Goal: Task Accomplishment & Management: Manage account settings

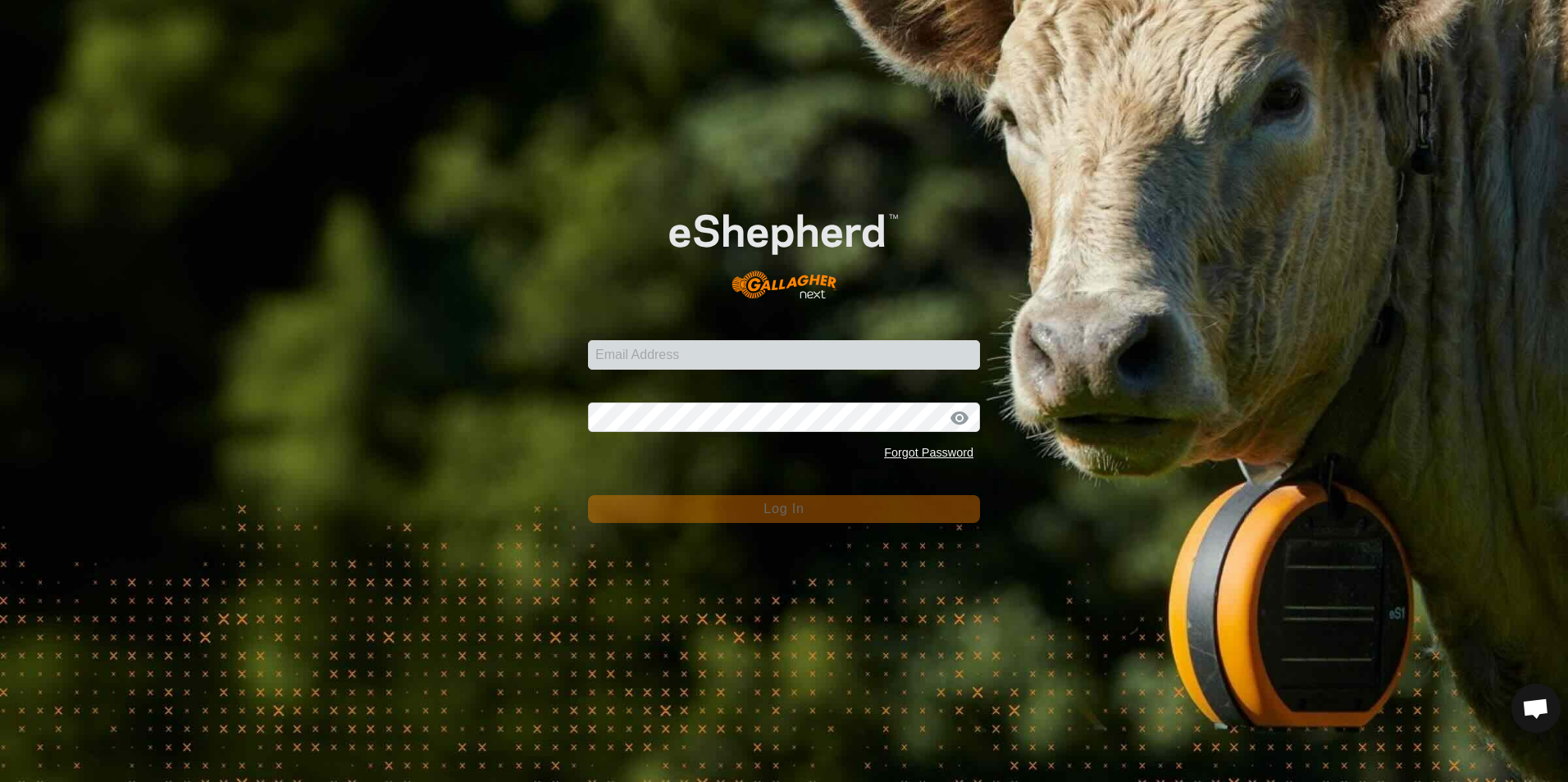
type input "heath.evans@heytesbury.com.au"
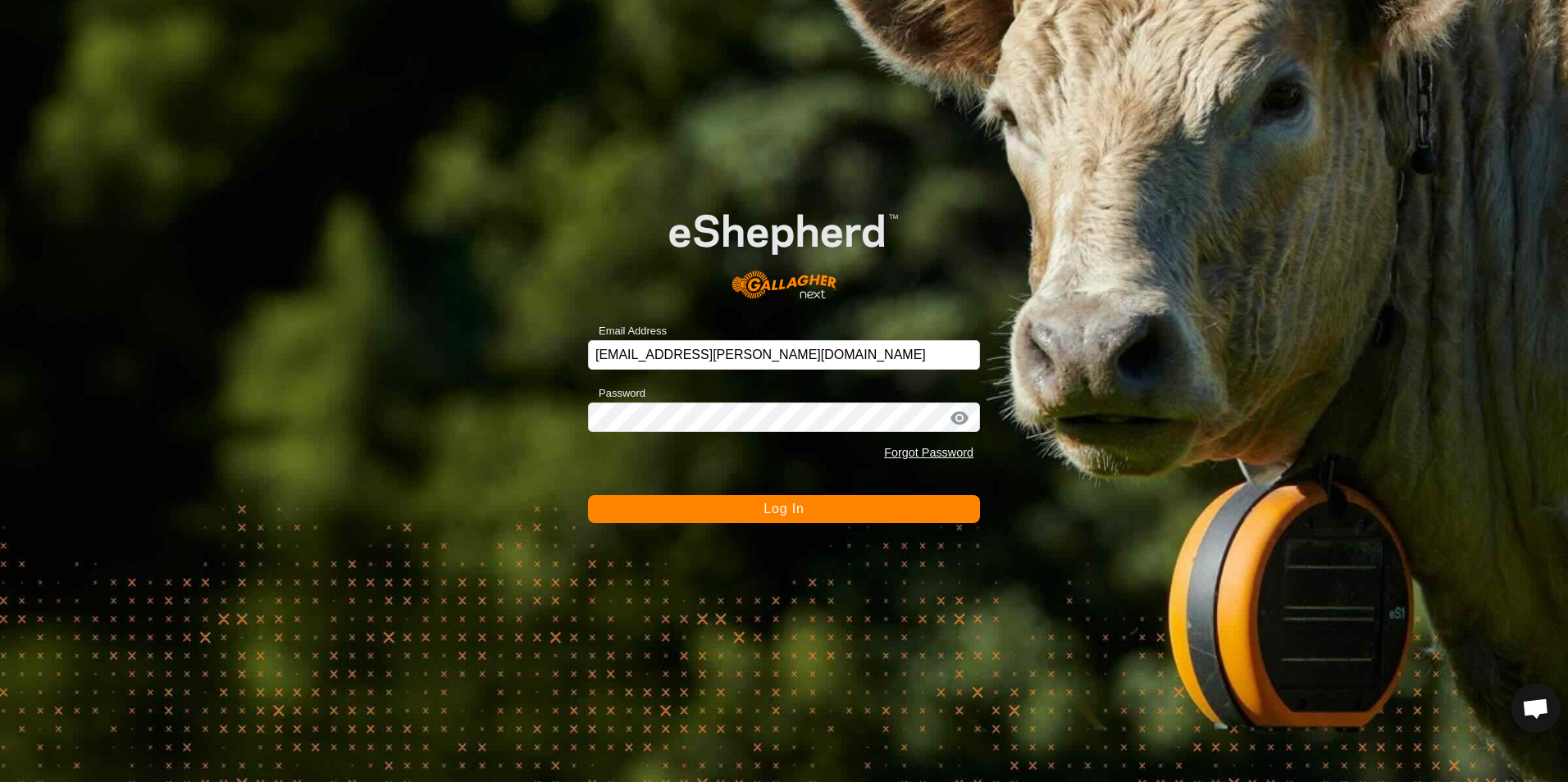
click at [803, 504] on span "Log In" at bounding box center [784, 509] width 41 height 14
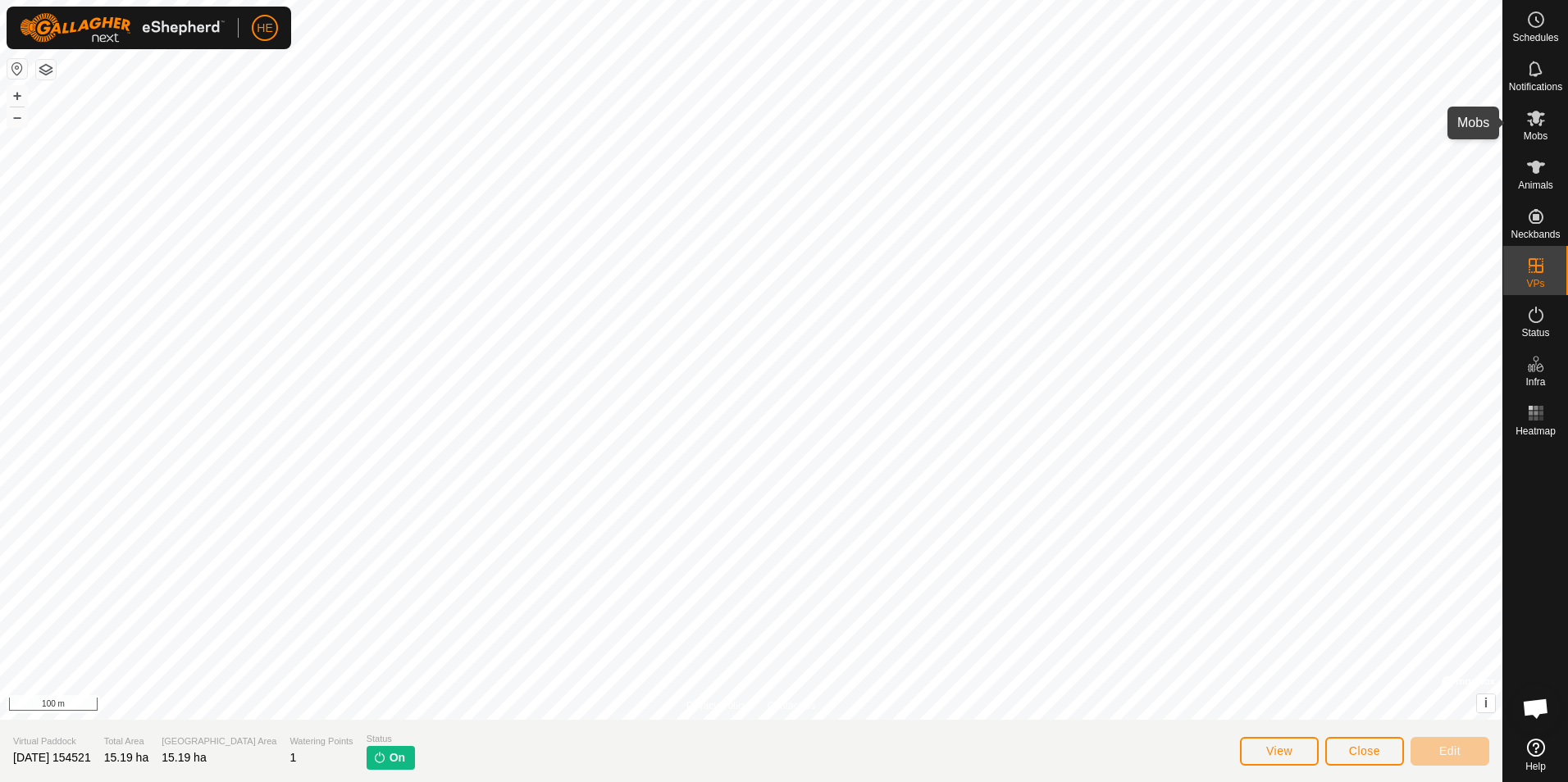
click at [1533, 123] on icon at bounding box center [1535, 117] width 19 height 19
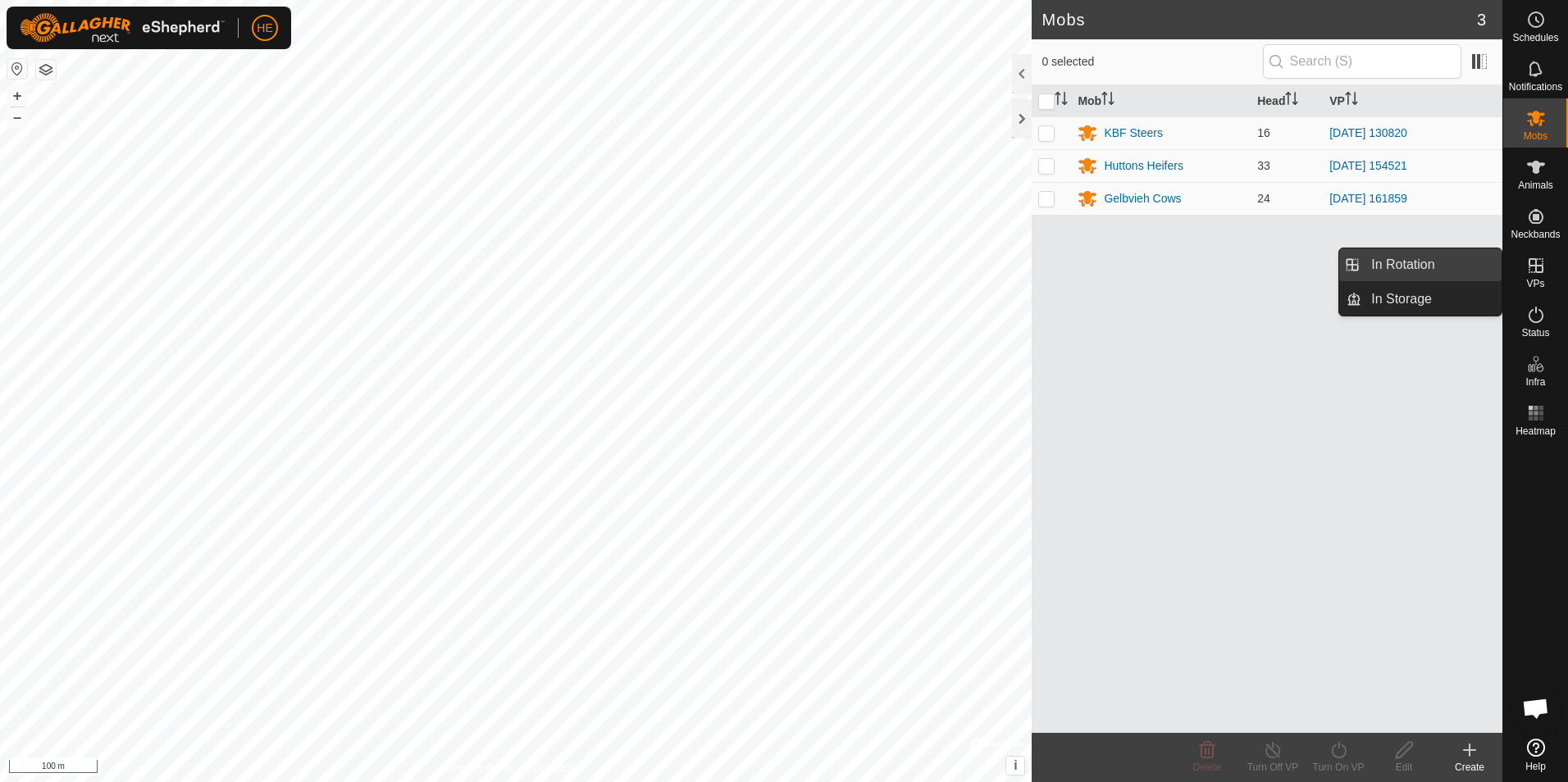
click at [1454, 264] on link "In Rotation" at bounding box center [1431, 264] width 140 height 33
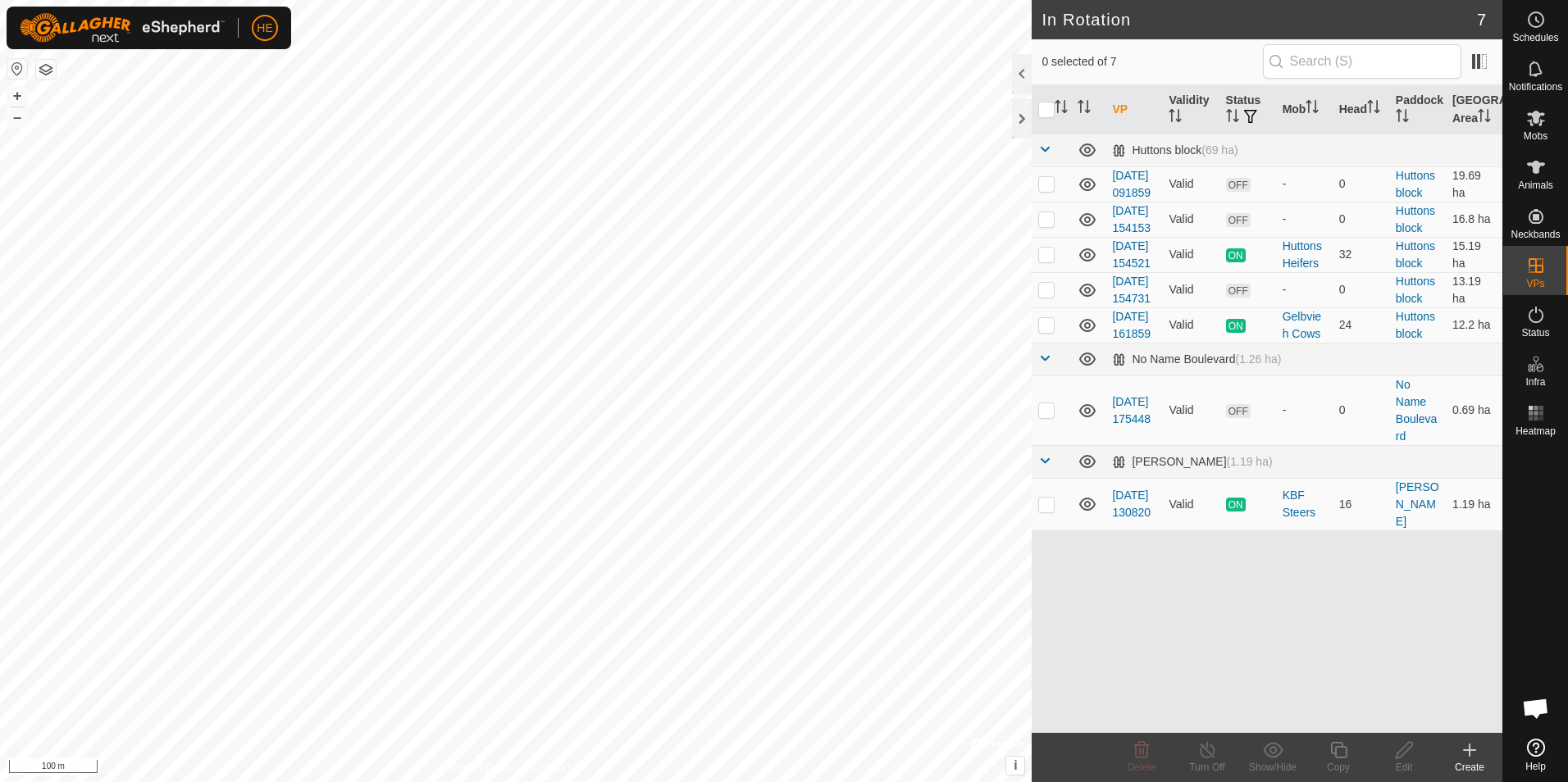
click at [1469, 747] on icon at bounding box center [1469, 750] width 0 height 12
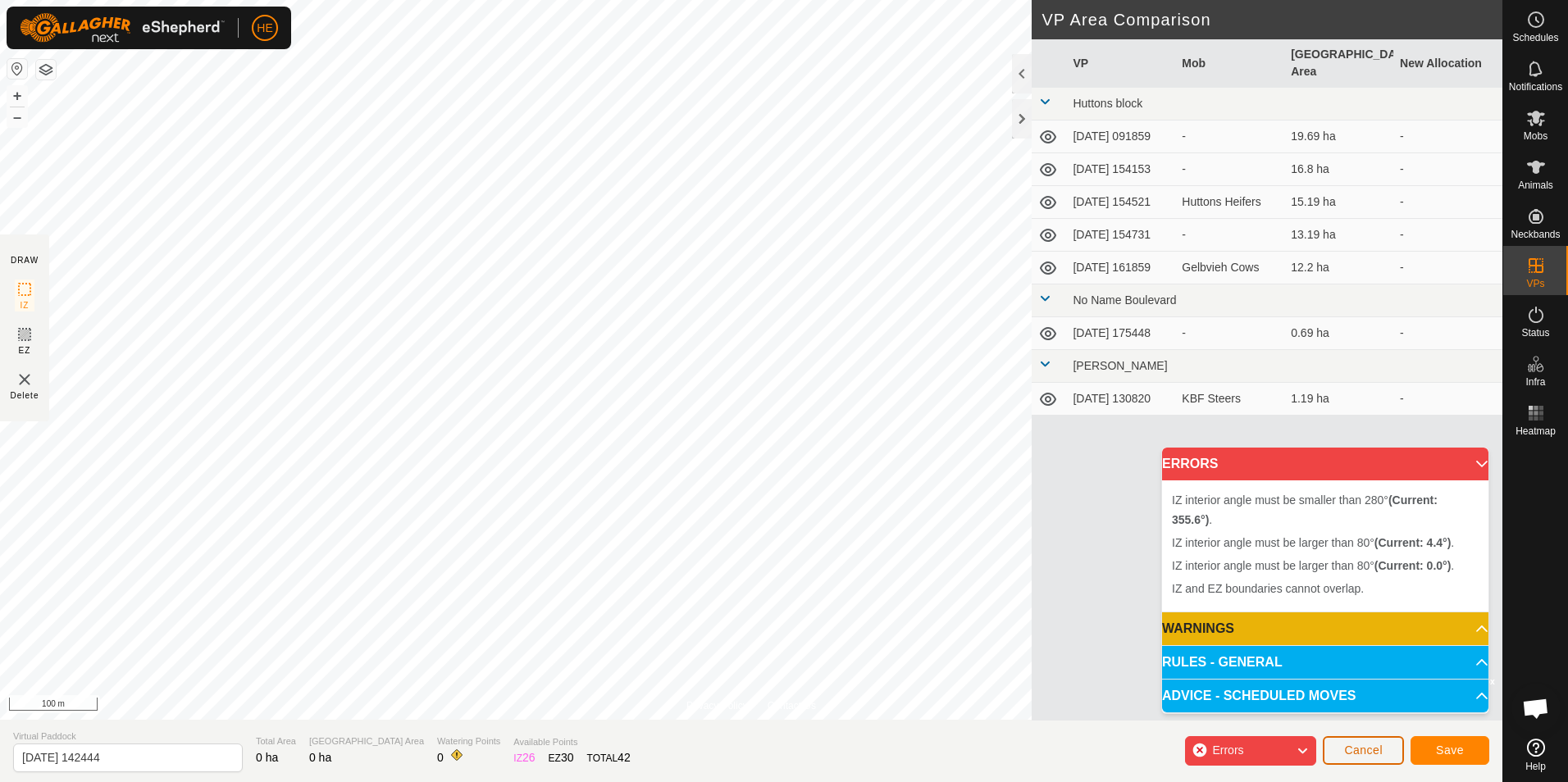
click at [1355, 750] on span "Cancel" at bounding box center [1363, 750] width 39 height 13
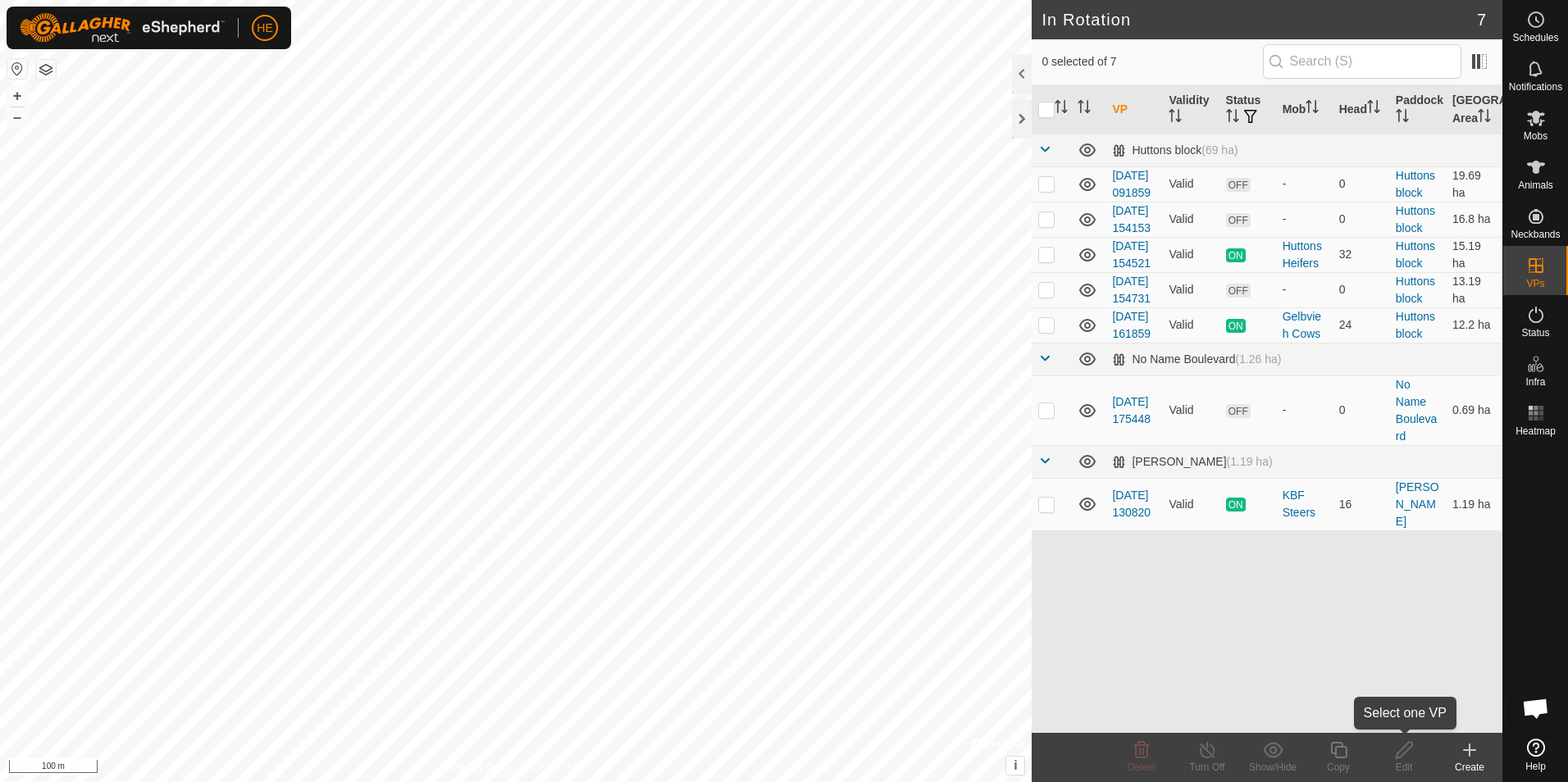
click at [1403, 758] on icon at bounding box center [1404, 749] width 20 height 19
click at [1130, 270] on link "[DATE] 154521" at bounding box center [1131, 255] width 39 height 30
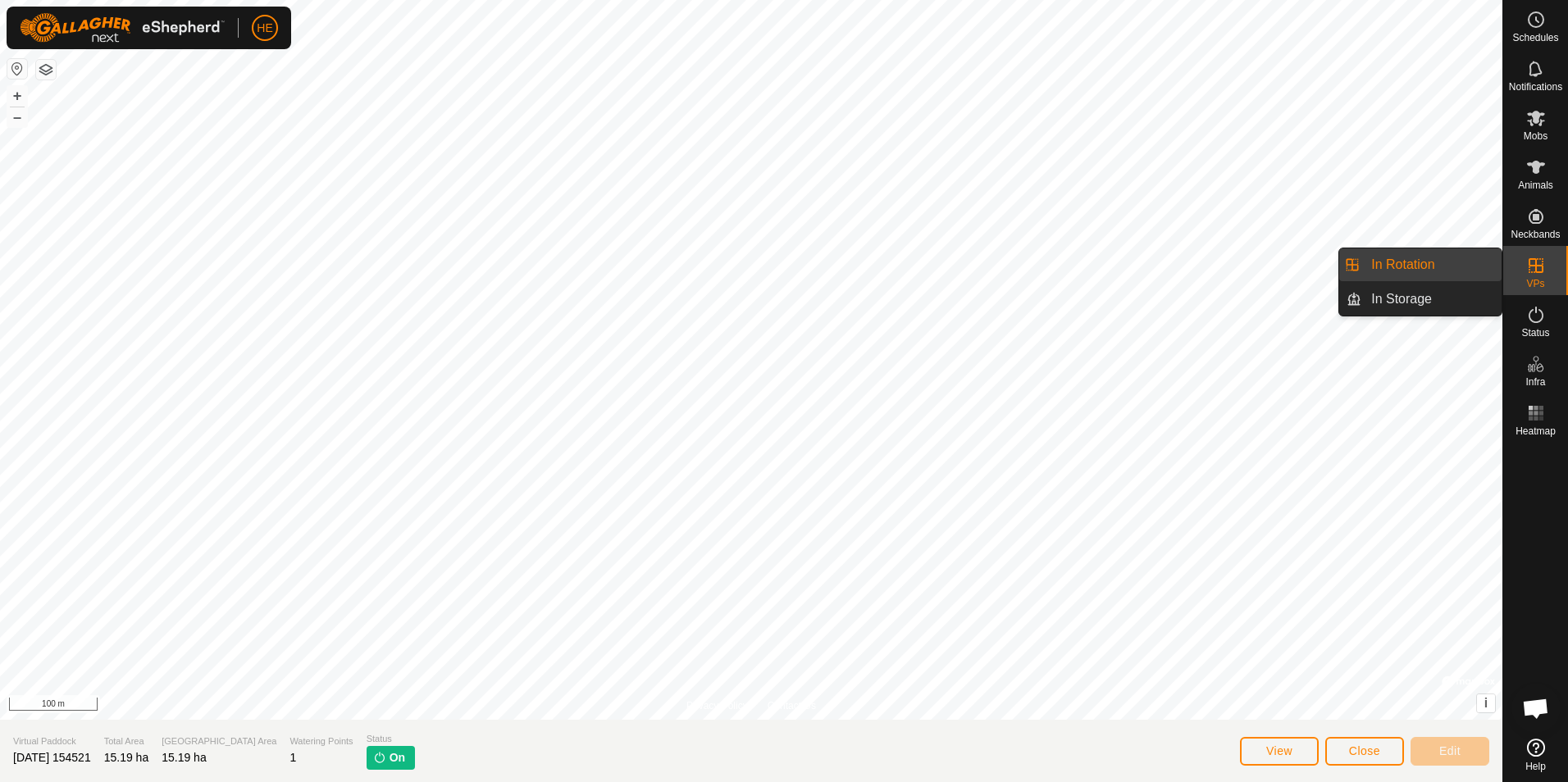
click at [1530, 267] on icon at bounding box center [1535, 265] width 19 height 19
click at [1462, 267] on link "In Rotation" at bounding box center [1431, 264] width 140 height 33
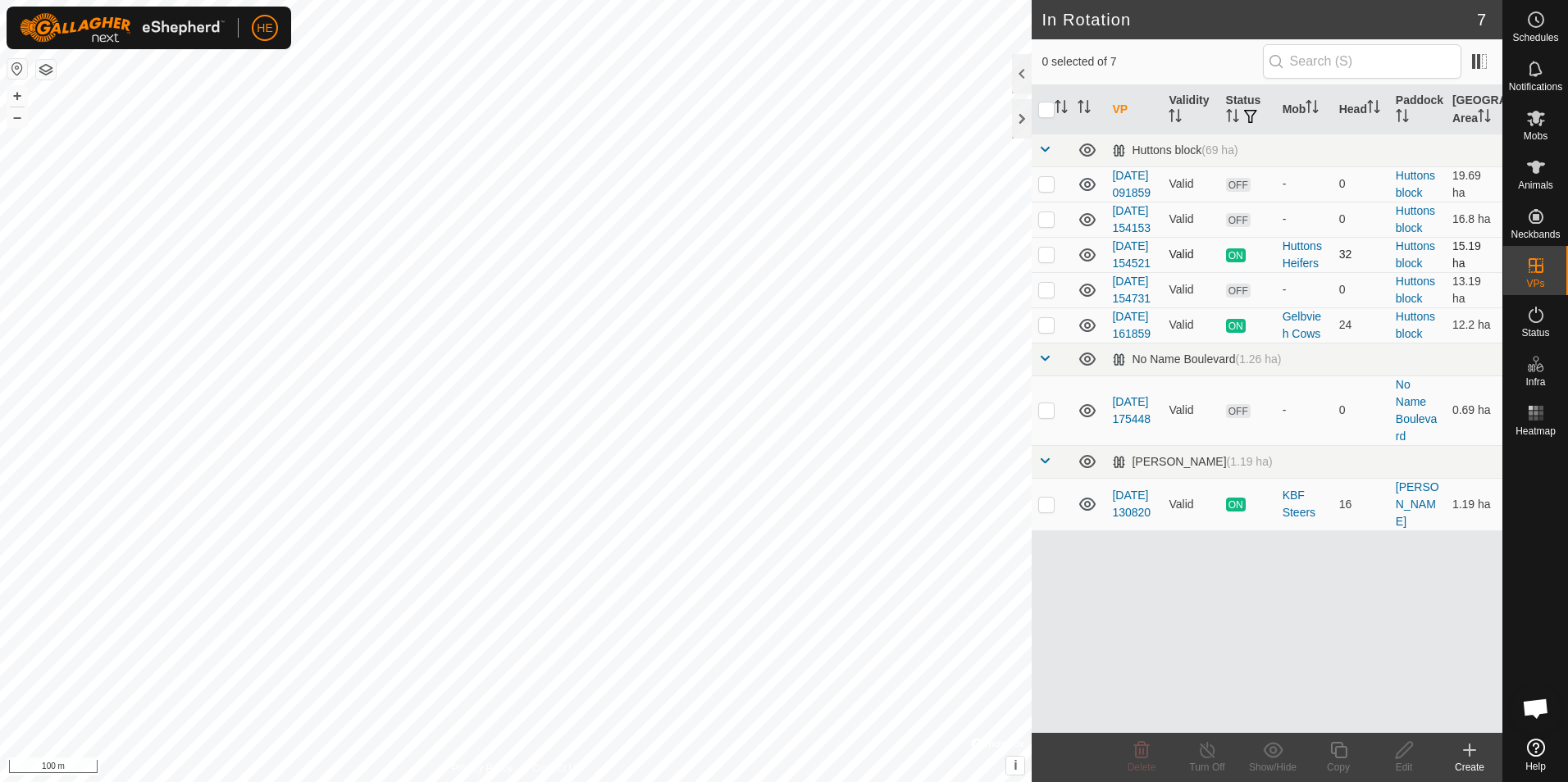
click at [1046, 261] on p-checkbox at bounding box center [1046, 254] width 16 height 13
checkbox input "true"
click at [1211, 755] on line at bounding box center [1207, 751] width 14 height 13
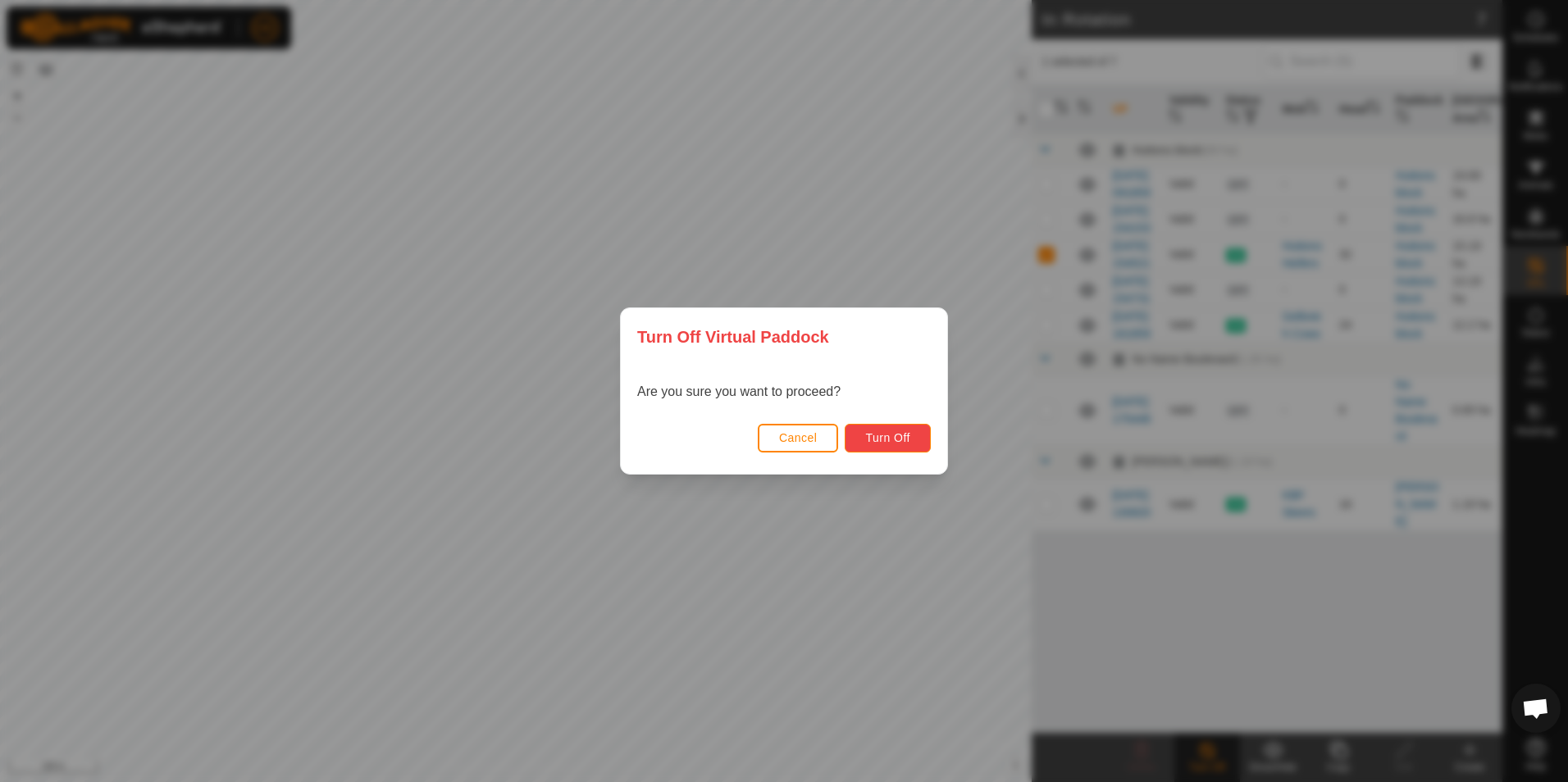
click at [885, 438] on span "Turn Off" at bounding box center [887, 438] width 45 height 13
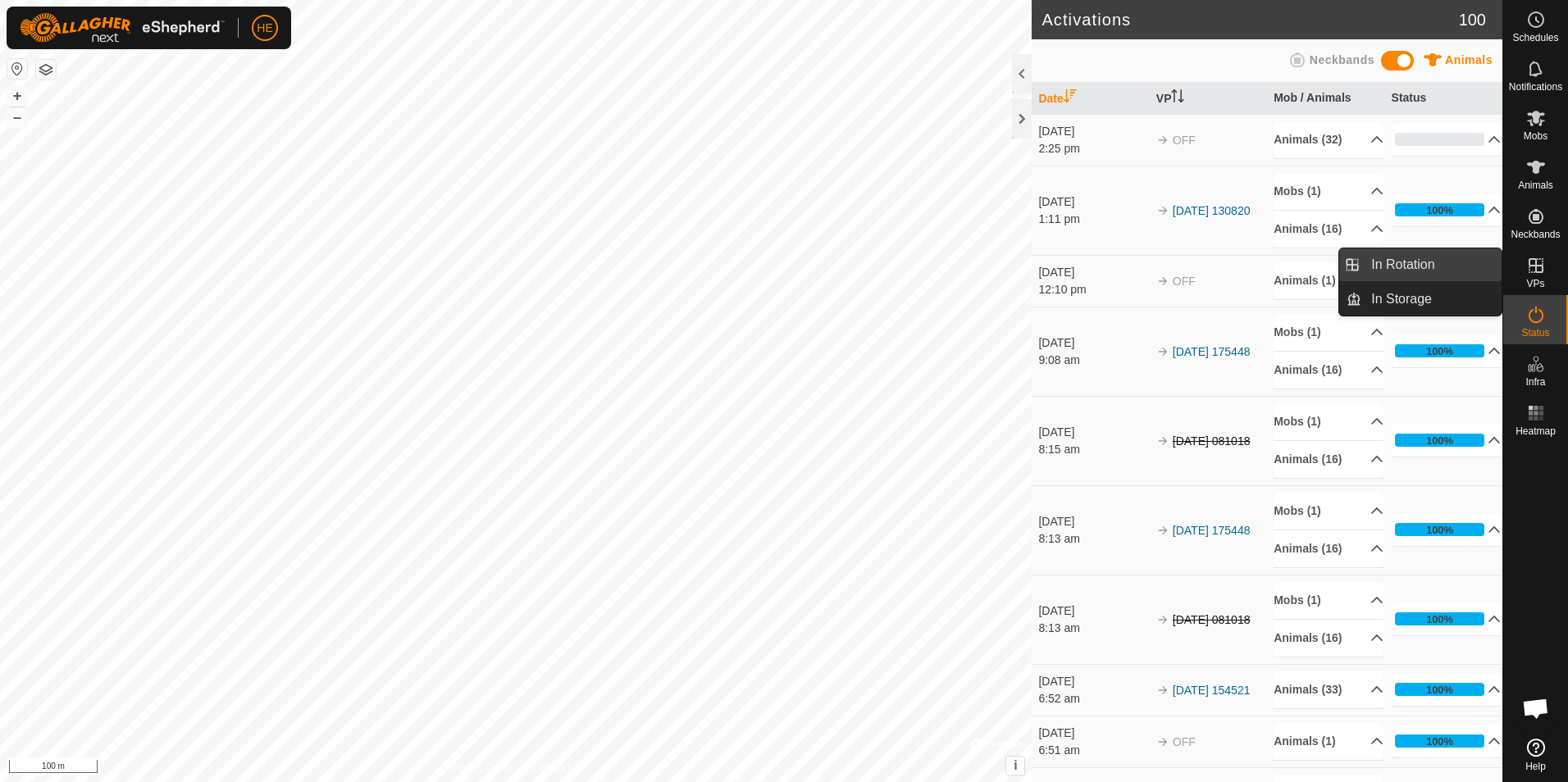
click at [1459, 261] on link "In Rotation" at bounding box center [1431, 264] width 140 height 33
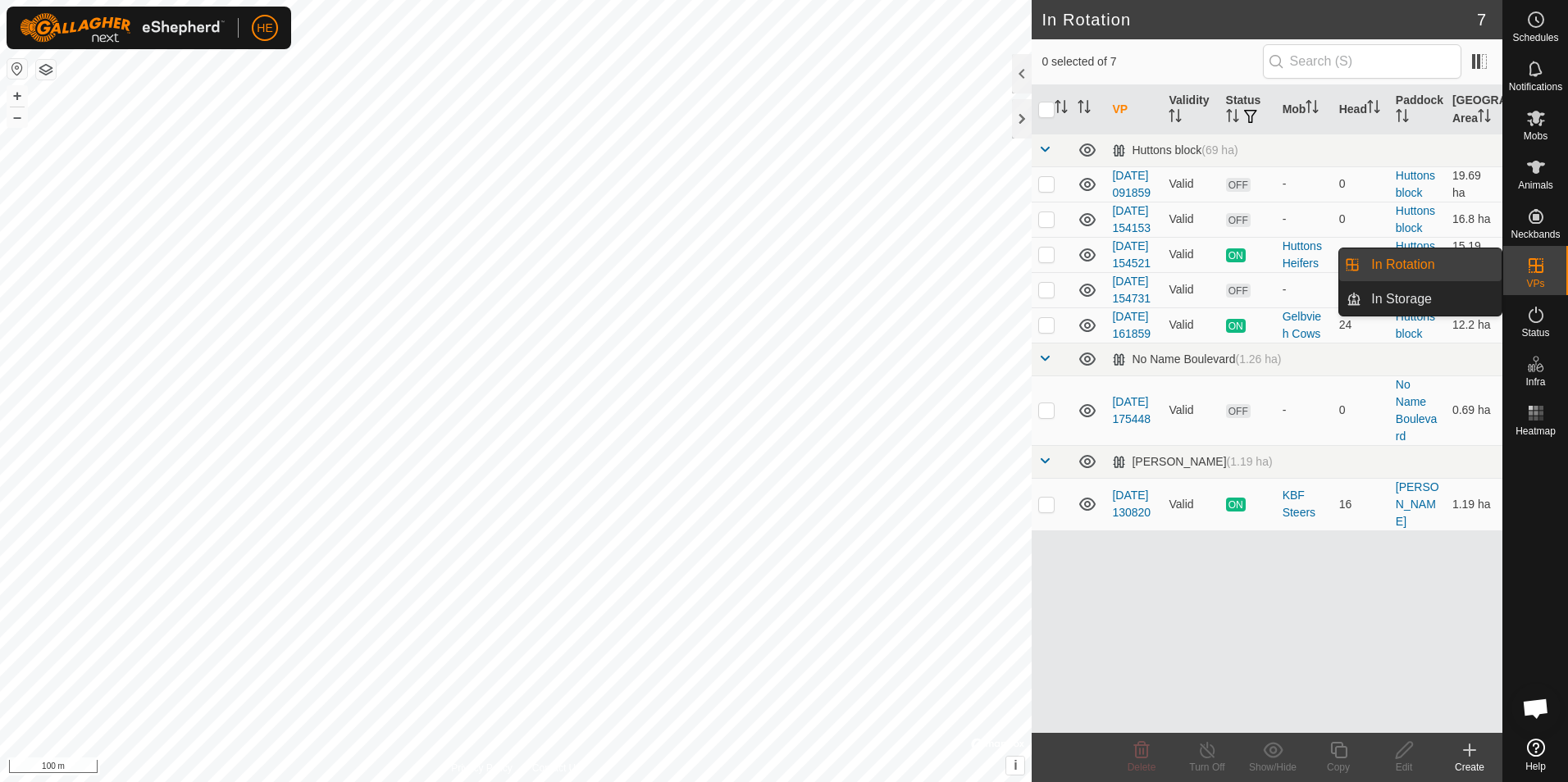
click at [1454, 264] on link "In Rotation" at bounding box center [1431, 264] width 140 height 33
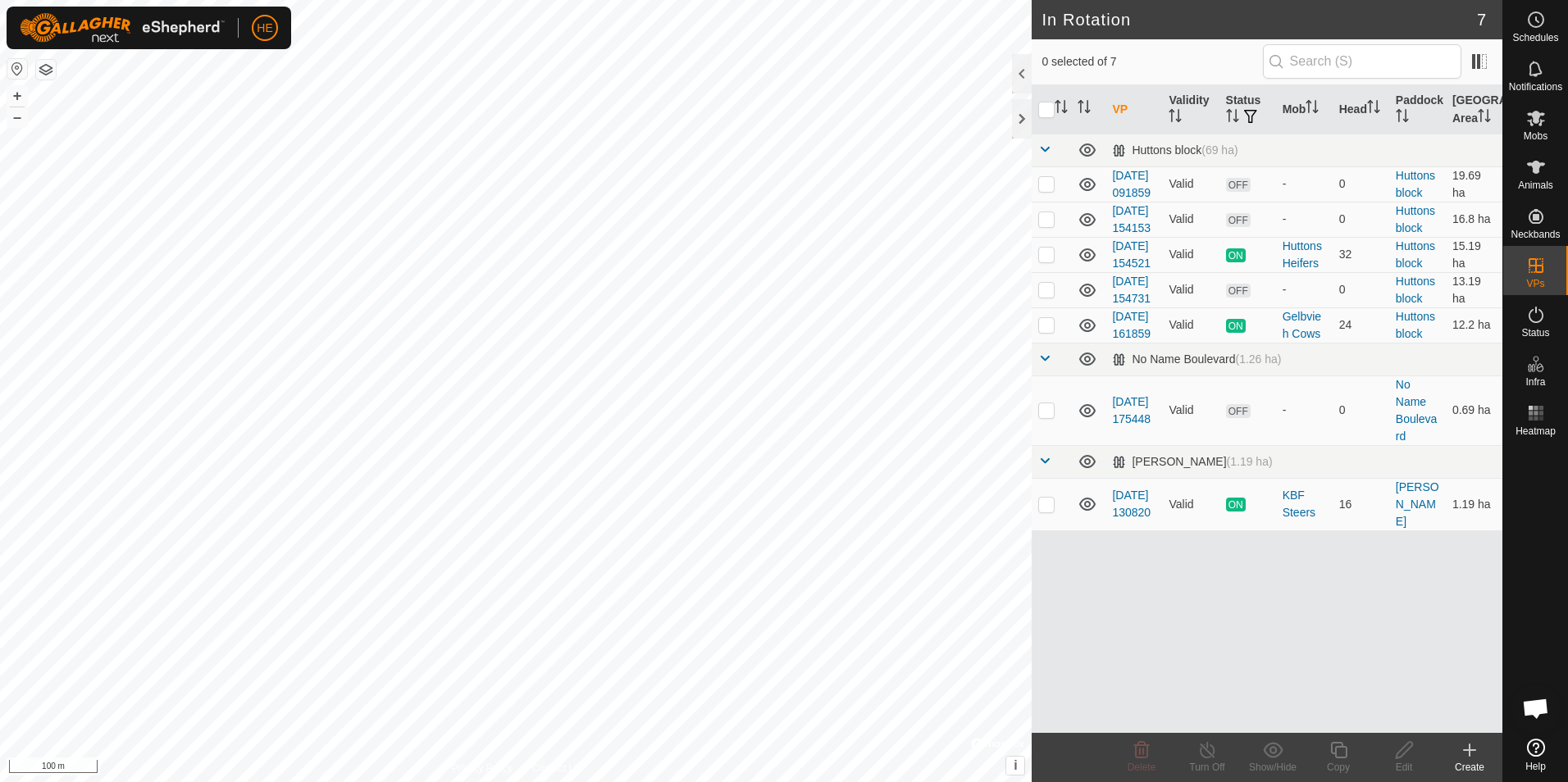
click at [1467, 752] on icon at bounding box center [1468, 749] width 19 height 19
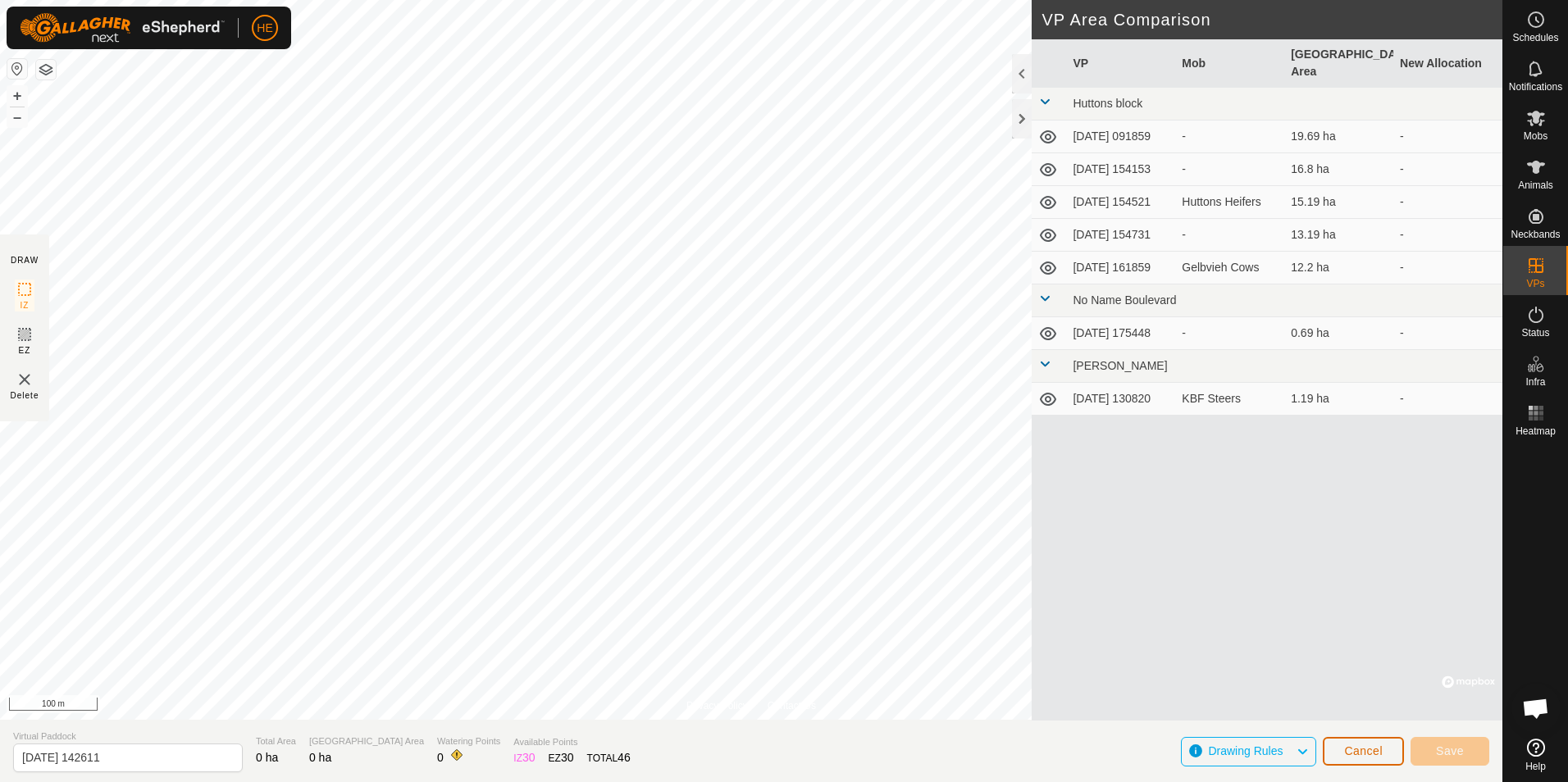
click at [1365, 752] on span "Cancel" at bounding box center [1363, 751] width 39 height 13
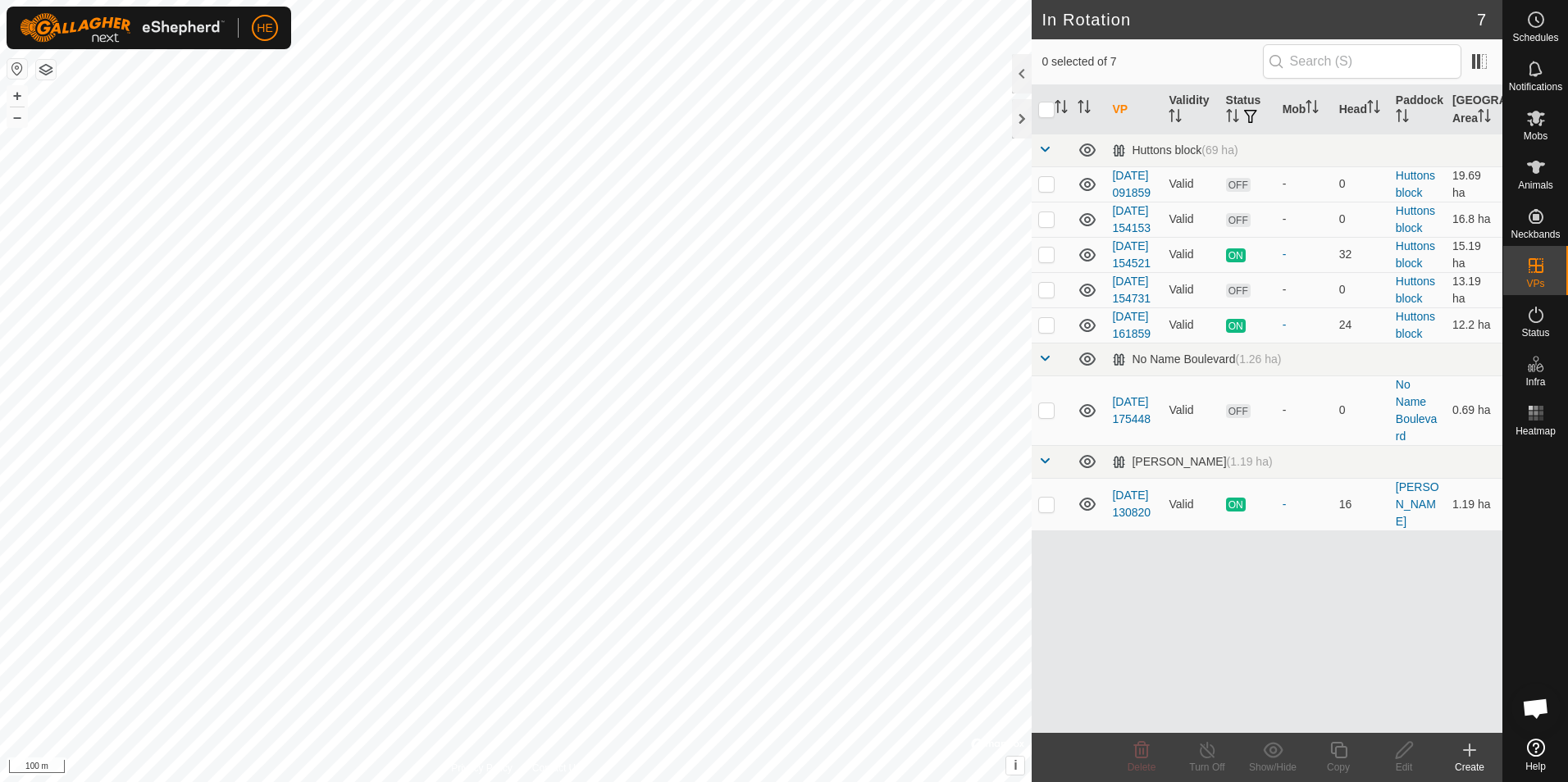
click at [1133, 270] on link "[DATE] 154521" at bounding box center [1131, 255] width 39 height 30
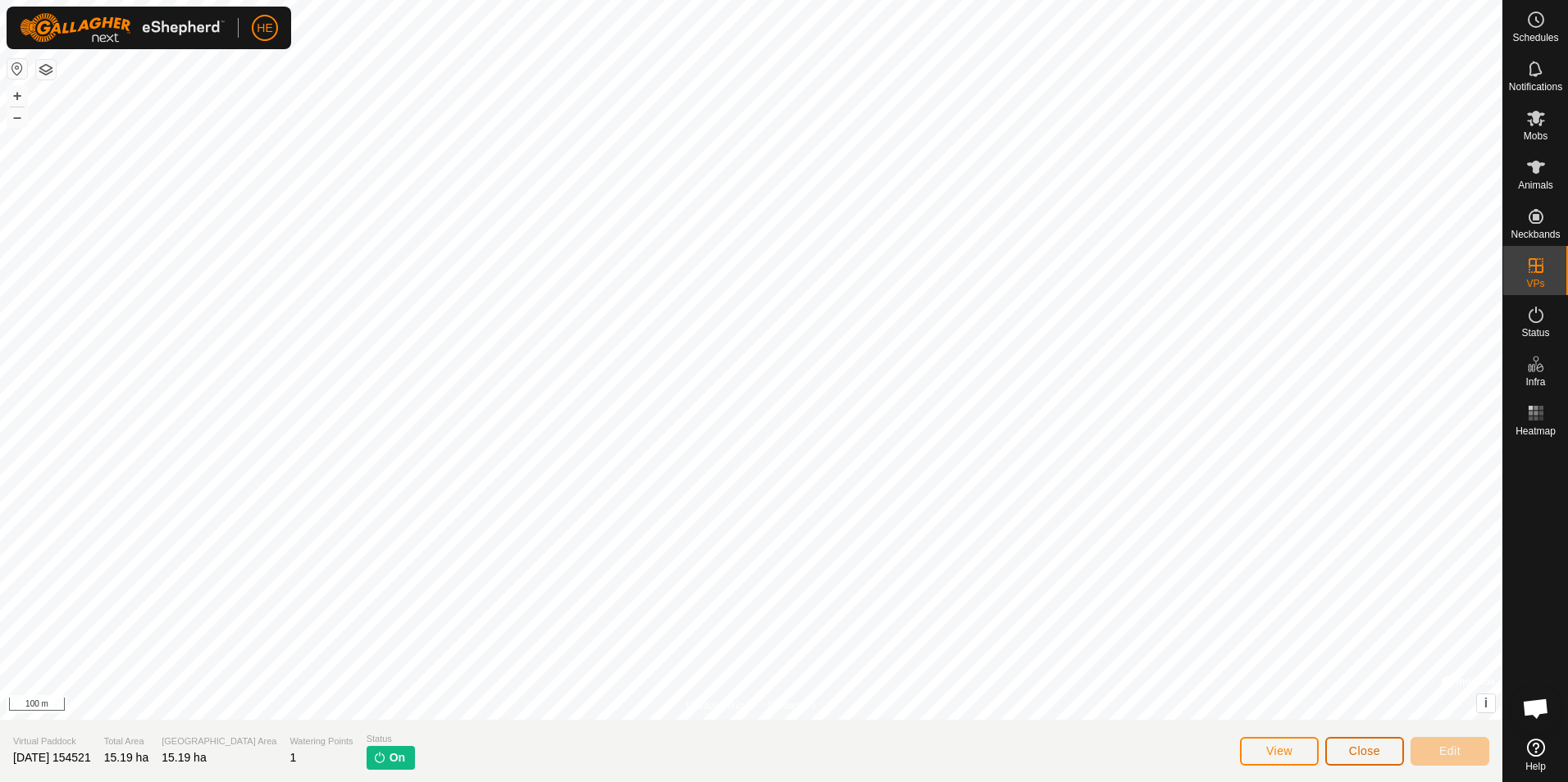
click at [1359, 750] on span "Close" at bounding box center [1364, 751] width 31 height 13
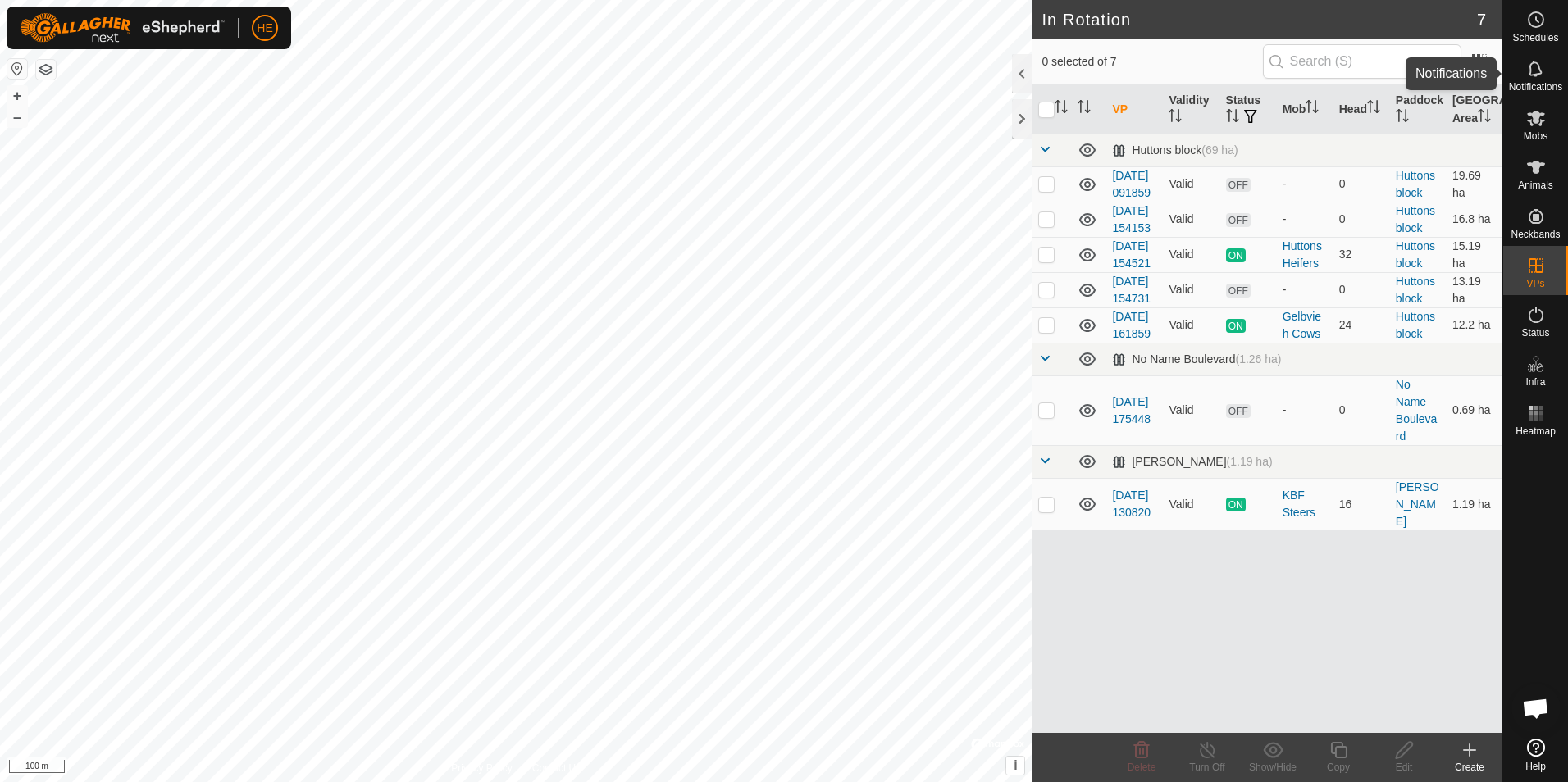
click at [1532, 68] on icon at bounding box center [1535, 68] width 19 height 19
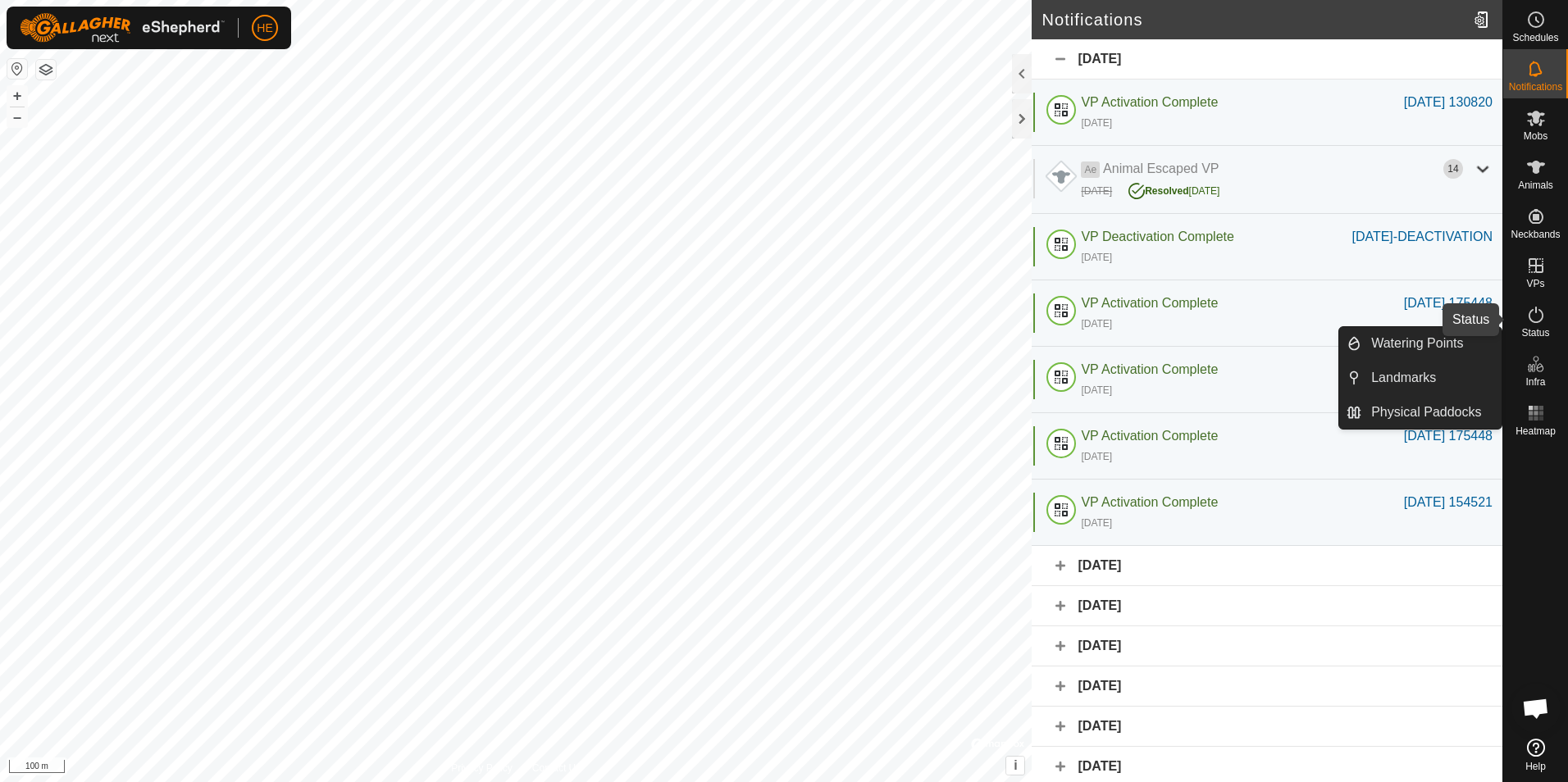
drag, startPoint x: 1530, startPoint y: 315, endPoint x: 1540, endPoint y: 507, distance: 192.3
click at [1530, 315] on icon at bounding box center [1535, 314] width 19 height 19
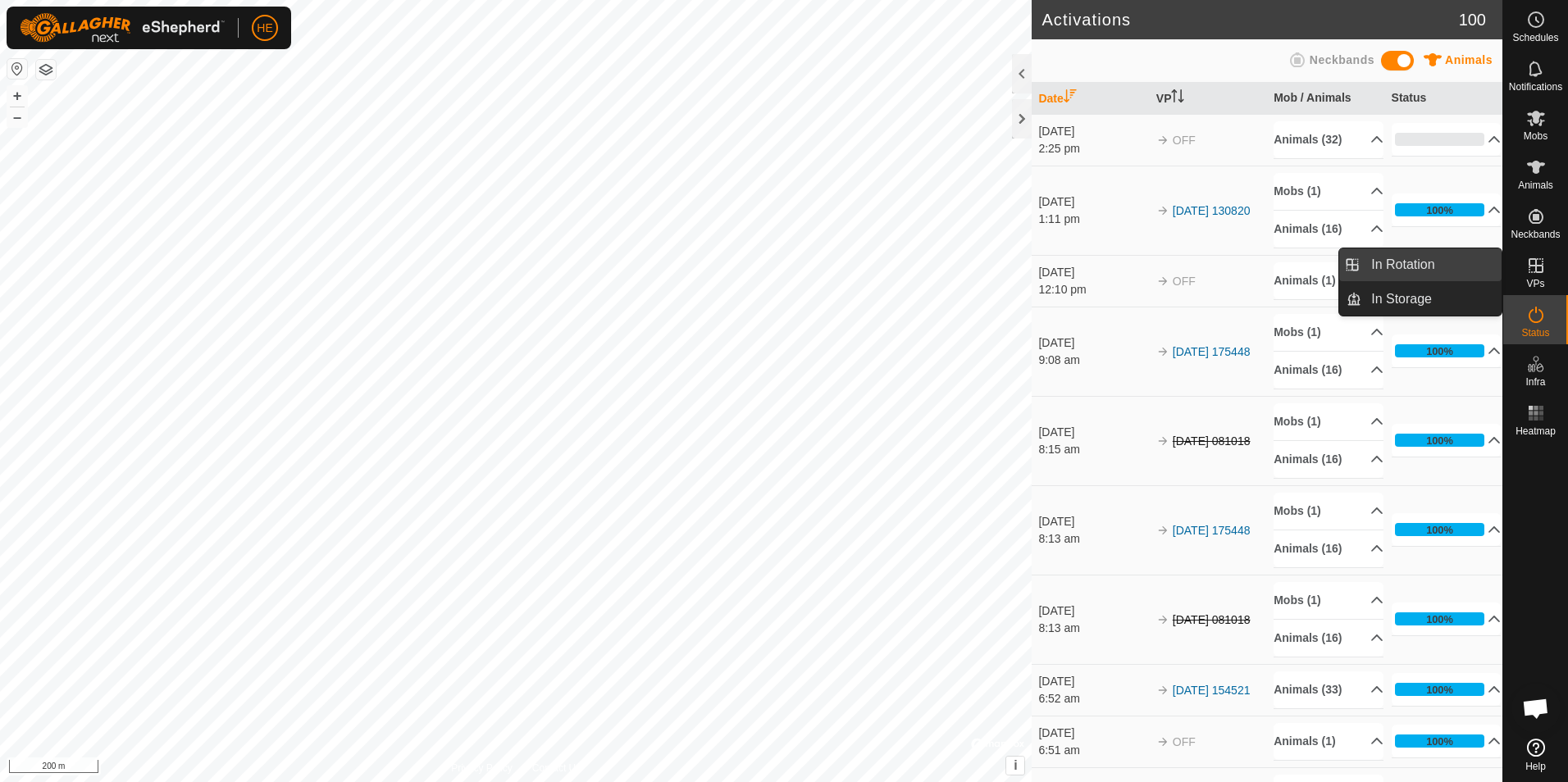
click at [1433, 262] on link "In Rotation" at bounding box center [1431, 264] width 140 height 33
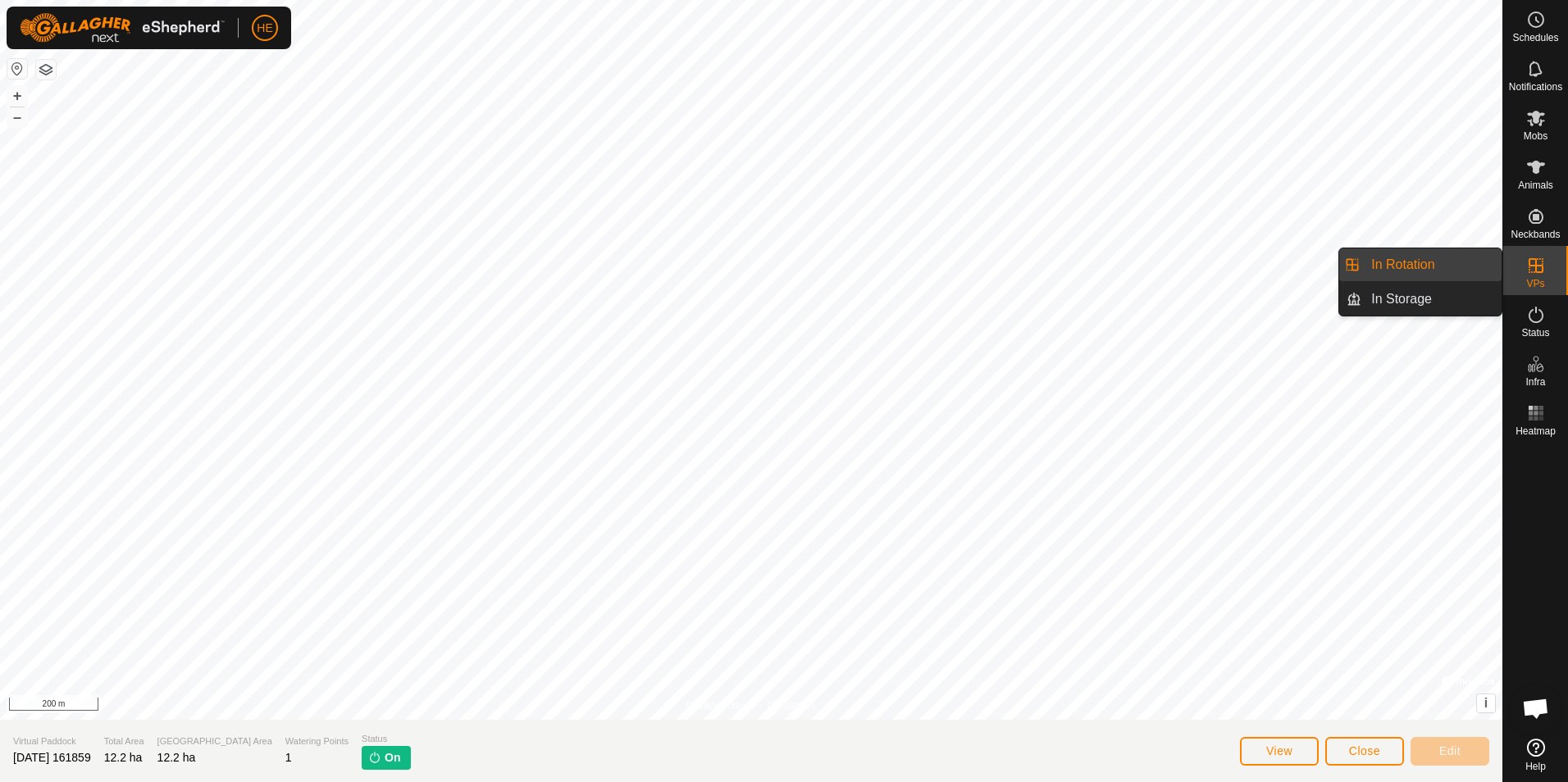
click at [1469, 262] on link "In Rotation" at bounding box center [1431, 264] width 140 height 33
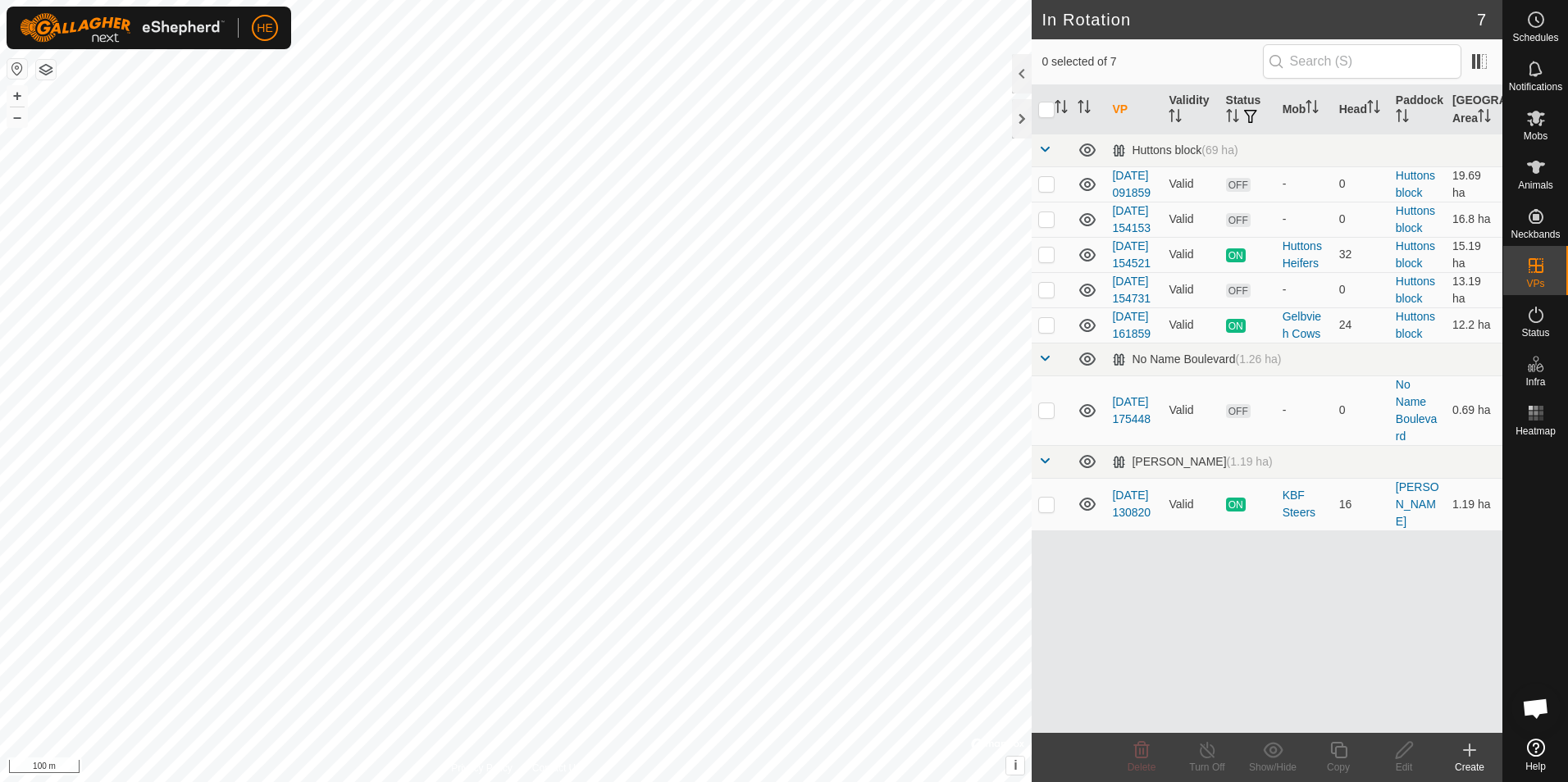
click at [1467, 752] on icon at bounding box center [1468, 749] width 19 height 19
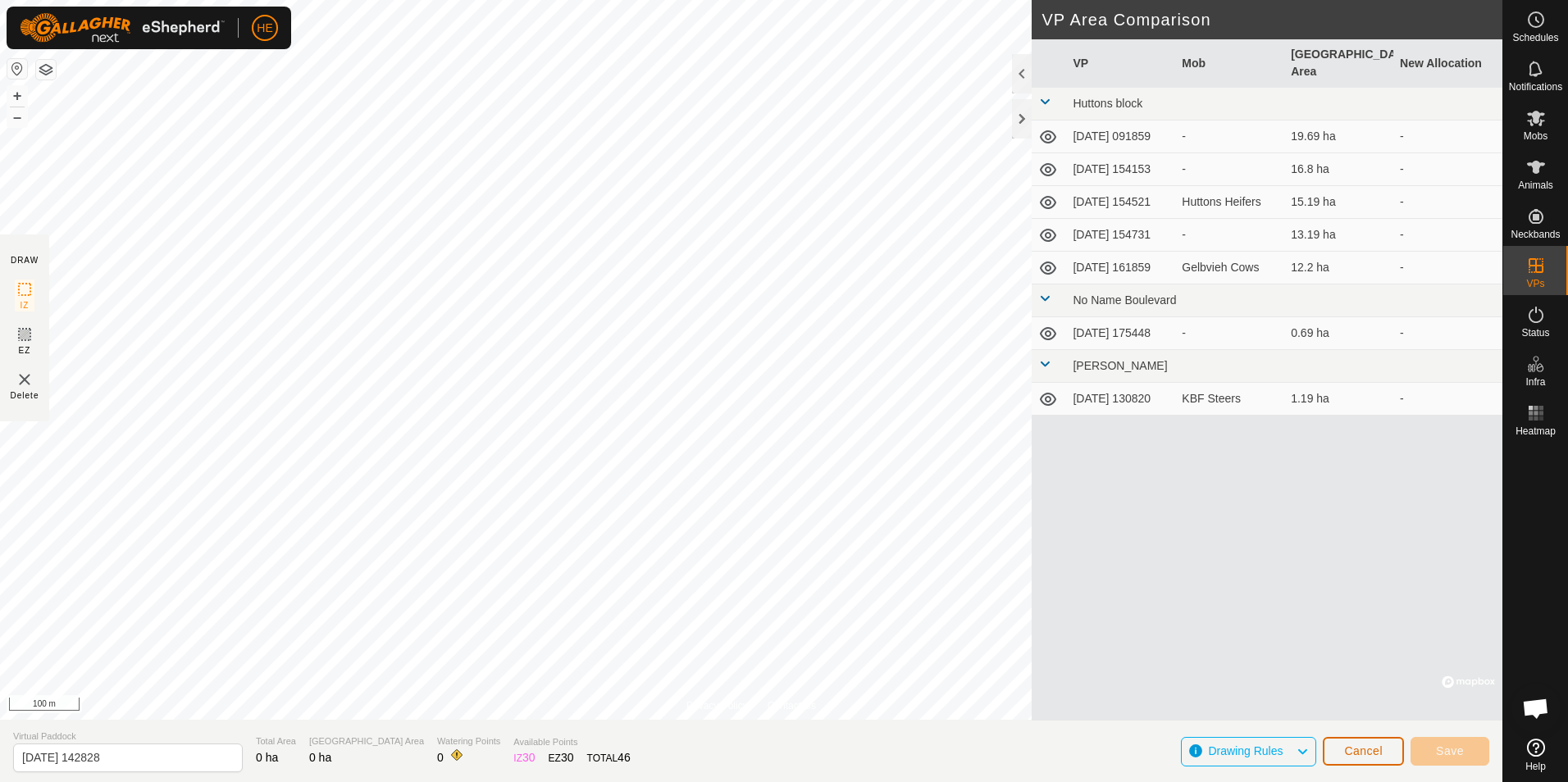
click at [1375, 750] on span "Cancel" at bounding box center [1363, 751] width 39 height 13
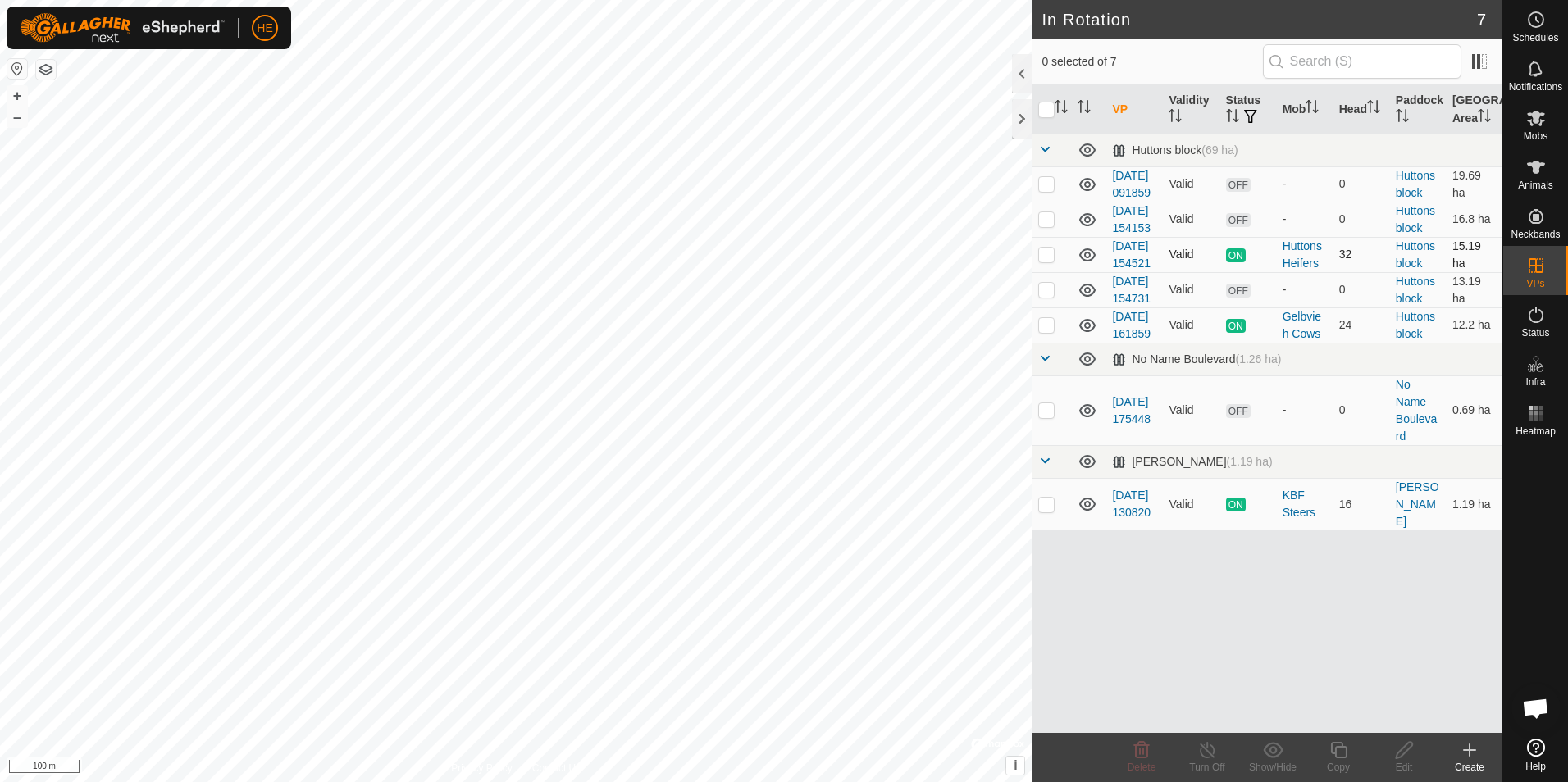
click at [1049, 261] on p-checkbox at bounding box center [1046, 254] width 16 height 13
click at [1042, 261] on p-checkbox at bounding box center [1046, 254] width 16 height 13
checkbox input "false"
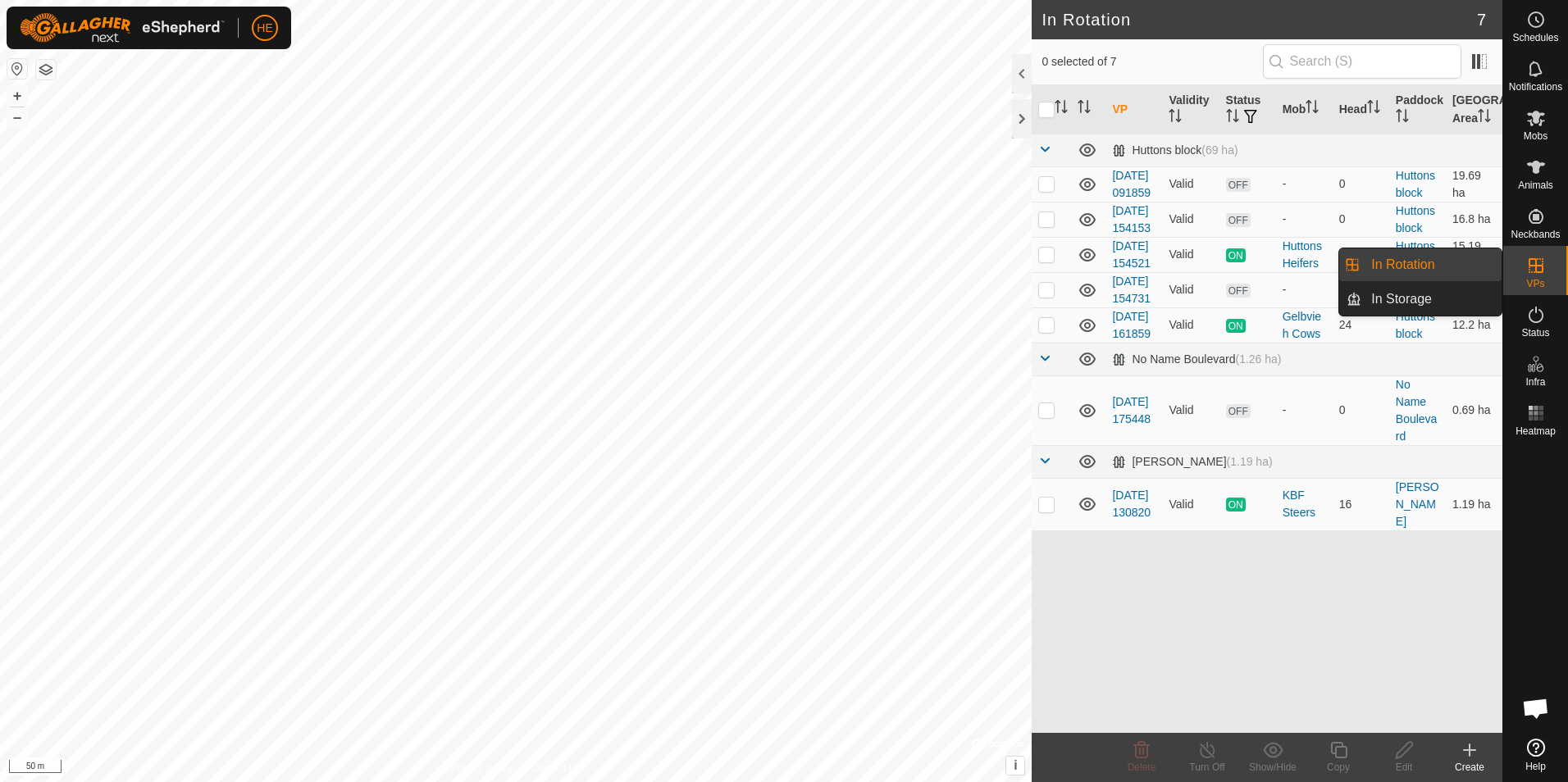
click at [1427, 674] on div "VP Validity Status Mob Head Paddock Grazing Area Huttons block (69 ha) 2025-09-…" at bounding box center [1267, 409] width 471 height 648
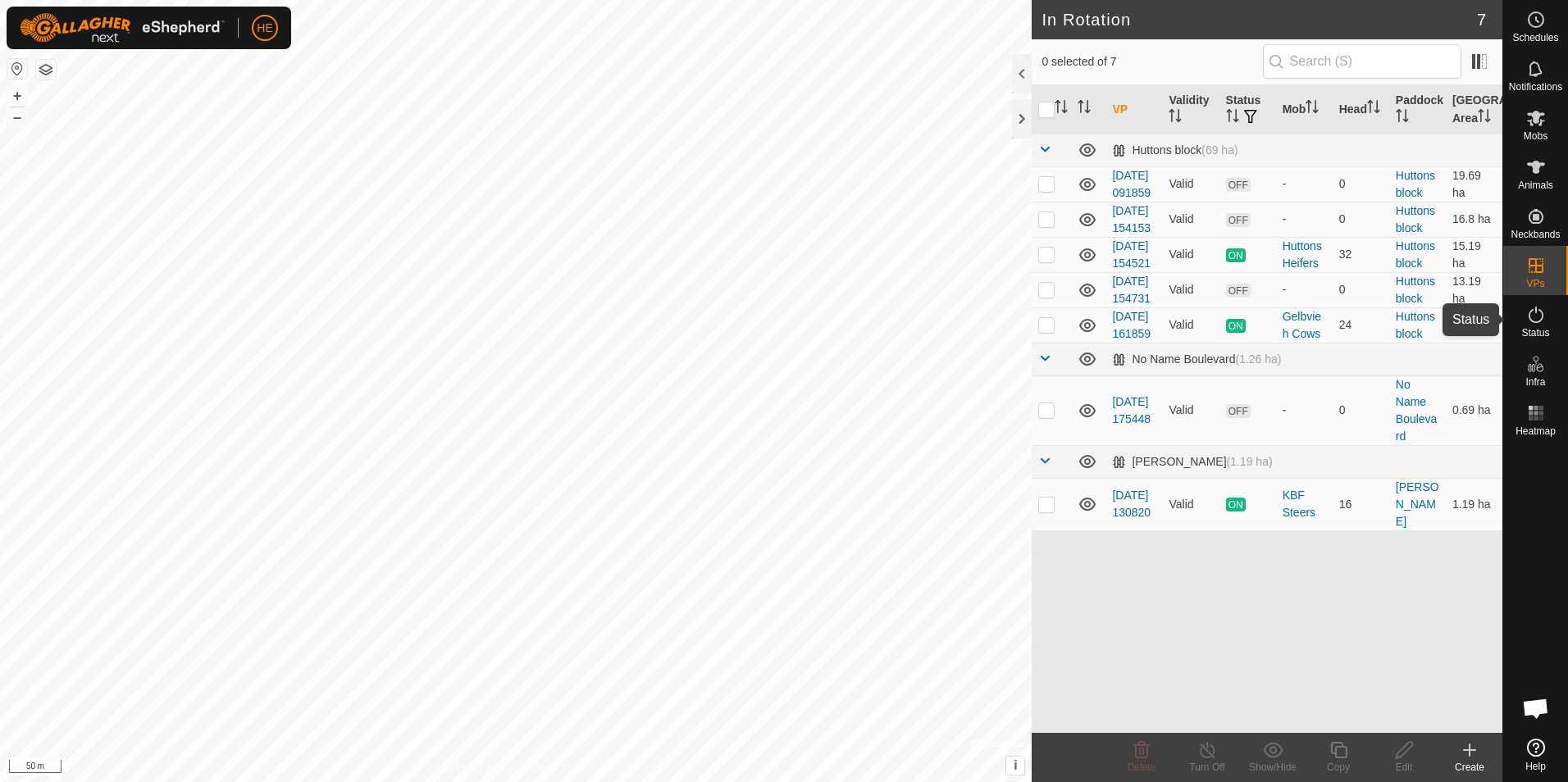
click at [1531, 310] on icon at bounding box center [1535, 314] width 19 height 19
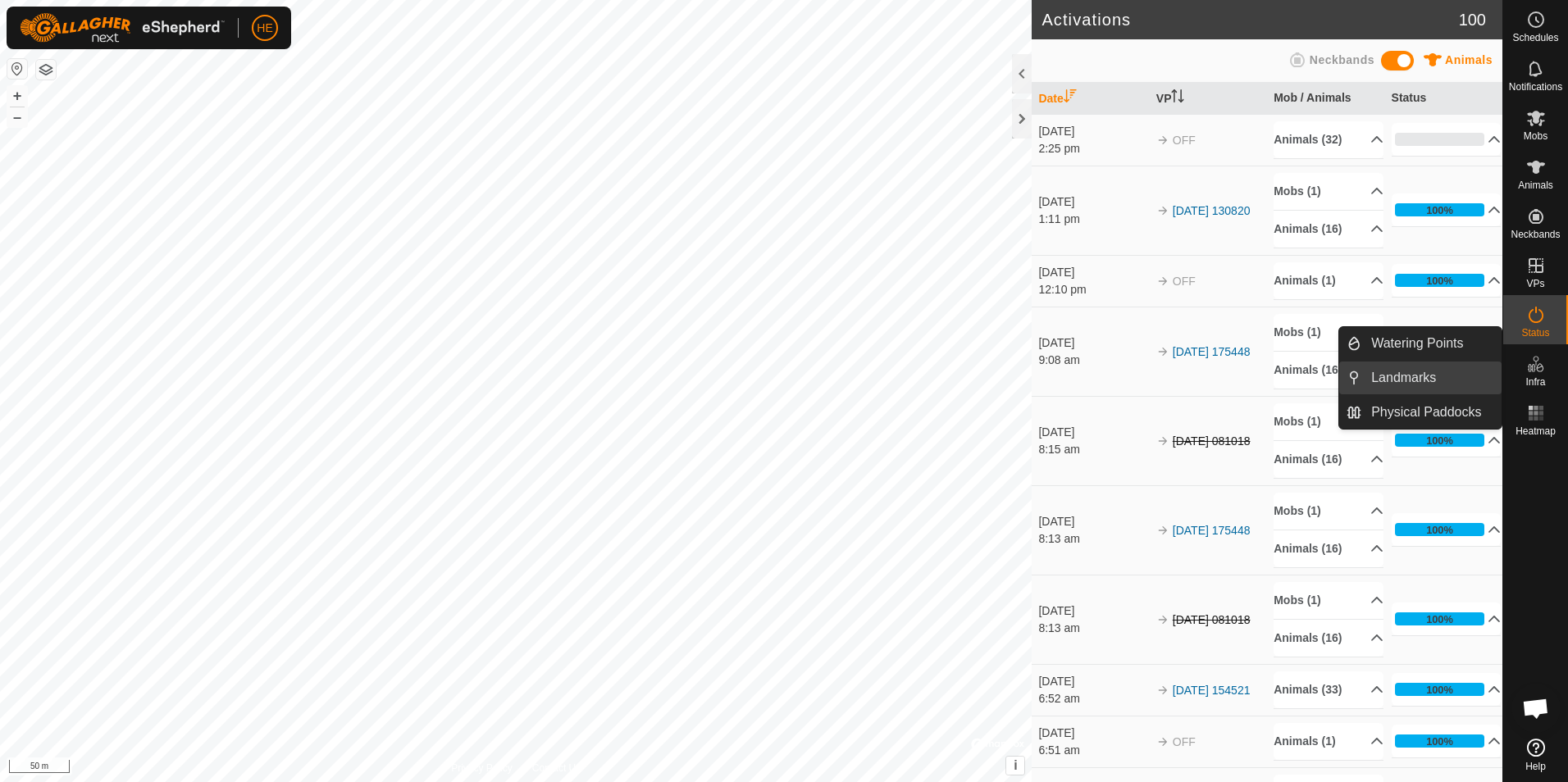
click at [1387, 376] on link "Landmarks" at bounding box center [1431, 377] width 140 height 33
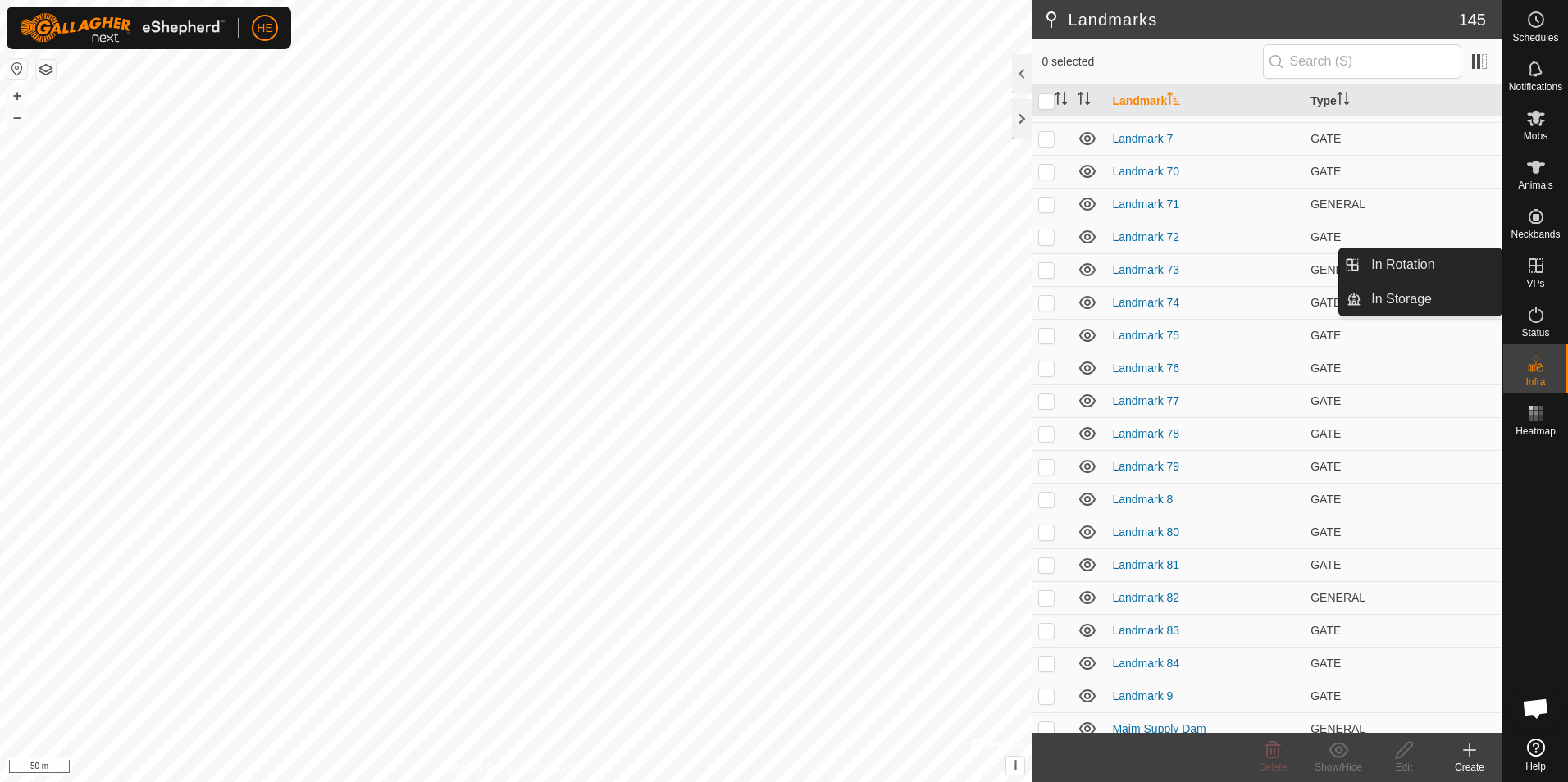
scroll to position [3567, 0]
drag, startPoint x: 1530, startPoint y: 510, endPoint x: 1538, endPoint y: 499, distance: 13.6
click at [1533, 510] on div at bounding box center [1535, 587] width 65 height 289
drag, startPoint x: 1476, startPoint y: 260, endPoint x: 1461, endPoint y: 266, distance: 16.2
click at [1455, 264] on link "In Rotation" at bounding box center [1431, 264] width 140 height 33
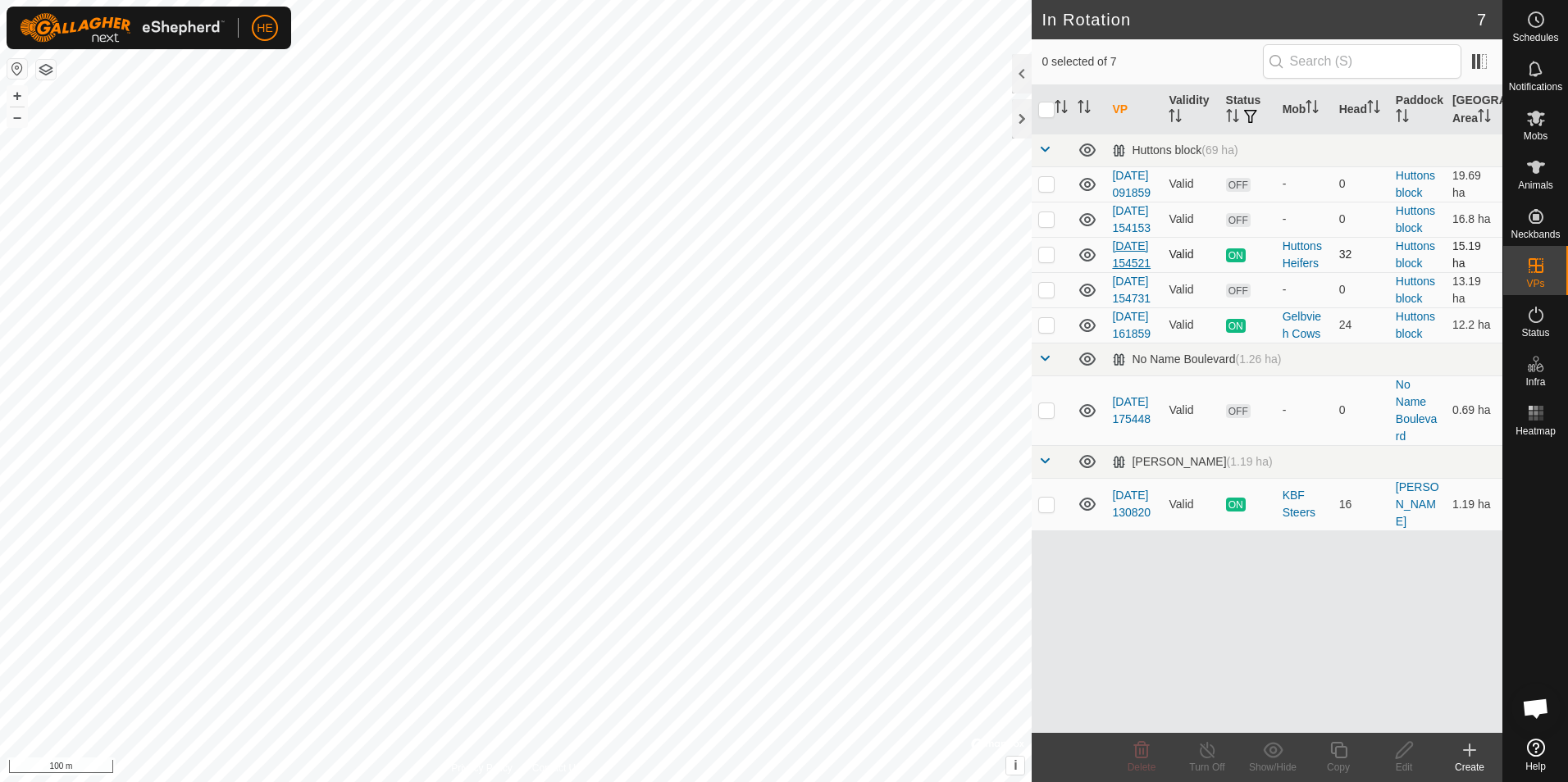
click at [1132, 270] on link "[DATE] 154521" at bounding box center [1131, 255] width 39 height 30
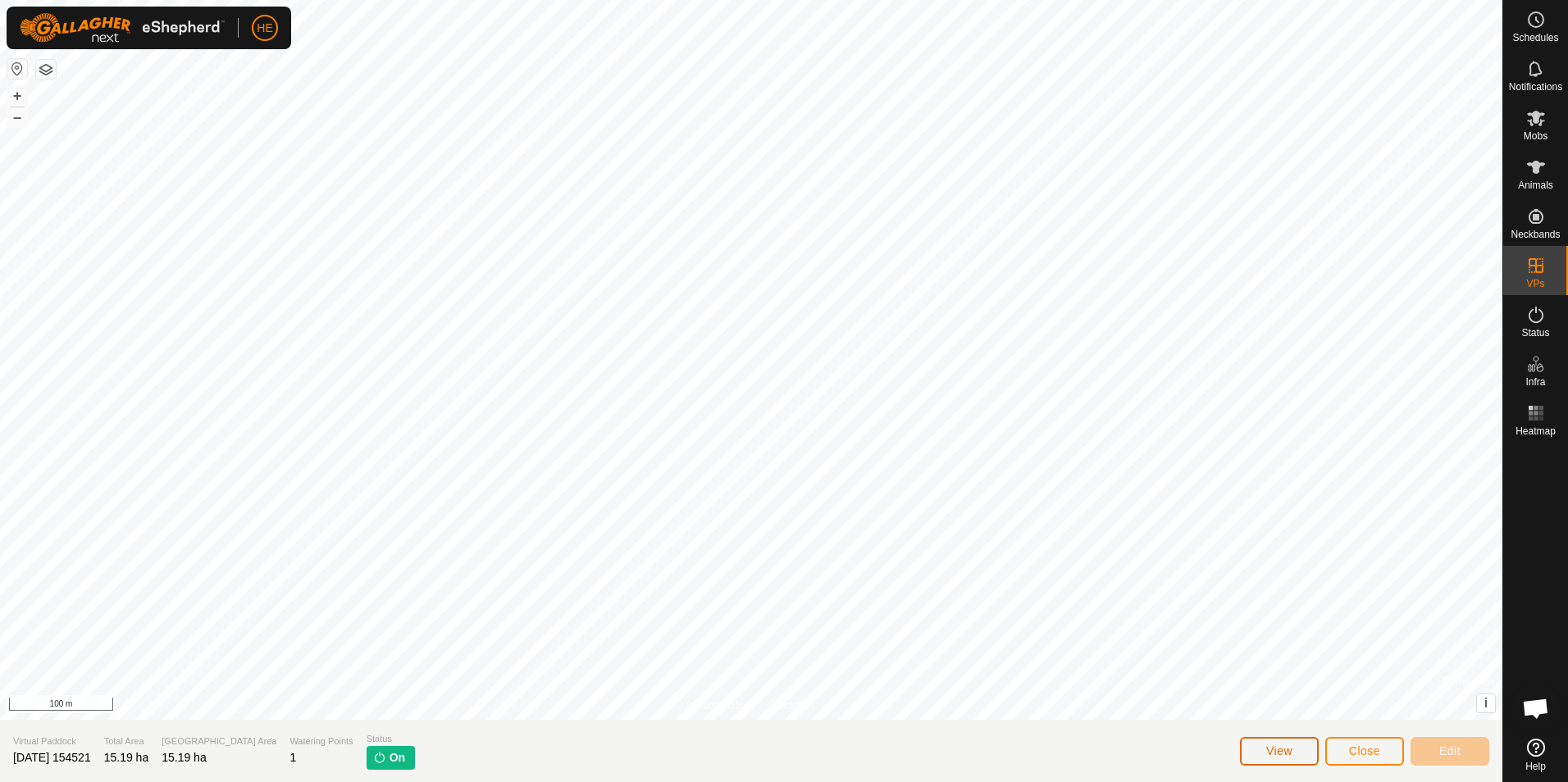
click at [1283, 749] on span "View" at bounding box center [1279, 751] width 26 height 13
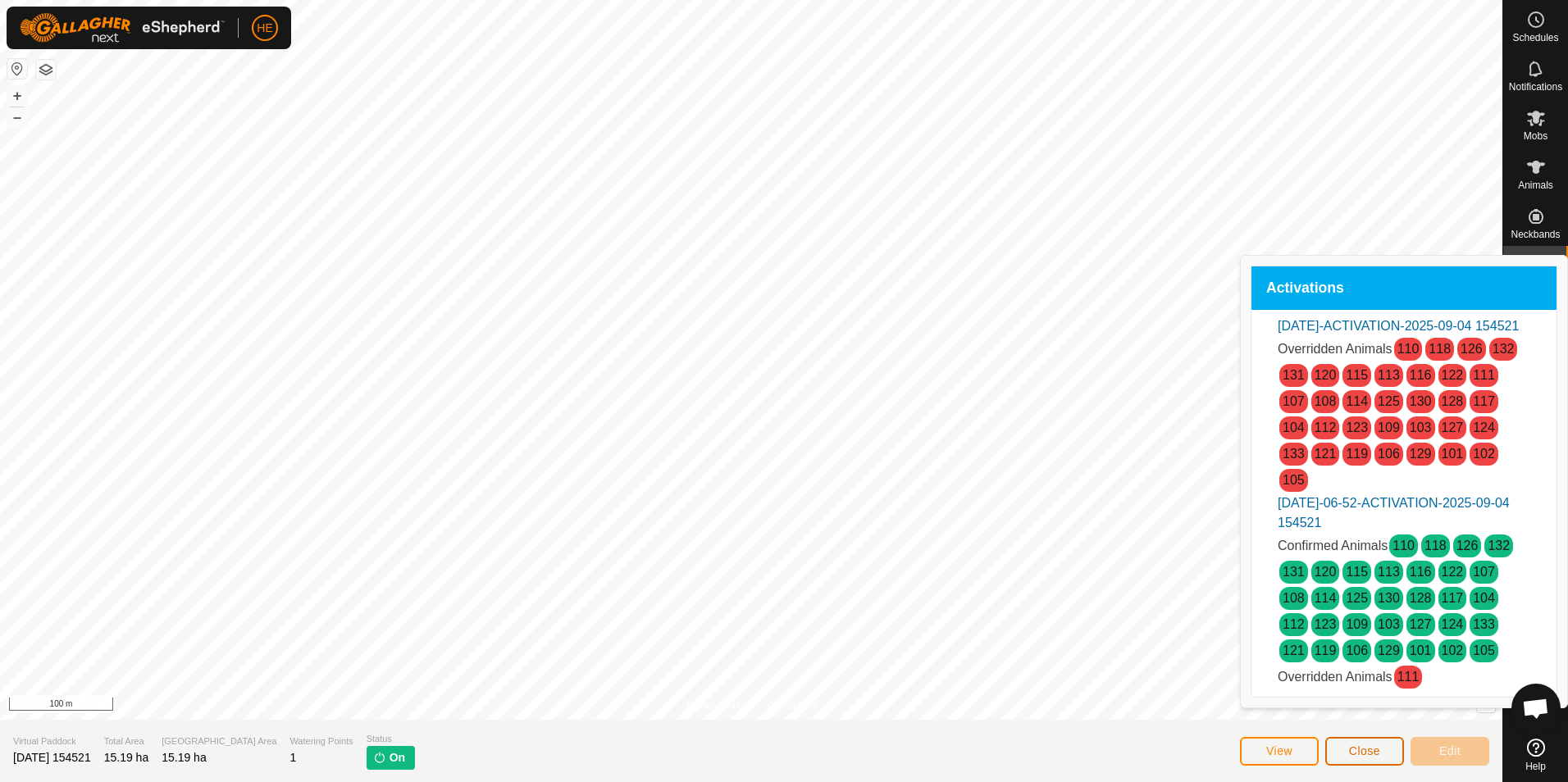
click at [1374, 751] on span "Close" at bounding box center [1364, 751] width 31 height 13
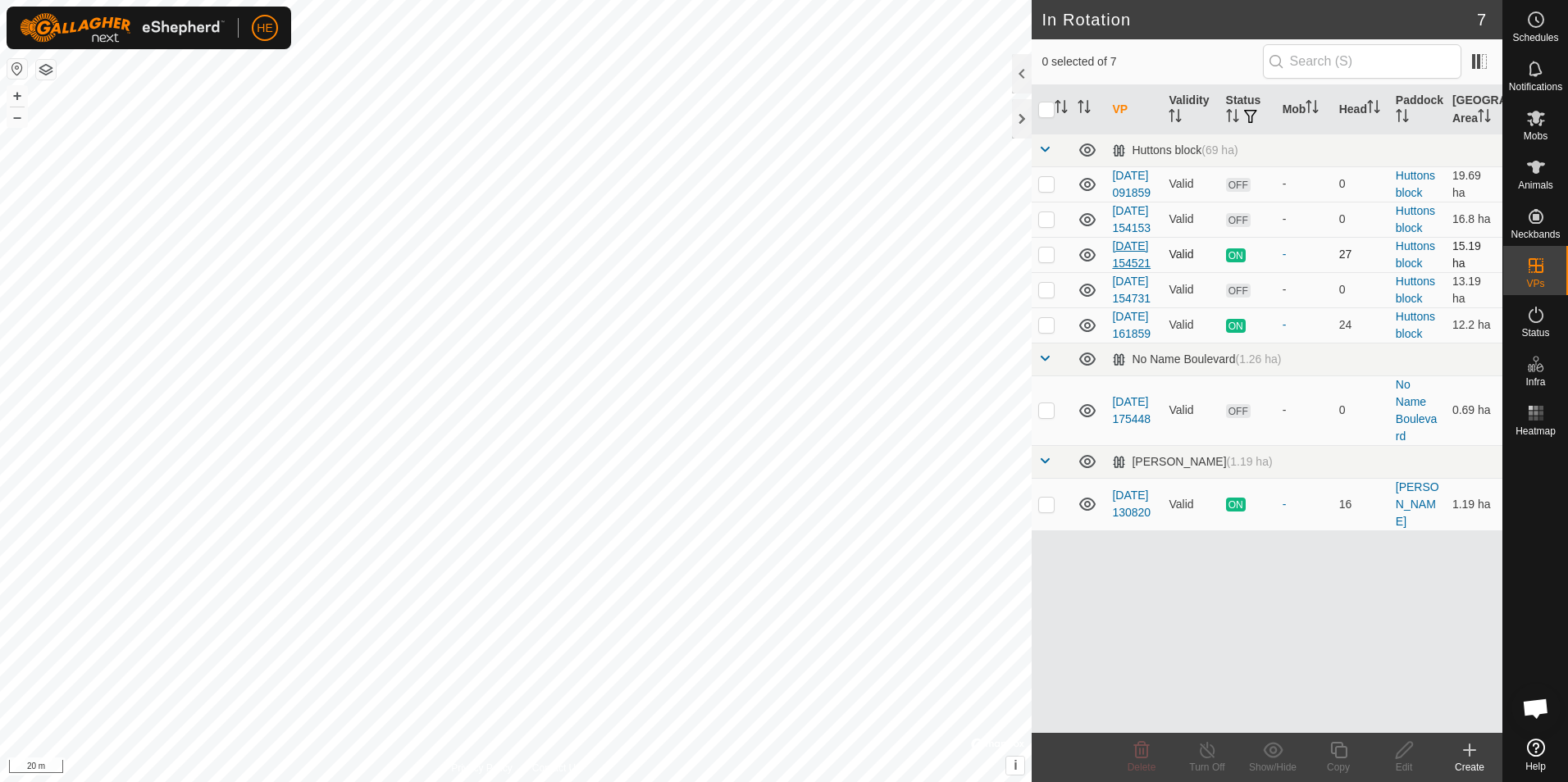
click at [1127, 272] on td "[DATE] 154521" at bounding box center [1133, 255] width 57 height 35
click at [1465, 753] on icon at bounding box center [1468, 749] width 19 height 19
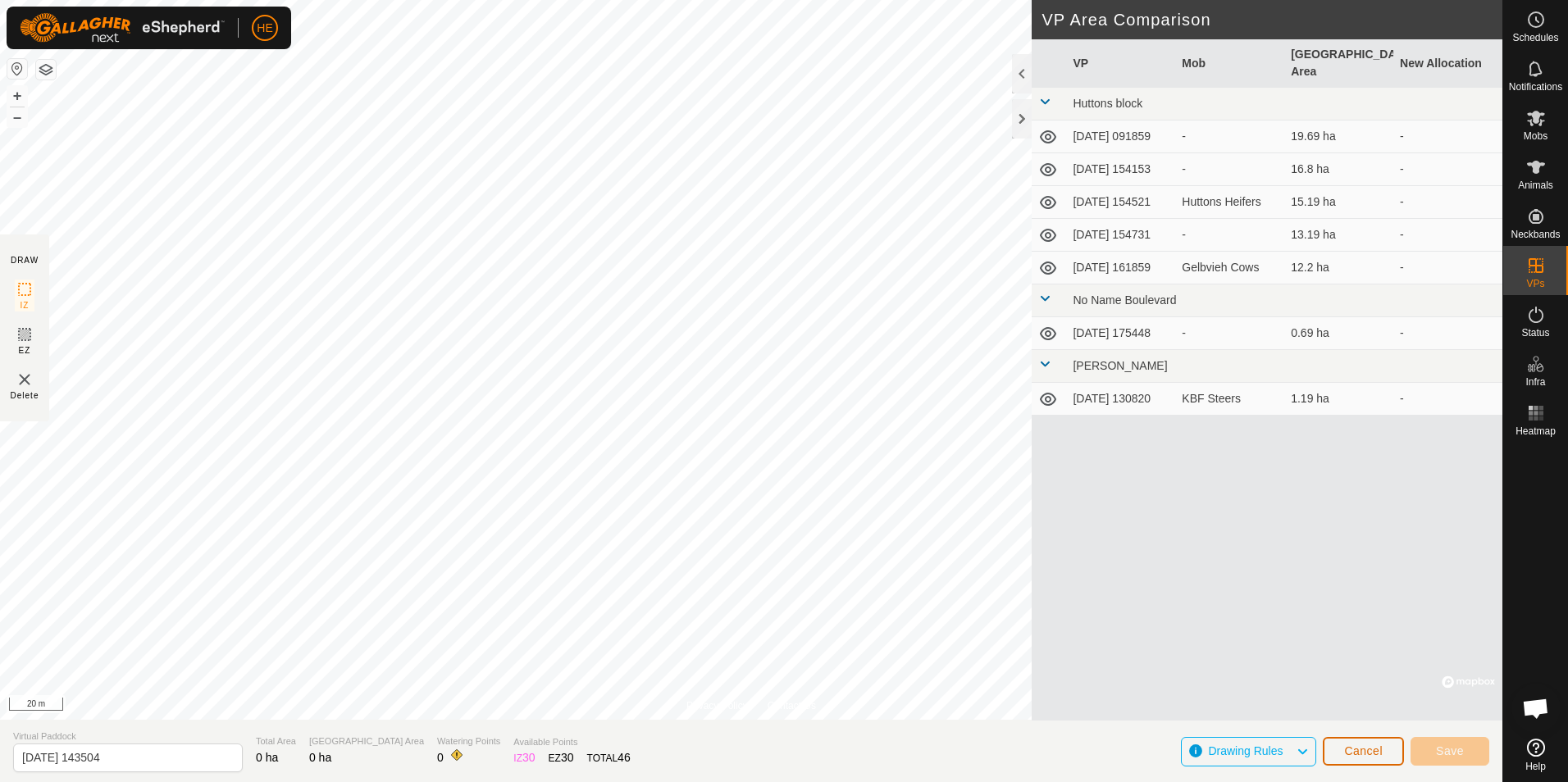
click at [1373, 752] on span "Cancel" at bounding box center [1363, 751] width 39 height 13
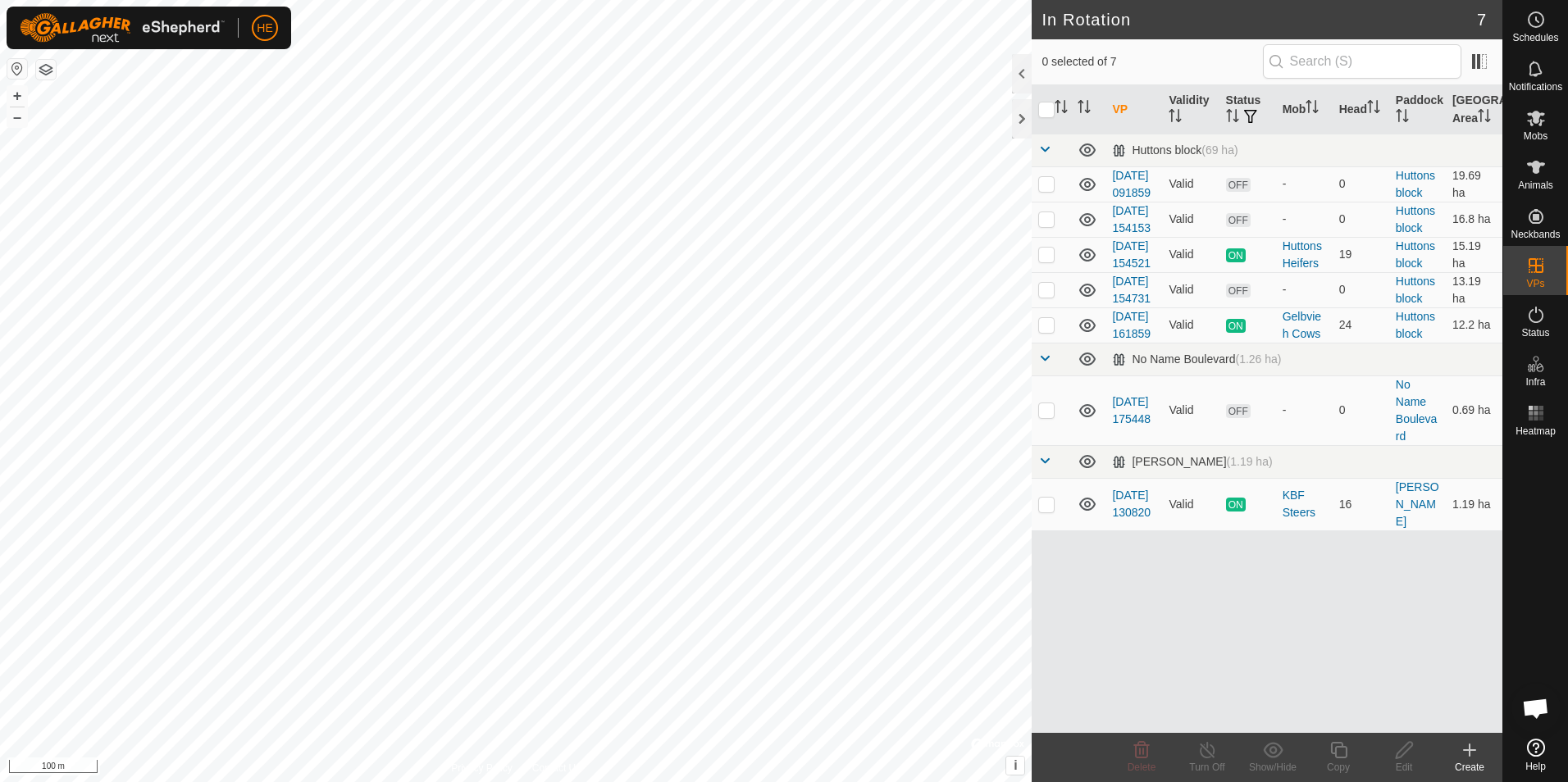
click at [1129, 270] on link "[DATE] 154521" at bounding box center [1131, 255] width 39 height 30
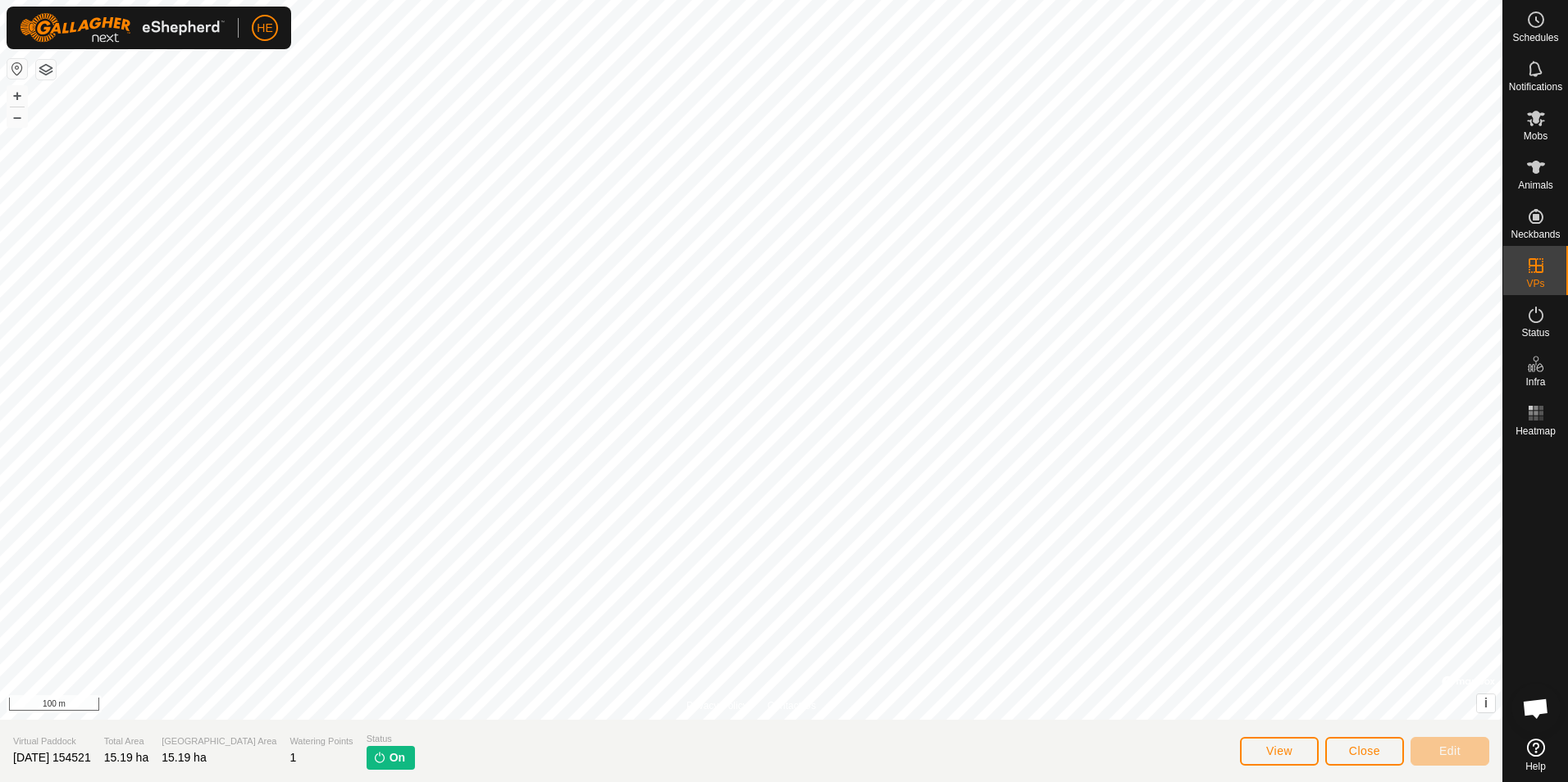
click at [1533, 615] on div at bounding box center [1535, 587] width 65 height 289
click at [1364, 747] on span "Close" at bounding box center [1364, 751] width 31 height 13
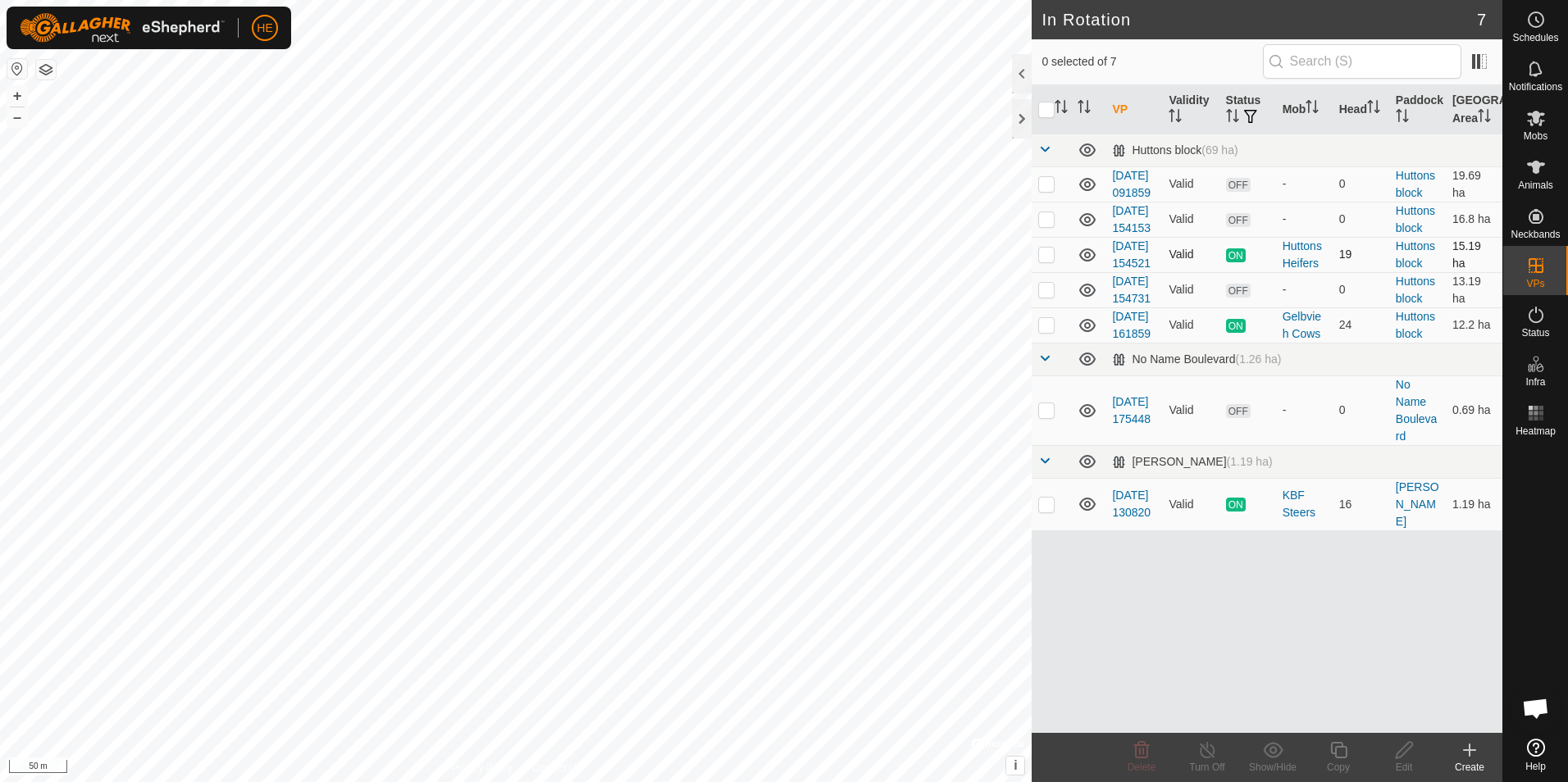
click at [1084, 265] on icon at bounding box center [1087, 254] width 19 height 19
click at [1089, 265] on icon at bounding box center [1087, 254] width 19 height 19
click at [1046, 261] on p-checkbox at bounding box center [1046, 254] width 16 height 13
checkbox input "true"
click at [1295, 272] on div "Huttons Heifers" at bounding box center [1303, 255] width 43 height 35
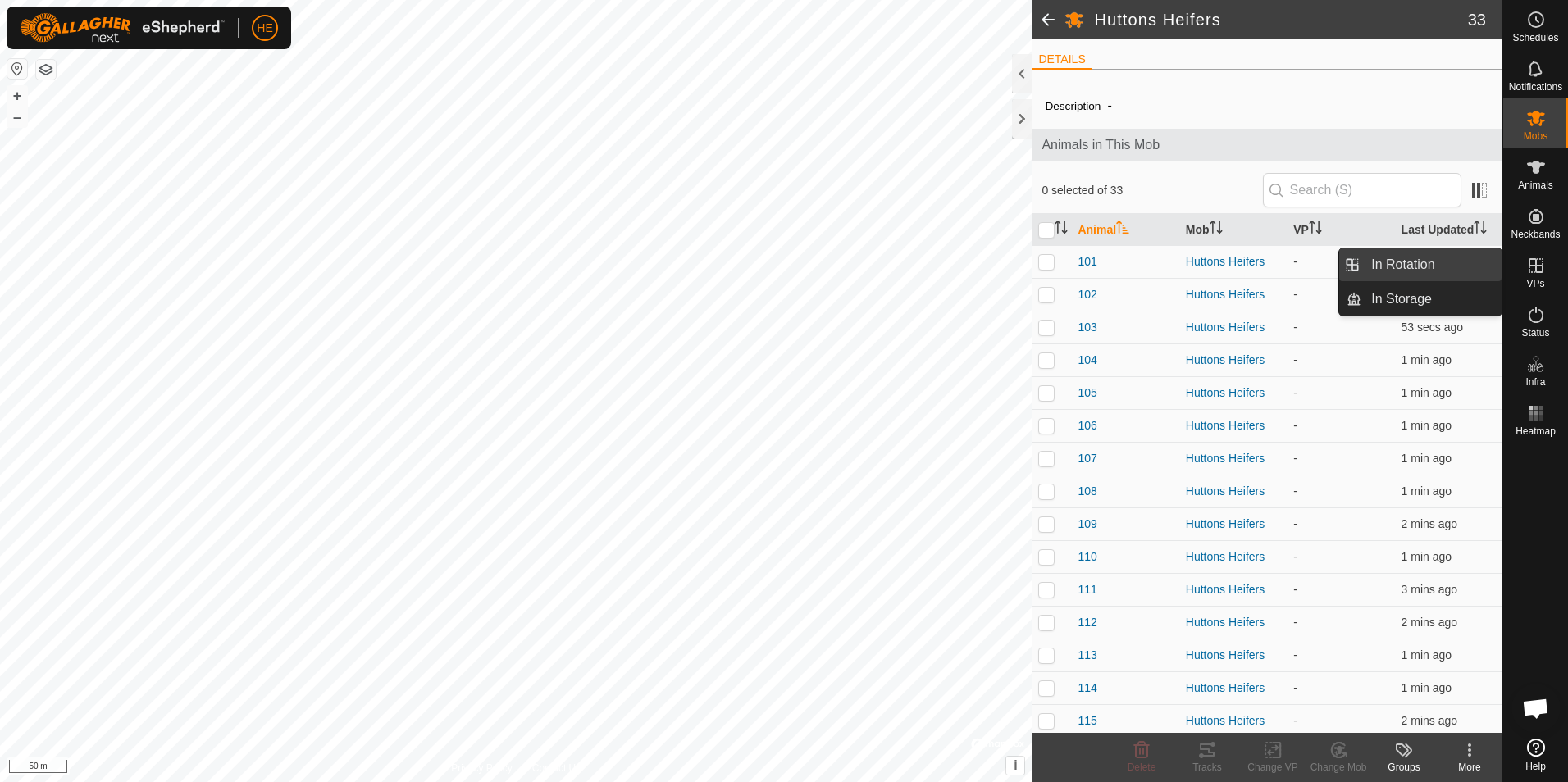
click at [1464, 264] on link "In Rotation" at bounding box center [1431, 264] width 140 height 33
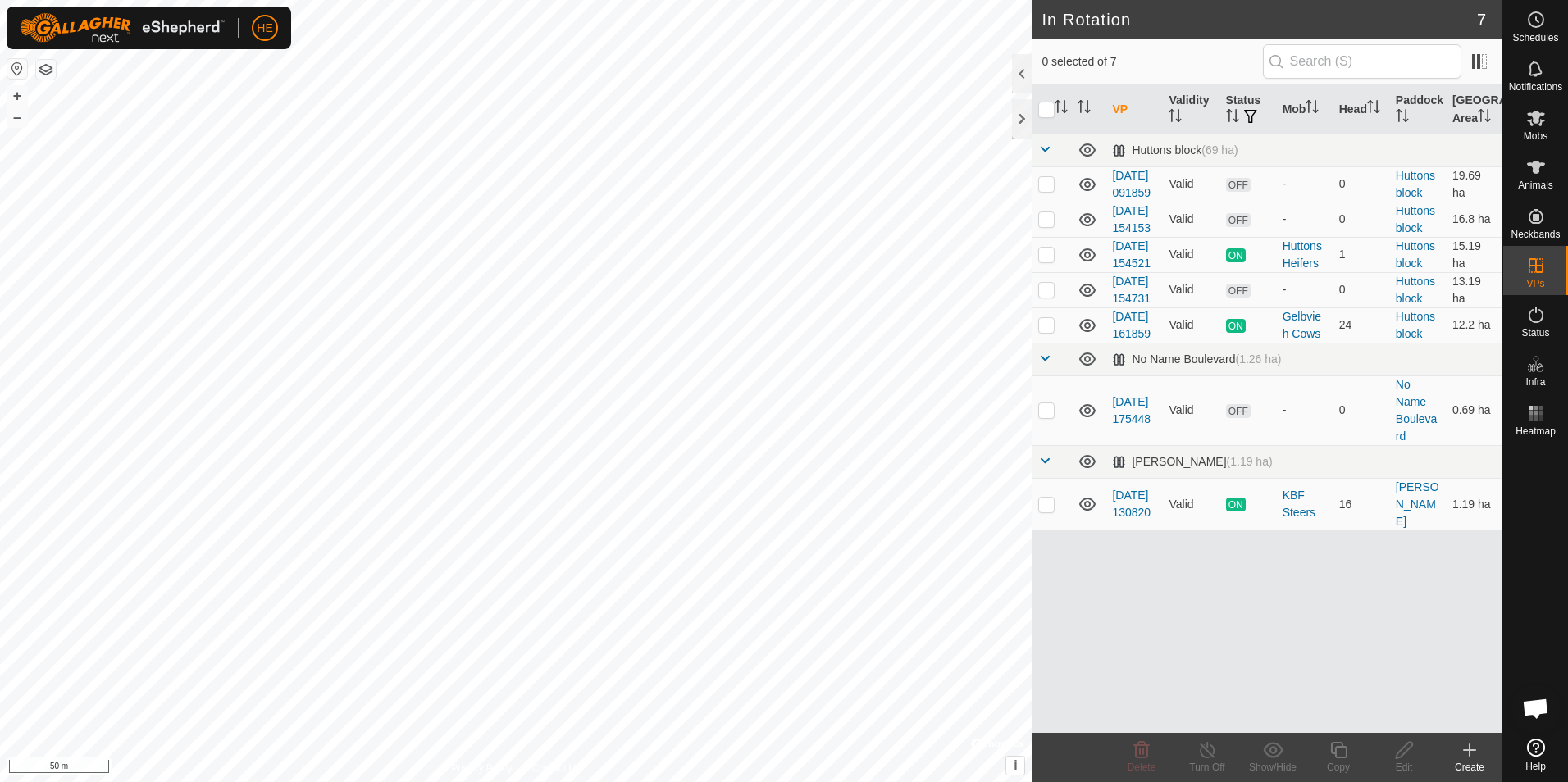
click at [1471, 747] on icon at bounding box center [1468, 749] width 19 height 19
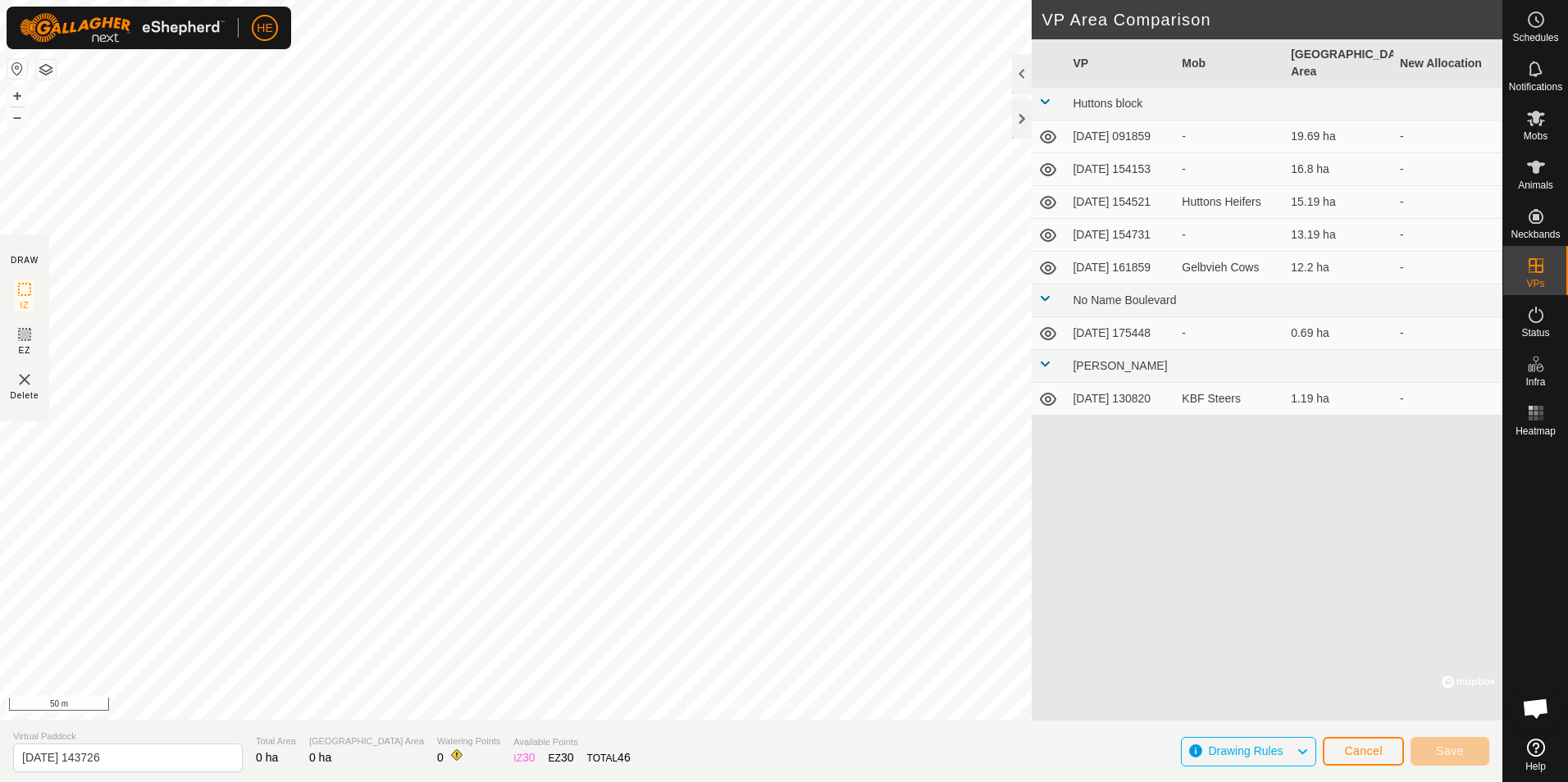
click at [1272, 747] on span "Drawing Rules" at bounding box center [1245, 751] width 74 height 13
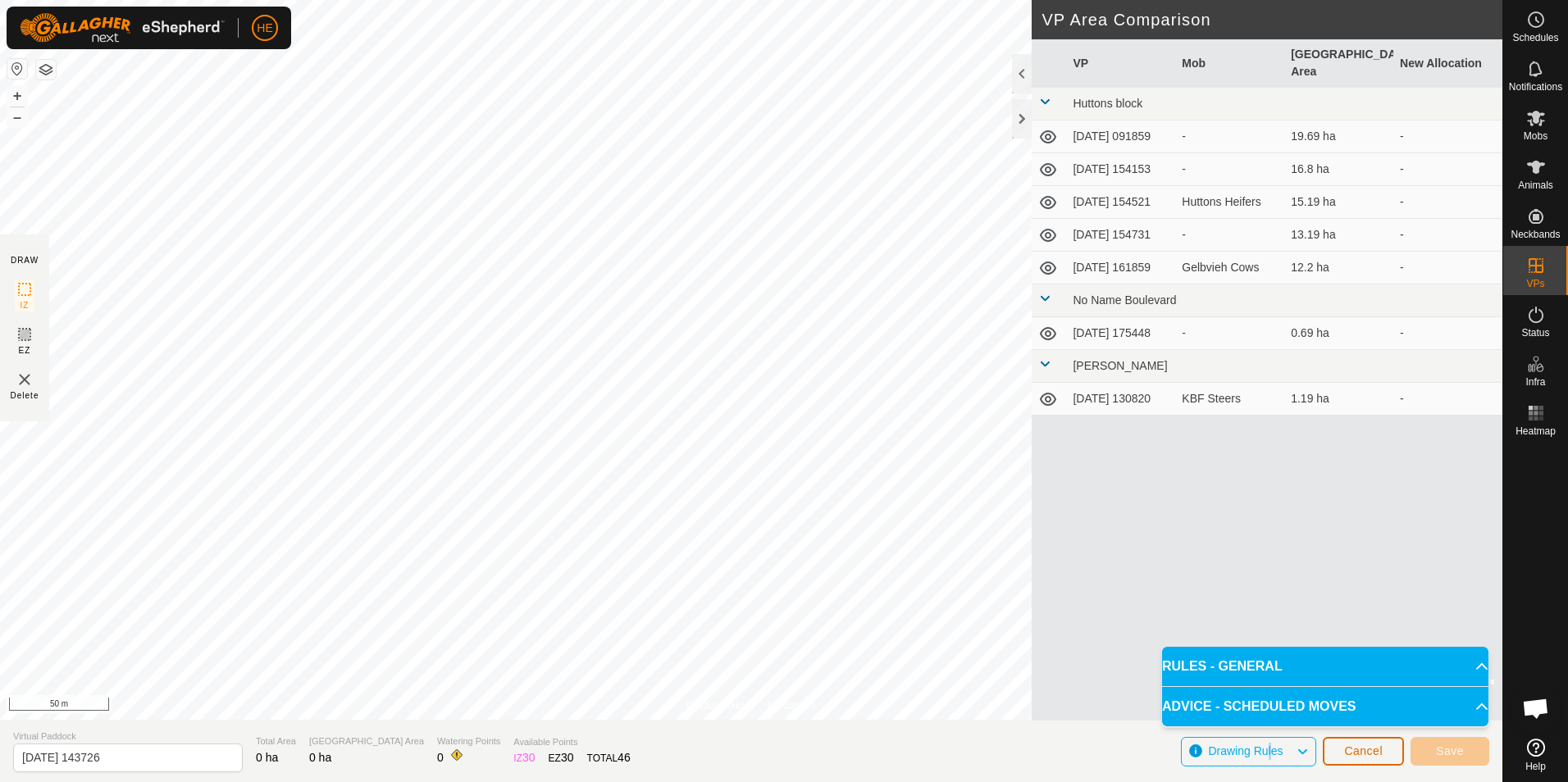
drag, startPoint x: 1272, startPoint y: 747, endPoint x: 1368, endPoint y: 747, distance: 96.0
click at [1368, 747] on span "Cancel" at bounding box center [1363, 751] width 39 height 13
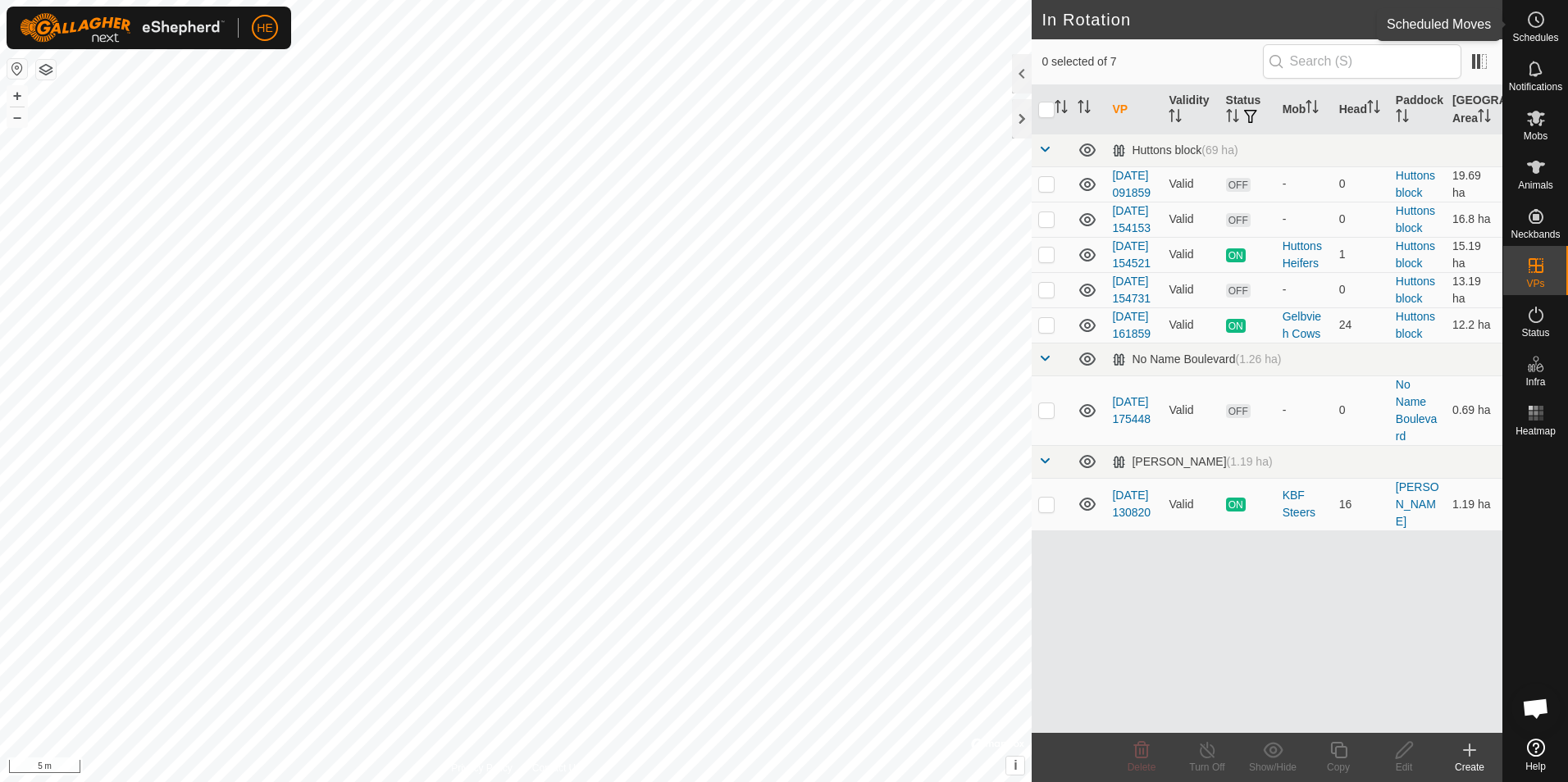
click at [1538, 19] on icon at bounding box center [1535, 19] width 19 height 19
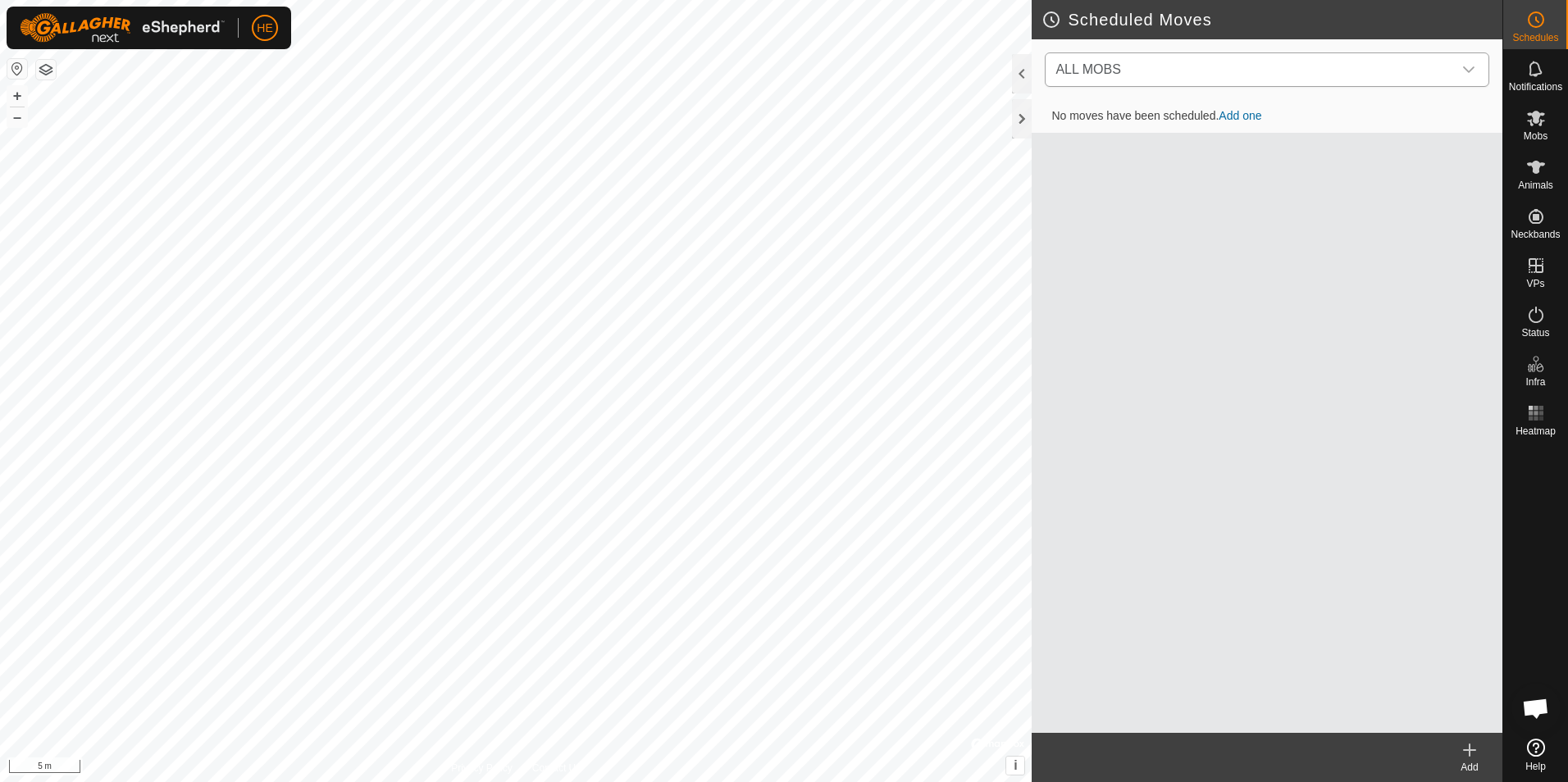
click at [1468, 68] on icon "dropdown trigger" at bounding box center [1468, 70] width 14 height 13
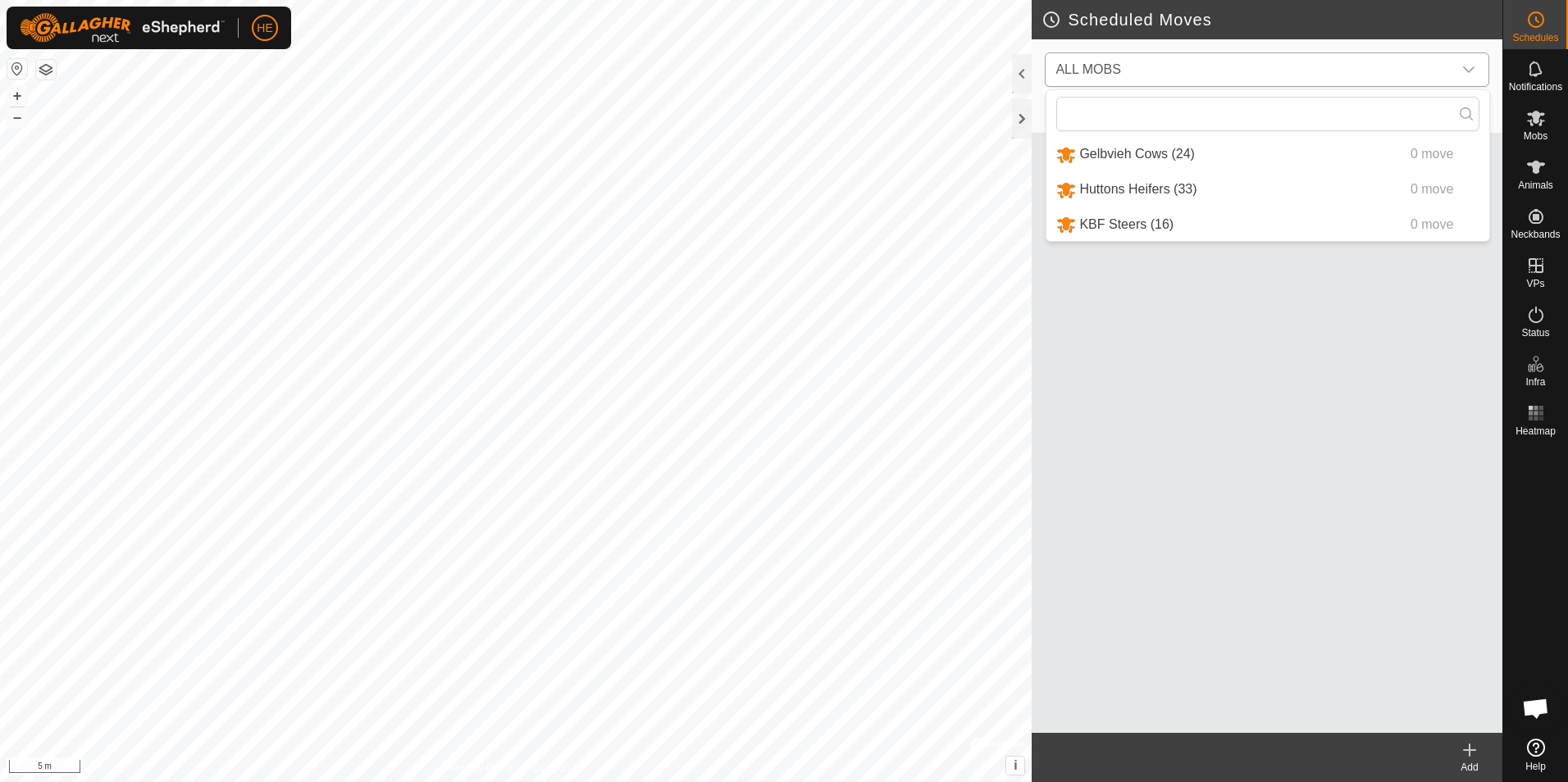
click at [1129, 182] on li "Huttons Heifers (33) 0 move" at bounding box center [1268, 190] width 443 height 34
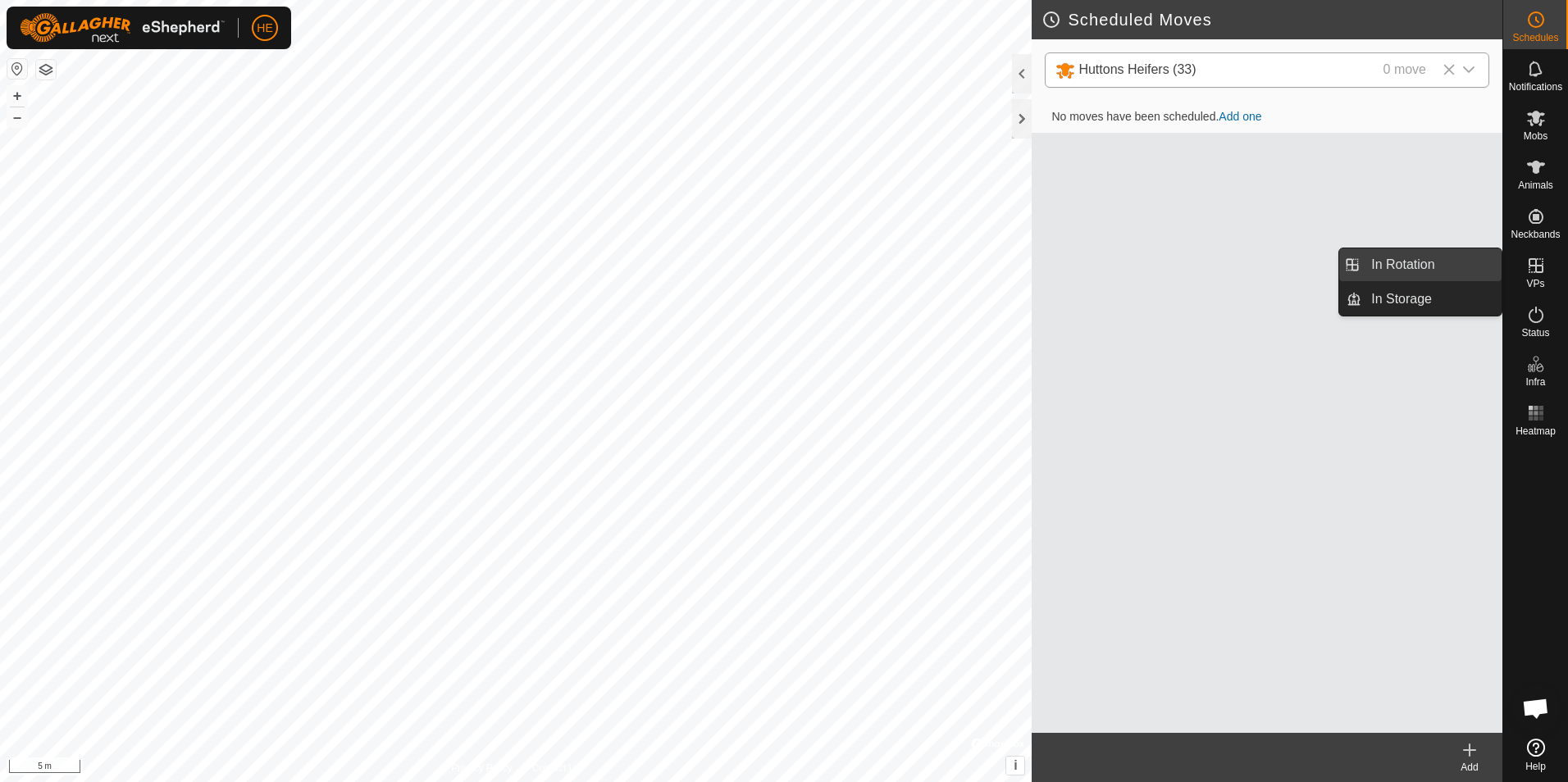
drag, startPoint x: 1468, startPoint y: 262, endPoint x: 1479, endPoint y: 262, distance: 11.0
click at [1470, 262] on link "In Rotation" at bounding box center [1431, 264] width 140 height 33
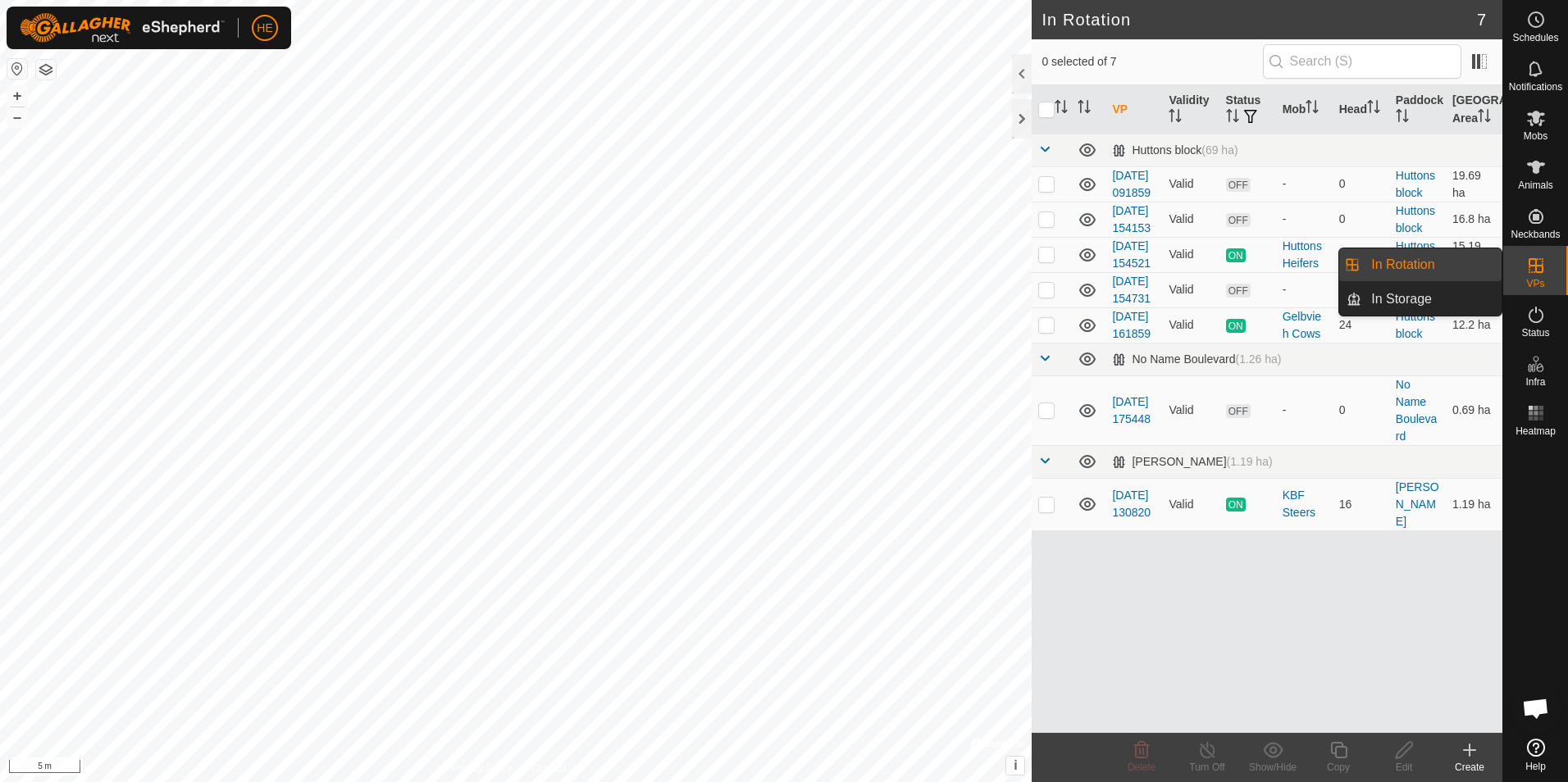
click at [1474, 261] on link "In Rotation" at bounding box center [1431, 264] width 140 height 33
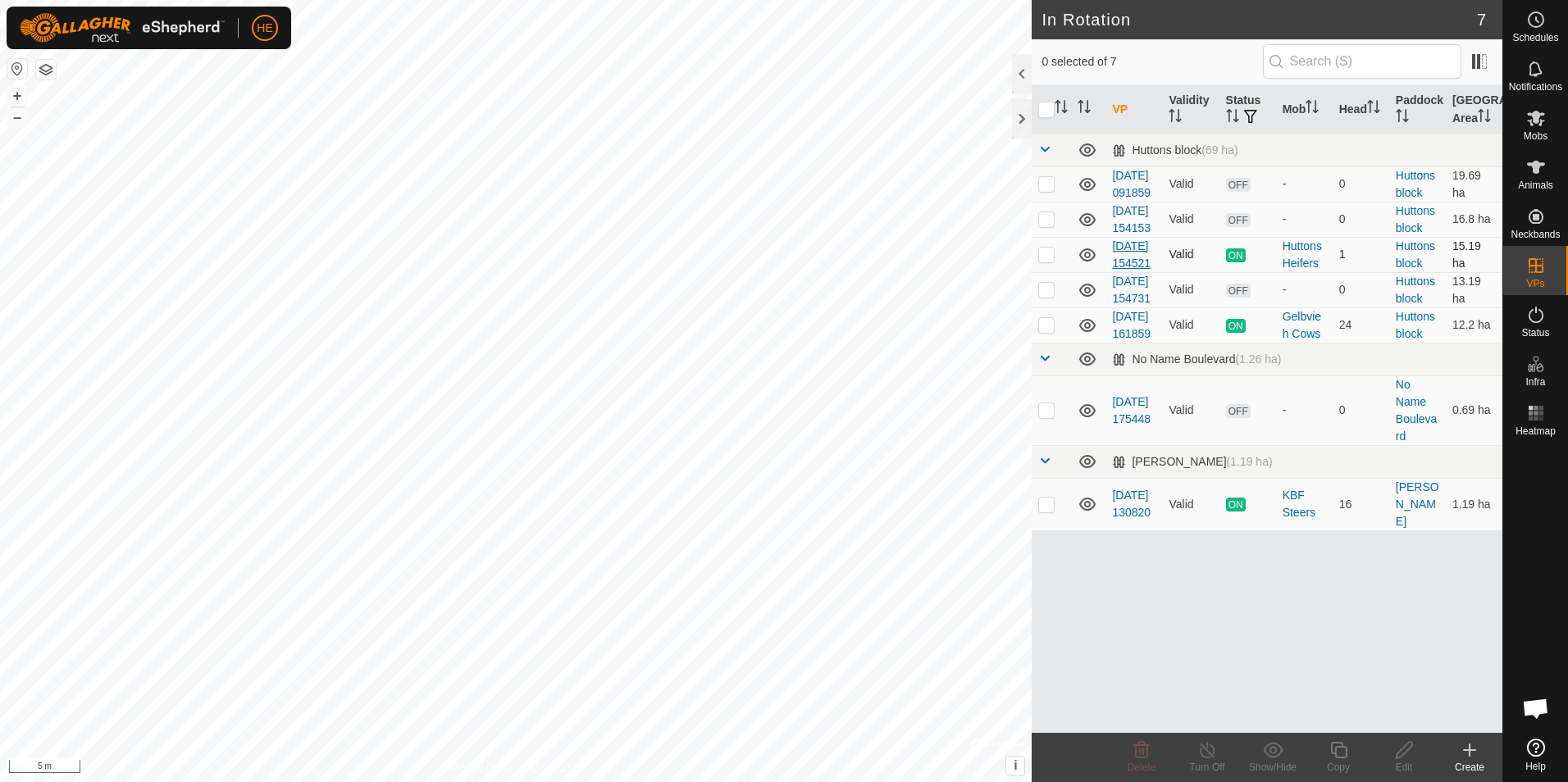
click at [1134, 270] on link "[DATE] 154521" at bounding box center [1131, 255] width 39 height 30
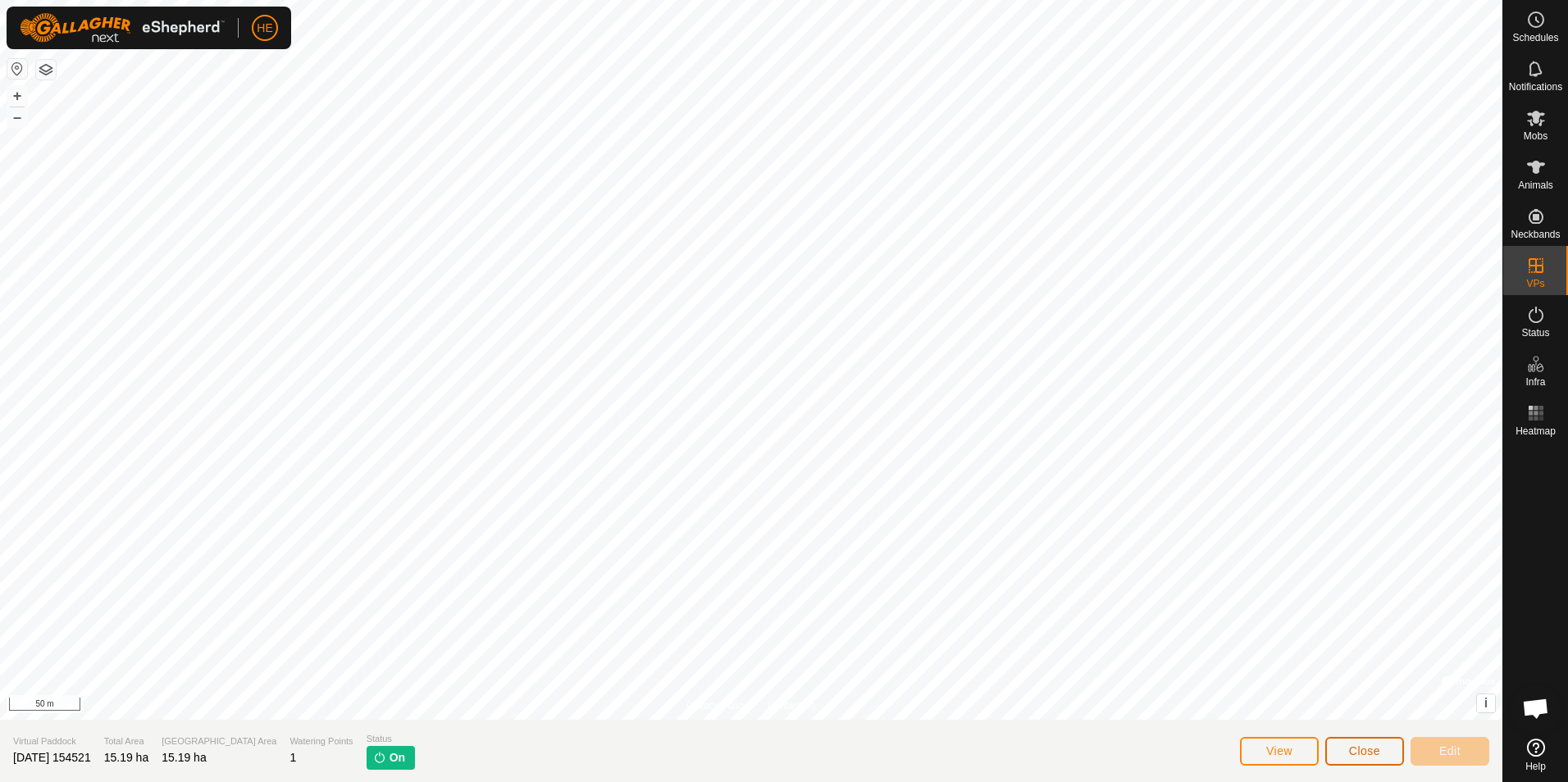
click at [1354, 749] on span "Close" at bounding box center [1364, 751] width 31 height 13
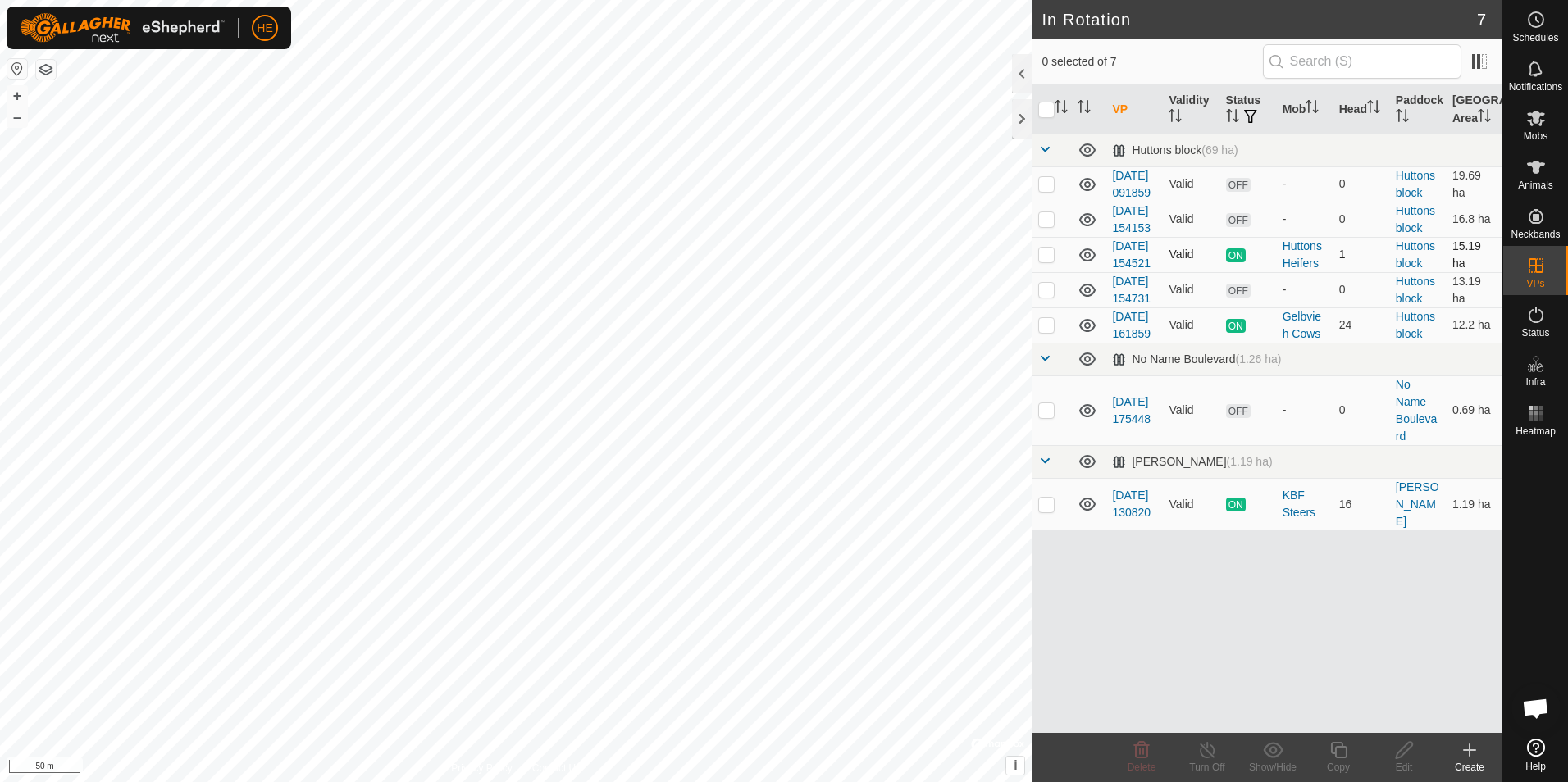
click at [1043, 261] on p-checkbox at bounding box center [1046, 254] width 16 height 13
checkbox input "true"
click at [1466, 752] on icon at bounding box center [1468, 749] width 19 height 19
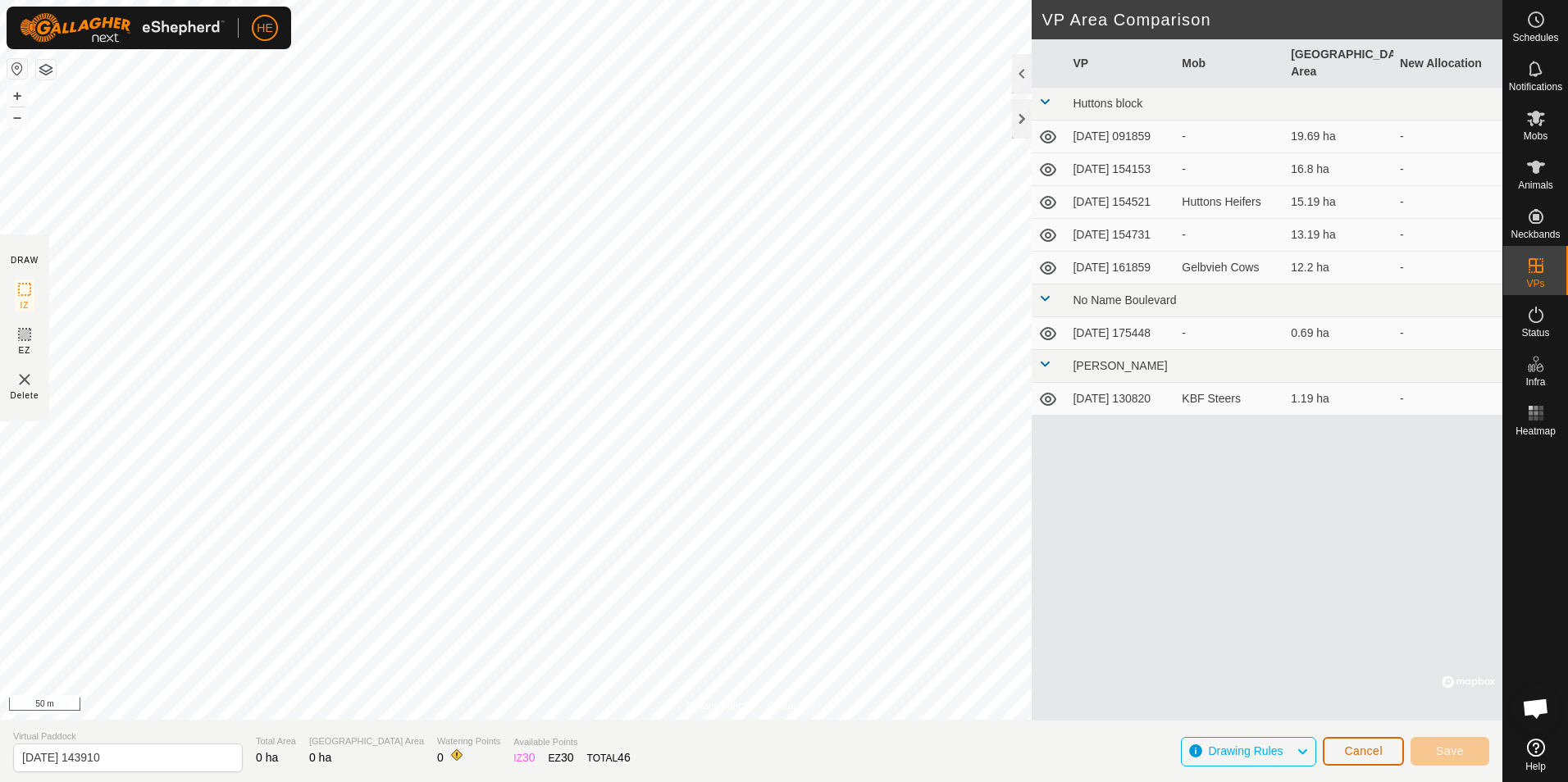
click at [1363, 752] on span "Cancel" at bounding box center [1363, 751] width 39 height 13
drag, startPoint x: 1335, startPoint y: 578, endPoint x: 1327, endPoint y: 569, distance: 12.0
click at [1340, 577] on div "VP Mob Grazing Area New Allocation Huttons block 2025-09-04 091859 - 19.69 ha -…" at bounding box center [1267, 380] width 471 height 681
click at [1368, 751] on span "Cancel" at bounding box center [1363, 751] width 39 height 13
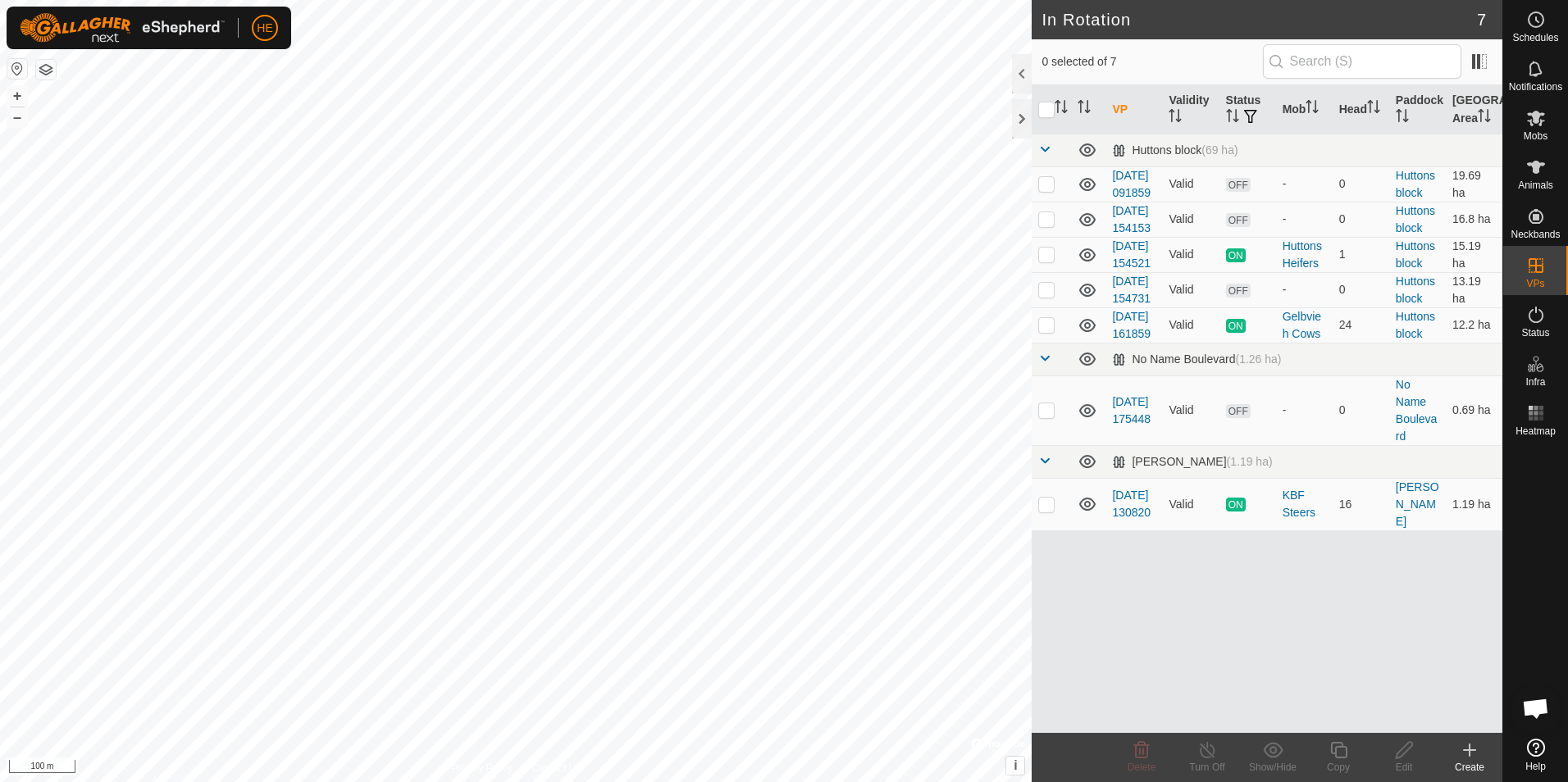
click at [1128, 270] on link "[DATE] 154521" at bounding box center [1131, 255] width 39 height 30
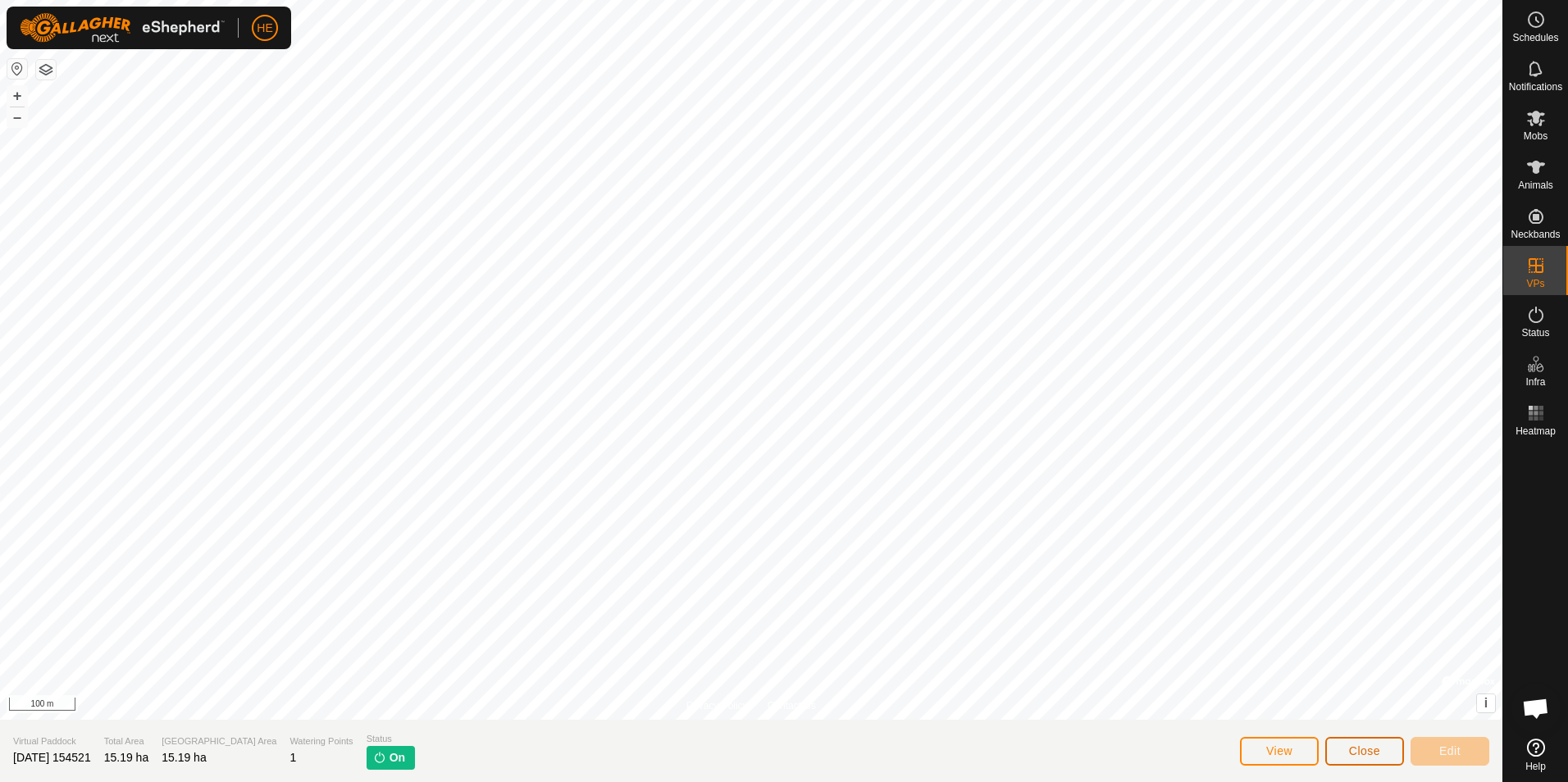
click at [1372, 744] on span "Close" at bounding box center [1364, 751] width 31 height 13
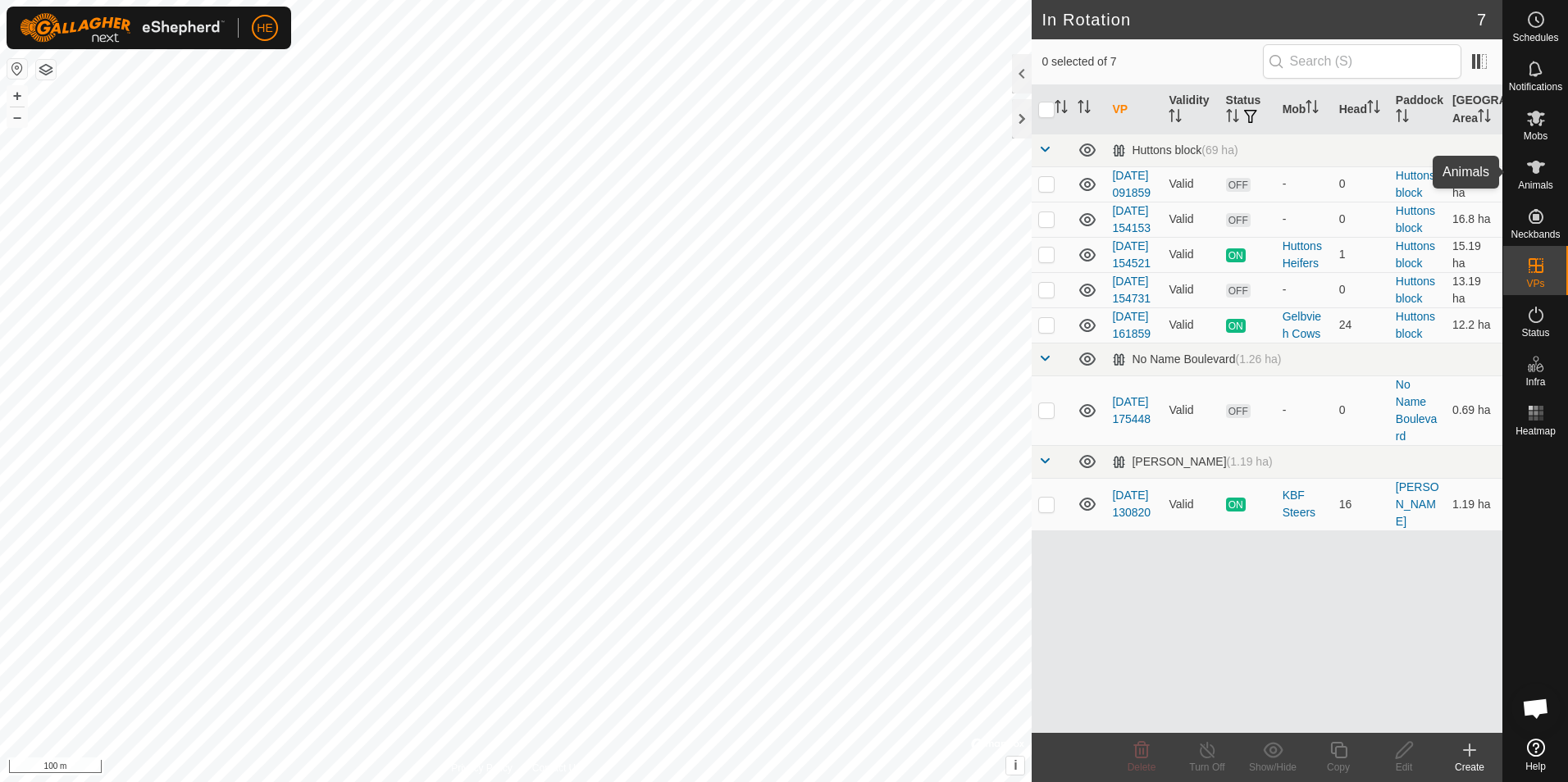
click at [1538, 162] on icon at bounding box center [1535, 167] width 18 height 13
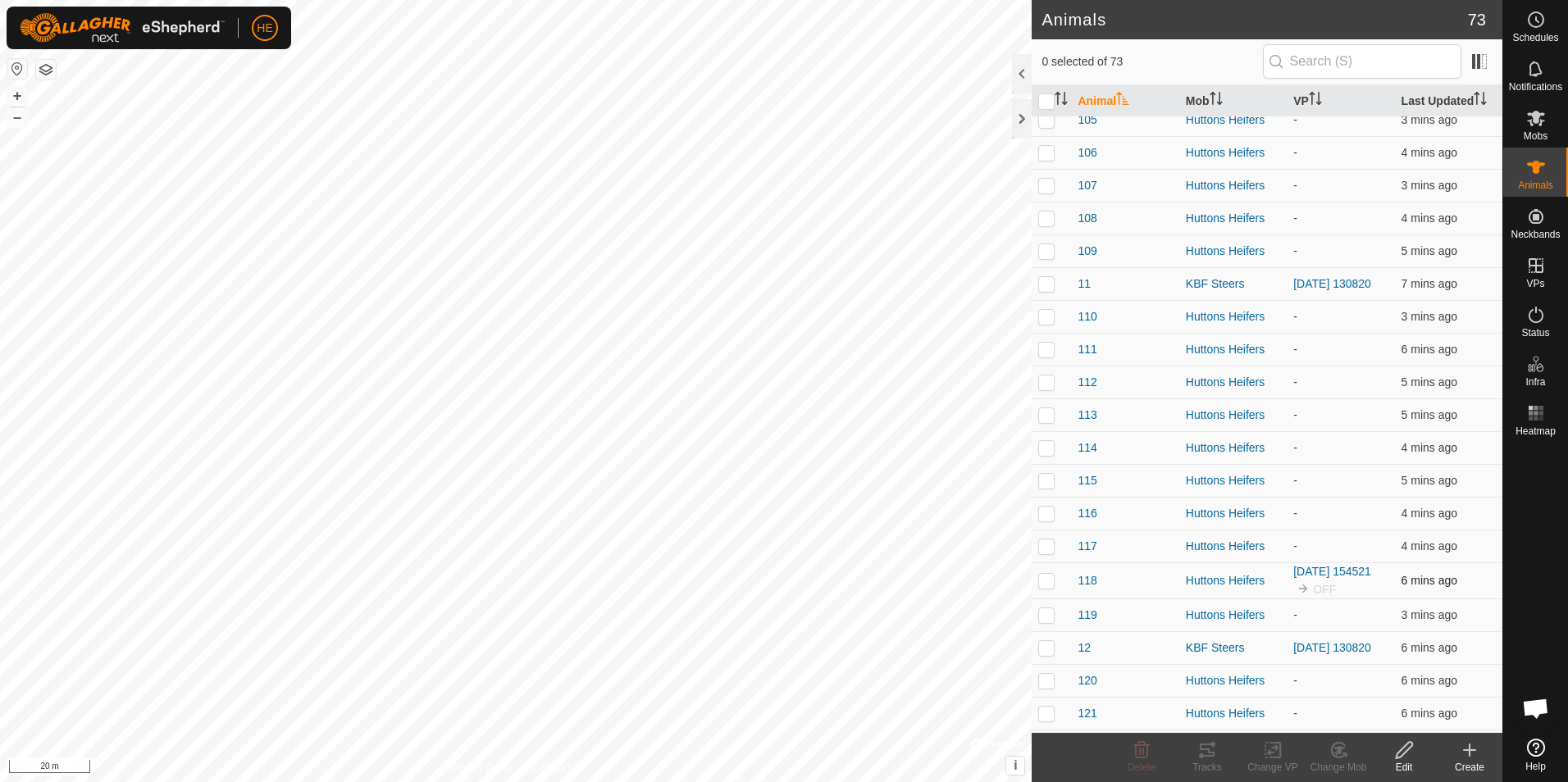
scroll to position [245, 0]
click at [1046, 551] on p-checkbox at bounding box center [1046, 544] width 16 height 13
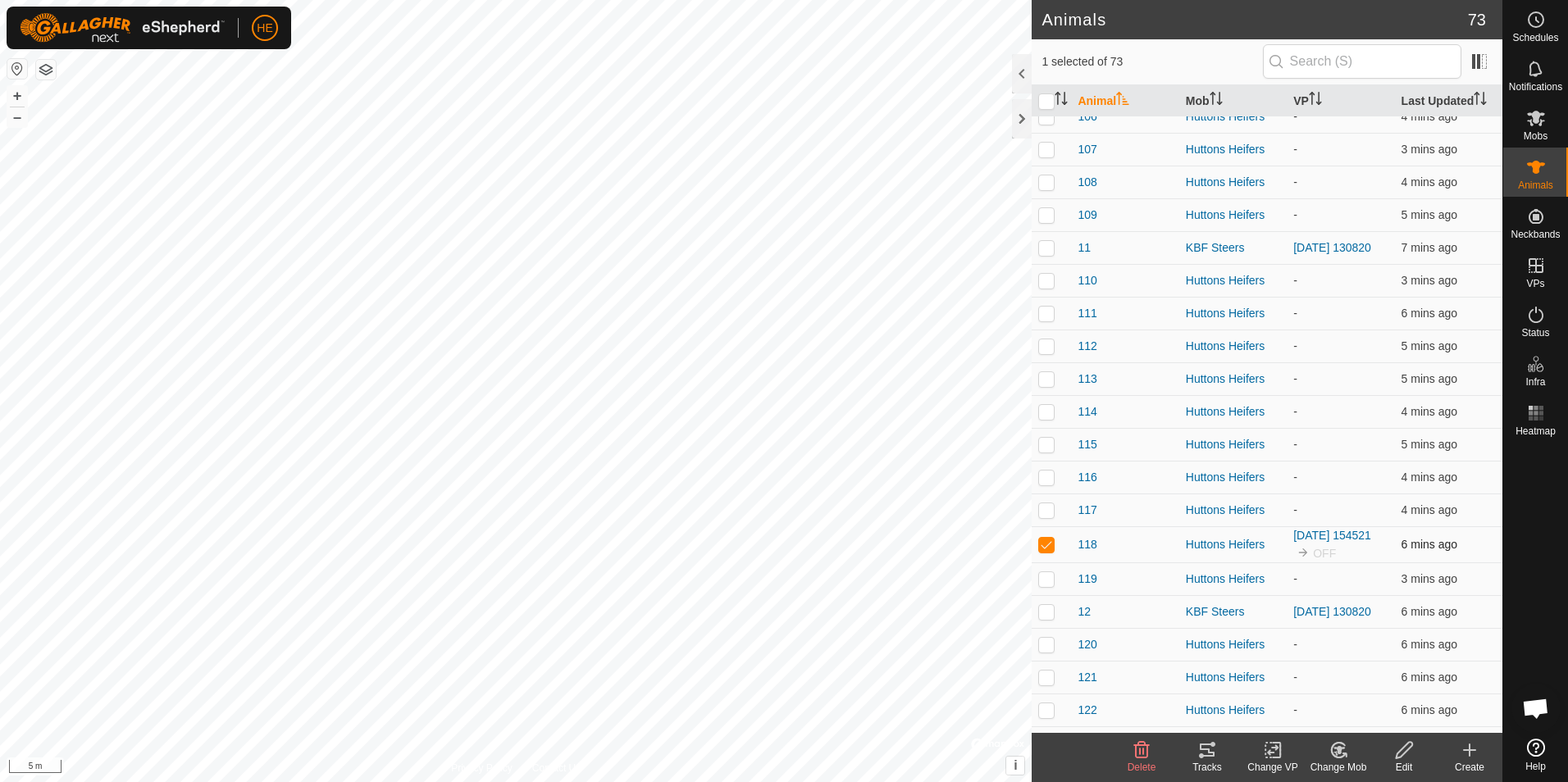
click at [1044, 549] on p-checkbox at bounding box center [1046, 544] width 16 height 13
click at [1047, 551] on p-checkbox at bounding box center [1046, 544] width 16 height 13
click at [1046, 550] on p-checkbox at bounding box center [1046, 544] width 16 height 13
checkbox input "false"
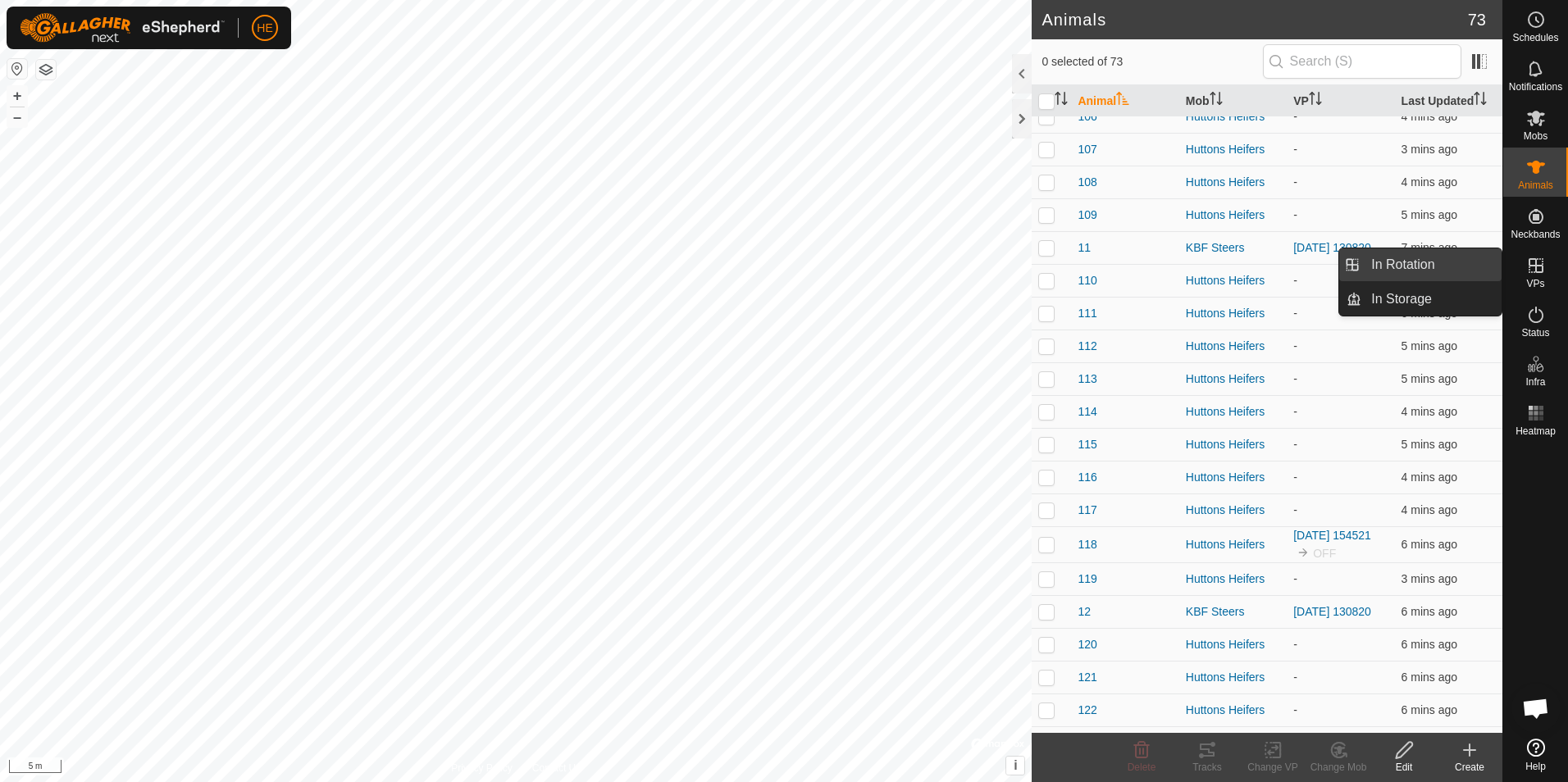
click at [1442, 263] on link "In Rotation" at bounding box center [1431, 264] width 140 height 33
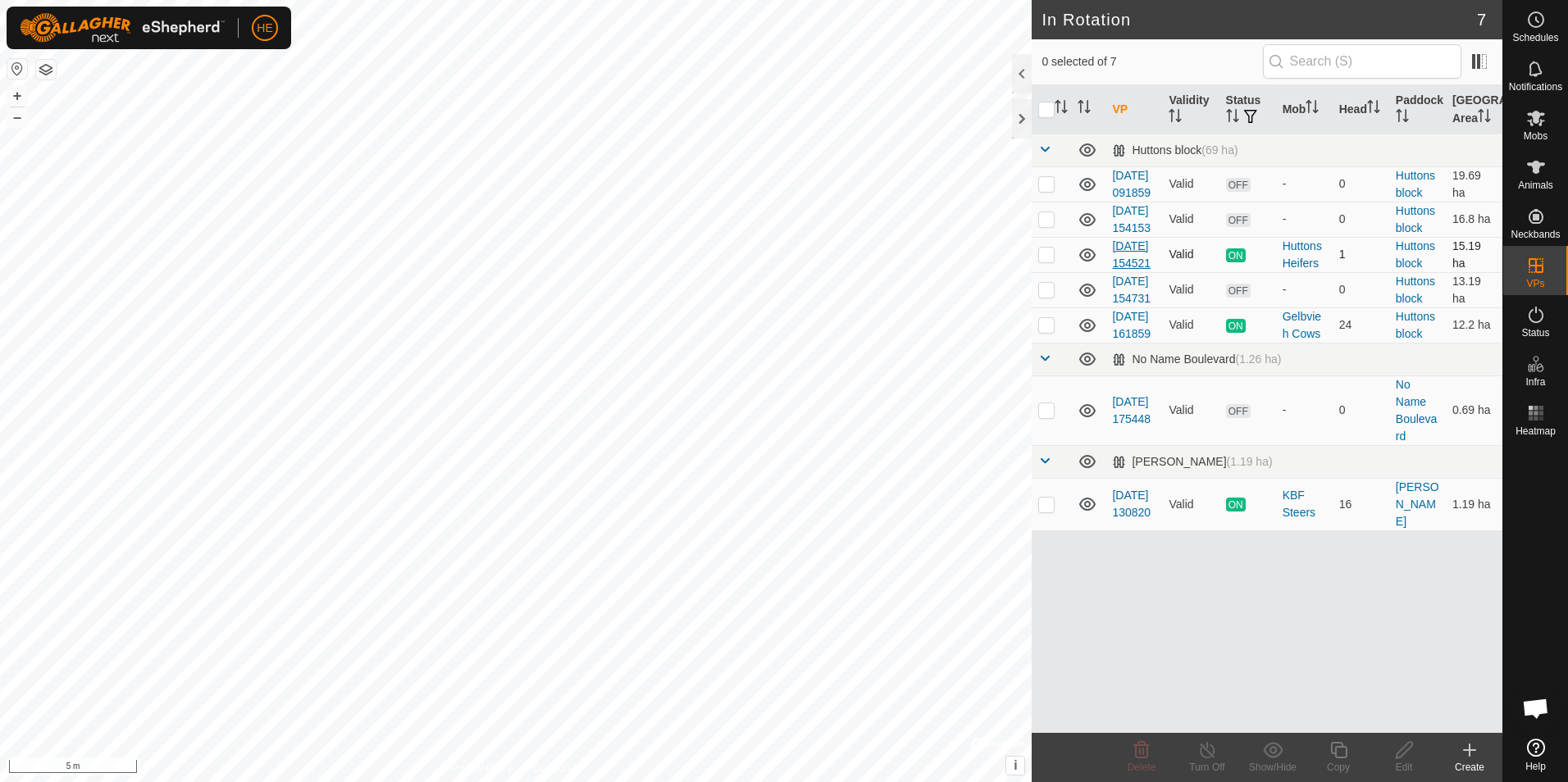
click at [1129, 270] on link "[DATE] 154521" at bounding box center [1131, 255] width 39 height 30
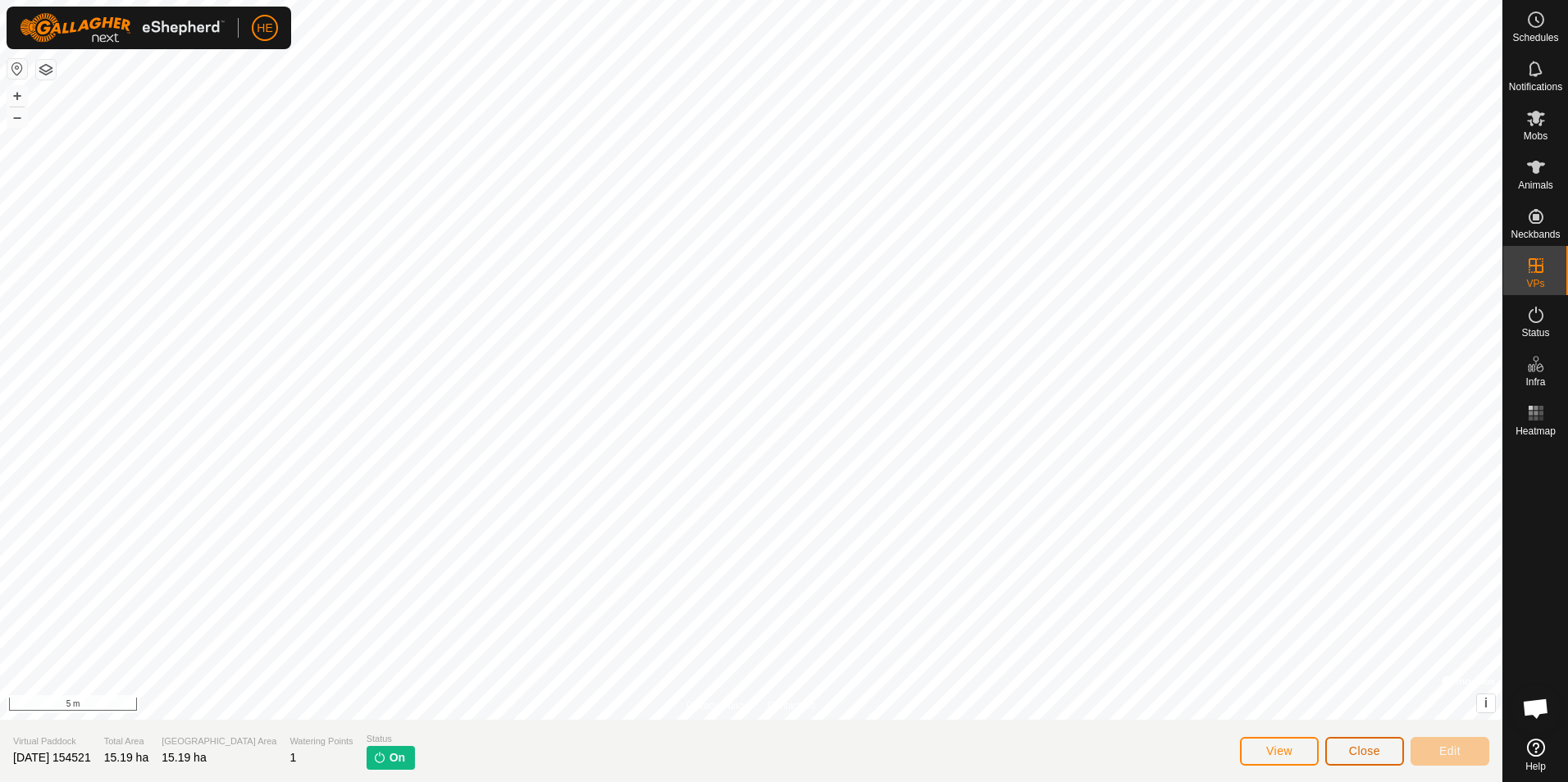
click at [1360, 746] on span "Close" at bounding box center [1364, 751] width 31 height 13
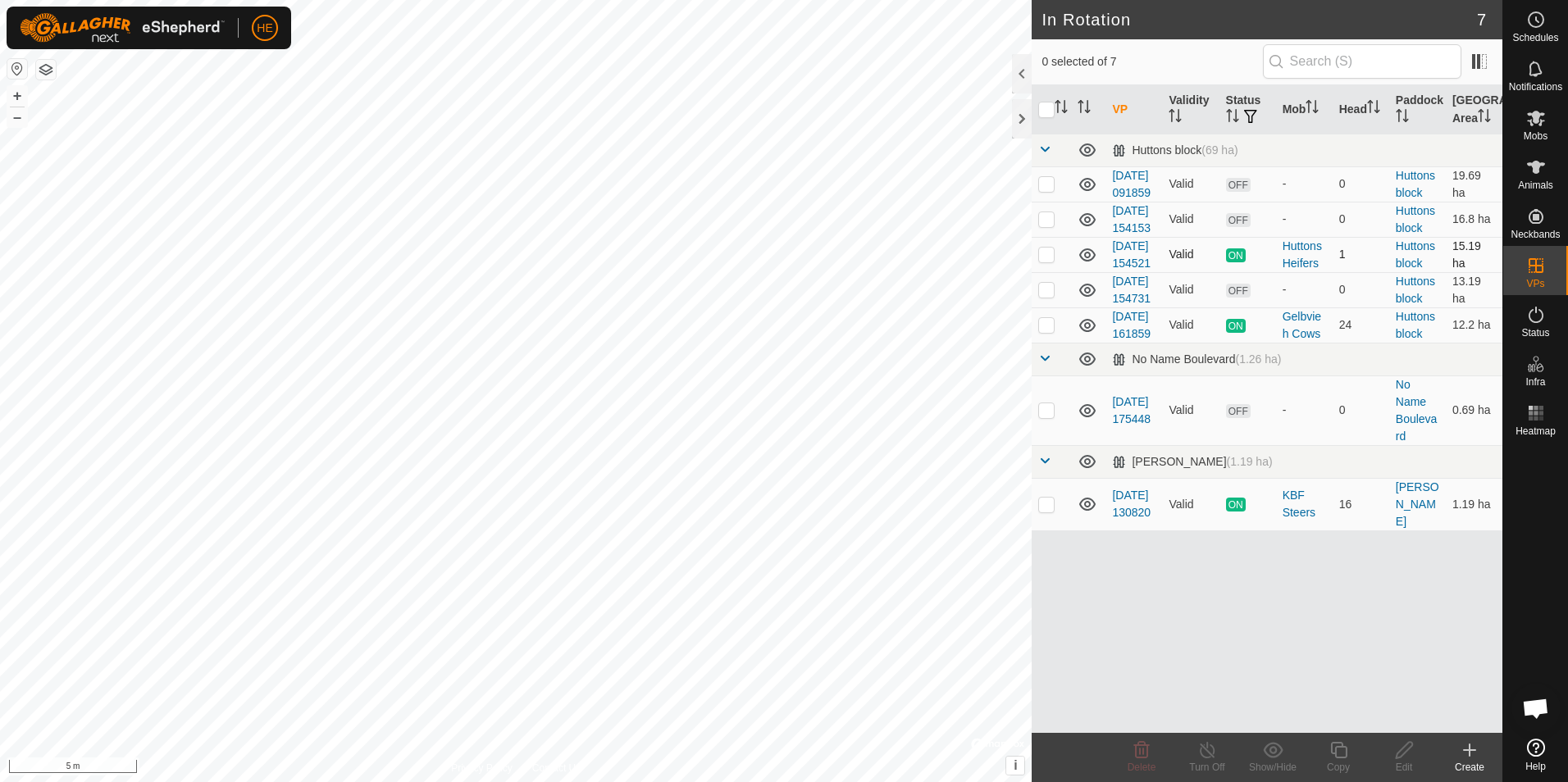
click at [1044, 261] on p-checkbox at bounding box center [1046, 254] width 16 height 13
click at [1050, 261] on p-checkbox at bounding box center [1046, 254] width 16 height 13
checkbox input "false"
click at [1120, 270] on link "[DATE] 154521" at bounding box center [1131, 255] width 39 height 30
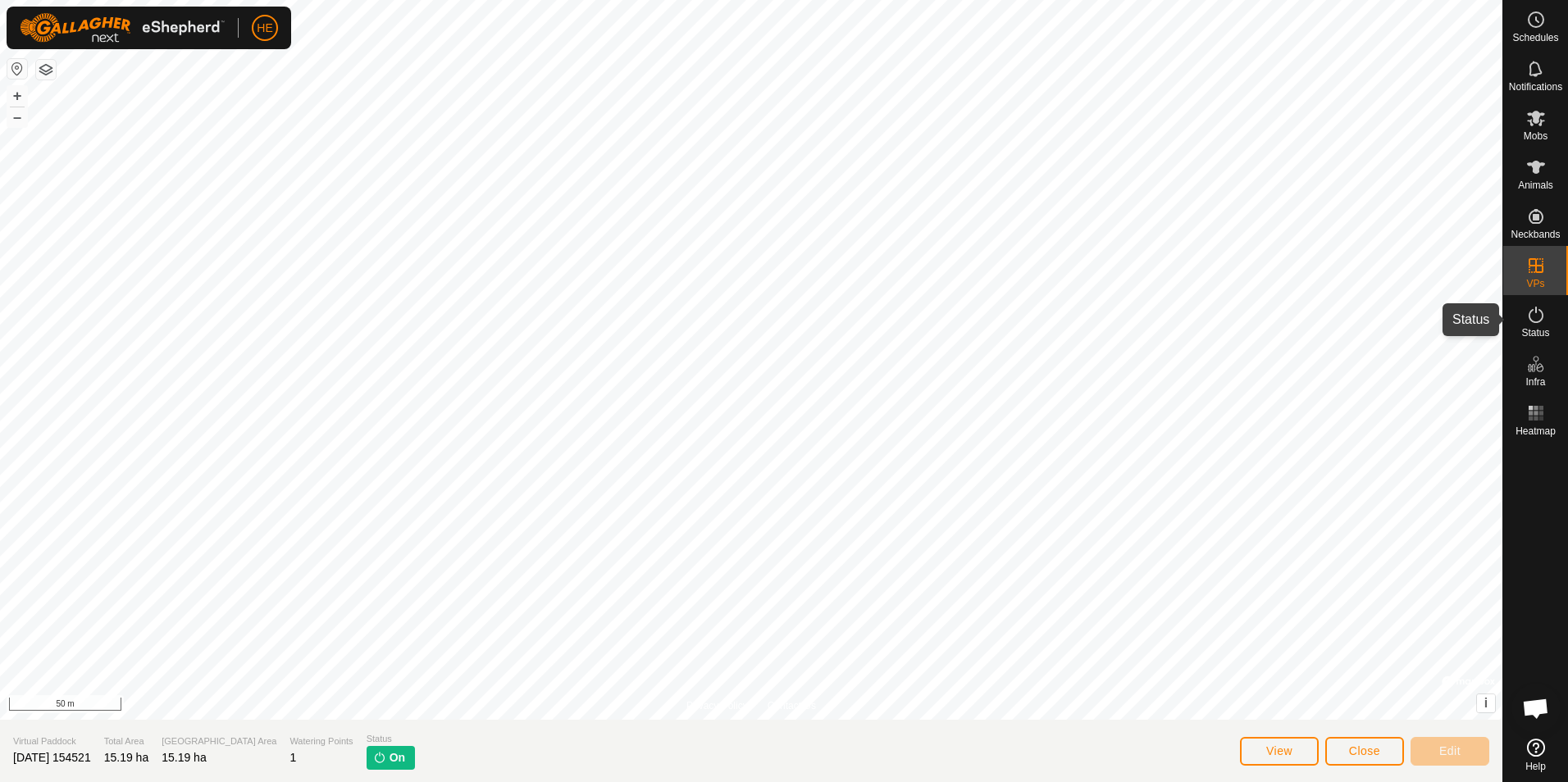
click at [1536, 315] on icon at bounding box center [1535, 314] width 19 height 19
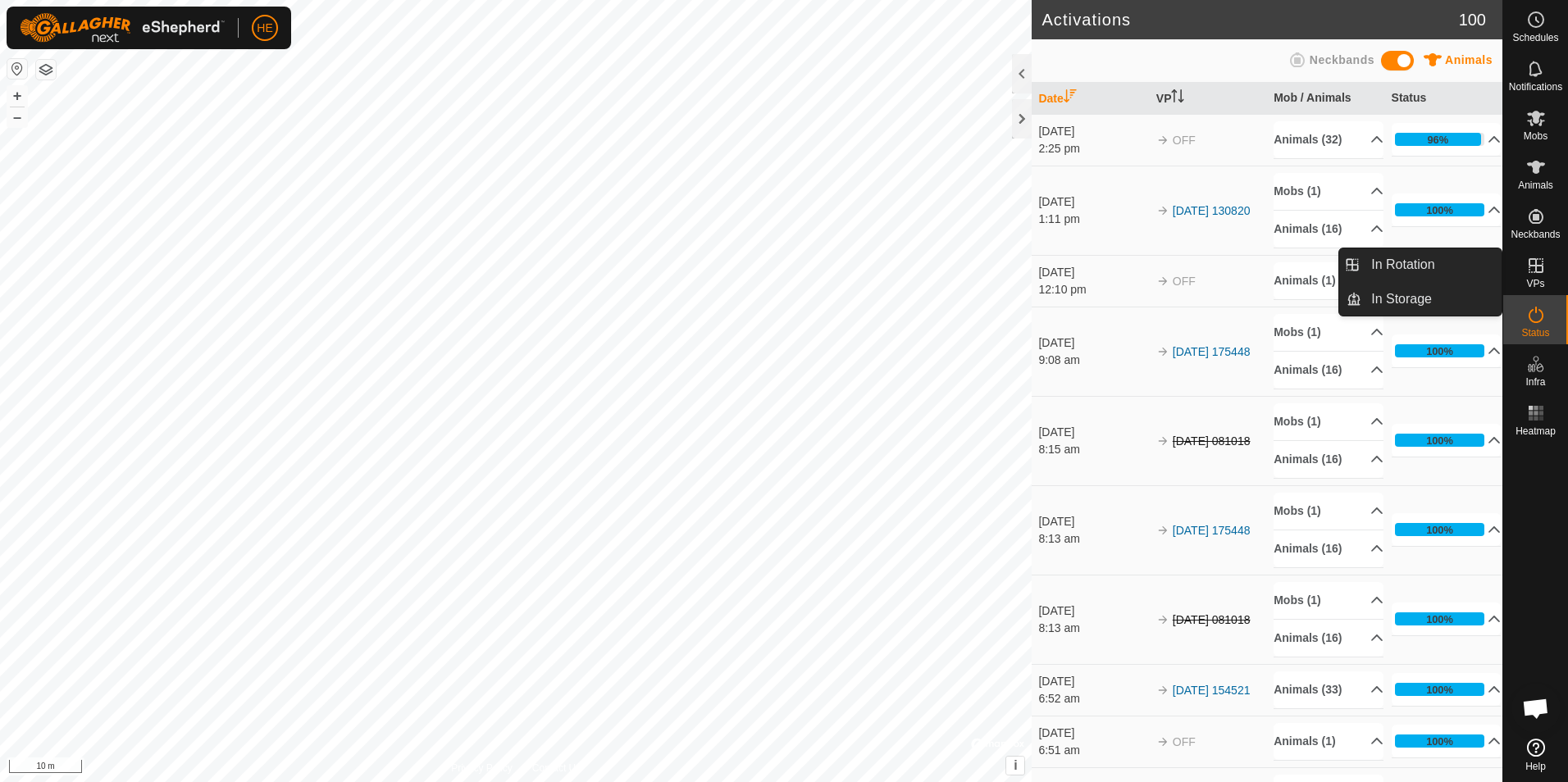
click at [1530, 265] on icon at bounding box center [1535, 265] width 14 height 14
click at [1439, 265] on link "In Rotation" at bounding box center [1431, 264] width 140 height 33
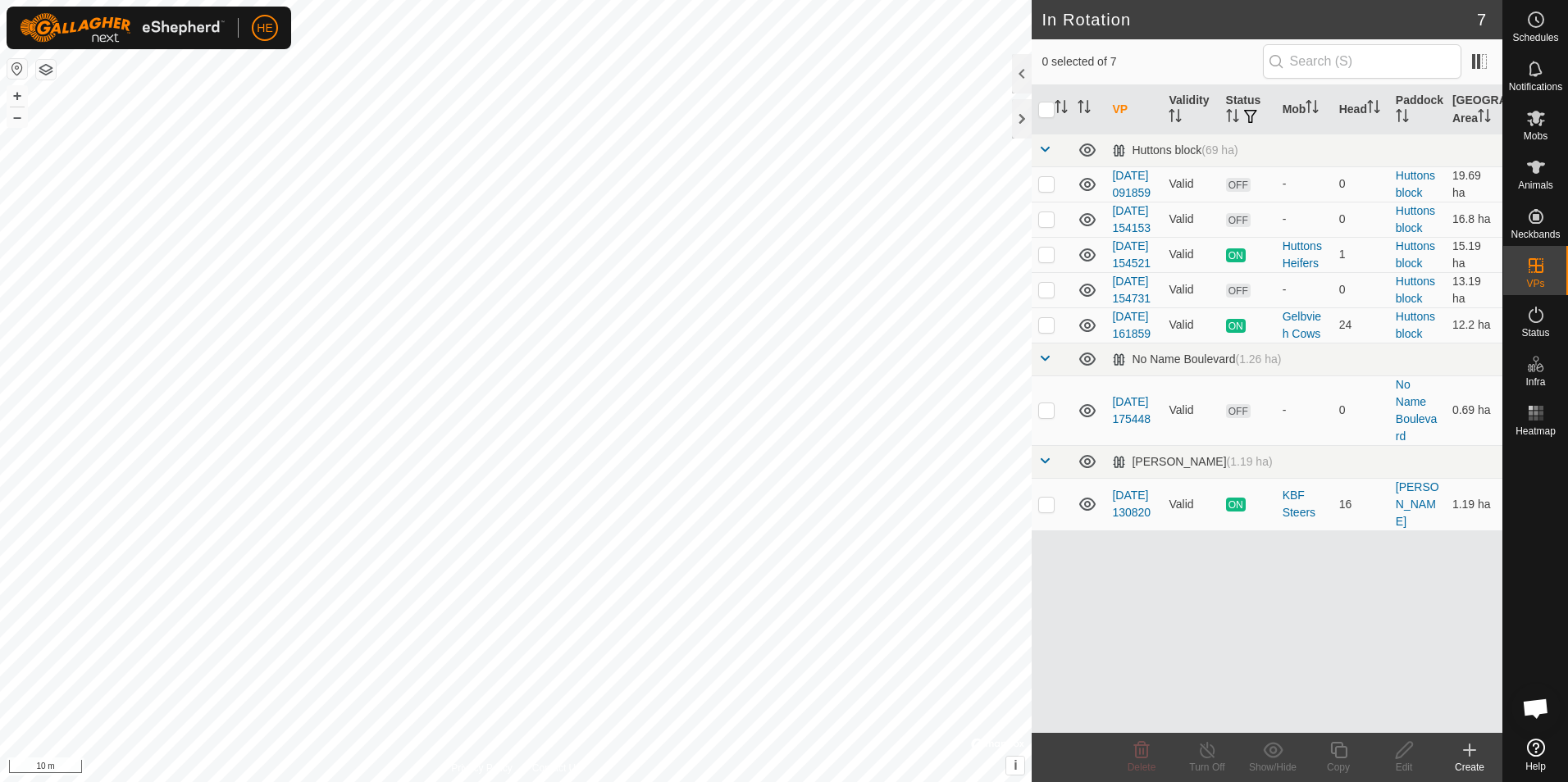
click at [1468, 750] on icon at bounding box center [1469, 750] width 12 height 0
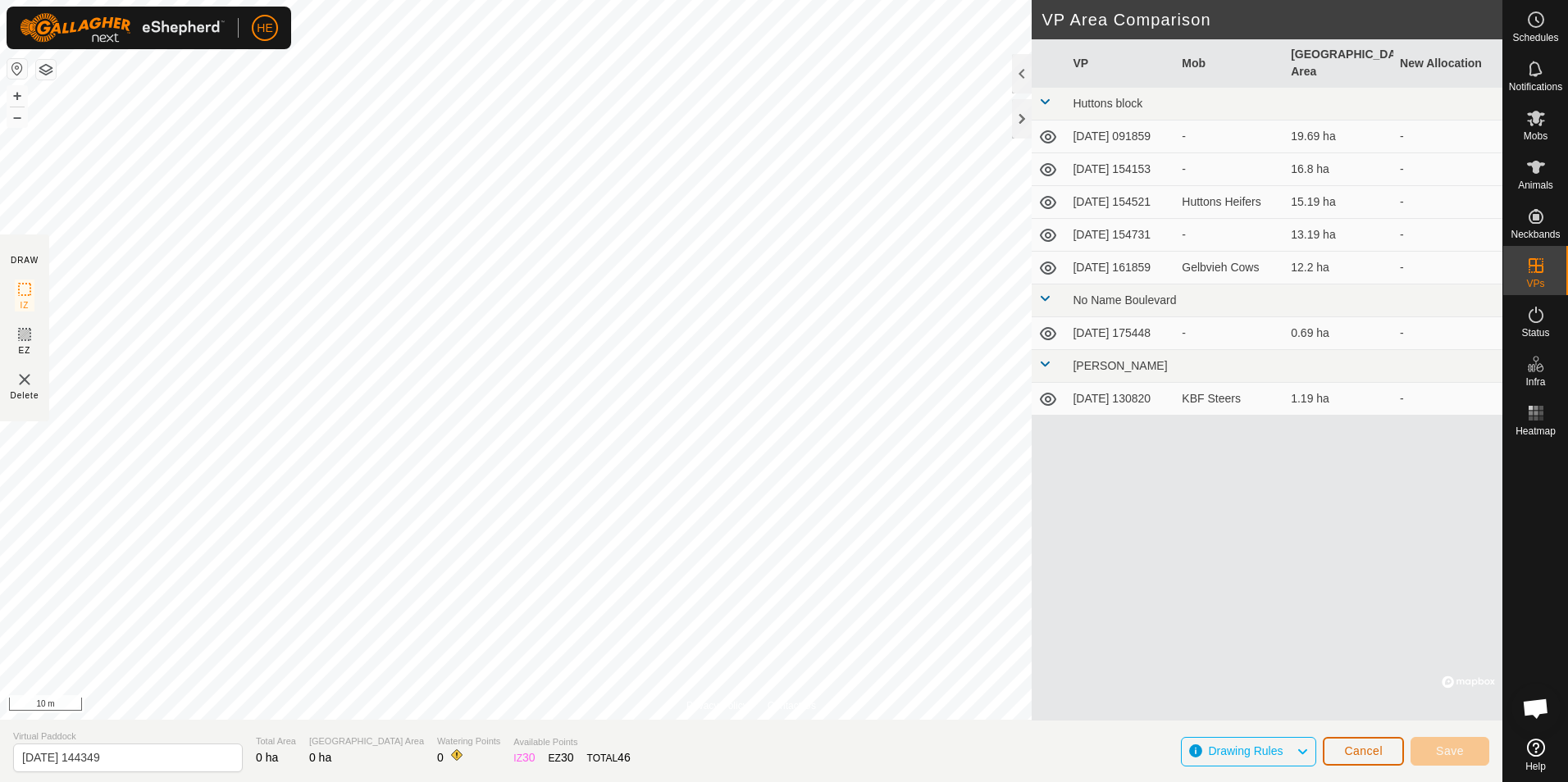
click at [1360, 747] on span "Cancel" at bounding box center [1363, 751] width 39 height 13
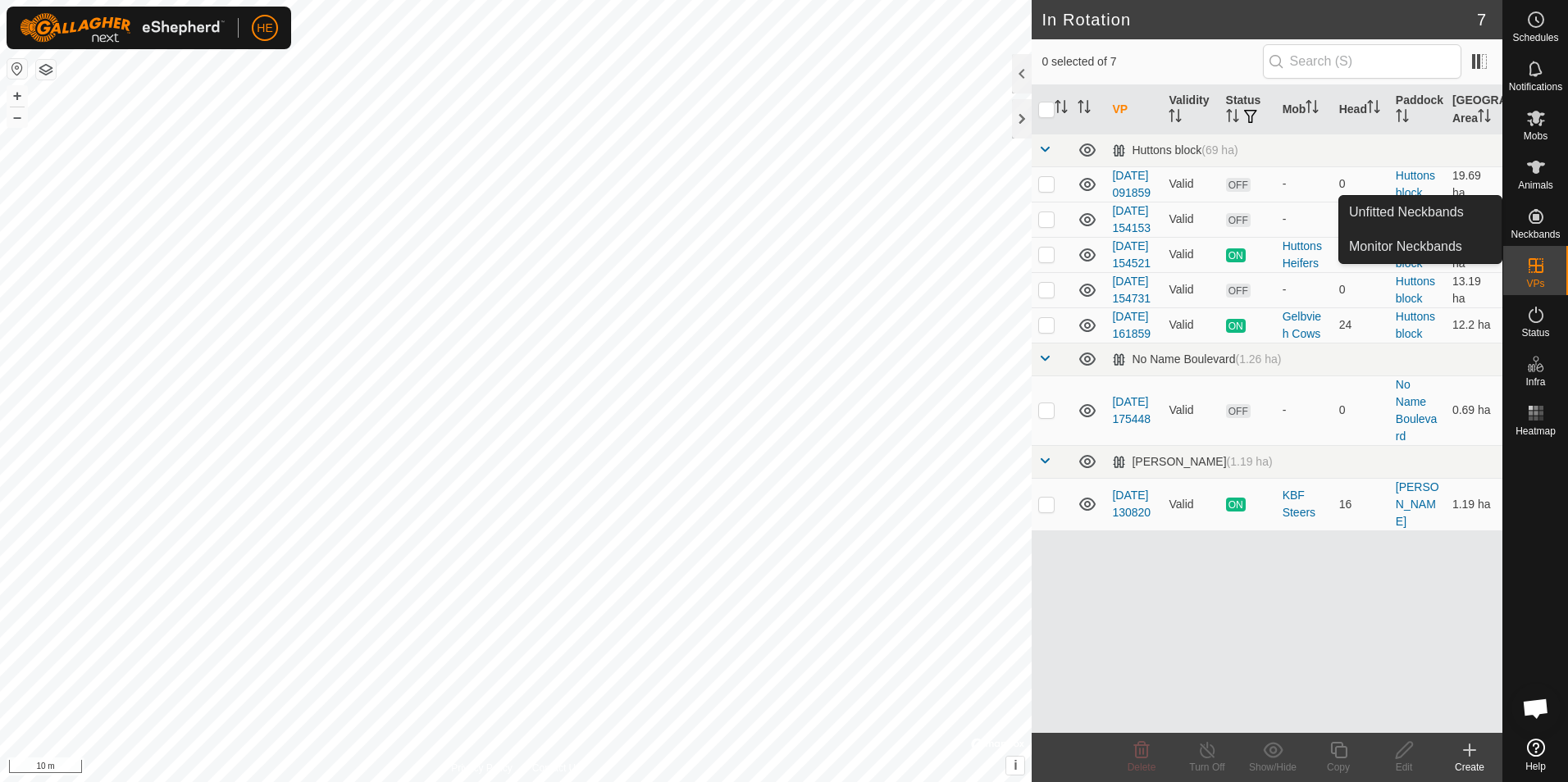
click at [1535, 216] on icon at bounding box center [1535, 216] width 14 height 14
click at [1457, 246] on link "Monitor Neckbands" at bounding box center [1420, 246] width 162 height 33
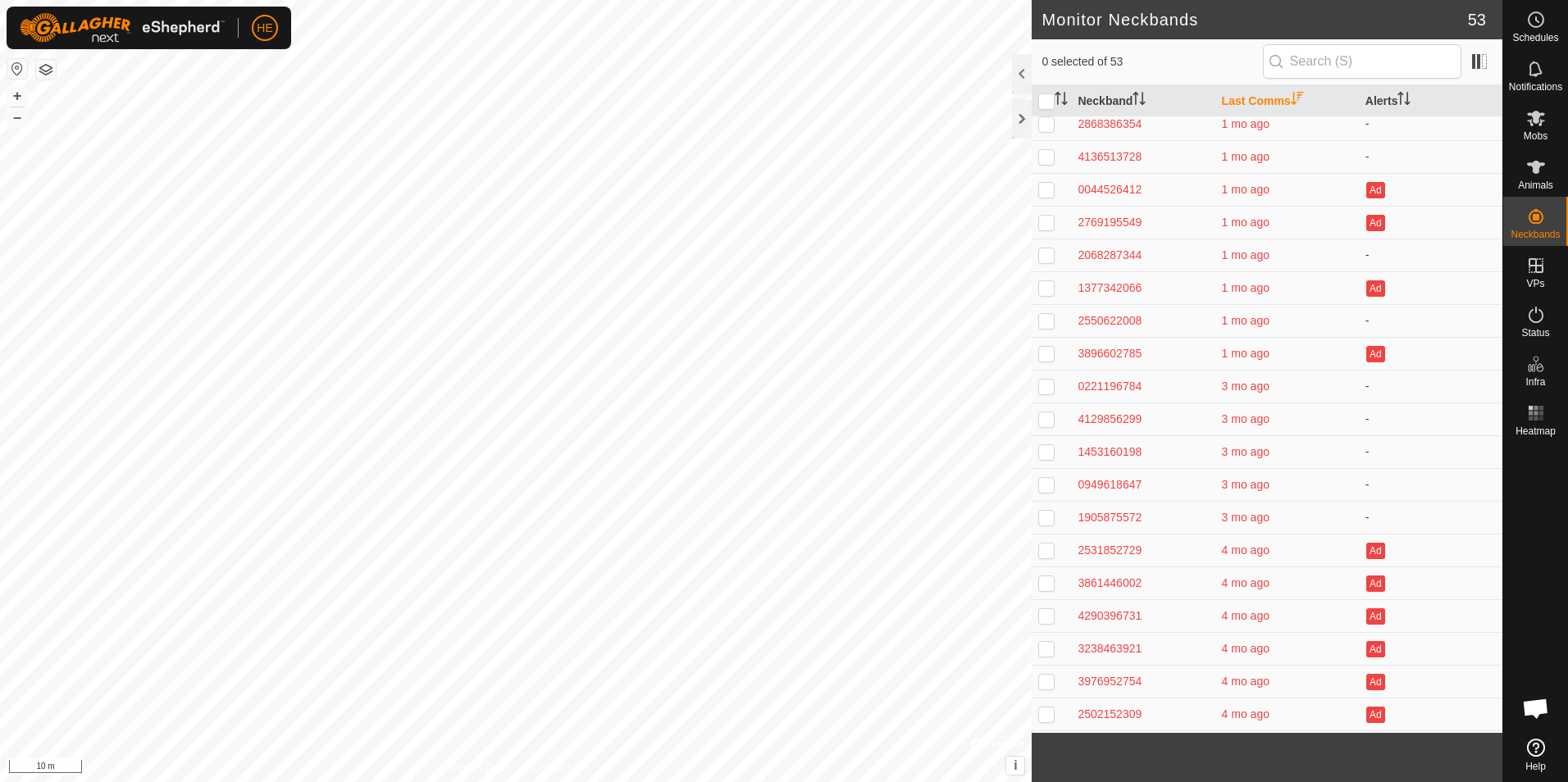
scroll to position [655, 0]
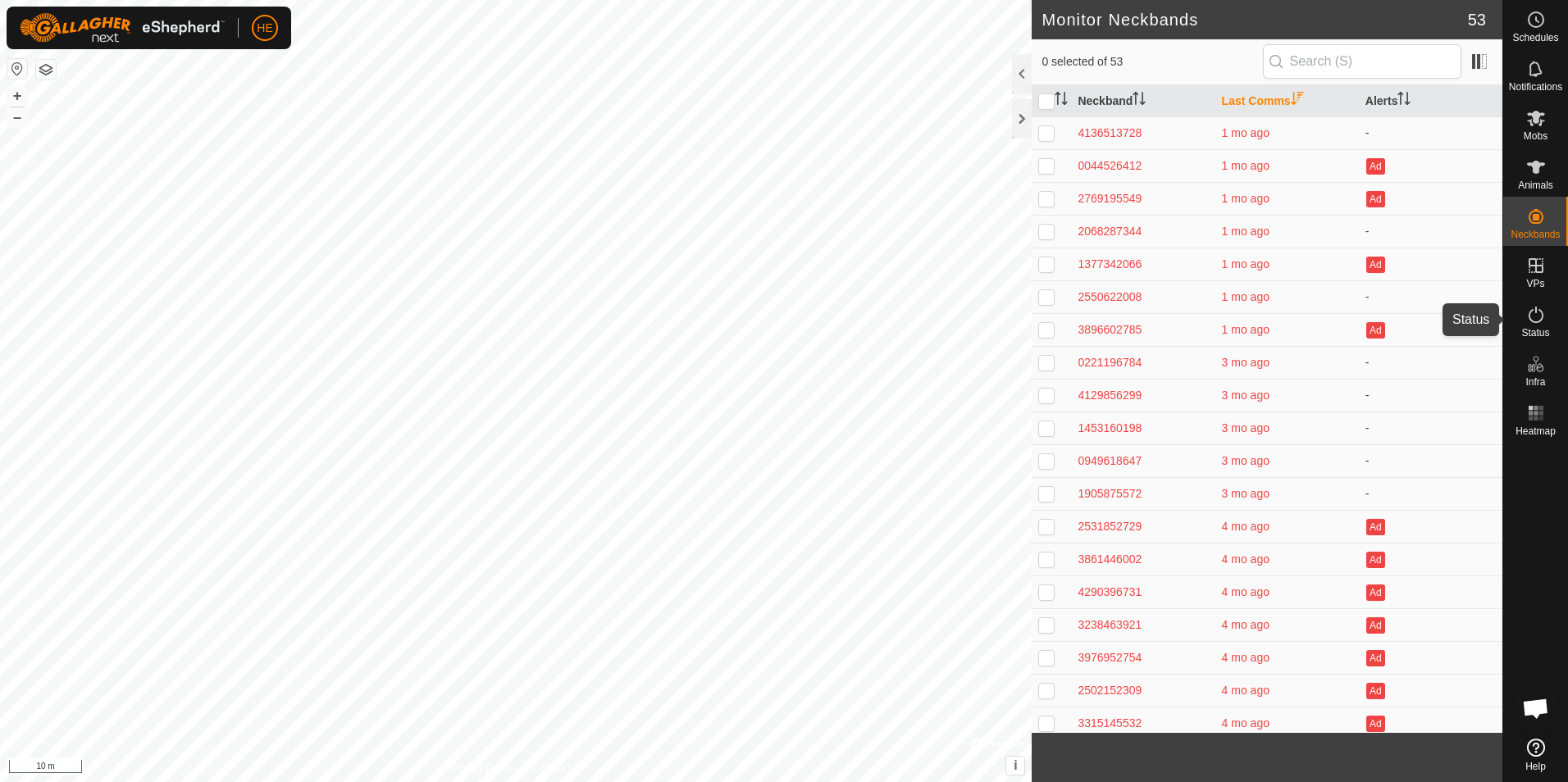
click at [1534, 314] on icon at bounding box center [1535, 314] width 19 height 19
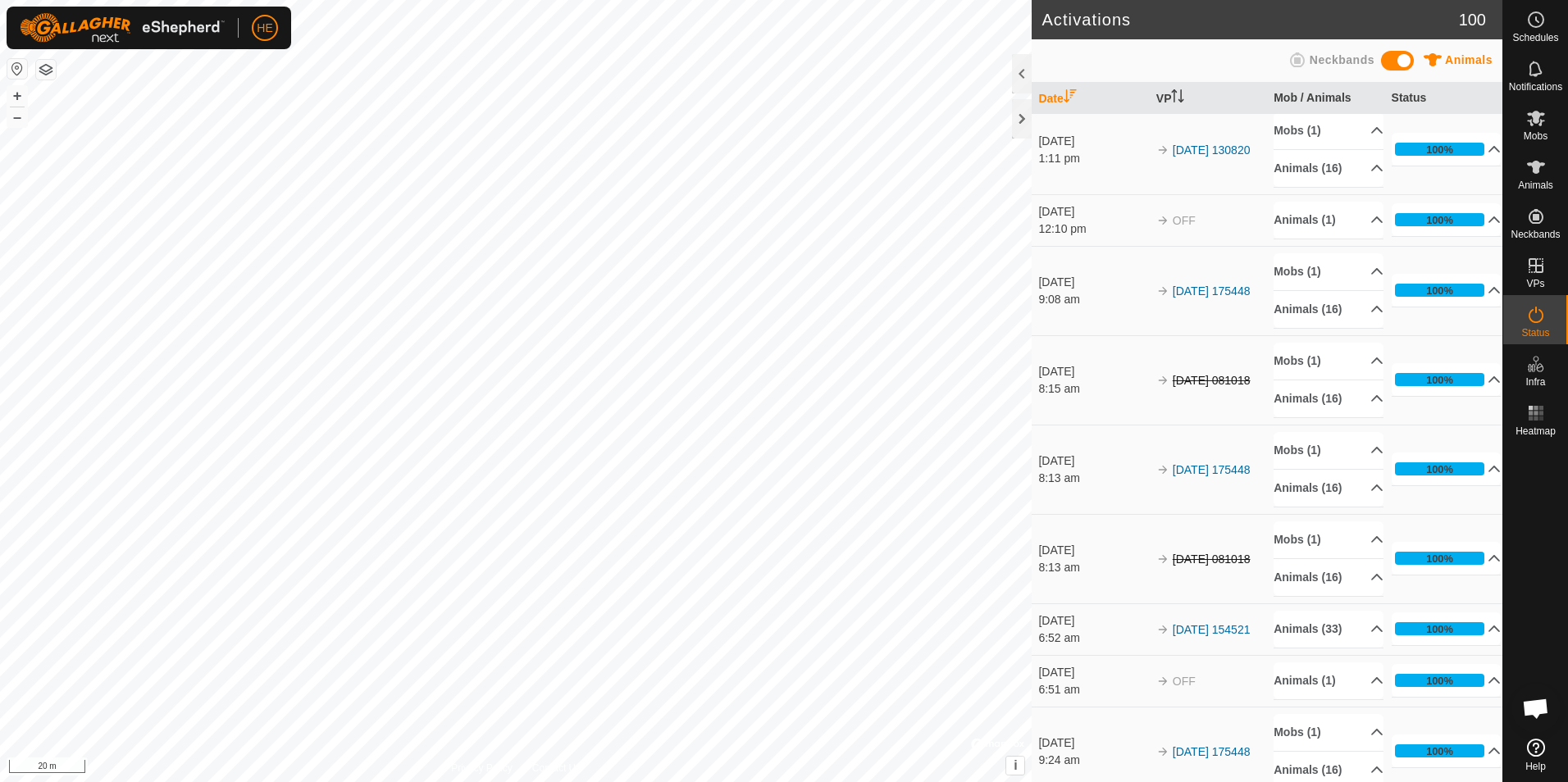
scroll to position [164, 0]
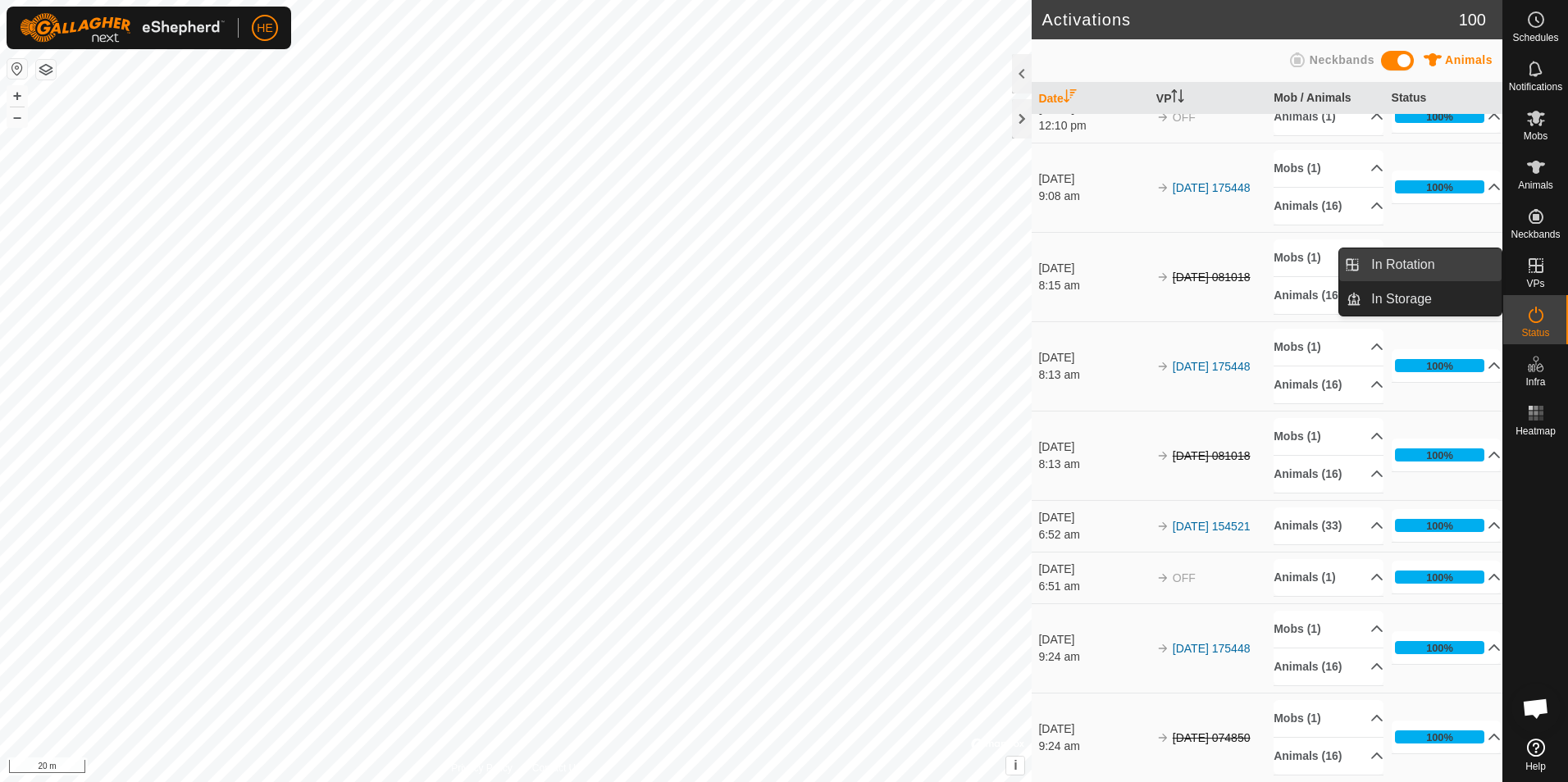
click at [1446, 262] on link "In Rotation" at bounding box center [1431, 264] width 140 height 33
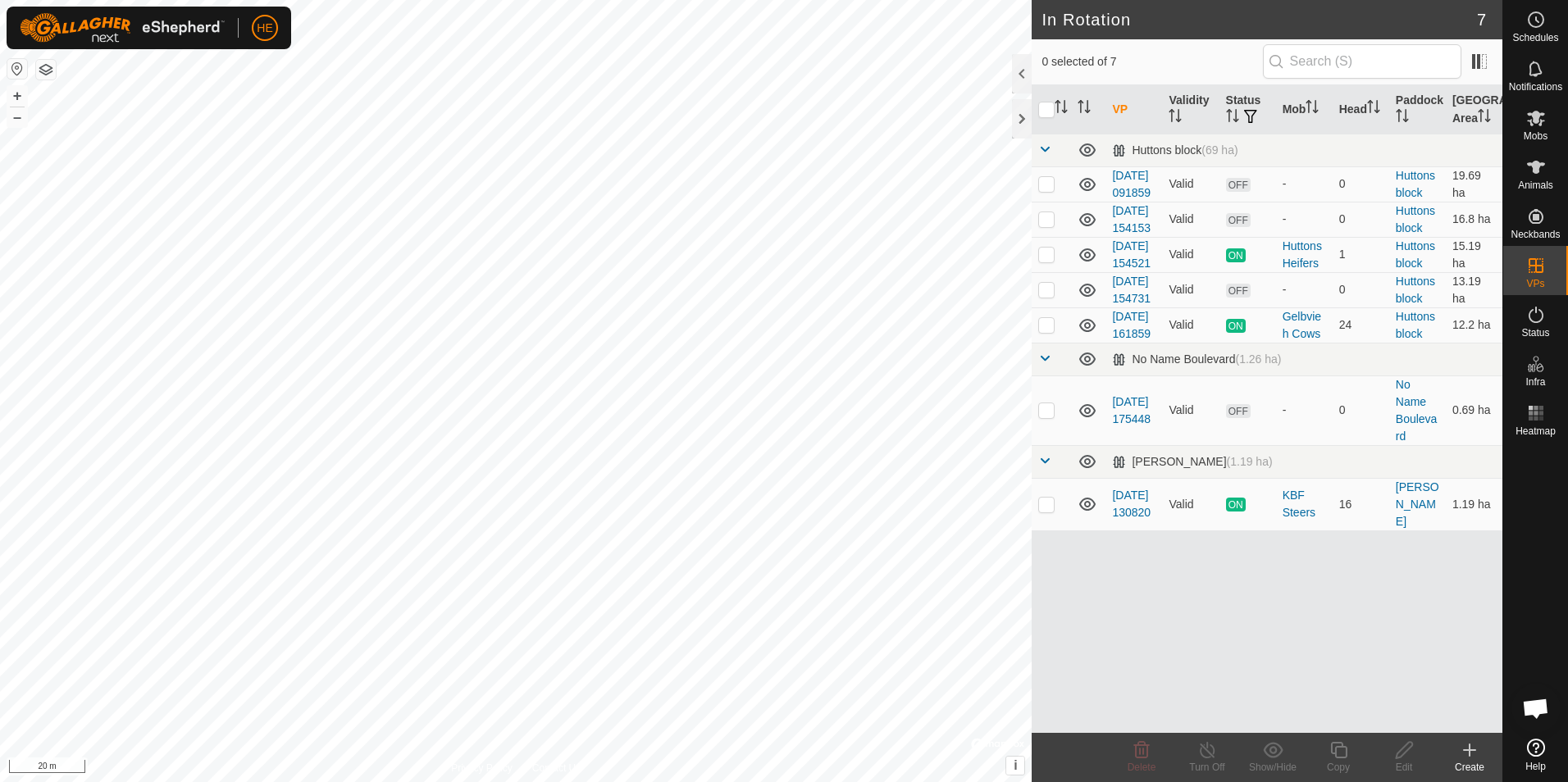
click at [1133, 270] on link "[DATE] 154521" at bounding box center [1131, 255] width 39 height 30
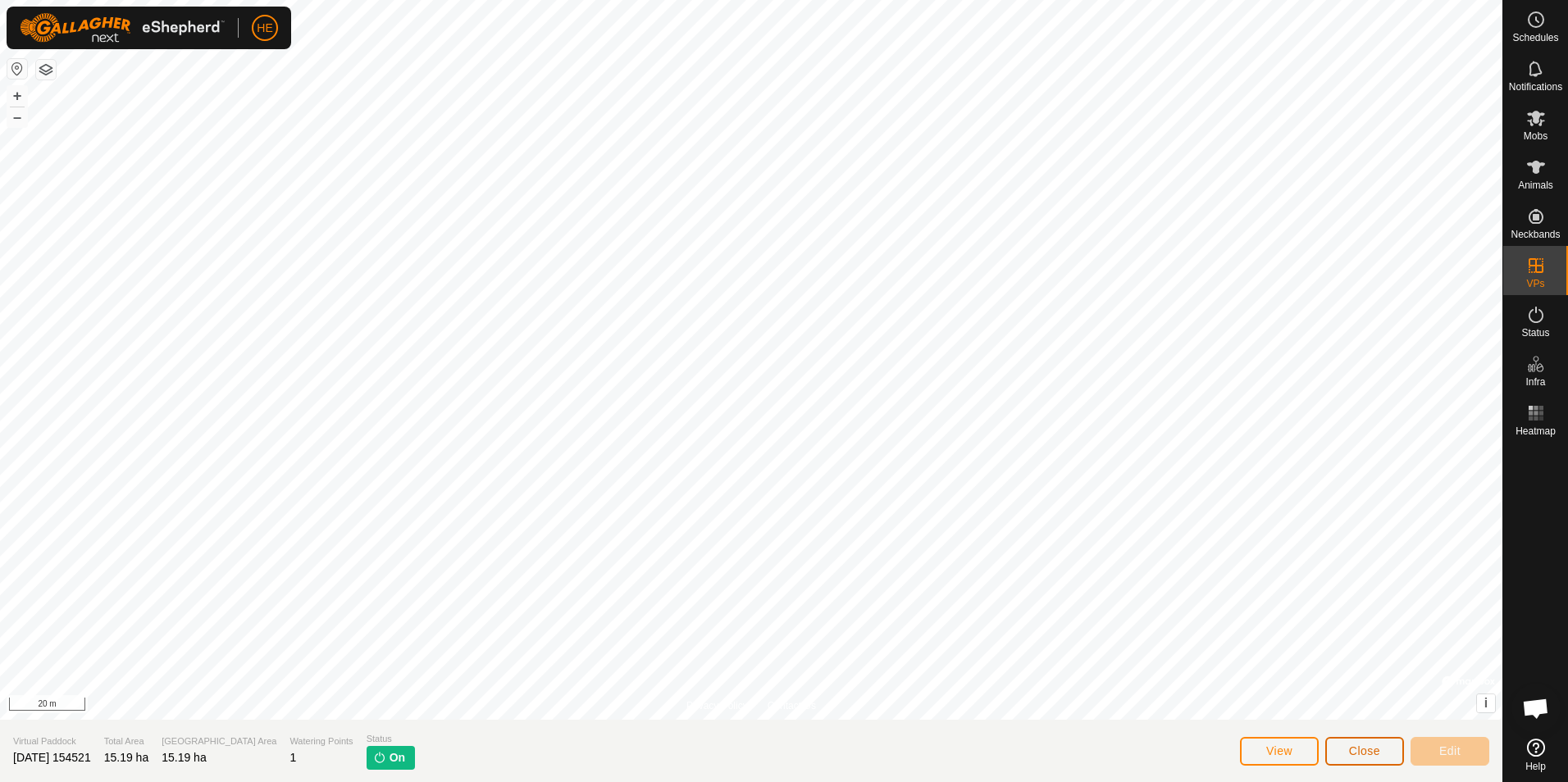
click at [1364, 750] on span "Close" at bounding box center [1364, 751] width 31 height 13
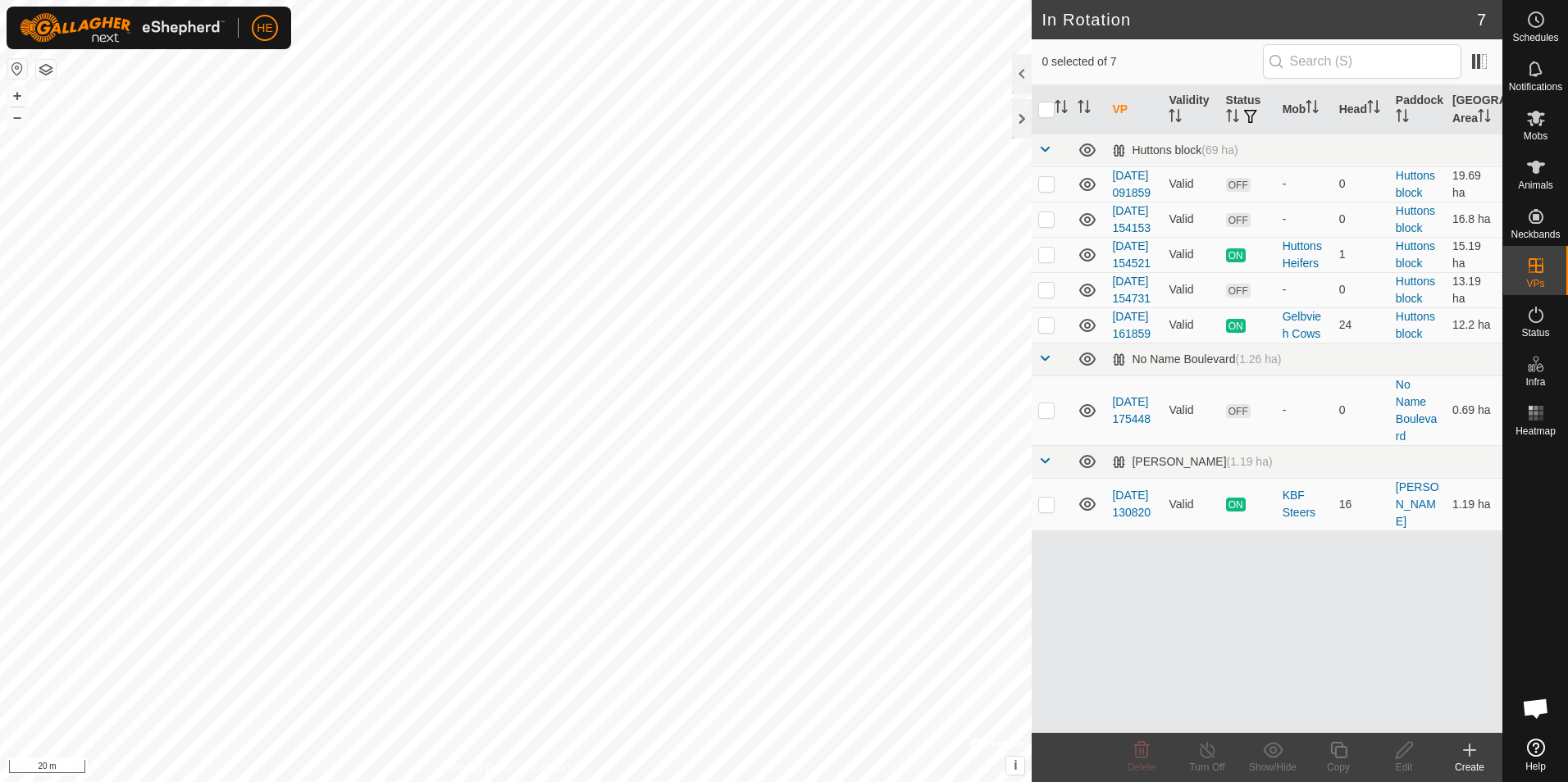
click at [1132, 270] on link "[DATE] 154521" at bounding box center [1131, 255] width 39 height 30
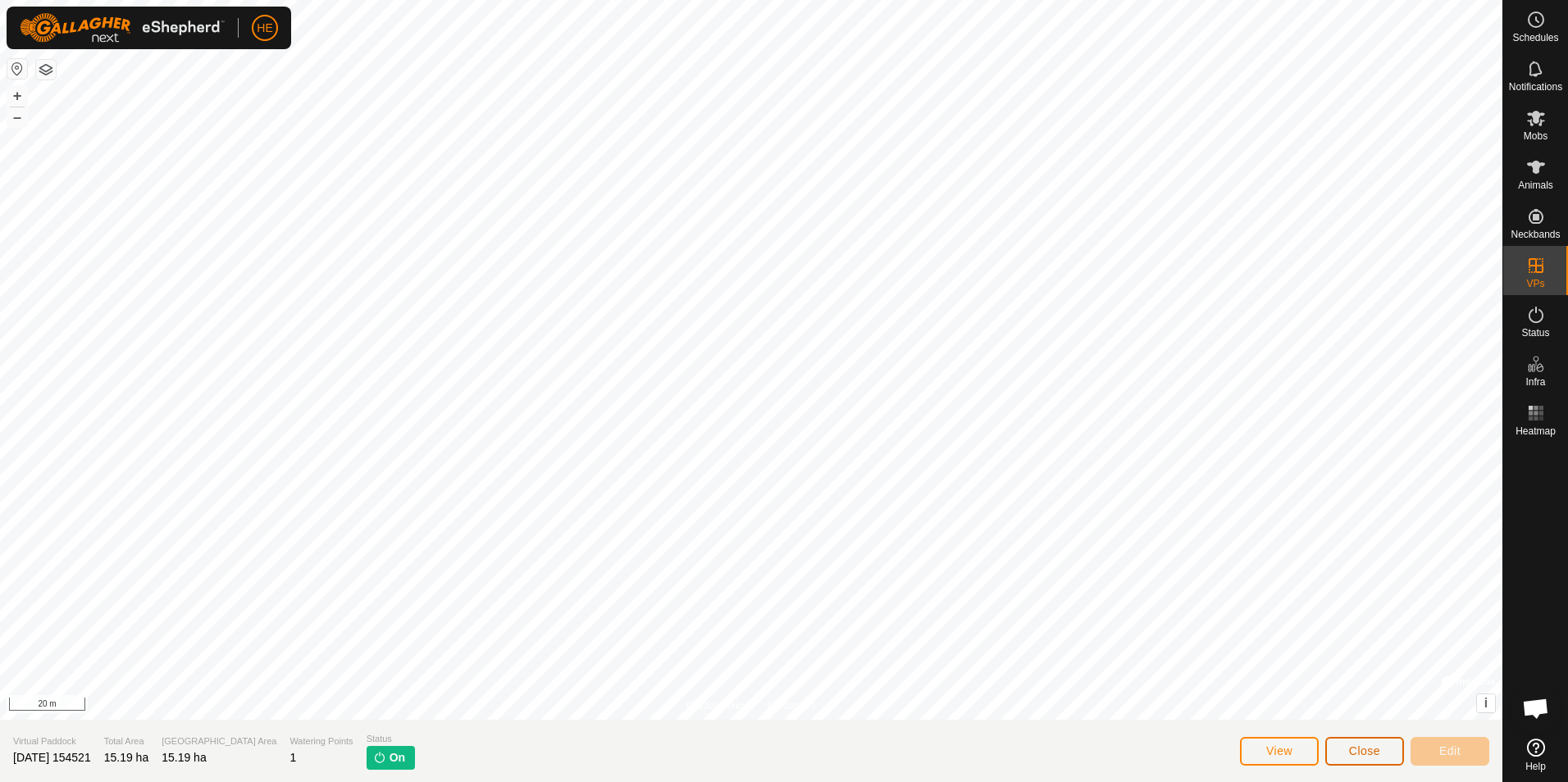
click at [1365, 752] on span "Close" at bounding box center [1364, 751] width 31 height 13
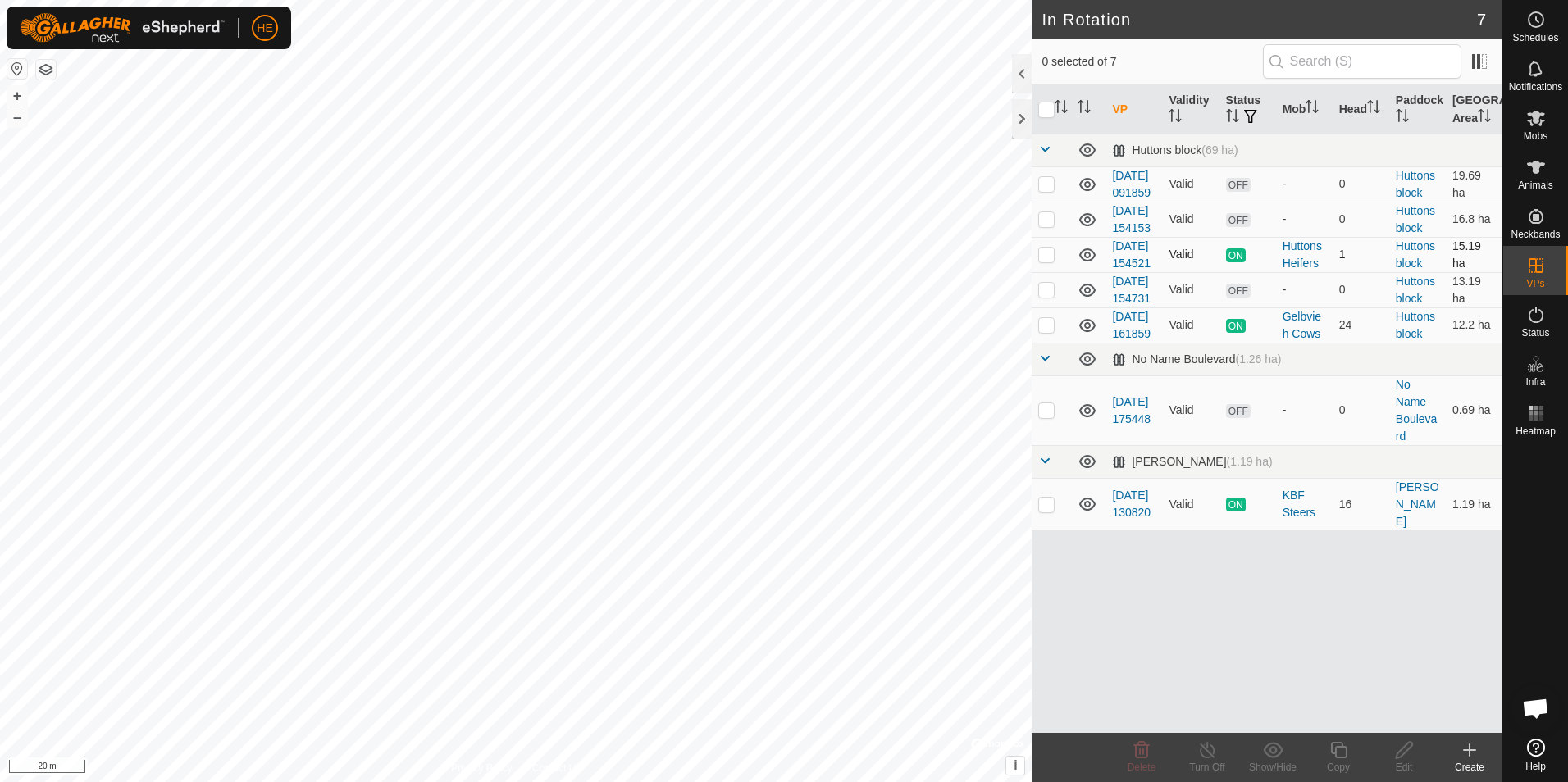
click at [1044, 261] on p-checkbox at bounding box center [1046, 254] width 16 height 13
checkbox input "true"
click at [1208, 755] on icon at bounding box center [1207, 749] width 20 height 19
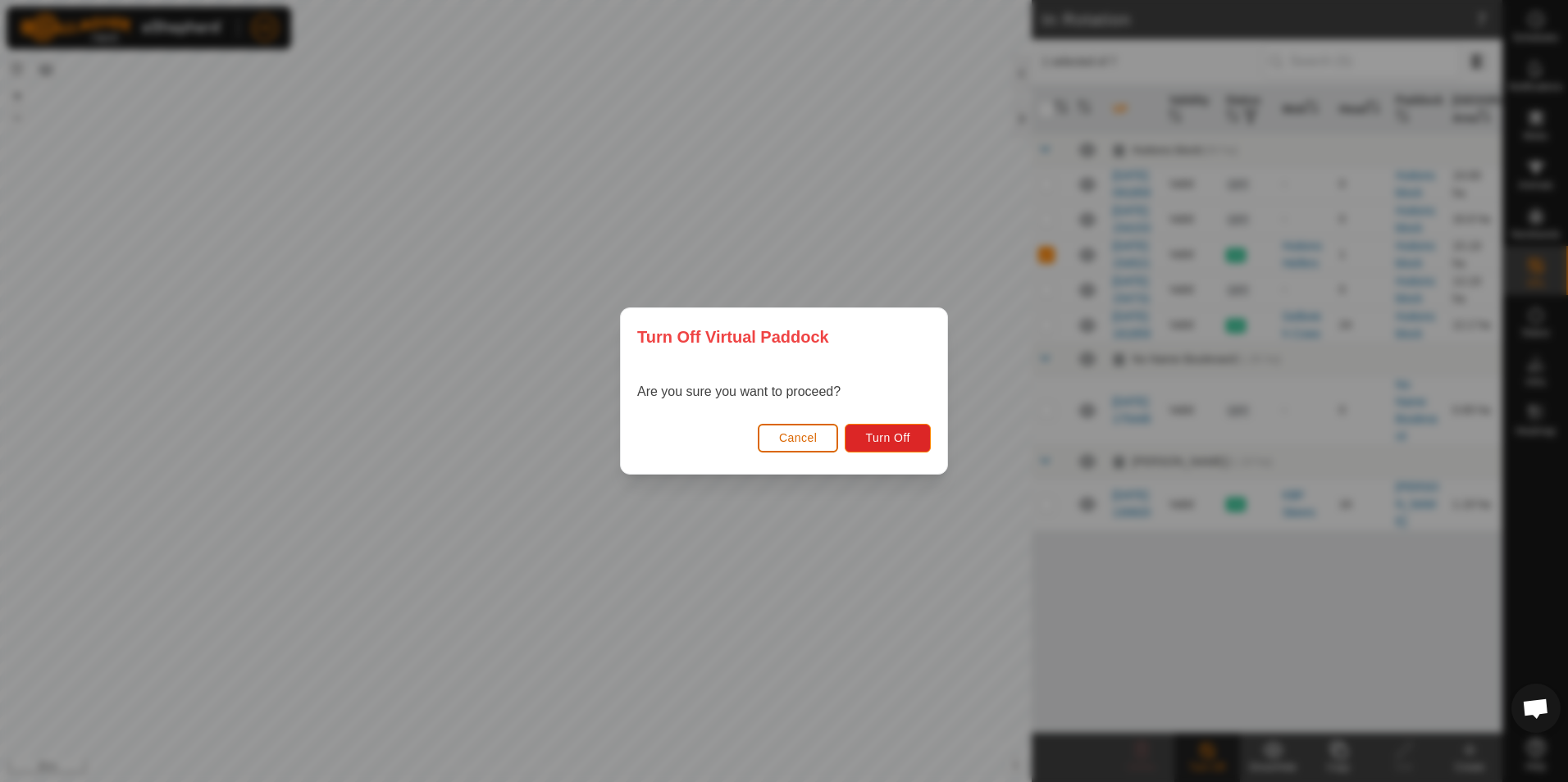
click at [813, 433] on span "Cancel" at bounding box center [798, 438] width 39 height 13
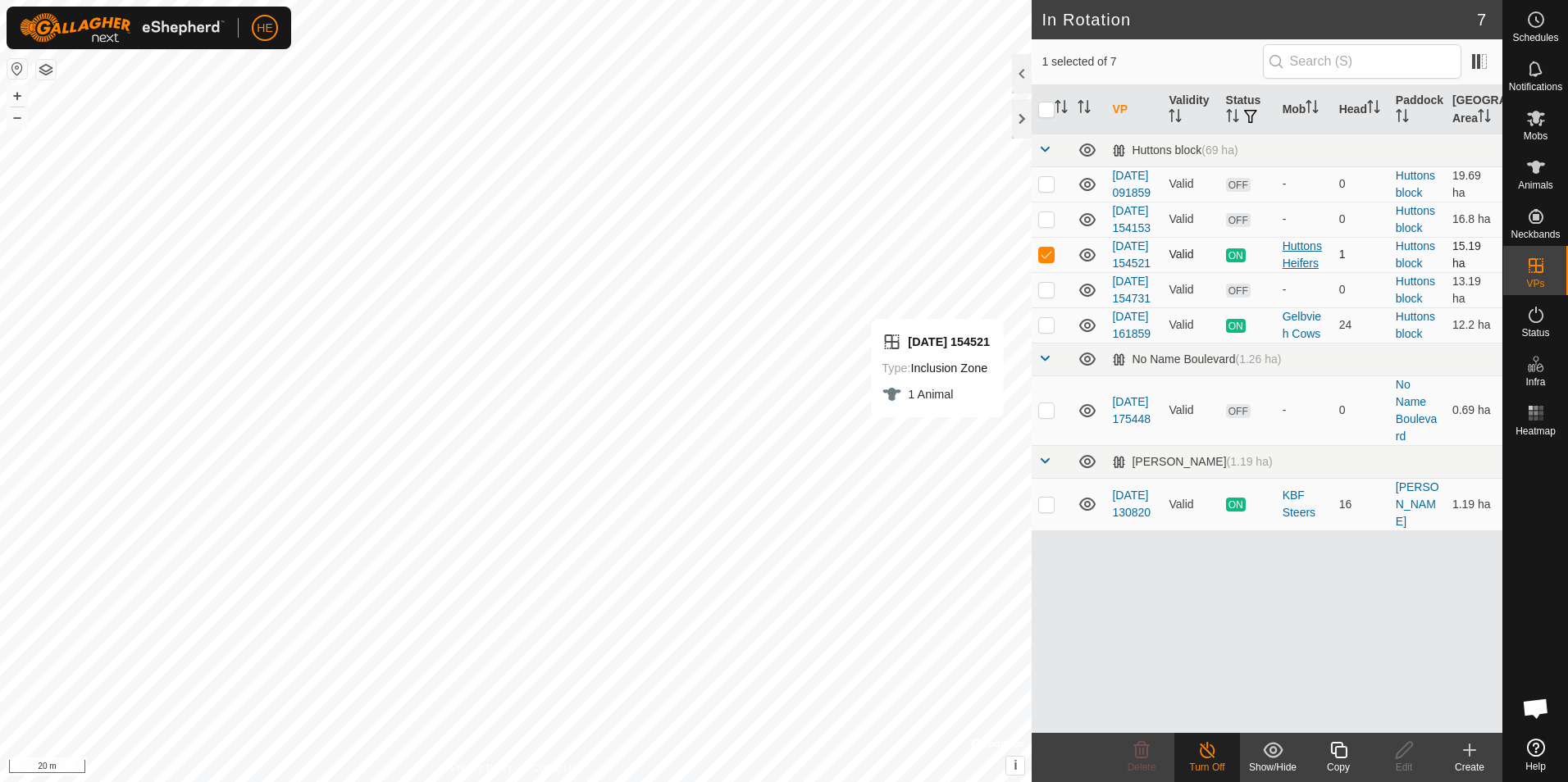
click at [1300, 272] on div "Huttons Heifers" at bounding box center [1303, 255] width 43 height 35
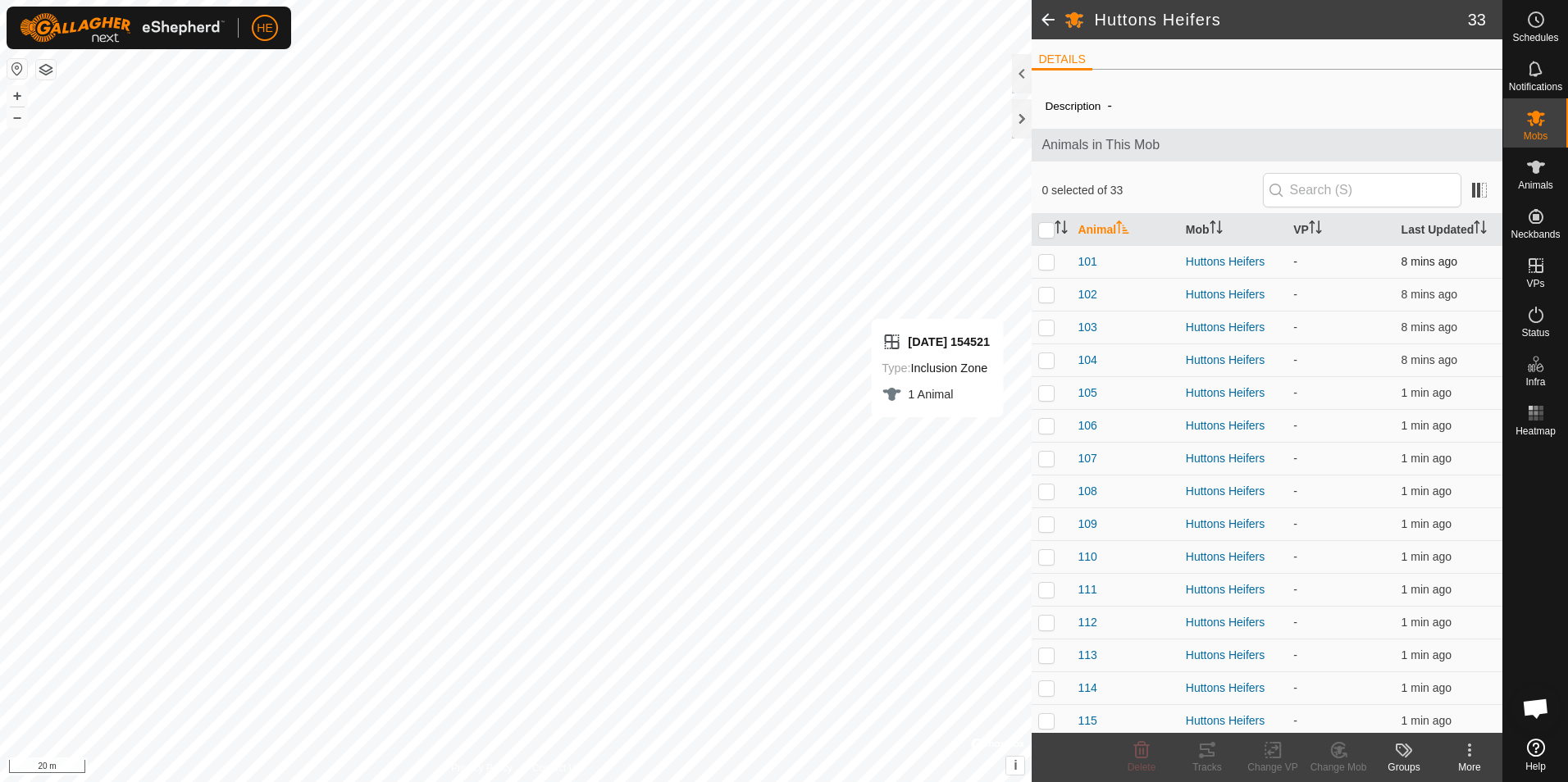
click at [1048, 260] on p-checkbox at bounding box center [1046, 262] width 16 height 13
checkbox input "true"
click at [1048, 292] on p-checkbox at bounding box center [1046, 294] width 16 height 13
checkbox input "true"
click at [1044, 331] on p-checkbox at bounding box center [1046, 327] width 16 height 13
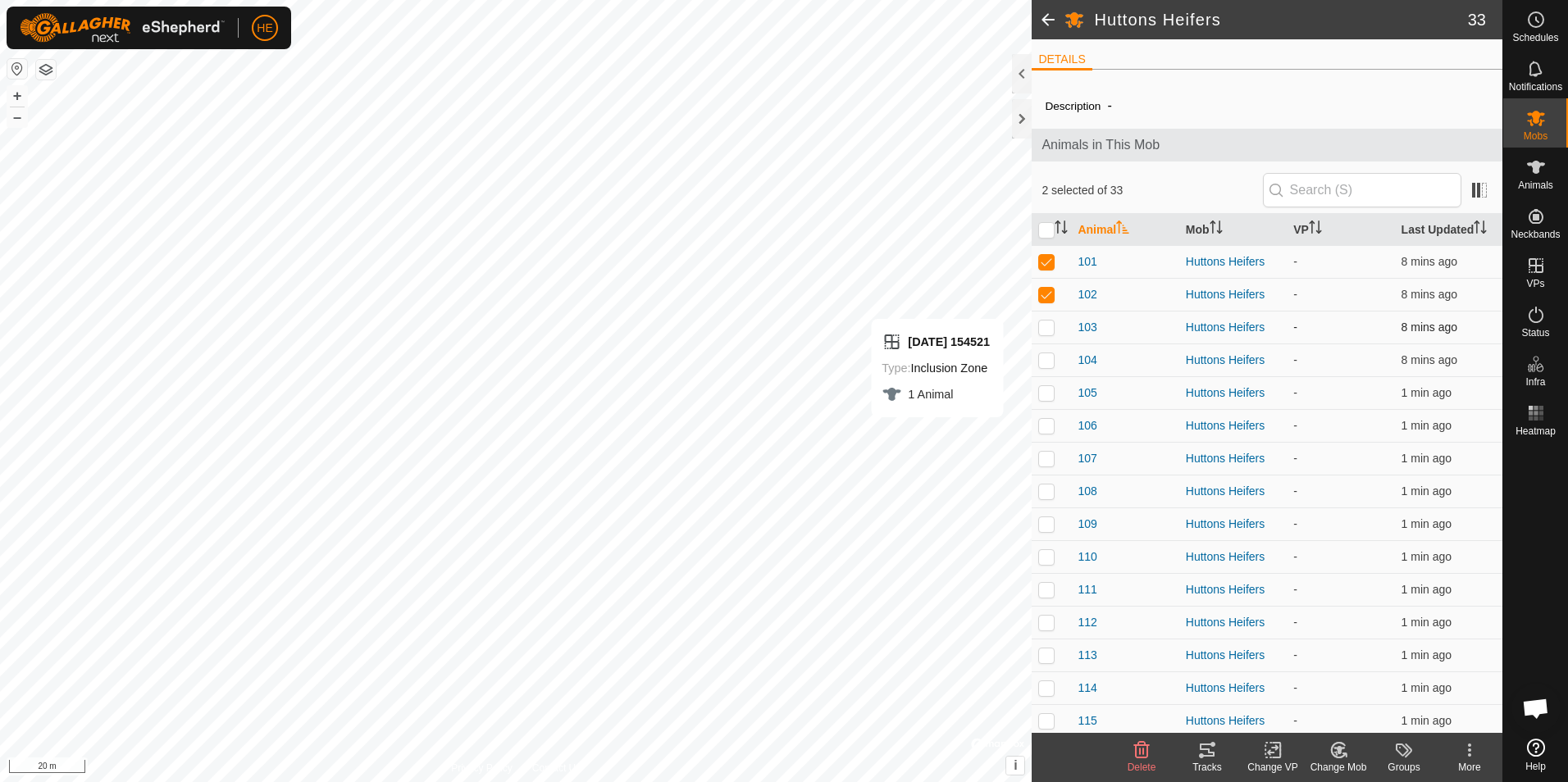
checkbox input "true"
click at [1047, 359] on p-checkbox at bounding box center [1046, 360] width 16 height 13
checkbox input "true"
click at [1052, 399] on p-checkbox at bounding box center [1046, 393] width 16 height 13
checkbox input "true"
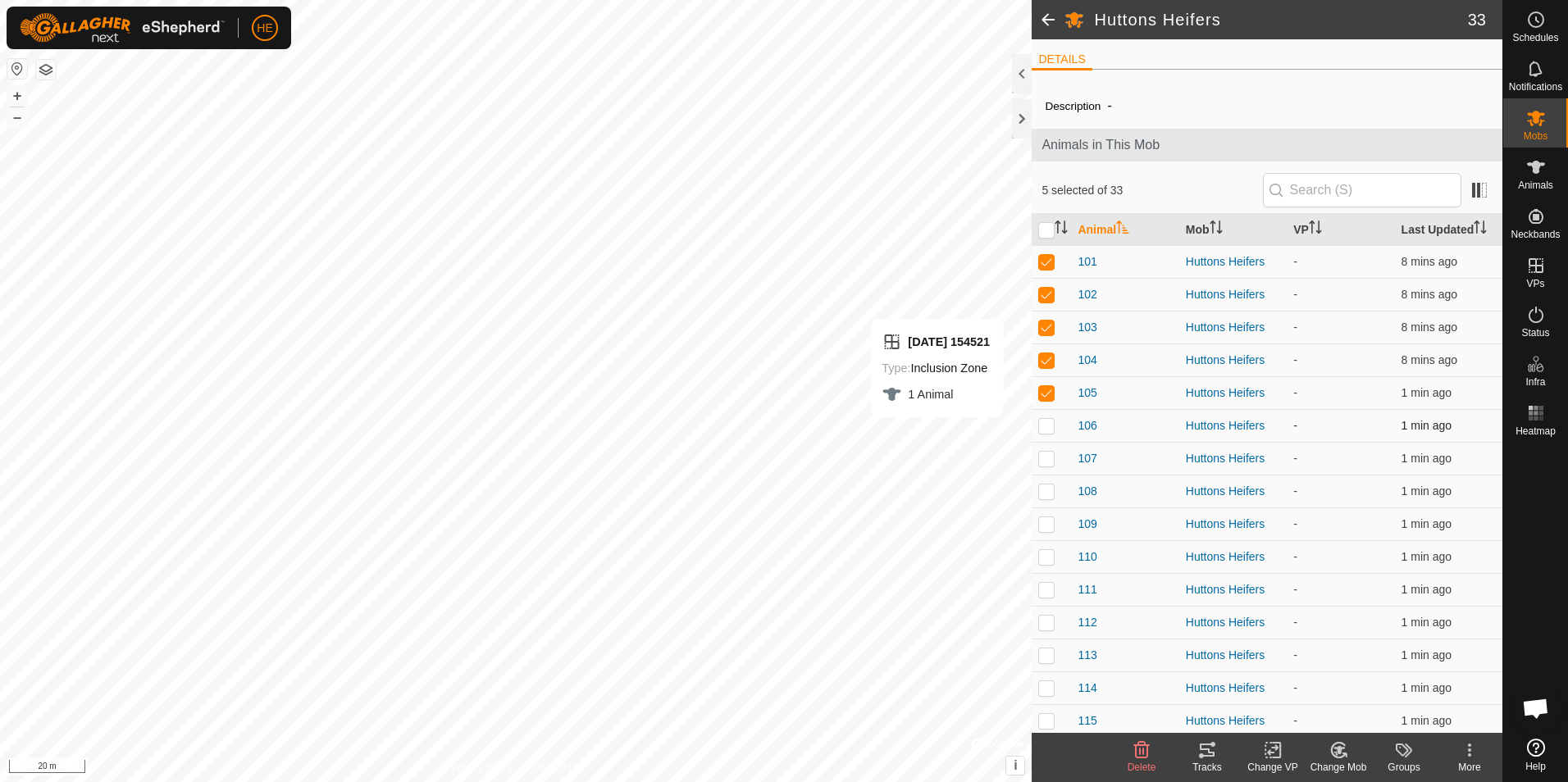
click at [1046, 424] on p-checkbox at bounding box center [1046, 425] width 16 height 13
checkbox input "true"
drag, startPoint x: 1047, startPoint y: 460, endPoint x: 1045, endPoint y: 471, distance: 11.2
click at [1048, 460] on p-checkbox at bounding box center [1046, 458] width 16 height 13
checkbox input "true"
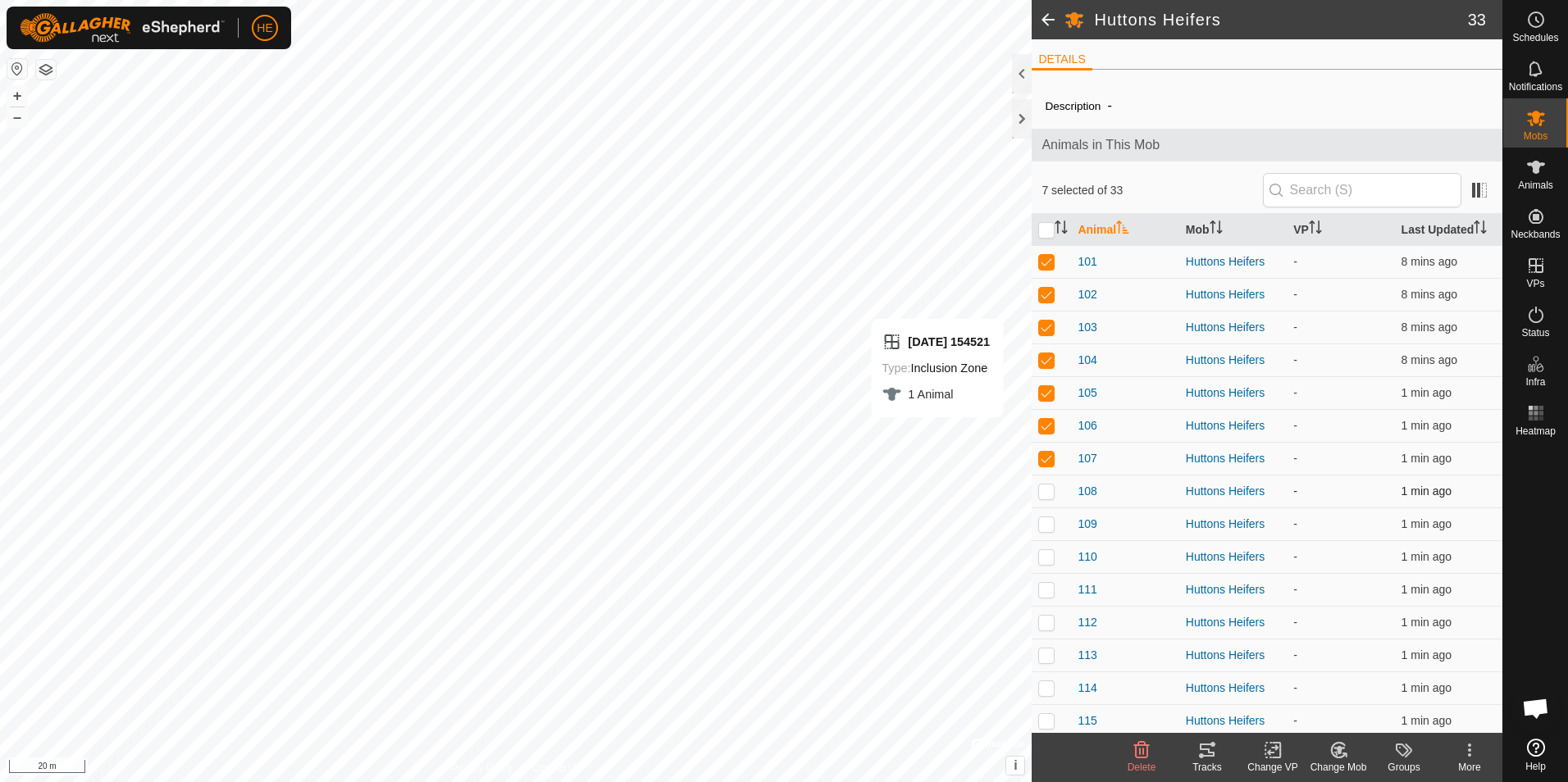
click at [1047, 495] on p-checkbox at bounding box center [1046, 491] width 16 height 13
checkbox input "true"
click at [1046, 524] on p-checkbox at bounding box center [1046, 524] width 16 height 13
checkbox input "true"
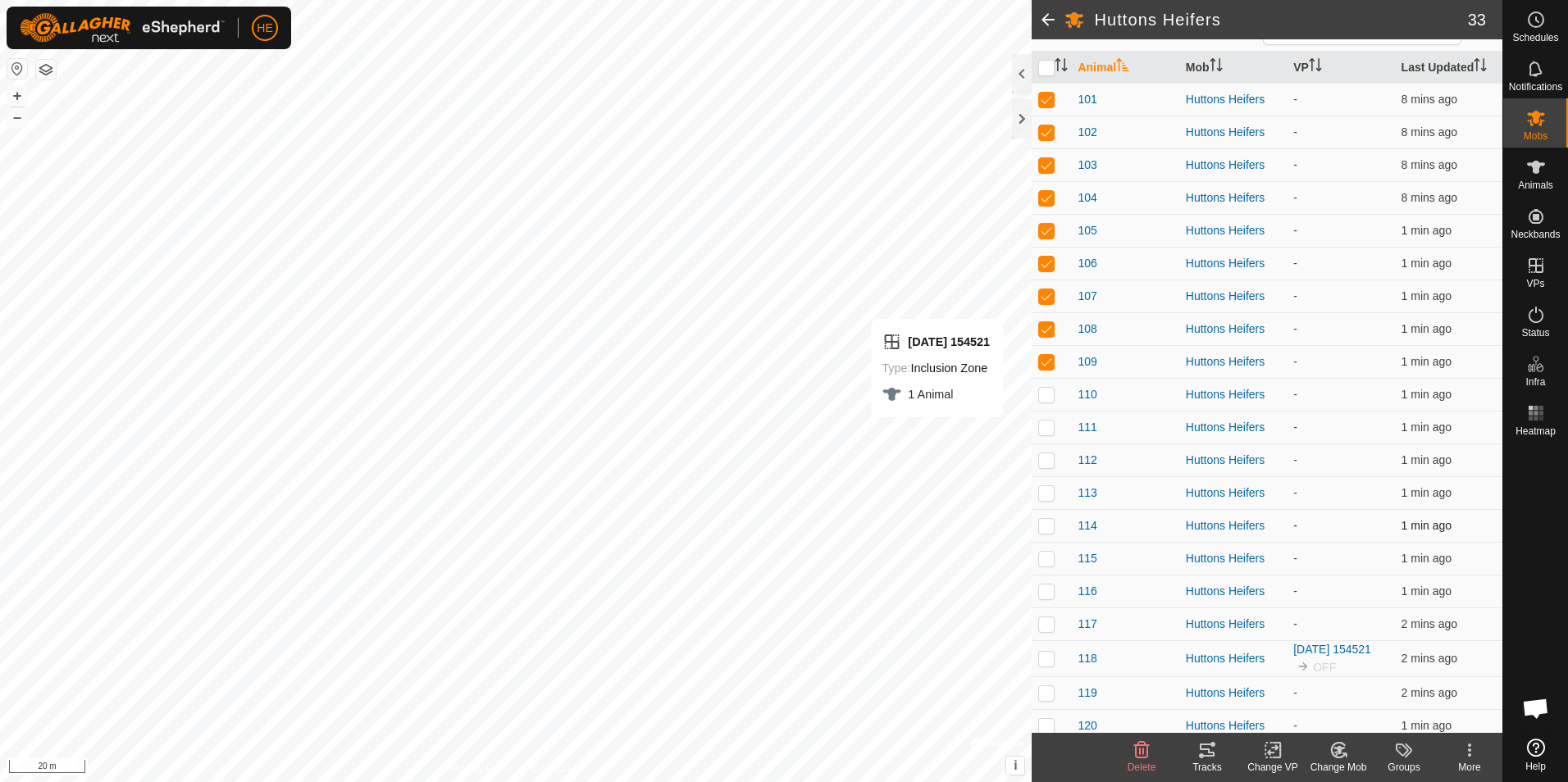
scroll to position [164, 0]
click at [1046, 387] on p-checkbox at bounding box center [1046, 393] width 16 height 13
checkbox input "true"
click at [1047, 424] on p-checkbox at bounding box center [1046, 425] width 16 height 13
checkbox input "true"
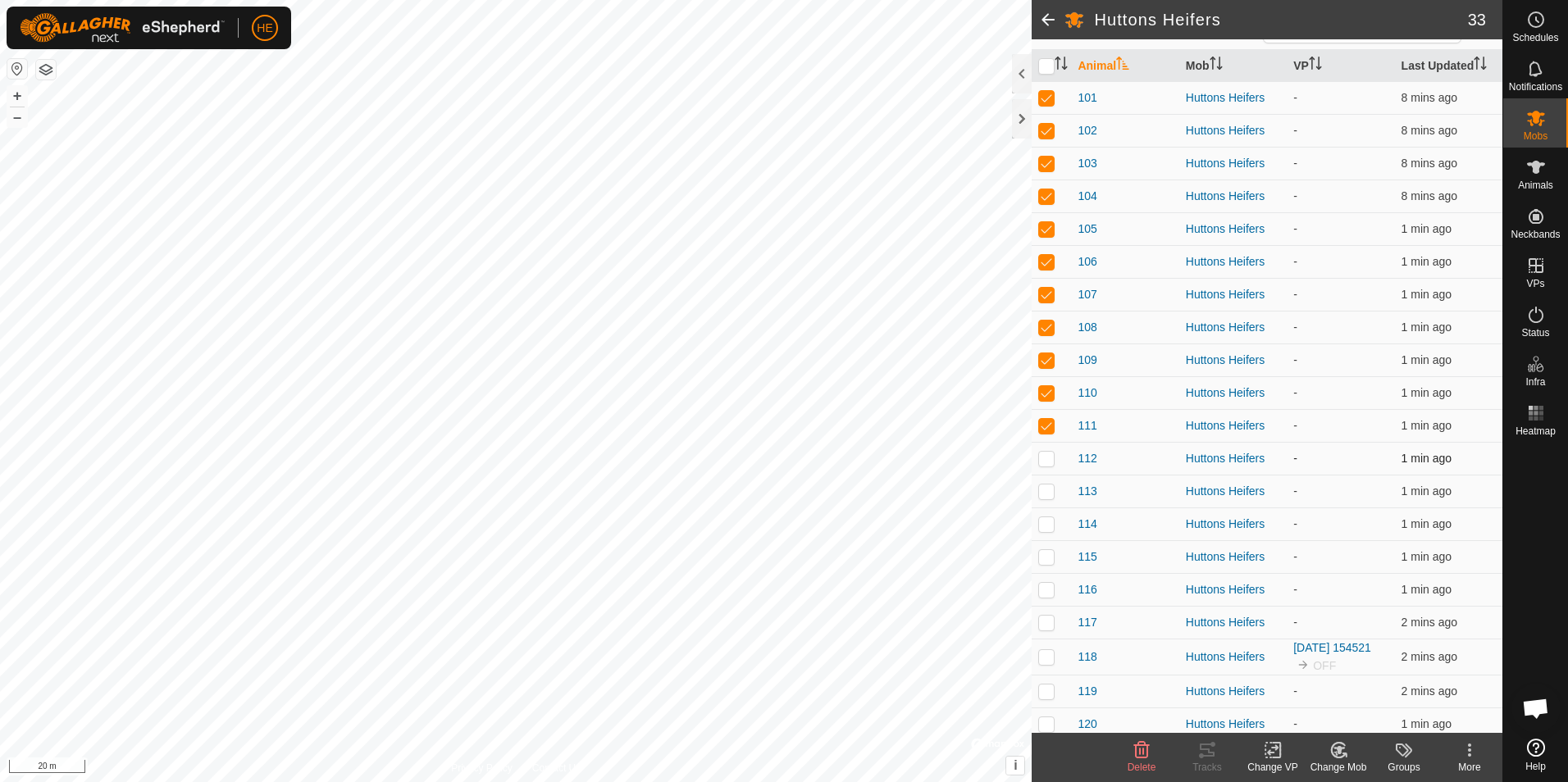
drag, startPoint x: 1046, startPoint y: 456, endPoint x: 1047, endPoint y: 465, distance: 9.1
click at [1047, 456] on p-checkbox at bounding box center [1046, 458] width 16 height 13
checkbox input "true"
click at [1048, 425] on p-checkbox at bounding box center [1046, 425] width 16 height 13
checkbox input "false"
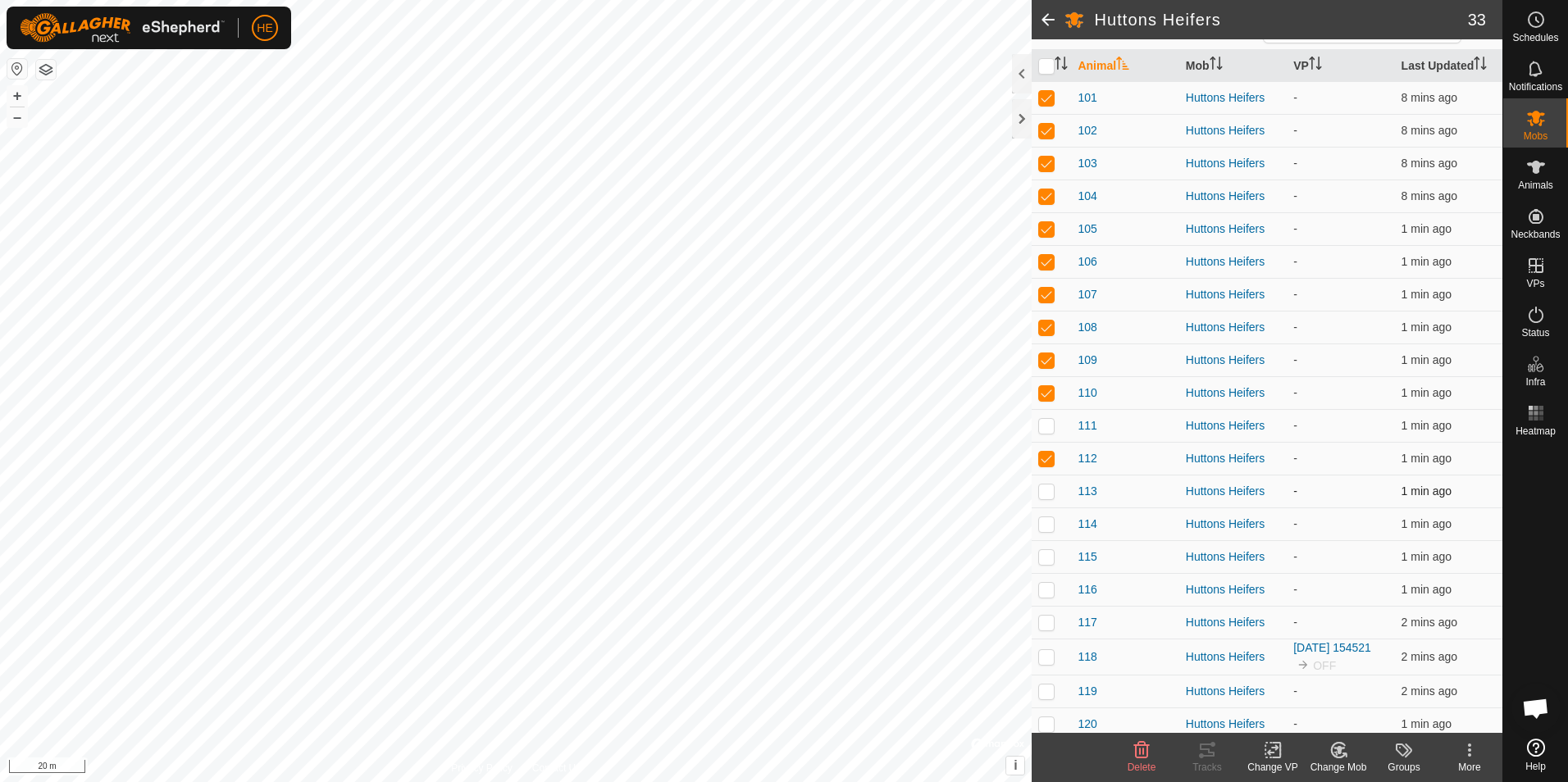
click at [1046, 492] on p-checkbox at bounding box center [1046, 491] width 16 height 13
checkbox input "true"
click at [1046, 525] on p-checkbox at bounding box center [1046, 524] width 16 height 13
checkbox input "true"
click at [1044, 558] on p-checkbox at bounding box center [1046, 557] width 16 height 13
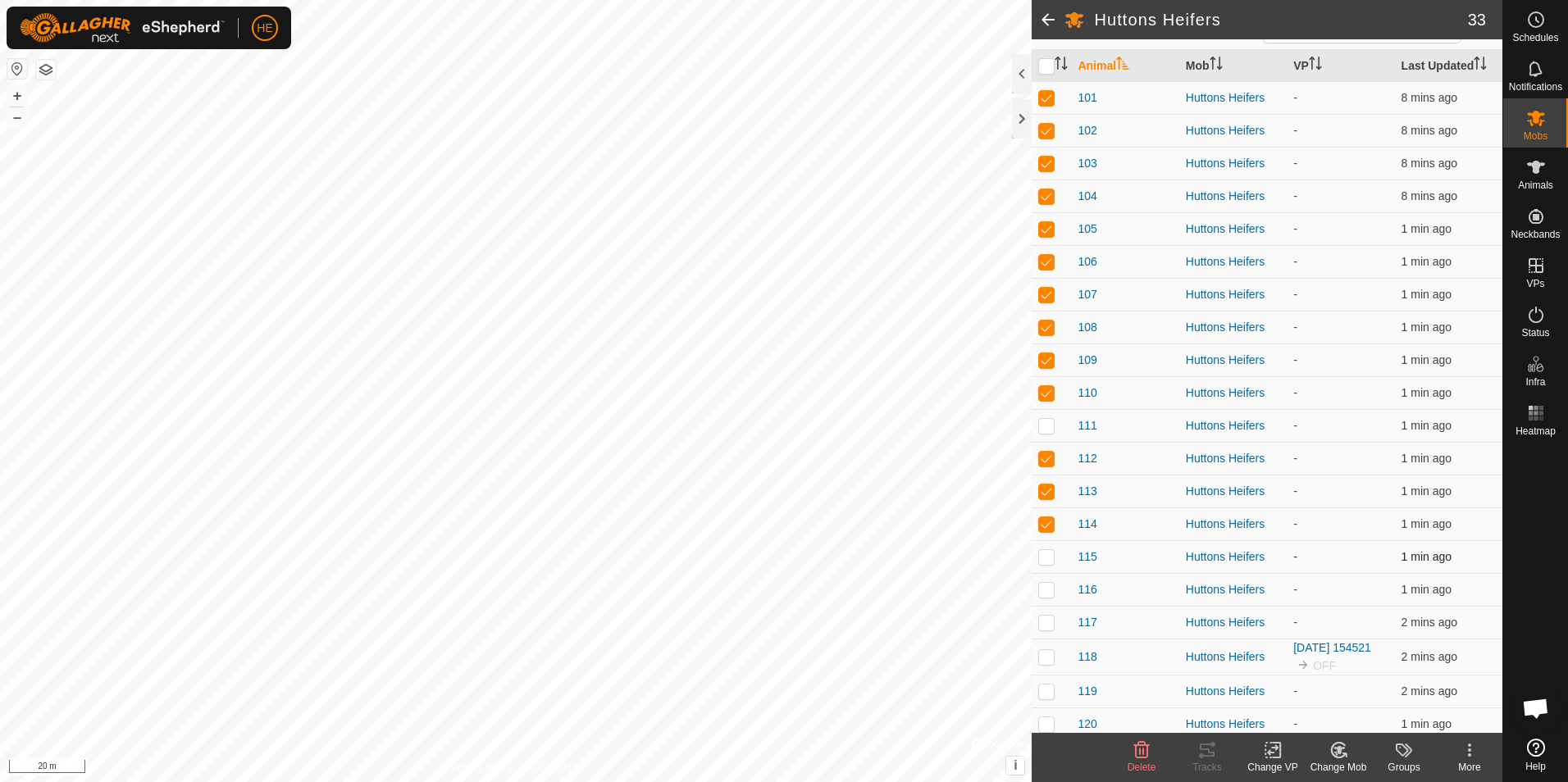
checkbox input "true"
click at [1037, 596] on td at bounding box center [1051, 589] width 40 height 33
checkbox input "true"
click at [1050, 624] on p-checkbox at bounding box center [1046, 623] width 16 height 13
checkbox input "true"
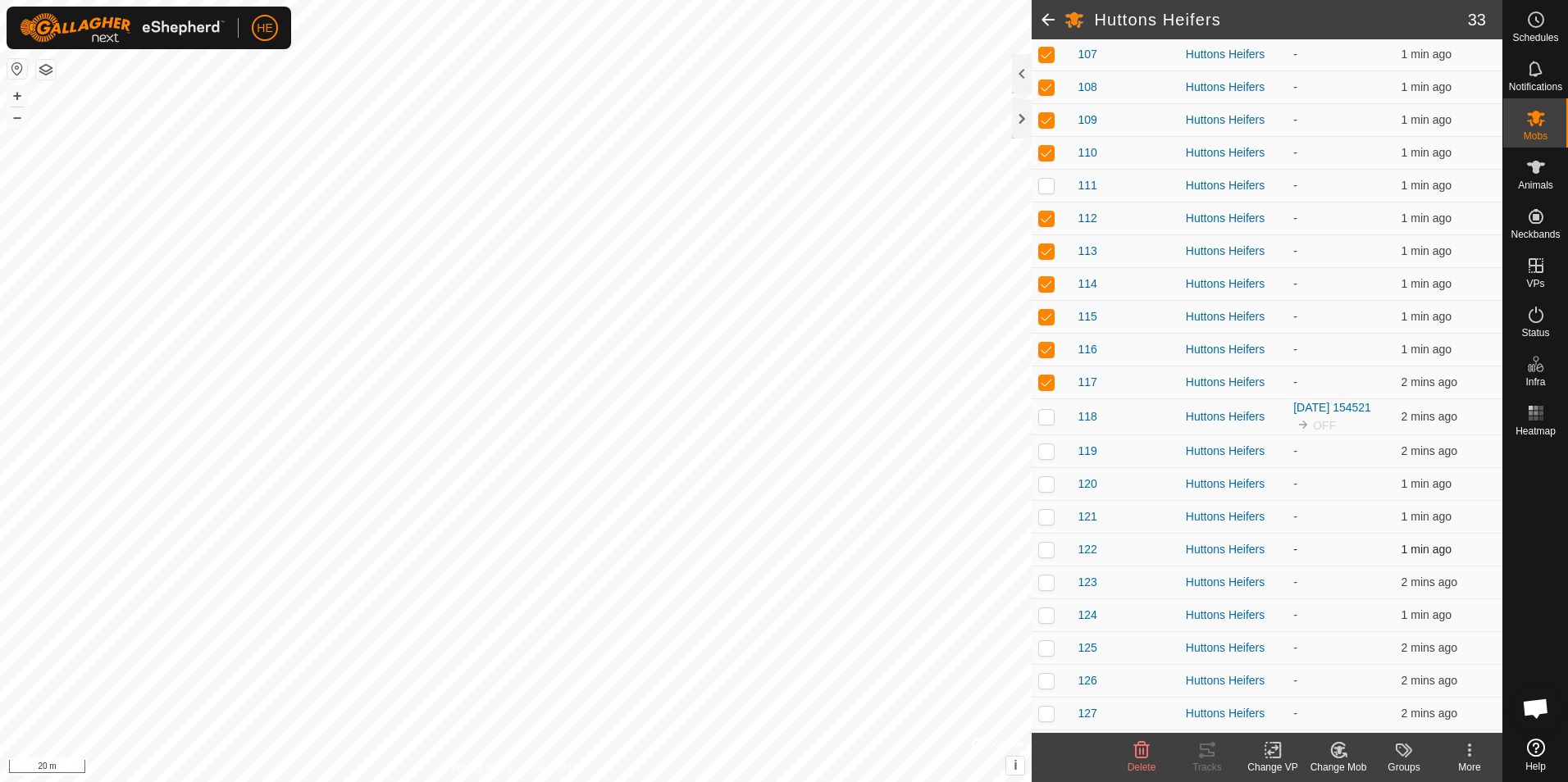
scroll to position [410, 0]
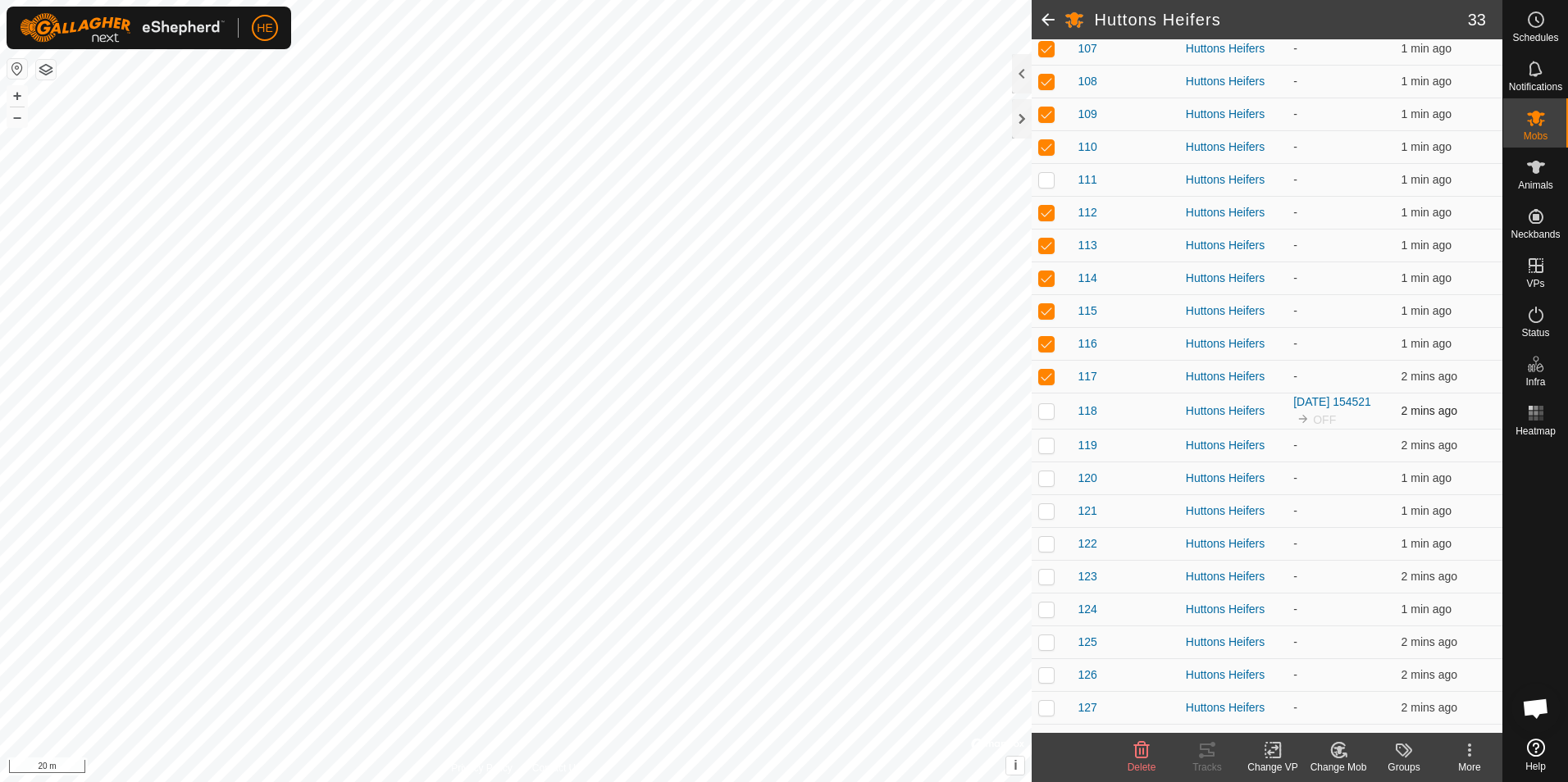
click at [1048, 408] on p-checkbox at bounding box center [1046, 411] width 16 height 13
checkbox input "true"
click at [1048, 440] on p-checkbox at bounding box center [1046, 445] width 16 height 13
checkbox input "true"
click at [1047, 476] on p-checkbox at bounding box center [1046, 478] width 16 height 13
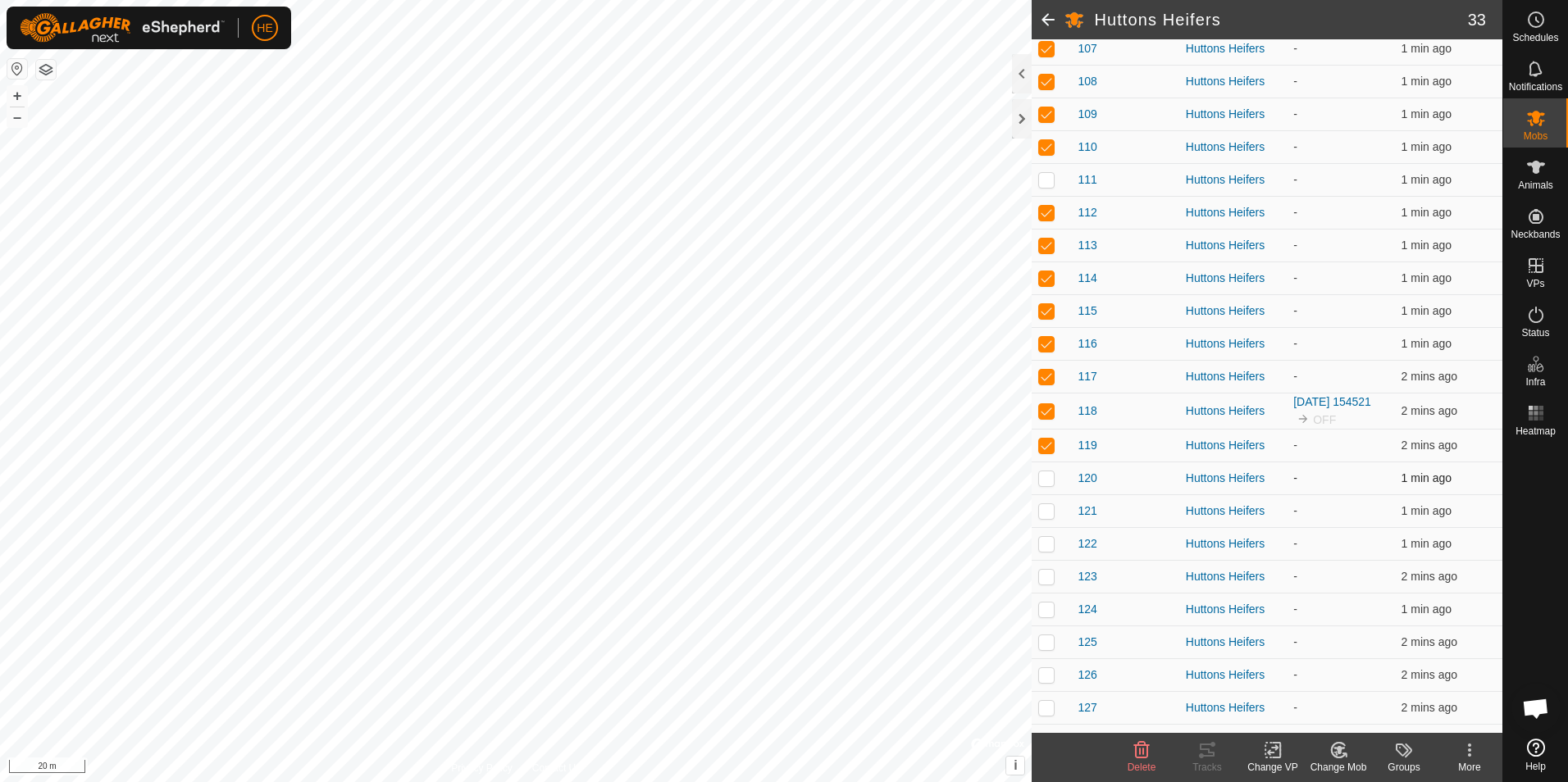
checkbox input "true"
click at [1049, 510] on p-checkbox at bounding box center [1046, 510] width 16 height 13
checkbox input "true"
click at [1044, 546] on p-checkbox at bounding box center [1046, 543] width 16 height 13
checkbox input "true"
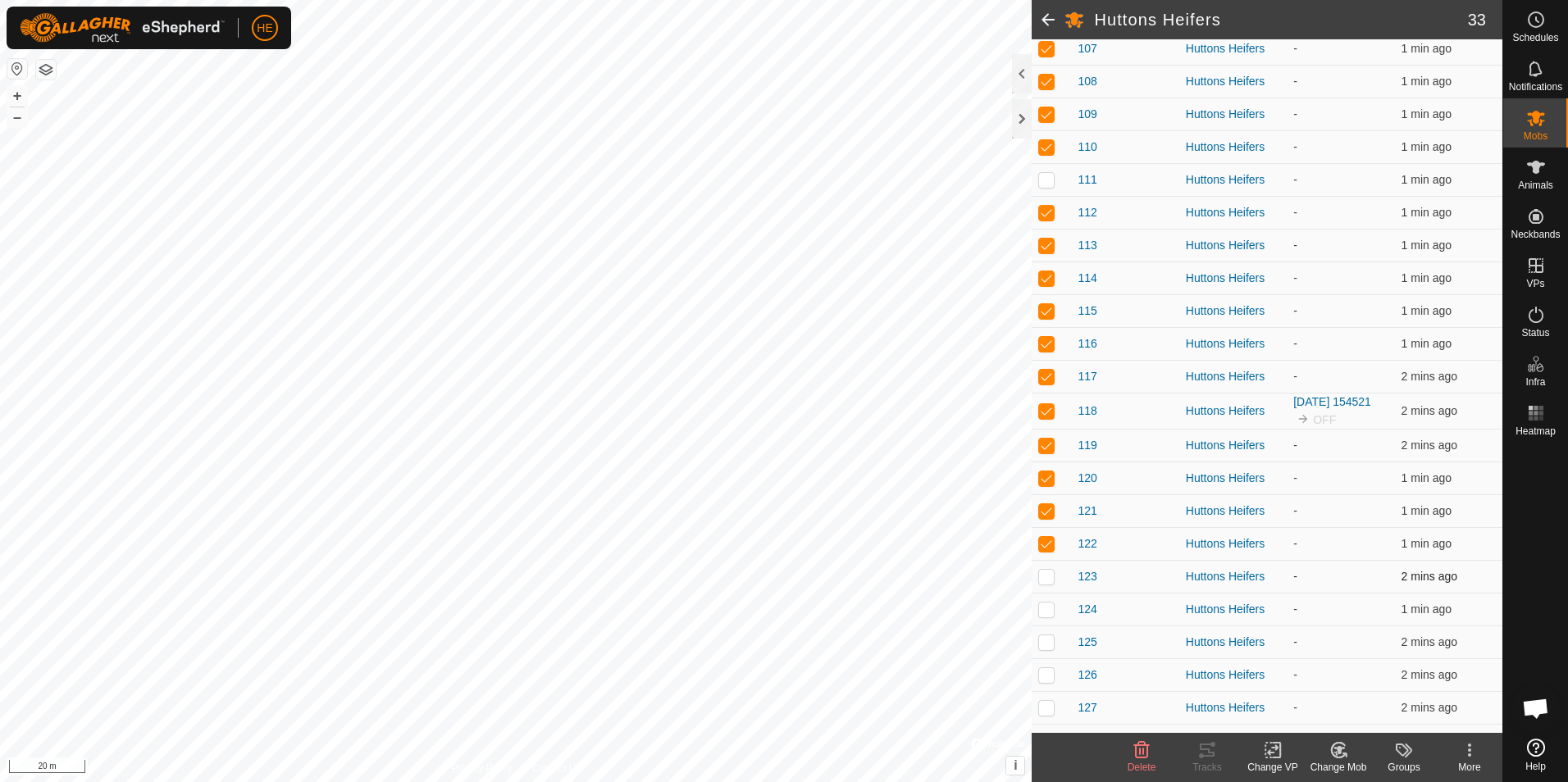
click at [1047, 577] on p-checkbox at bounding box center [1046, 576] width 16 height 13
checkbox input "true"
click at [1040, 610] on p-checkbox at bounding box center [1046, 609] width 16 height 13
checkbox input "true"
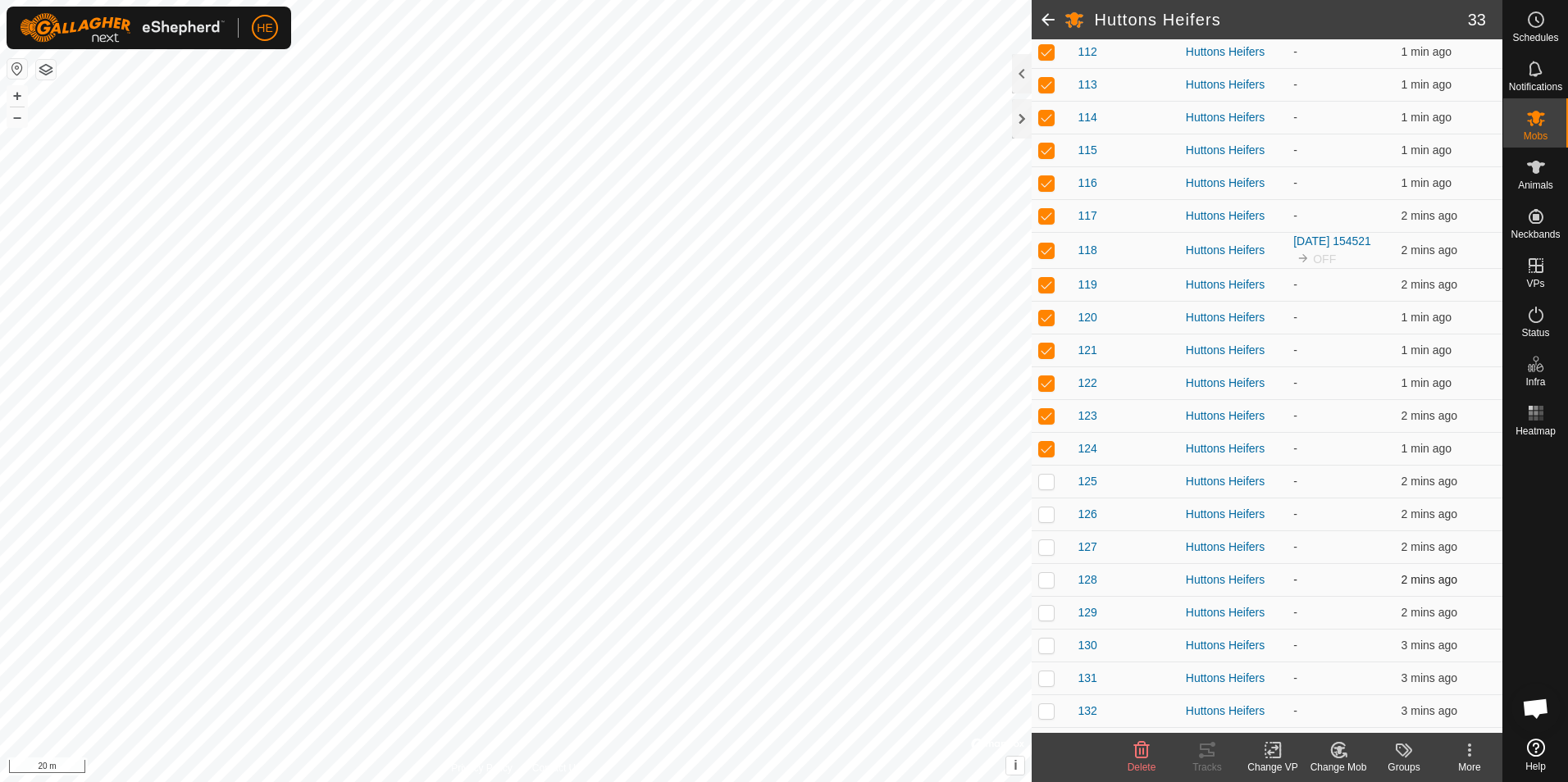
scroll to position [574, 0]
click at [1046, 477] on p-checkbox at bounding box center [1046, 478] width 16 height 13
checkbox input "true"
click at [1047, 510] on p-checkbox at bounding box center [1046, 510] width 16 height 13
checkbox input "true"
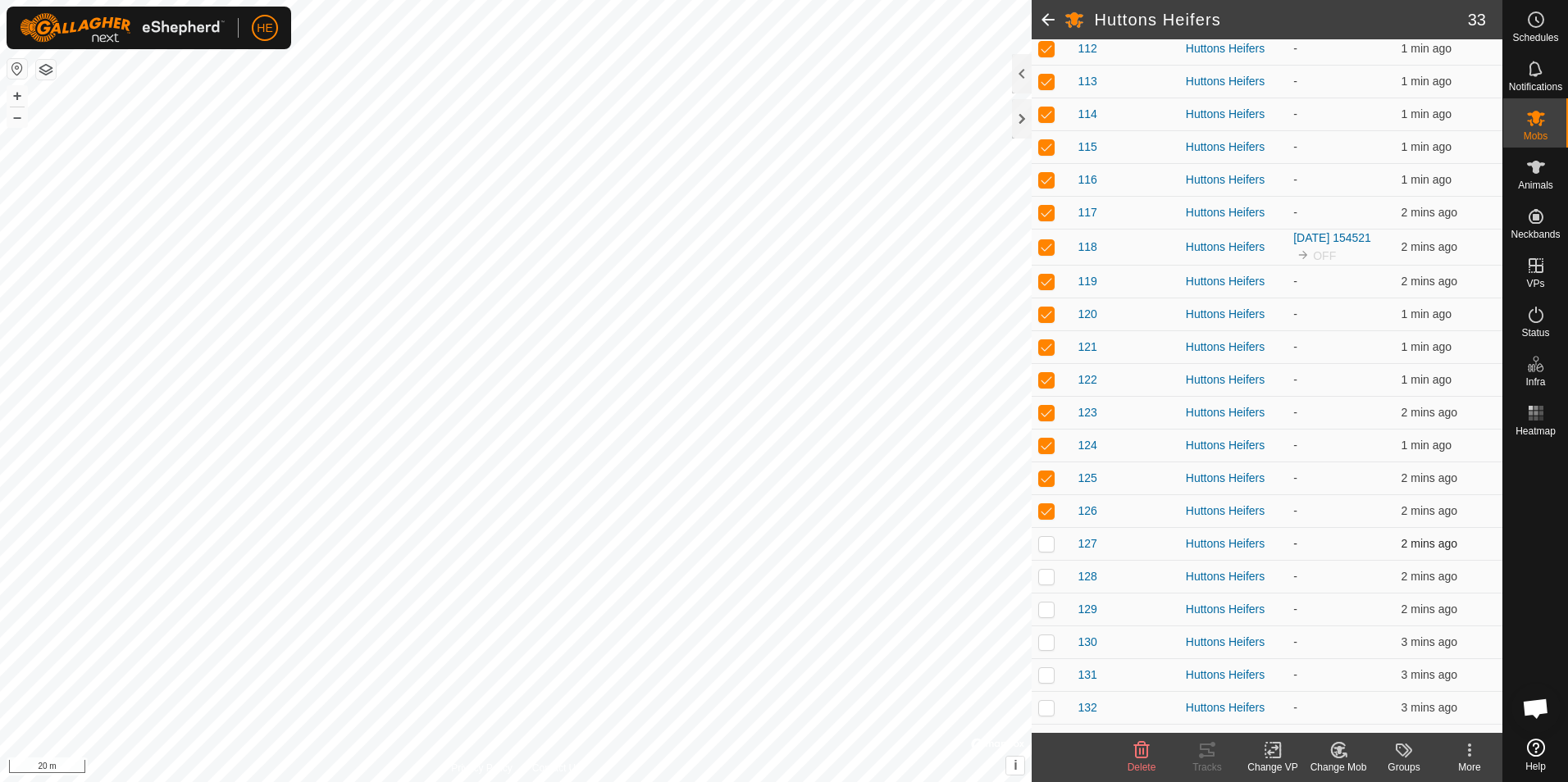
click at [1047, 547] on p-checkbox at bounding box center [1046, 543] width 16 height 13
checkbox input "true"
click at [1046, 578] on p-checkbox at bounding box center [1046, 576] width 16 height 13
checkbox input "true"
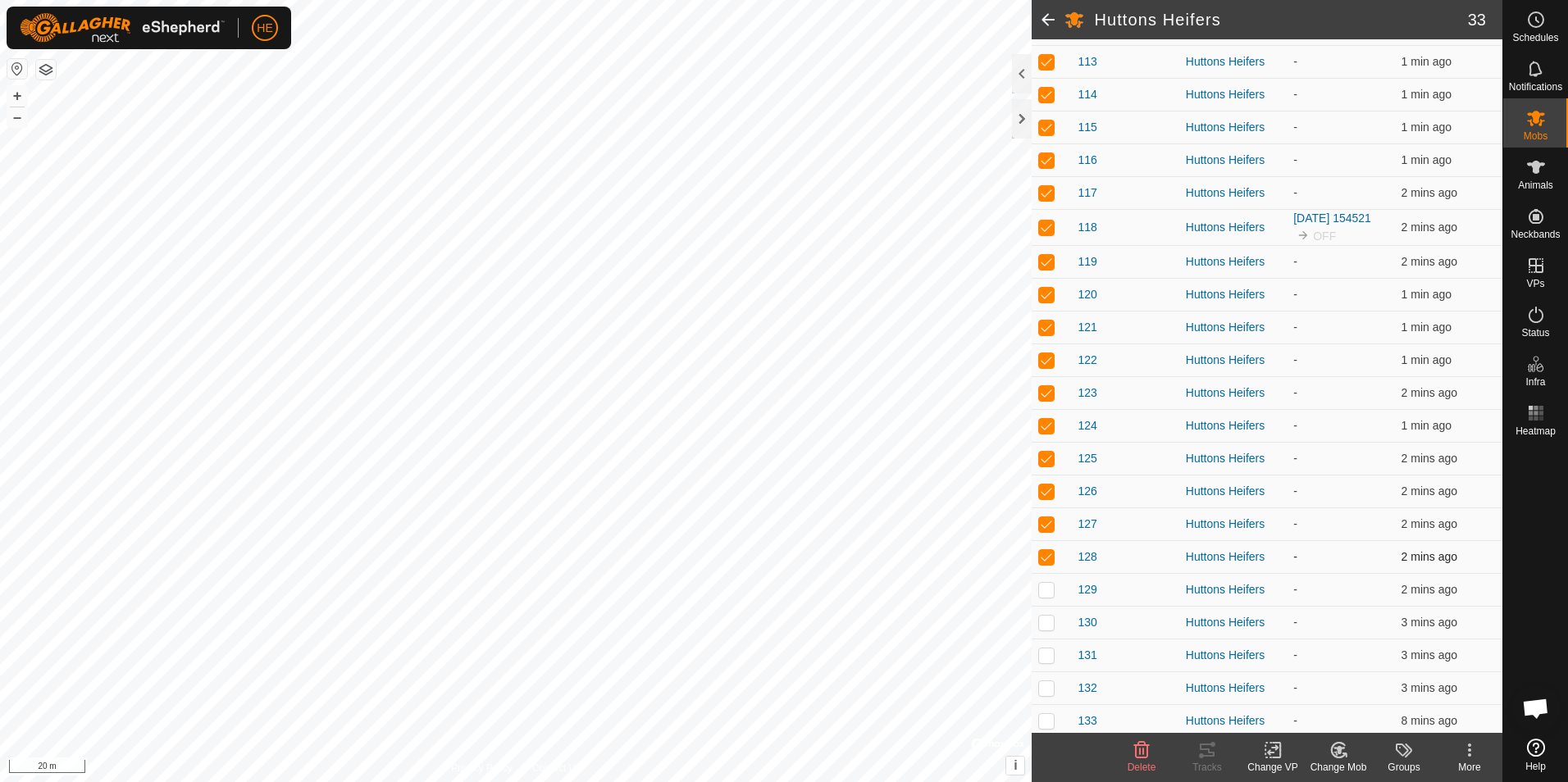
scroll to position [598, 0]
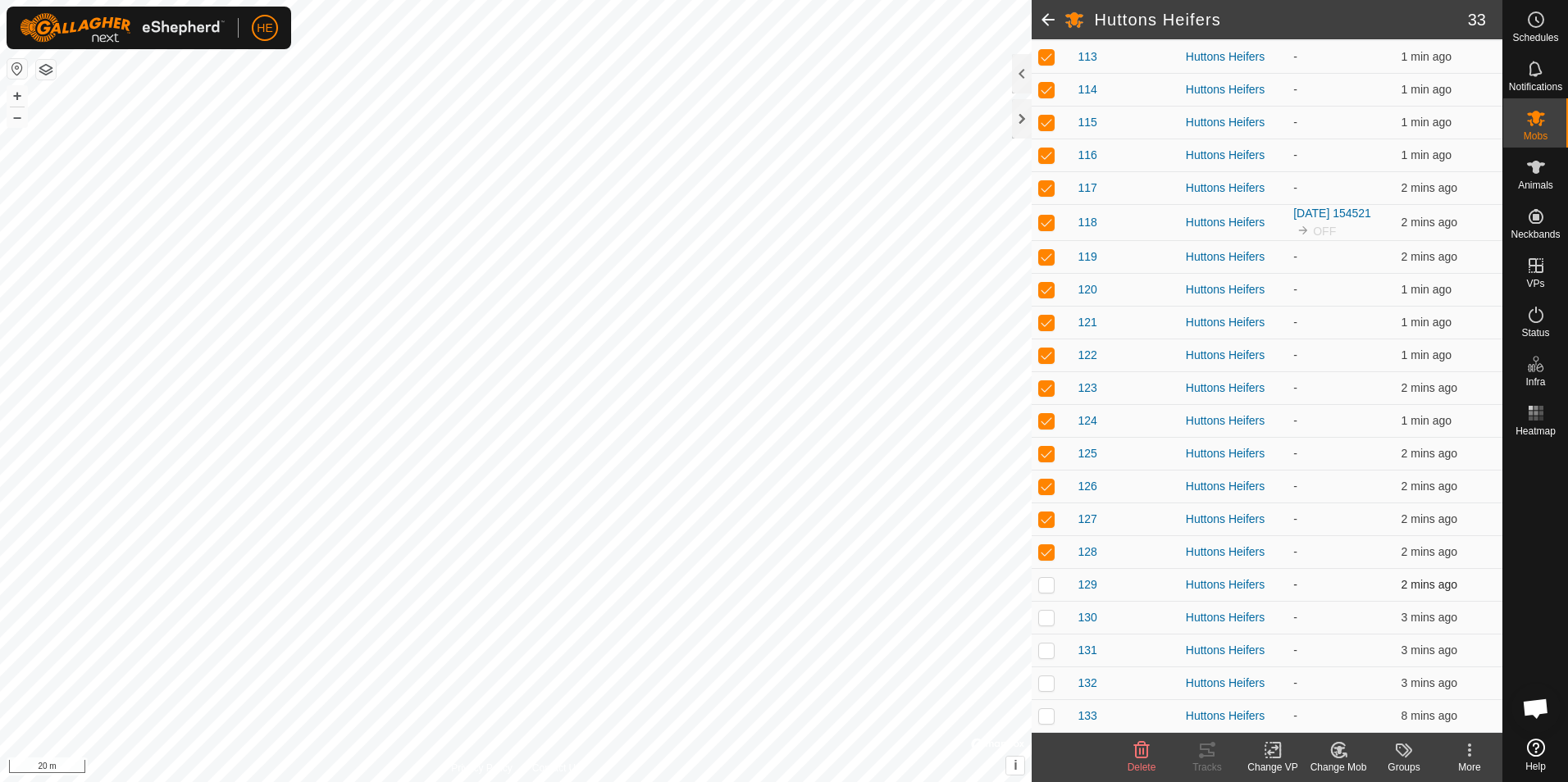
drag, startPoint x: 1047, startPoint y: 580, endPoint x: 1054, endPoint y: 590, distance: 12.2
click at [1050, 582] on p-checkbox at bounding box center [1046, 585] width 16 height 13
checkbox input "true"
drag, startPoint x: 1049, startPoint y: 612, endPoint x: 1052, endPoint y: 623, distance: 11.4
click at [1052, 618] on p-checkbox at bounding box center [1046, 618] width 16 height 13
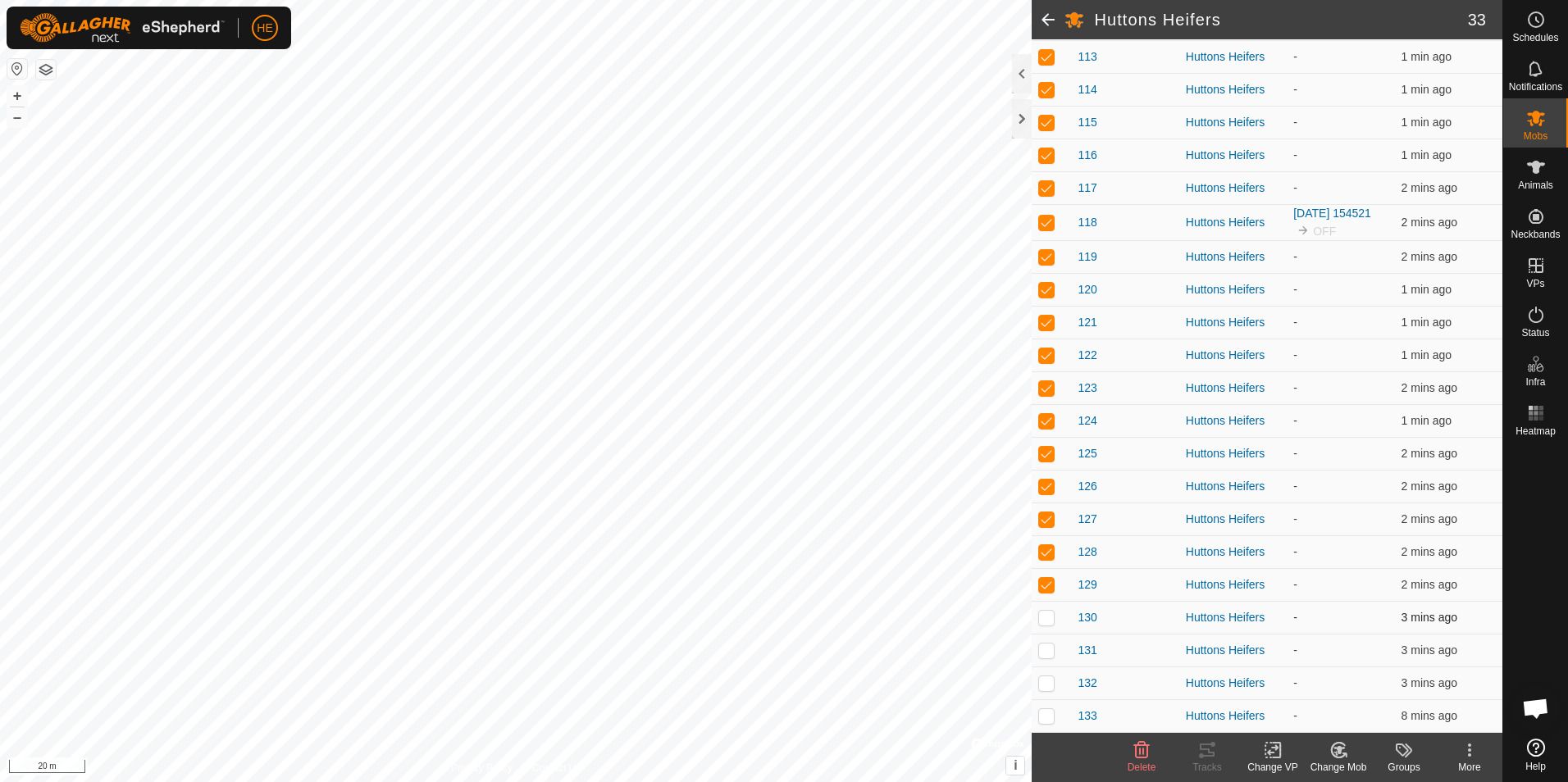
checkbox input "true"
click at [1050, 654] on p-checkbox at bounding box center [1046, 650] width 16 height 13
checkbox input "true"
drag, startPoint x: 1038, startPoint y: 673, endPoint x: 1043, endPoint y: 688, distance: 15.8
click at [1040, 684] on td at bounding box center [1051, 682] width 40 height 33
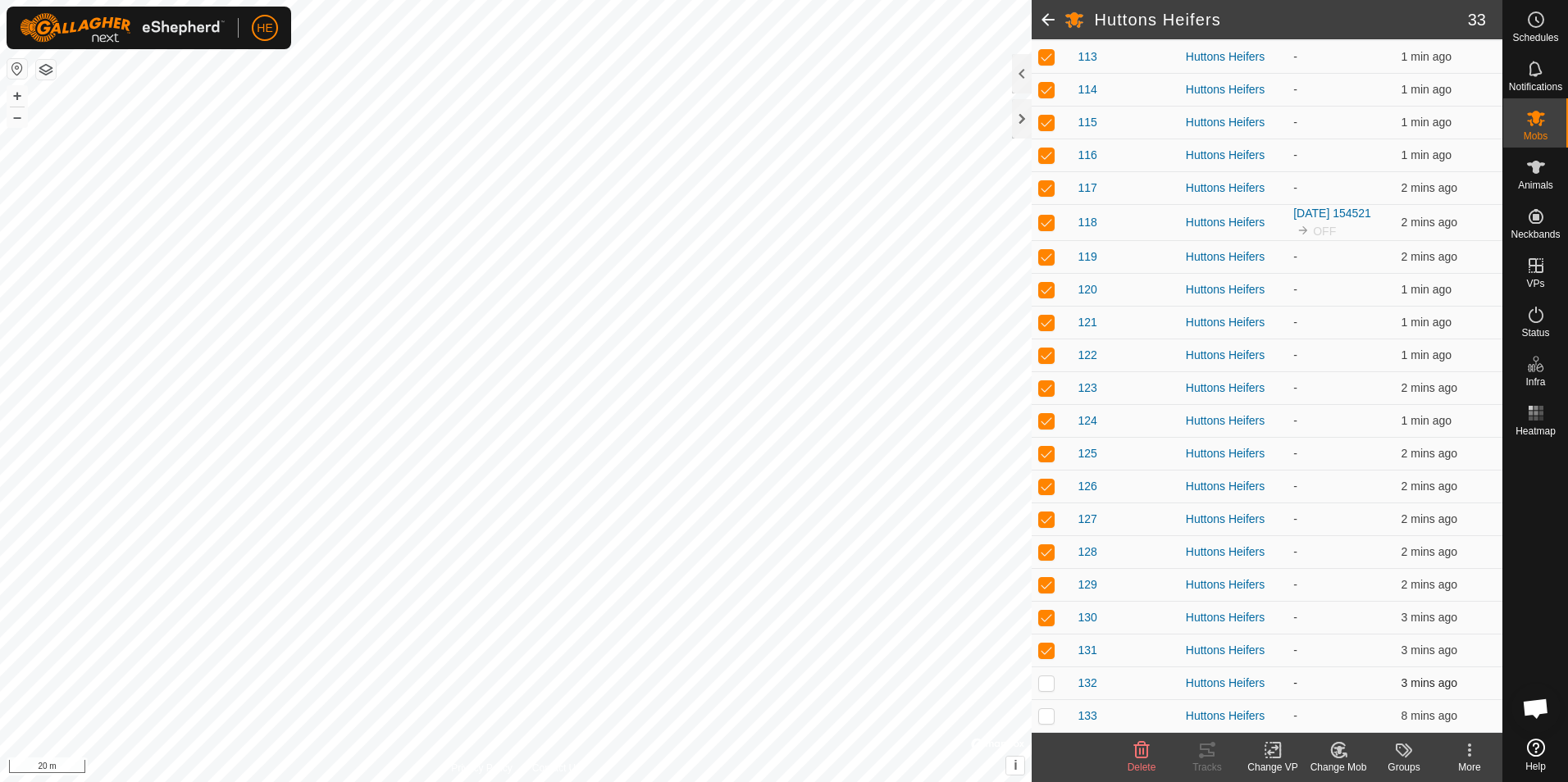
checkbox input "true"
drag, startPoint x: 1040, startPoint y: 712, endPoint x: 1053, endPoint y: 714, distance: 13.2
click at [1045, 713] on p-checkbox at bounding box center [1046, 715] width 16 height 13
checkbox input "true"
click at [1270, 752] on icon at bounding box center [1273, 750] width 12 height 11
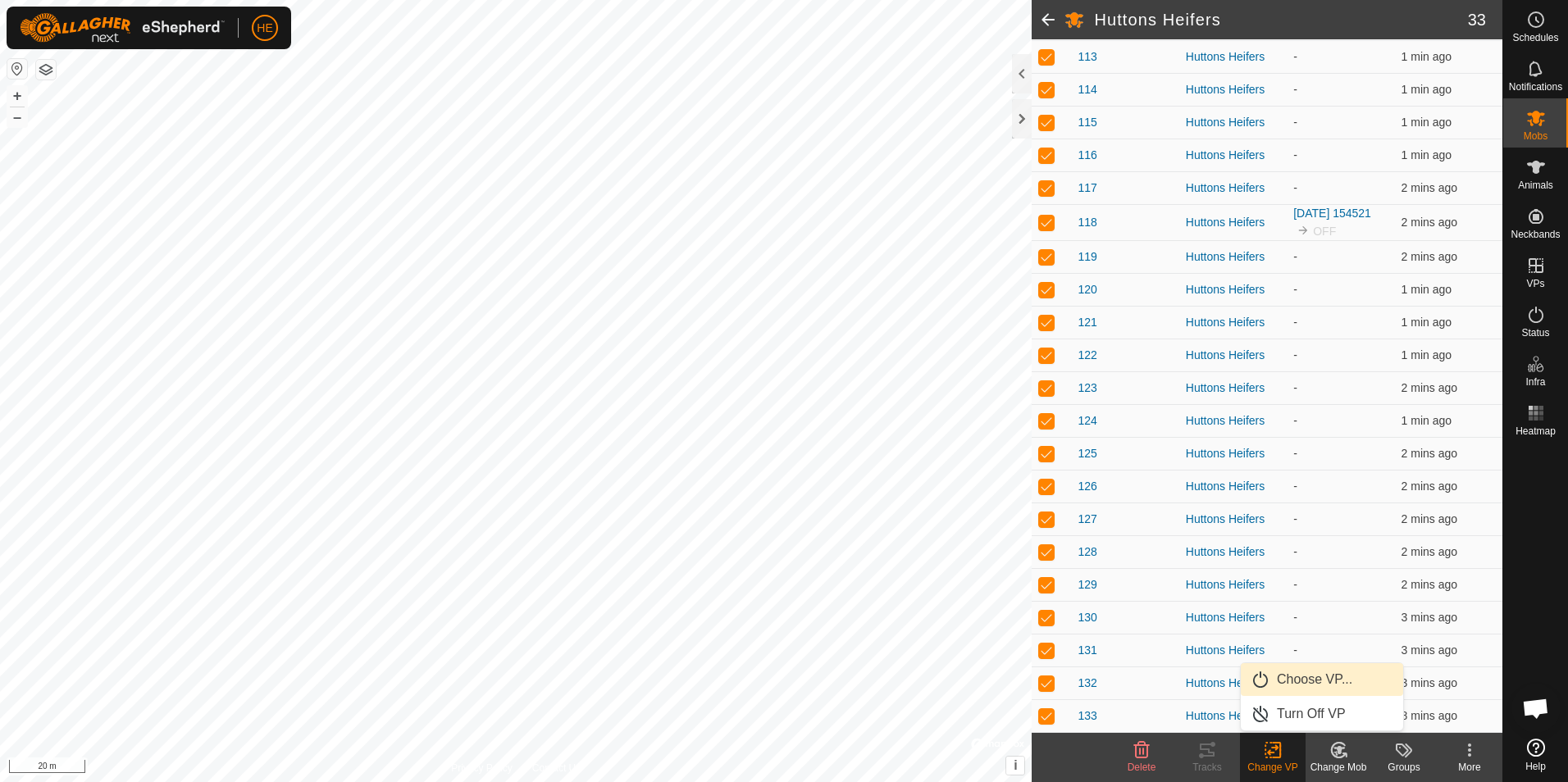
click at [1321, 677] on link "Choose VP..." at bounding box center [1322, 679] width 162 height 33
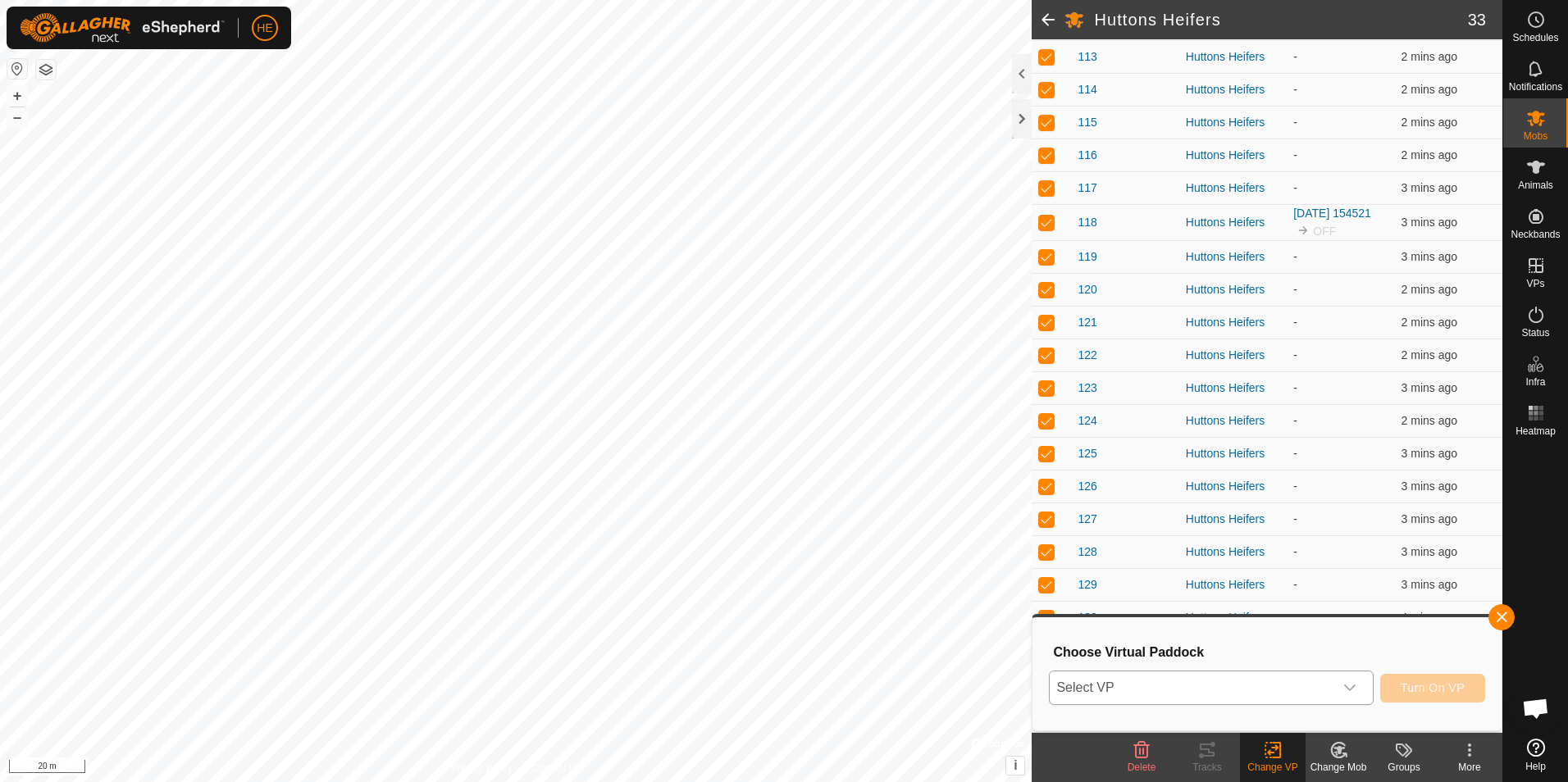
click at [1348, 687] on icon "dropdown trigger" at bounding box center [1349, 688] width 12 height 7
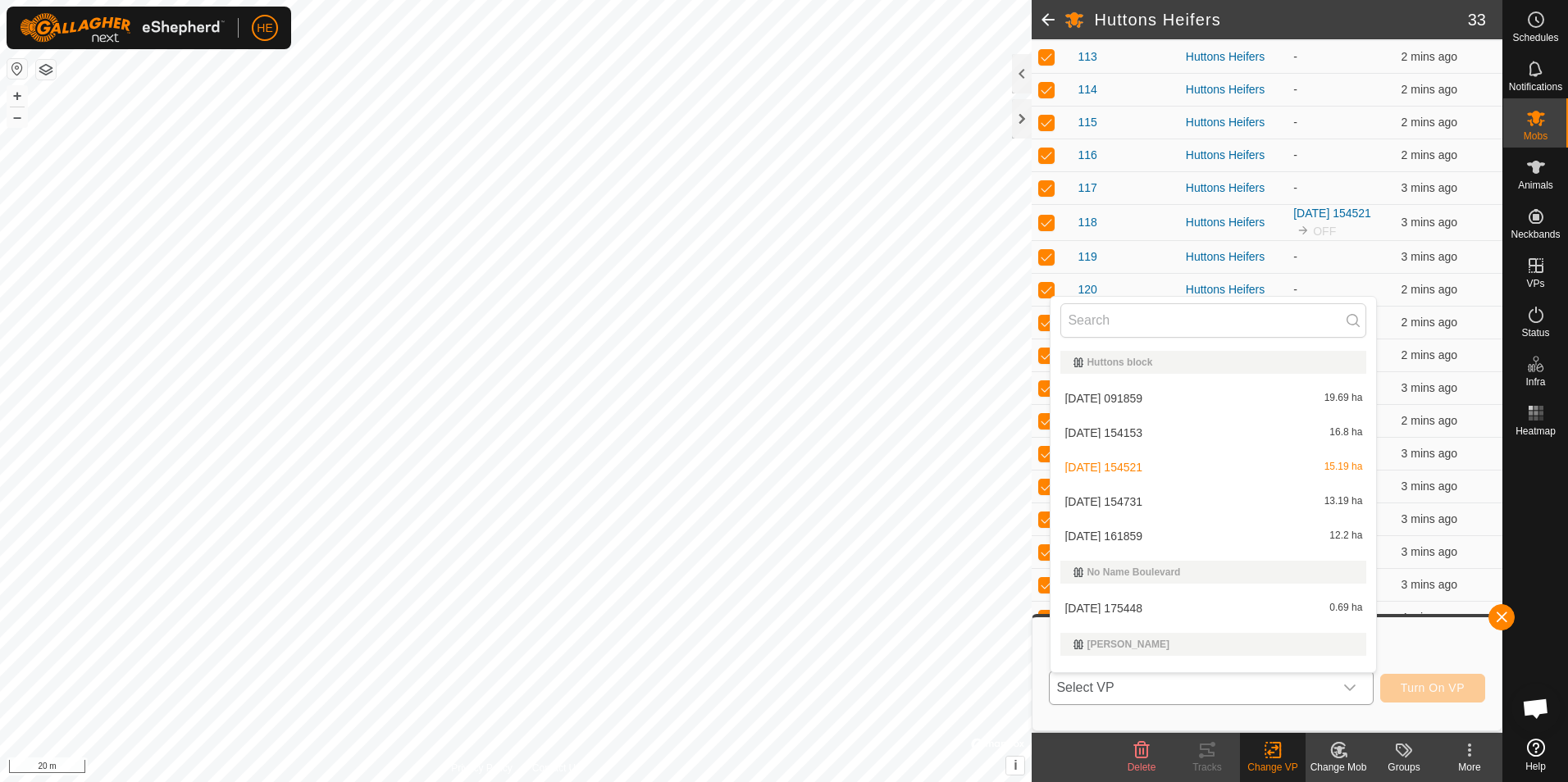
scroll to position [24, 0]
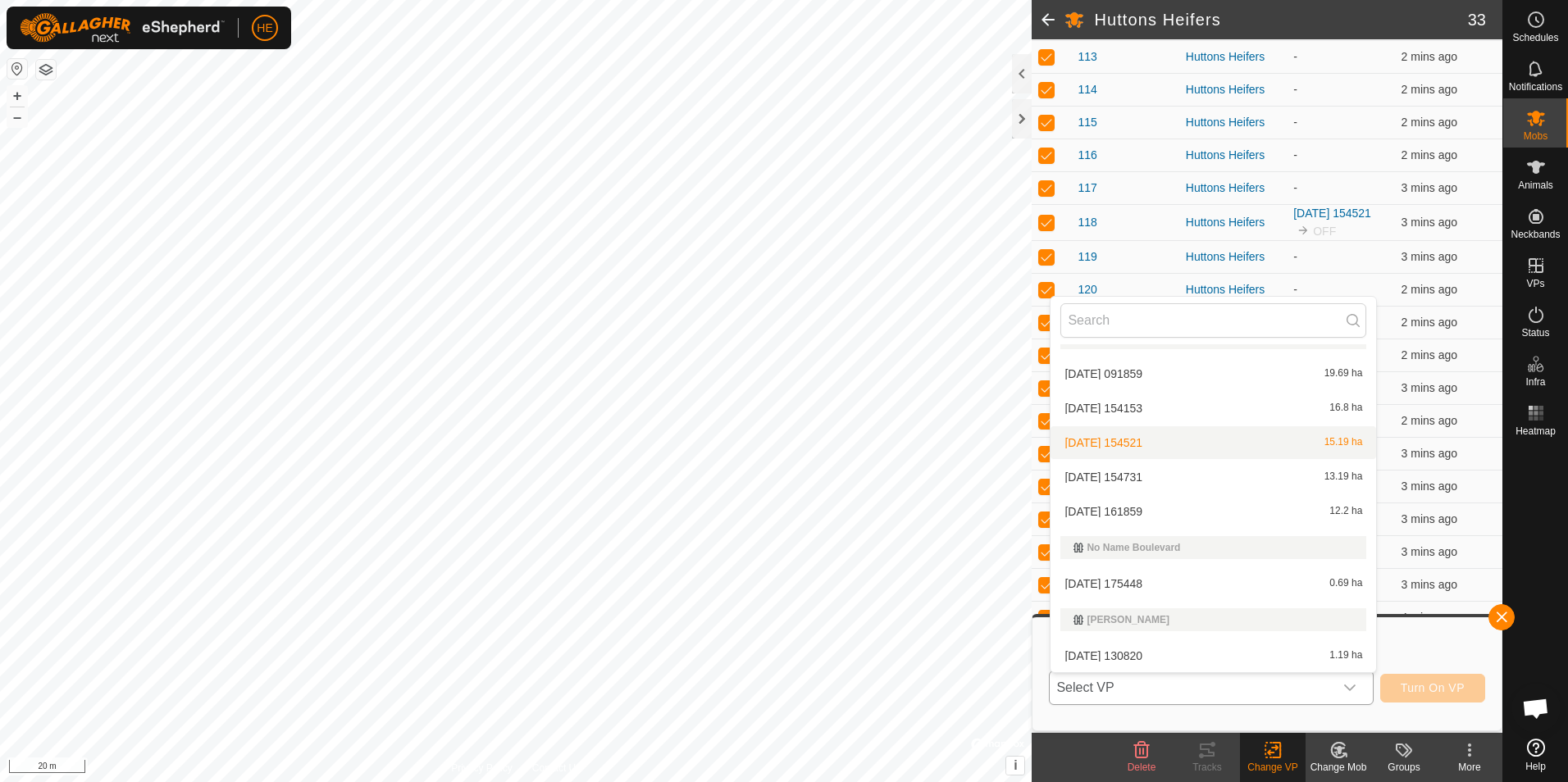
click at [1154, 443] on li "2025-09-04 154521 15.19 ha" at bounding box center [1214, 442] width 326 height 33
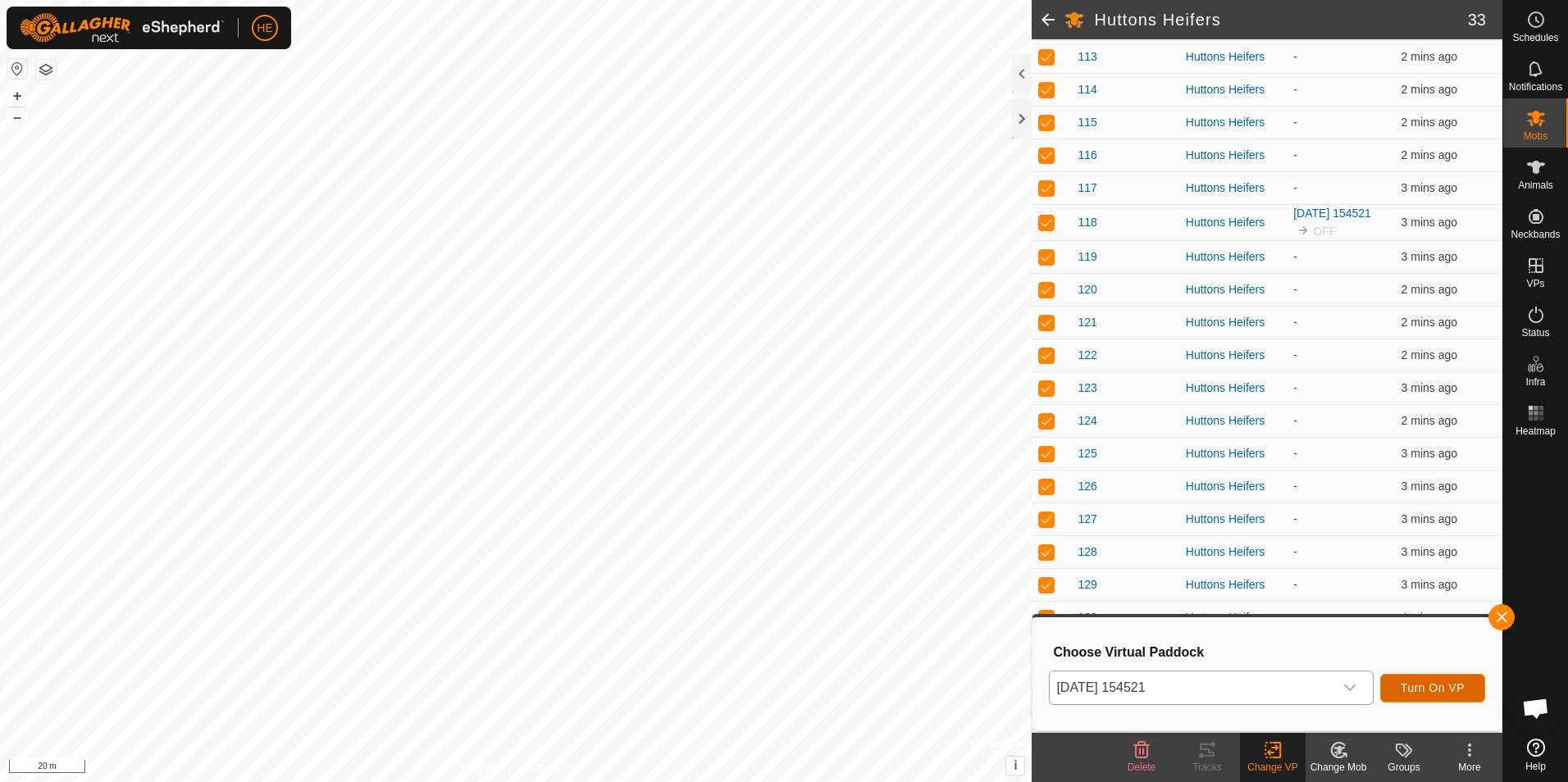
click at [1424, 682] on span "Turn On VP" at bounding box center [1432, 688] width 64 height 13
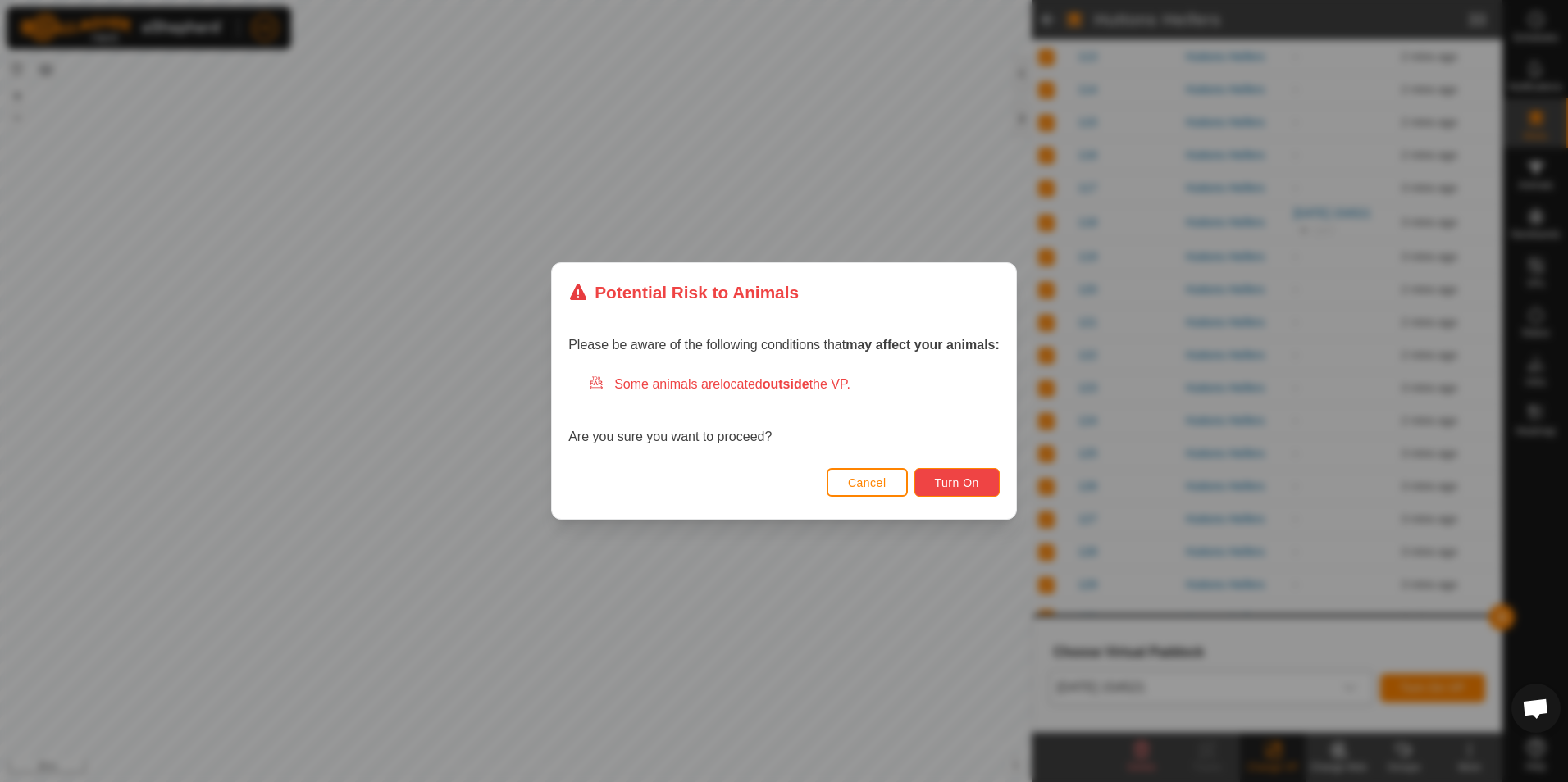
click at [960, 483] on span "Turn On" at bounding box center [957, 483] width 44 height 13
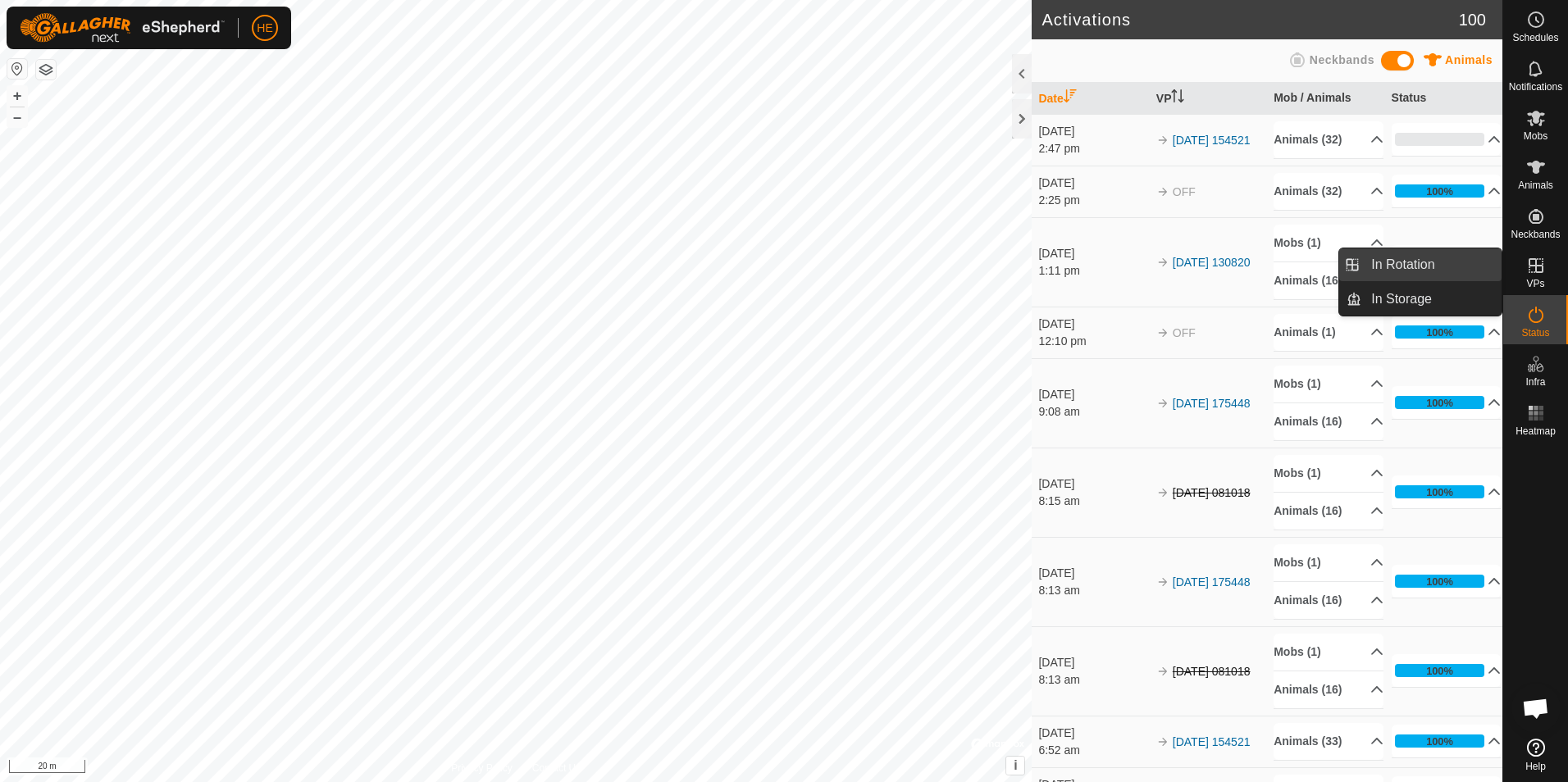
click at [1433, 262] on link "In Rotation" at bounding box center [1431, 264] width 140 height 33
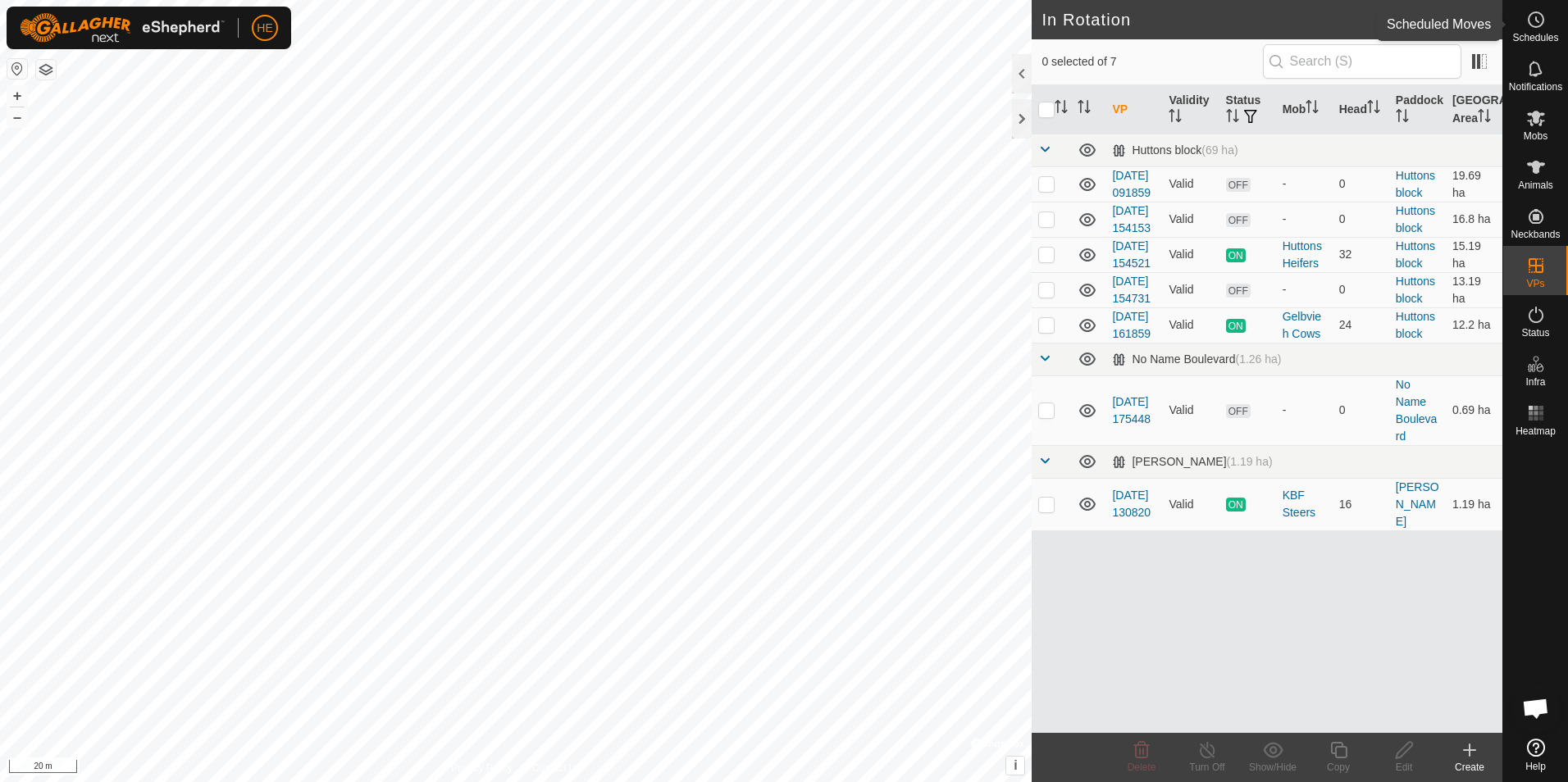
click at [1533, 19] on icon at bounding box center [1535, 19] width 19 height 19
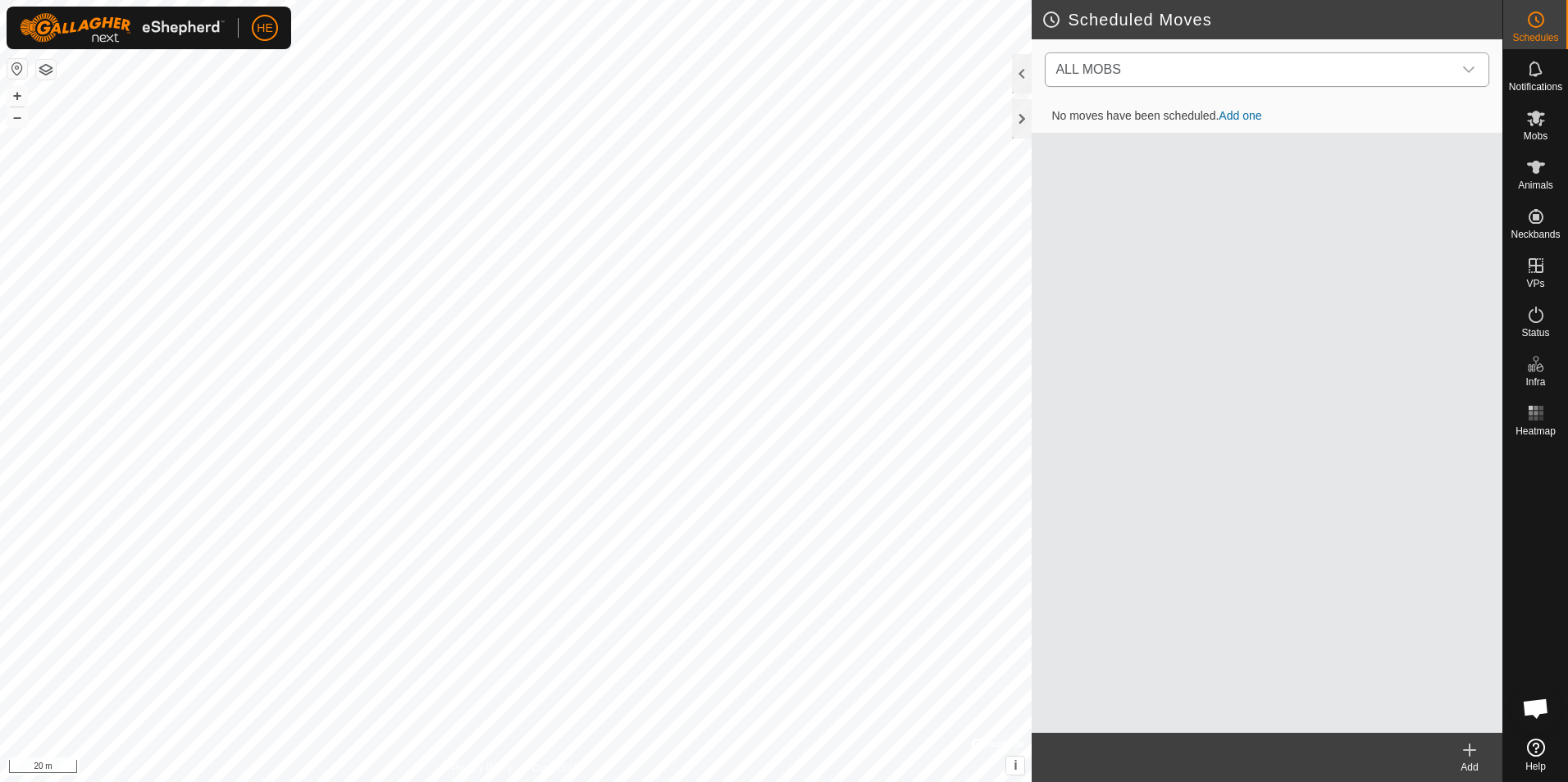
click at [1469, 68] on icon "dropdown trigger" at bounding box center [1468, 70] width 14 height 13
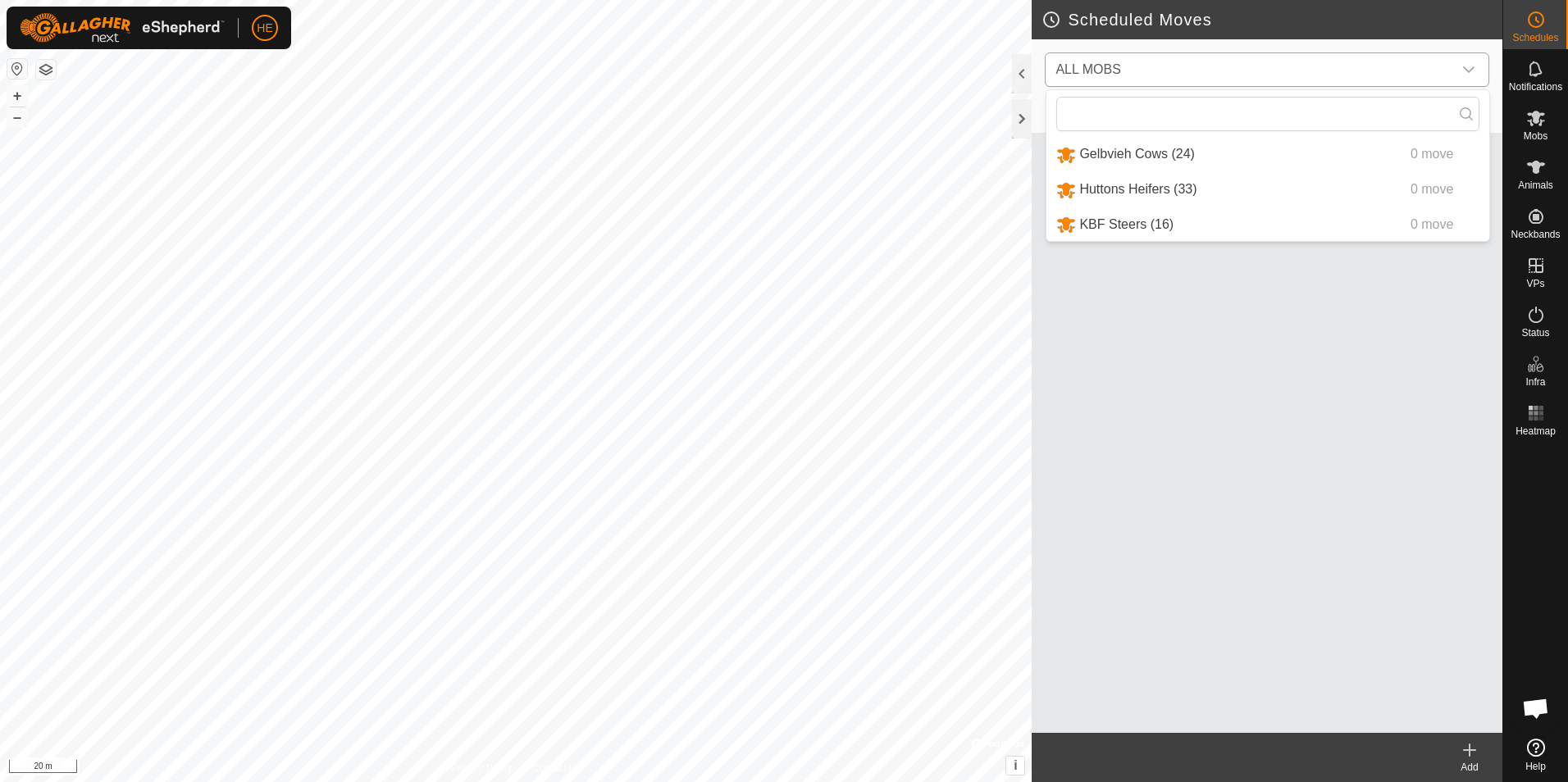
click at [1164, 187] on li "Huttons Heifers (33) 0 move" at bounding box center [1268, 190] width 443 height 34
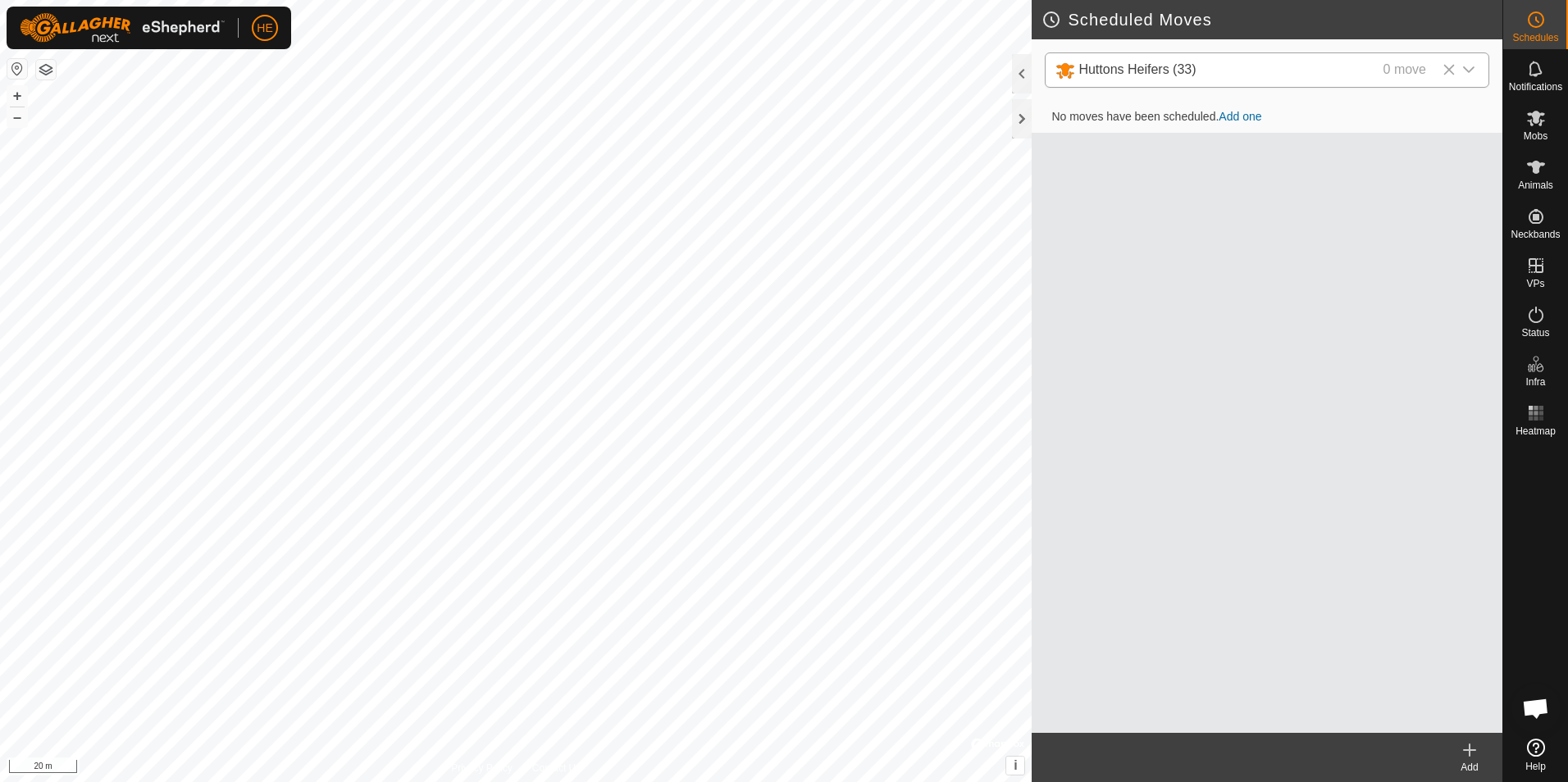
click at [1469, 752] on icon at bounding box center [1469, 750] width 0 height 12
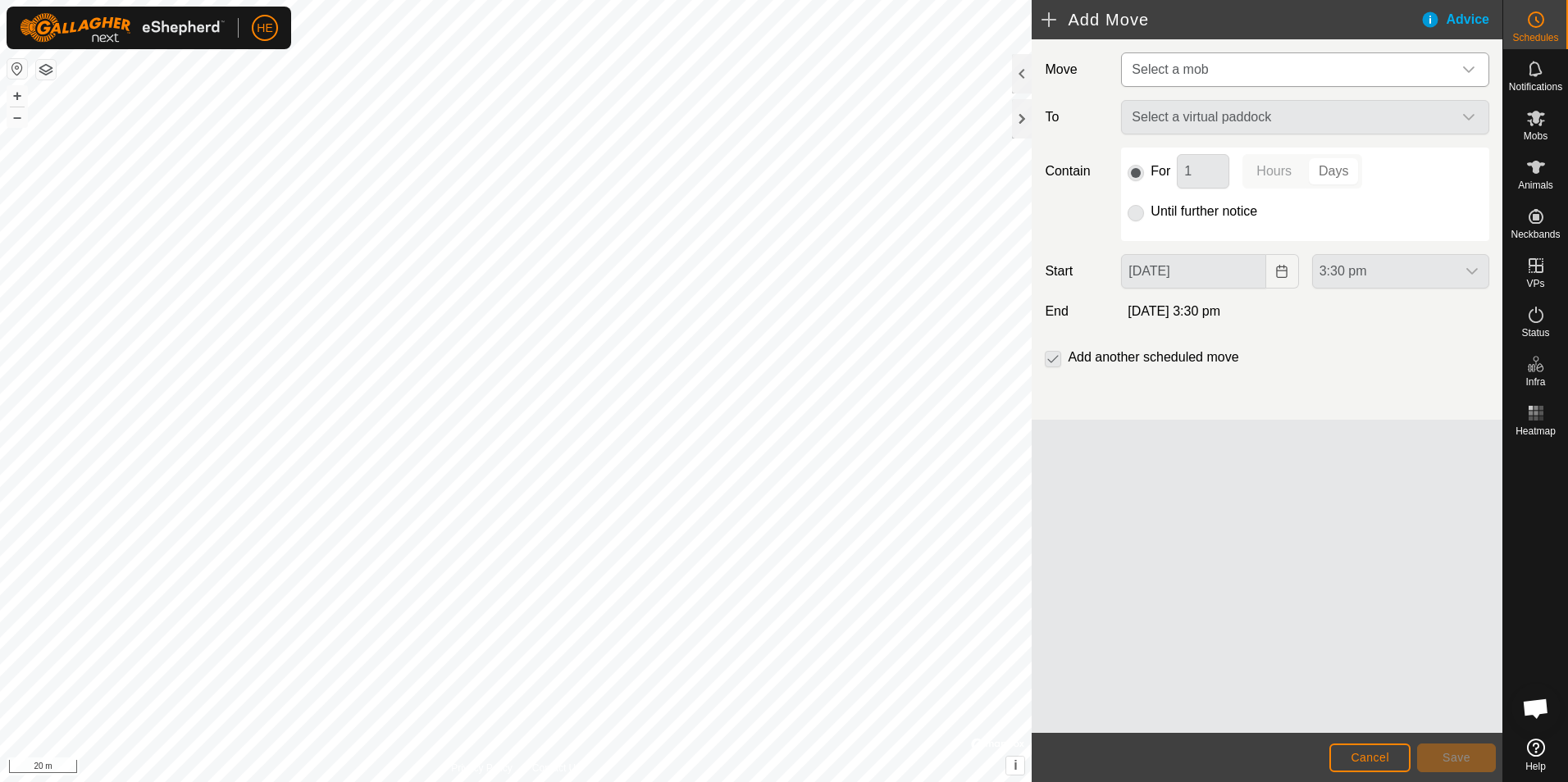
click at [1465, 69] on icon "dropdown trigger" at bounding box center [1468, 70] width 12 height 7
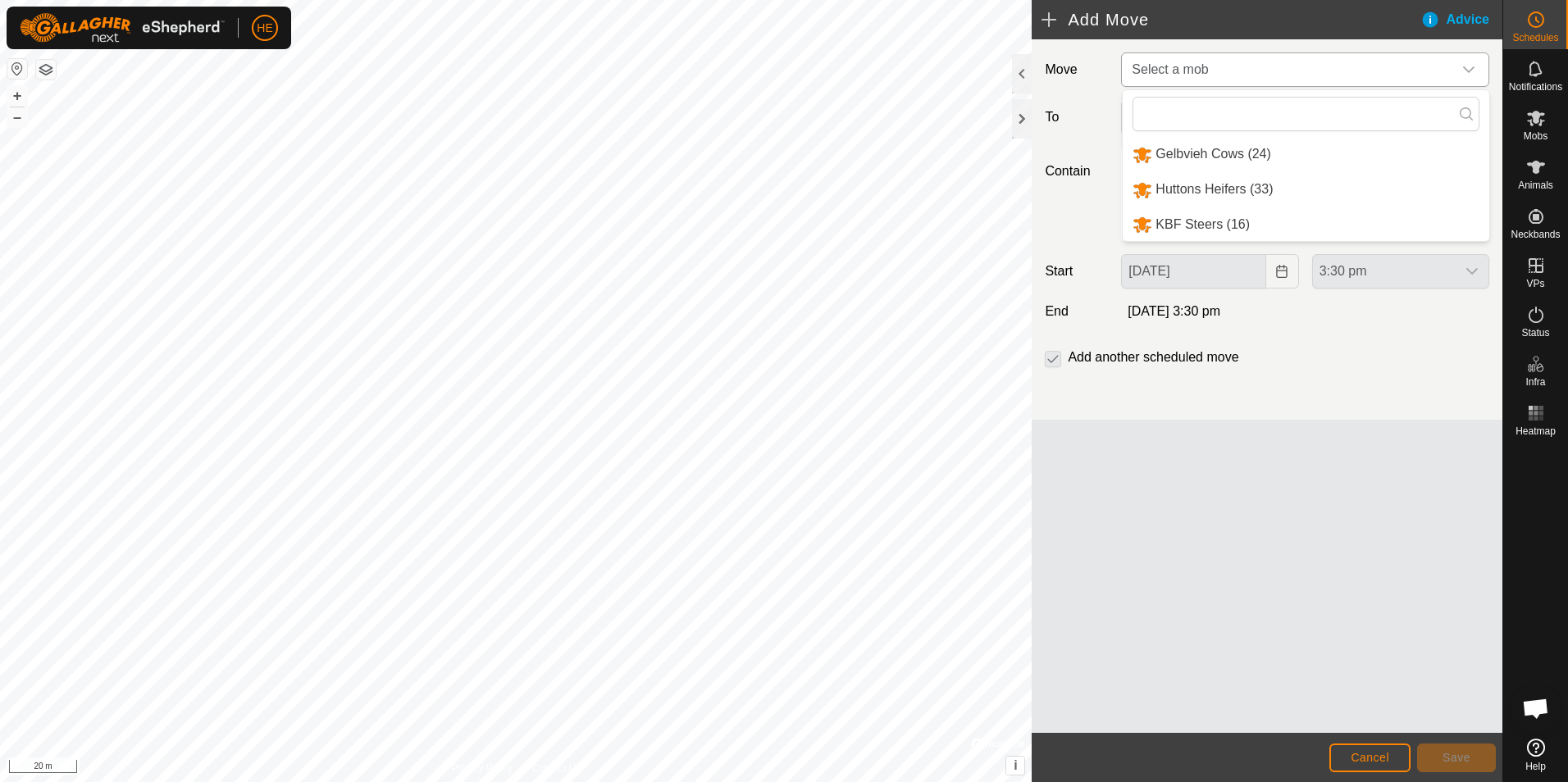
click at [1252, 188] on li "Huttons Heifers (33)" at bounding box center [1306, 190] width 366 height 34
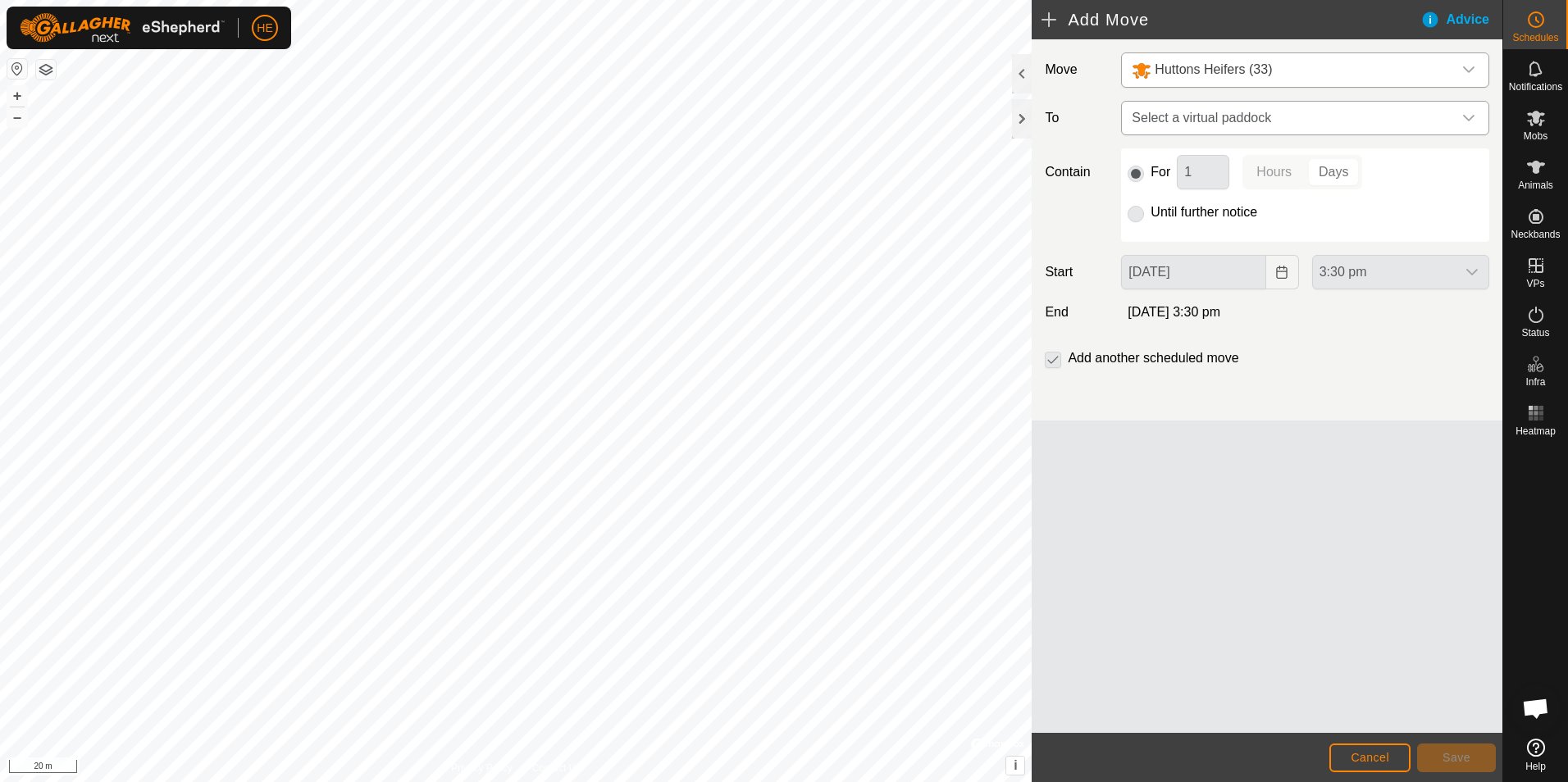
click at [1468, 116] on icon "dropdown trigger" at bounding box center [1468, 118] width 14 height 13
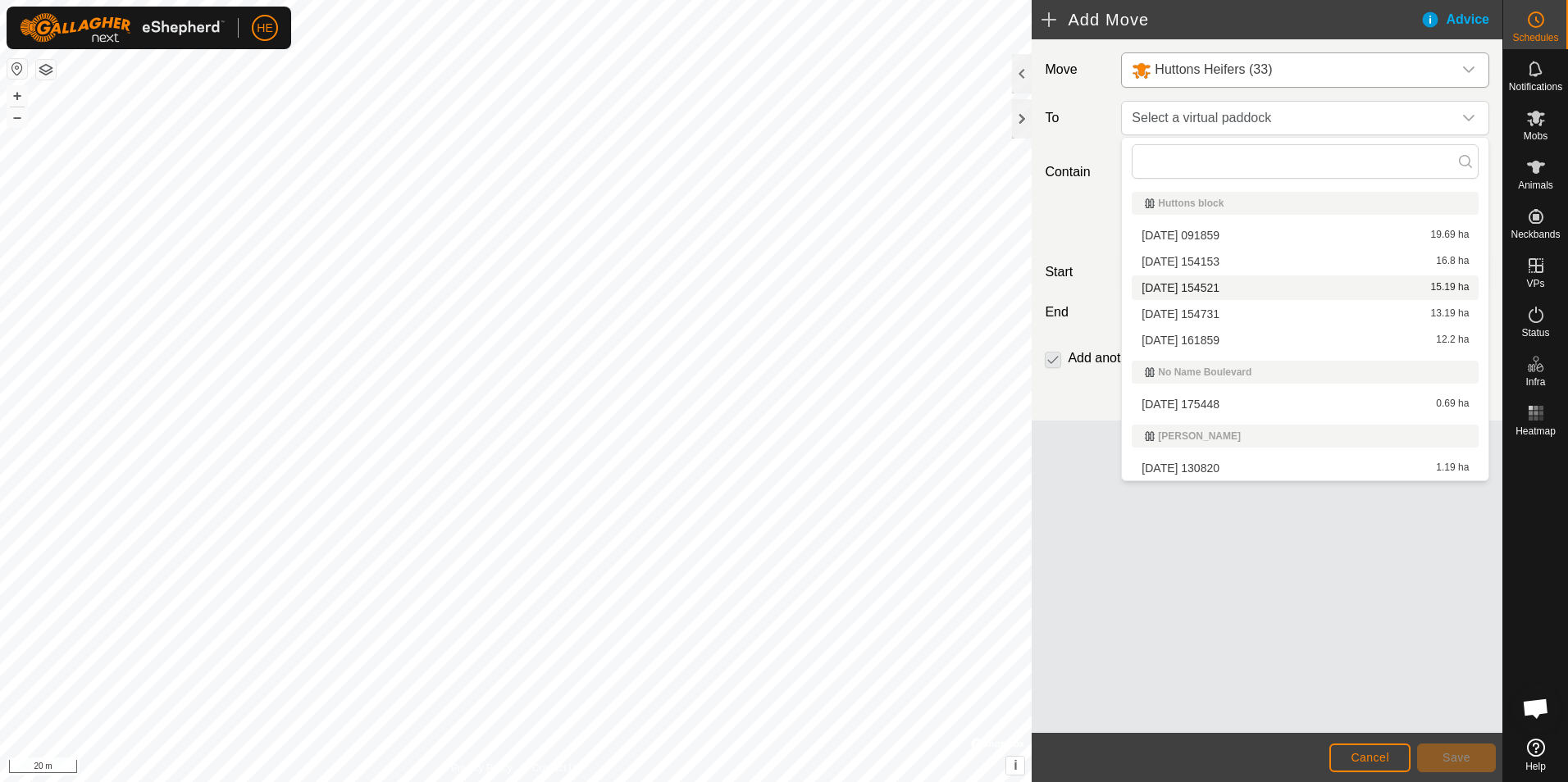
click at [1241, 285] on li "2025-09-04 154521 15.19 ha" at bounding box center [1305, 287] width 347 height 24
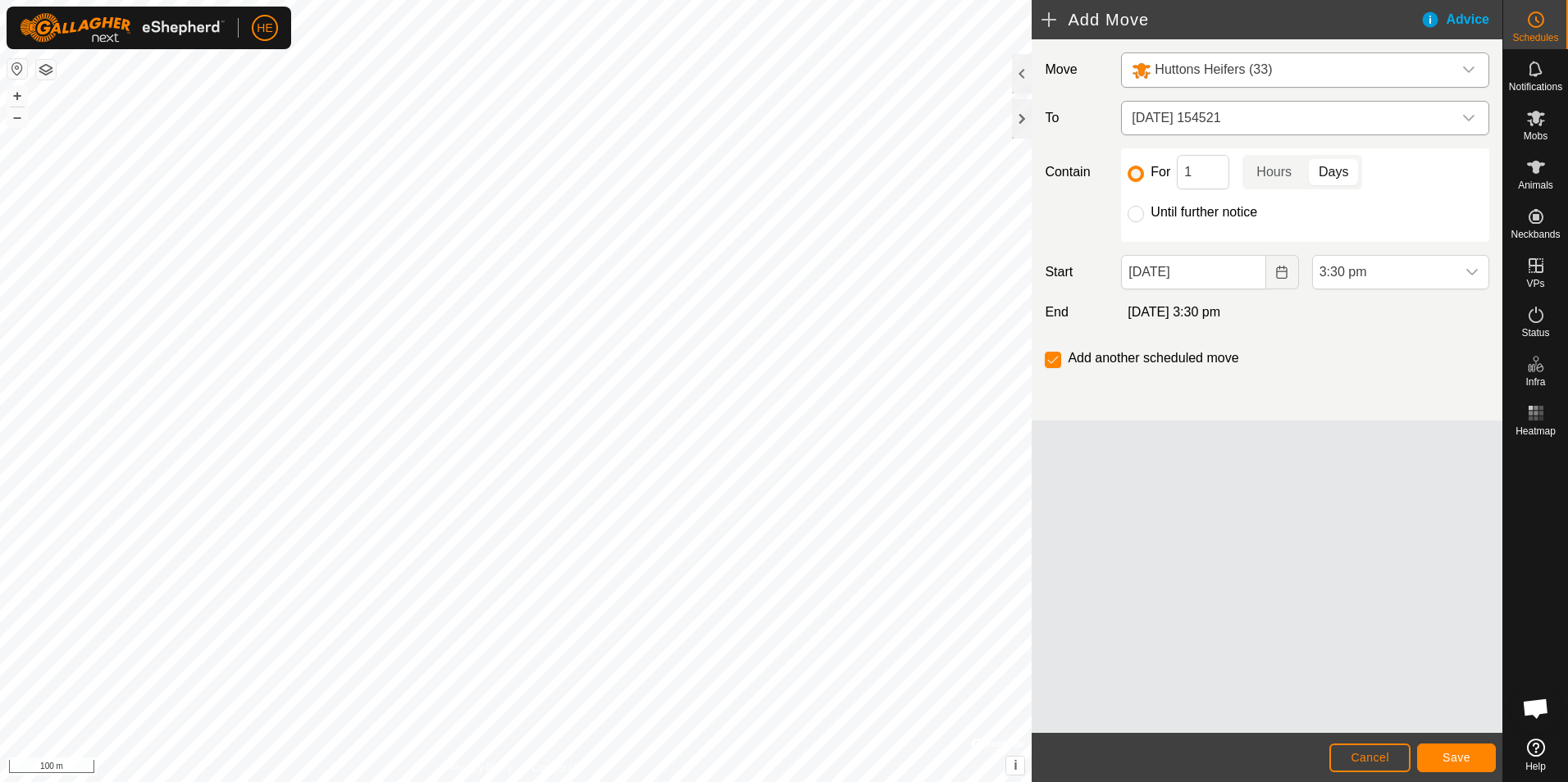
click at [1468, 116] on icon "dropdown trigger" at bounding box center [1468, 118] width 14 height 13
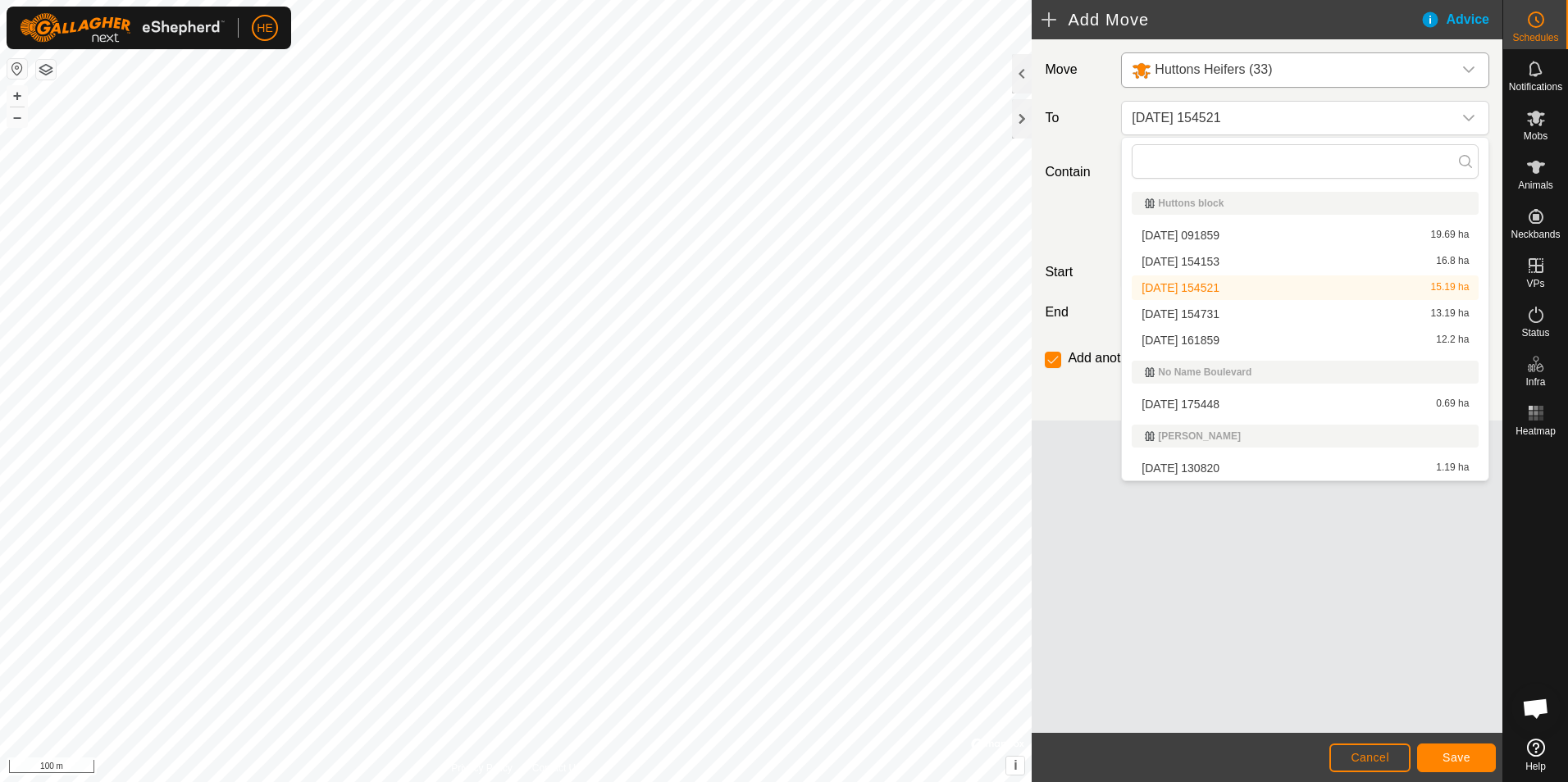
click at [1228, 314] on li "2025-09-04 154731 13.19 ha" at bounding box center [1305, 314] width 347 height 24
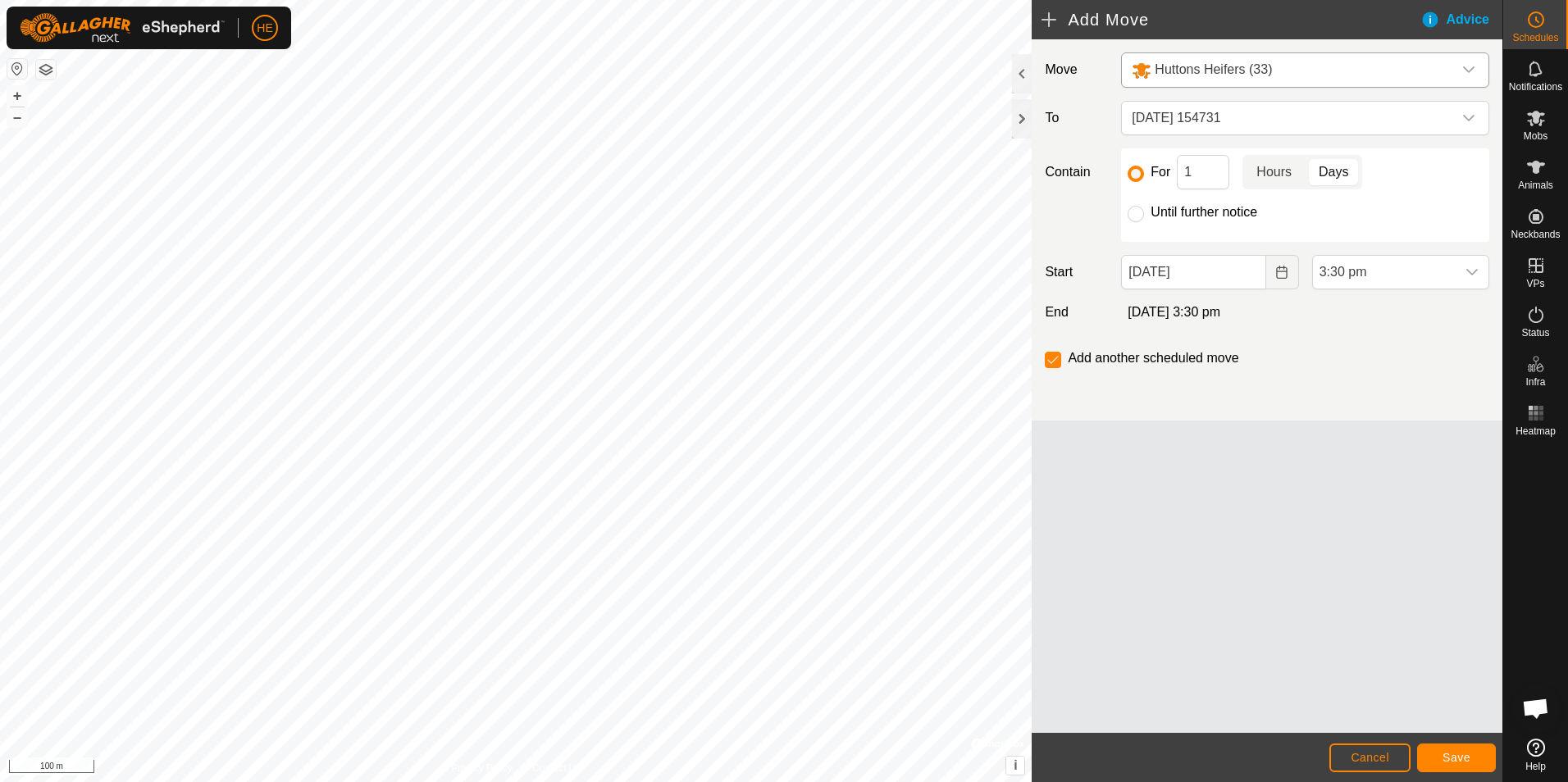
click at [1273, 172] on p-togglebutton "Hours" at bounding box center [1273, 172] width 63 height 35
click at [1333, 167] on p-togglebutton "Days" at bounding box center [1333, 172] width 57 height 35
click at [1138, 213] on input "Until further notice" at bounding box center [1135, 213] width 16 height 16
radio input "true"
checkbox input "false"
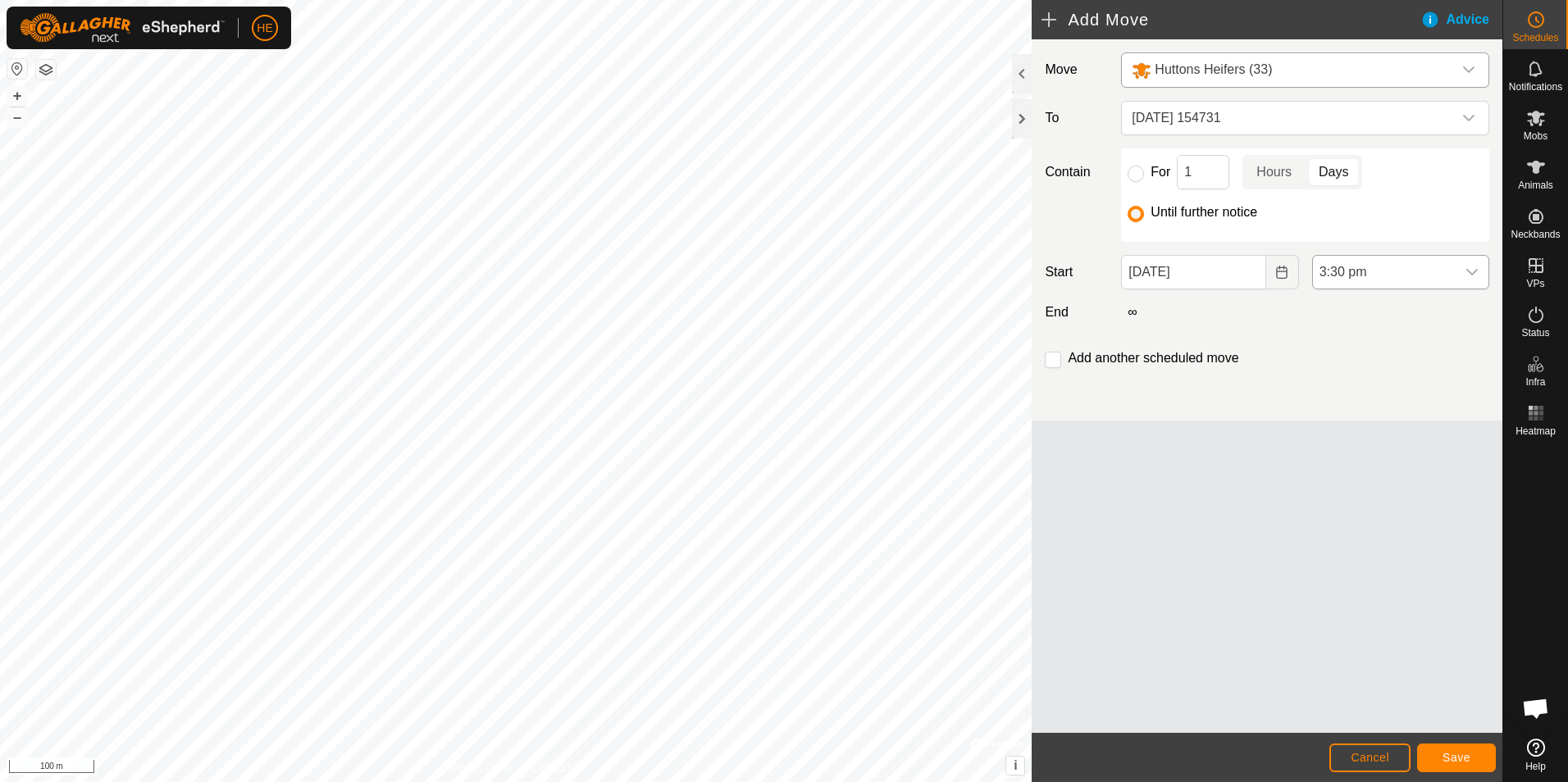
click at [1472, 267] on icon "dropdown trigger" at bounding box center [1472, 272] width 14 height 13
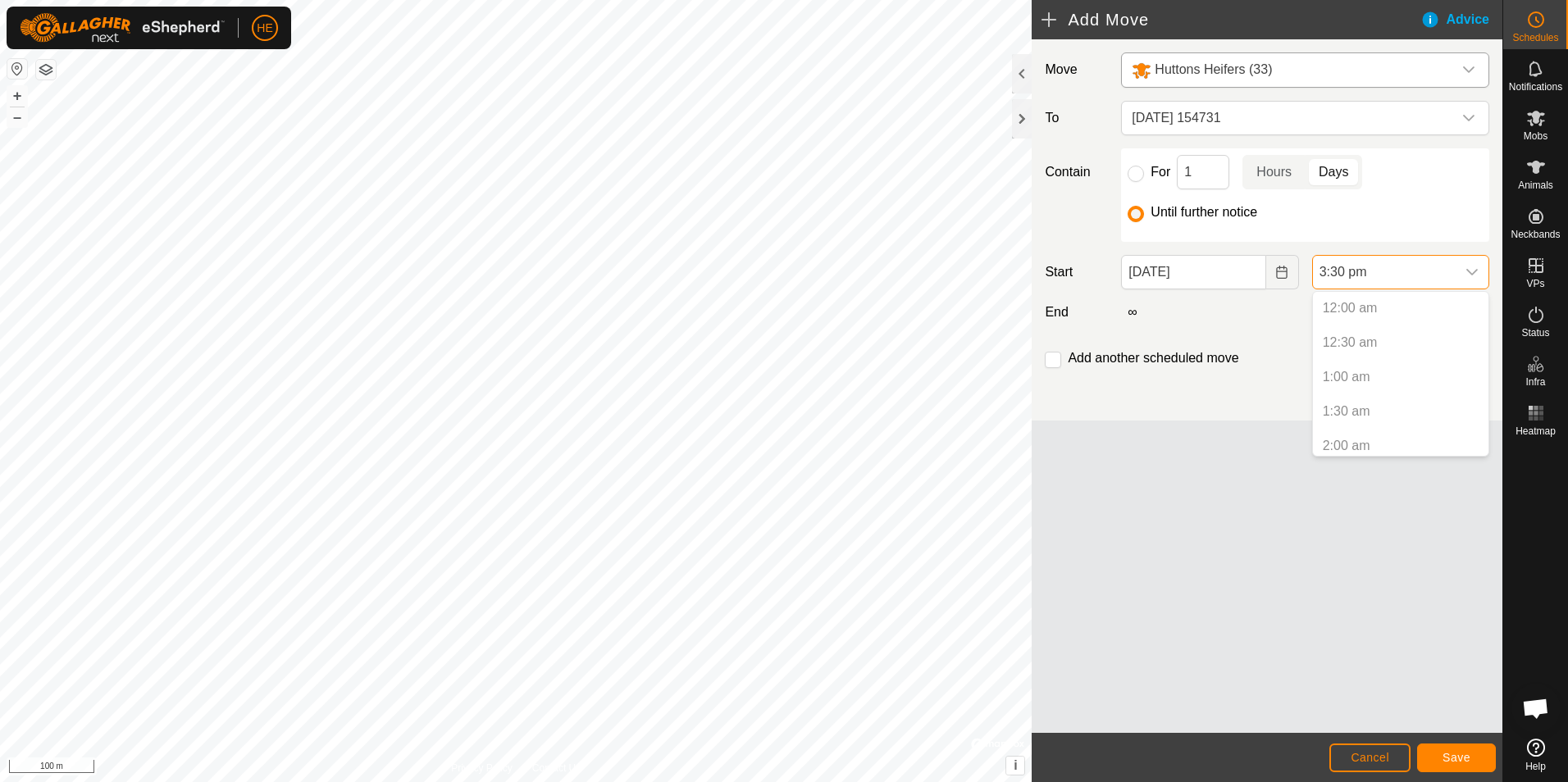
scroll to position [936, 0]
click at [1385, 443] on li "3:30 pm" at bounding box center [1400, 439] width 176 height 33
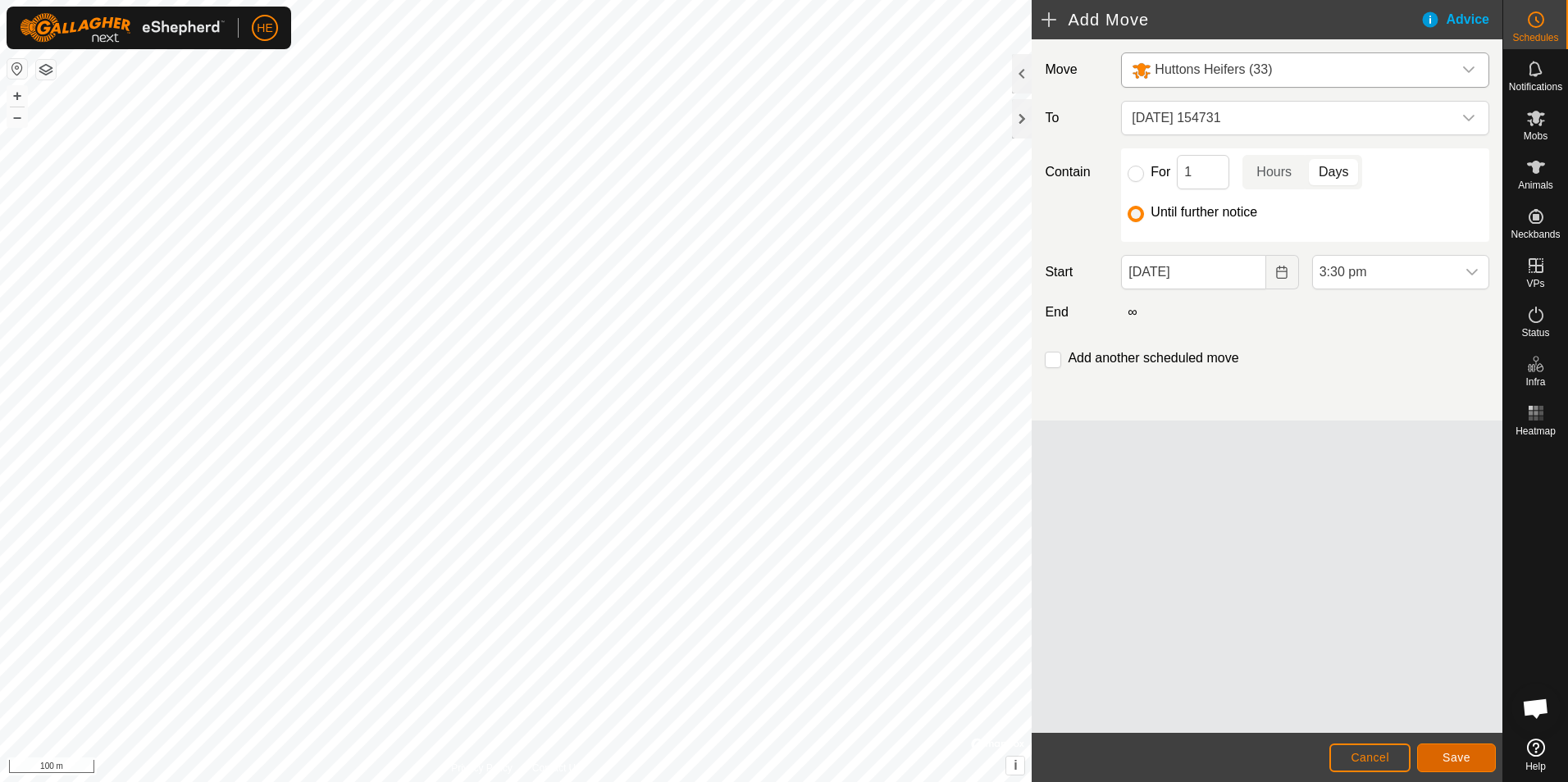
click at [1458, 752] on span "Save" at bounding box center [1456, 758] width 28 height 13
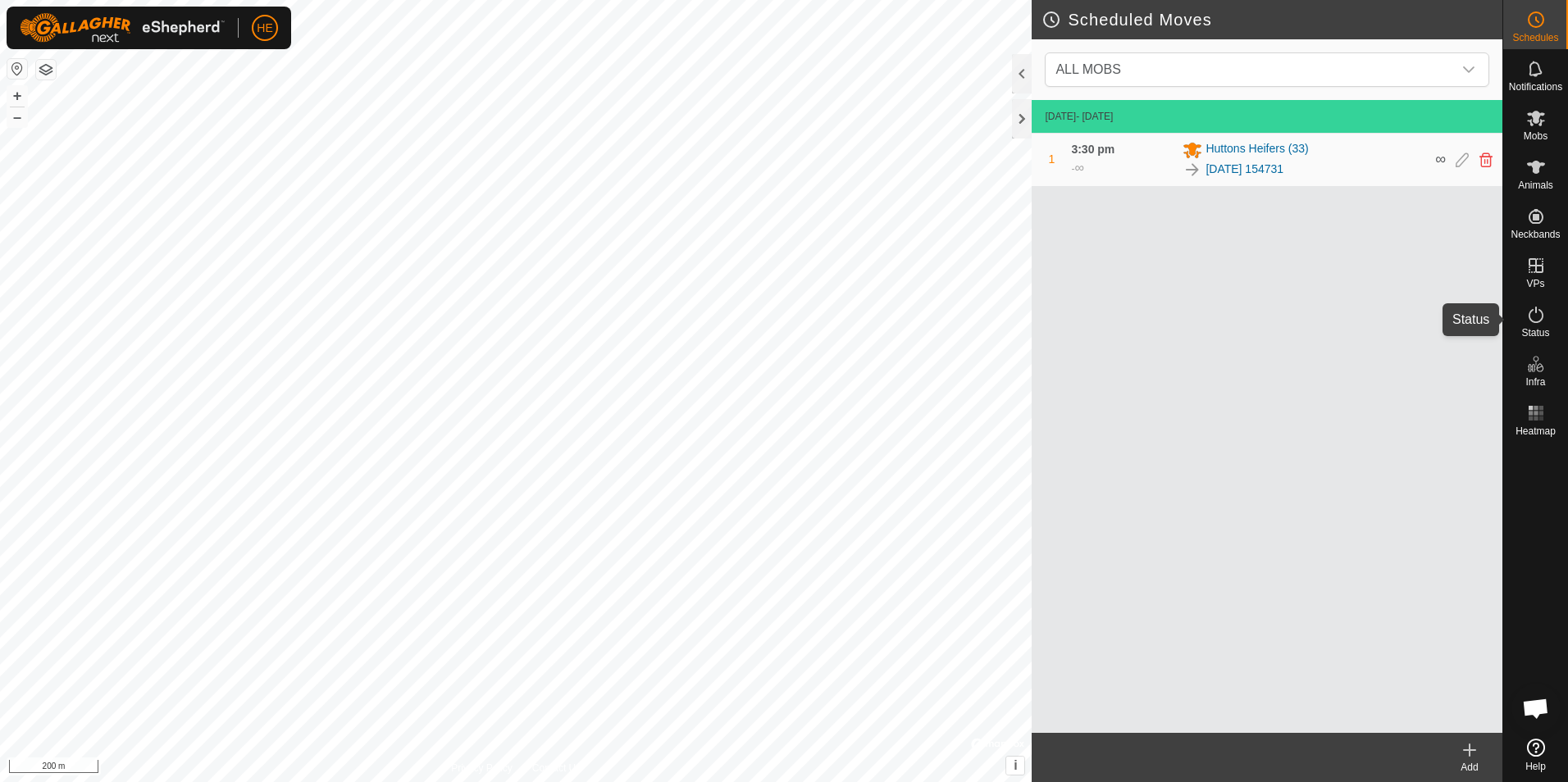
click at [1537, 312] on icon at bounding box center [1535, 314] width 19 height 19
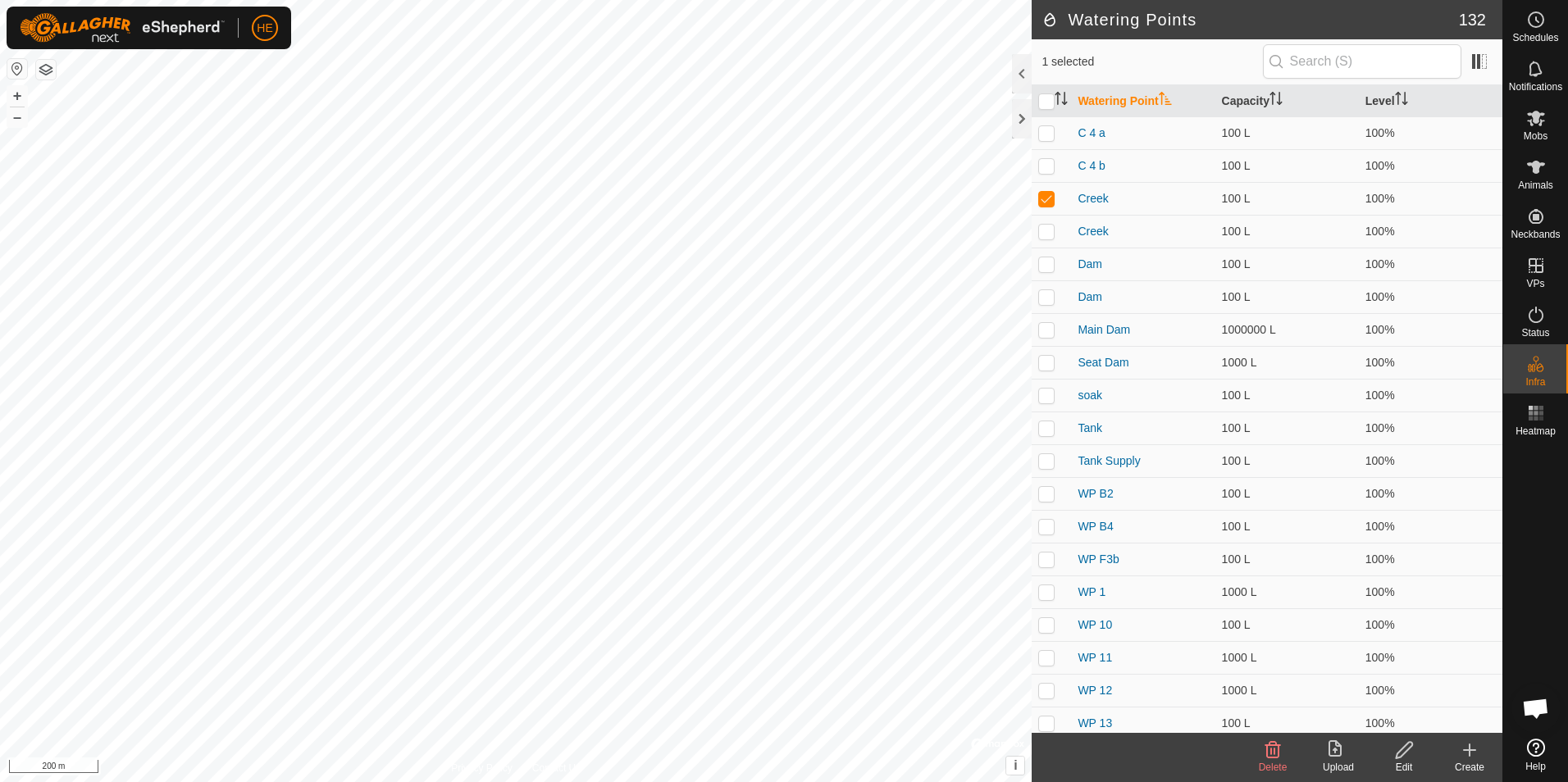
click at [1404, 752] on icon at bounding box center [1403, 749] width 16 height 16
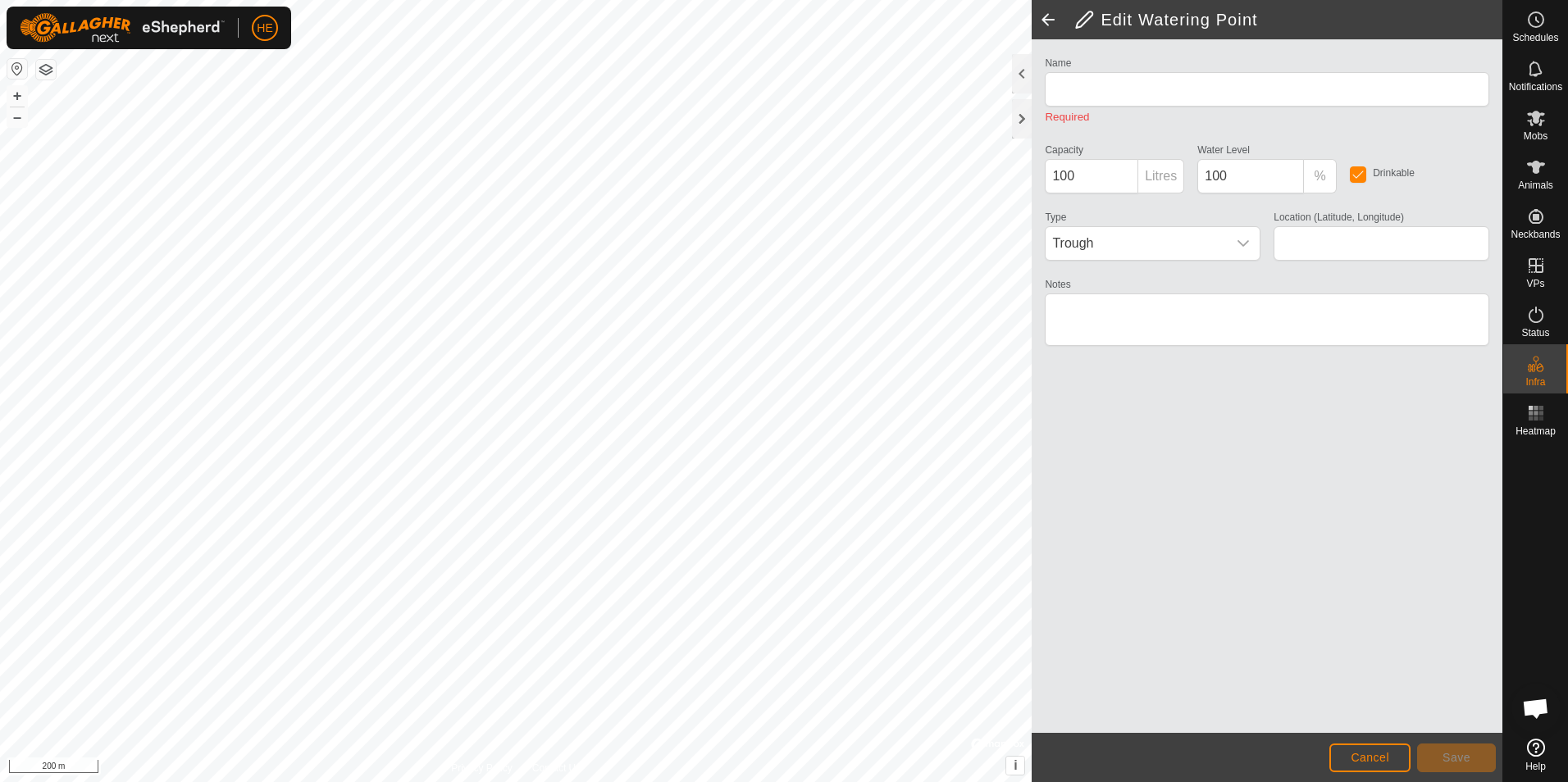
type input "Creek"
type input "-33.816298, 115.042422"
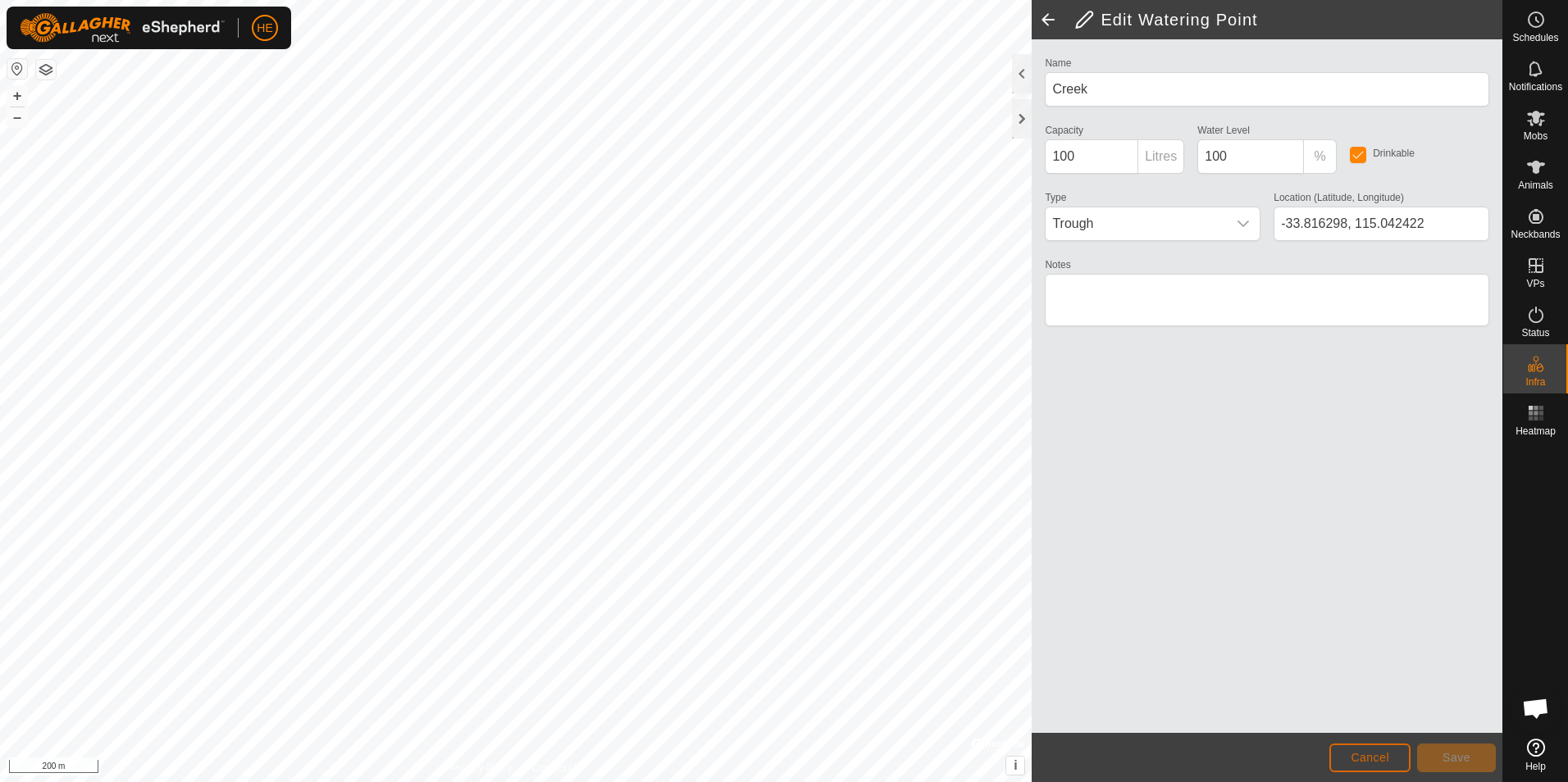
click at [1389, 758] on button "Cancel" at bounding box center [1370, 758] width 81 height 29
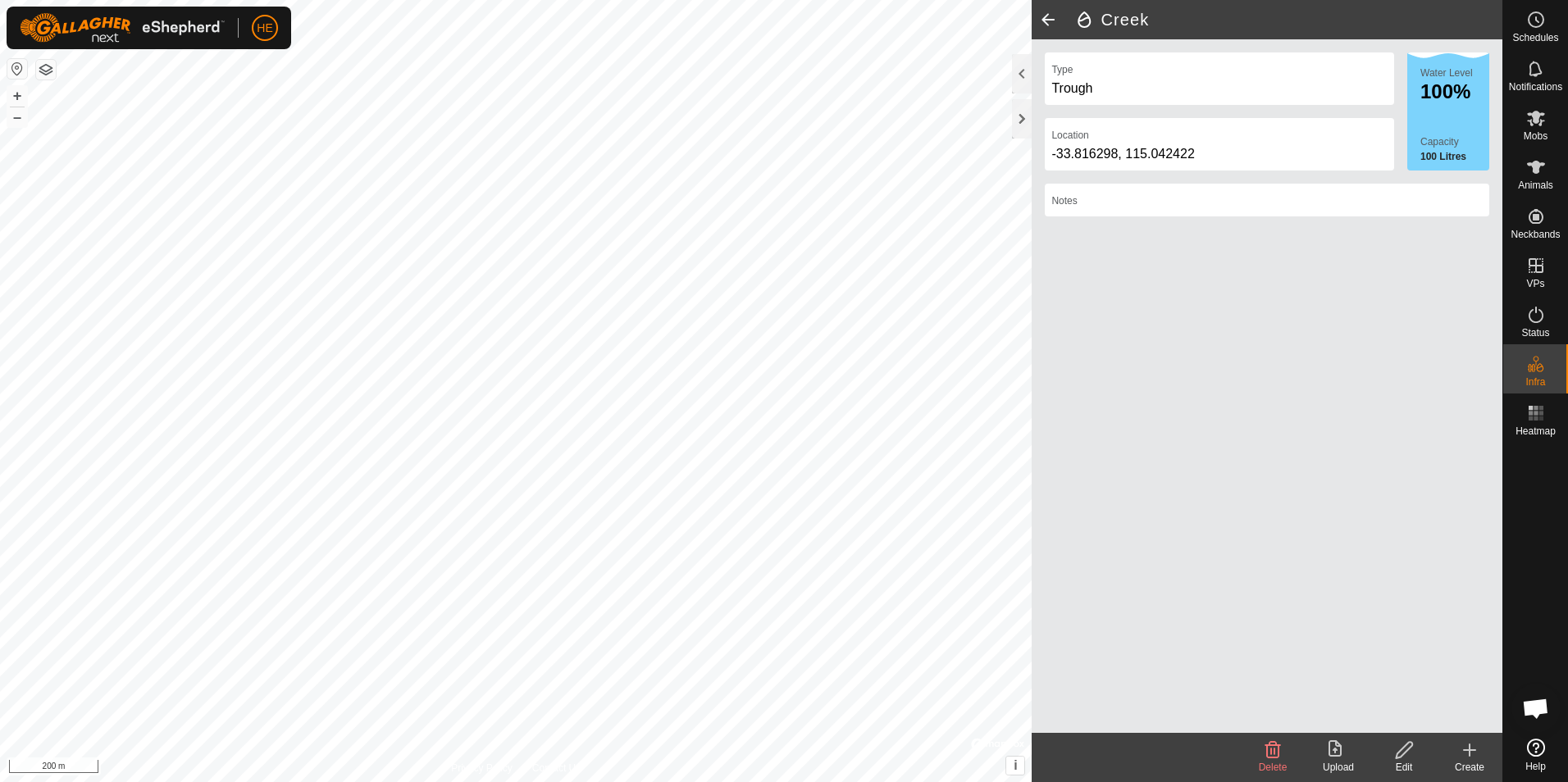
click at [1273, 751] on icon at bounding box center [1272, 749] width 19 height 19
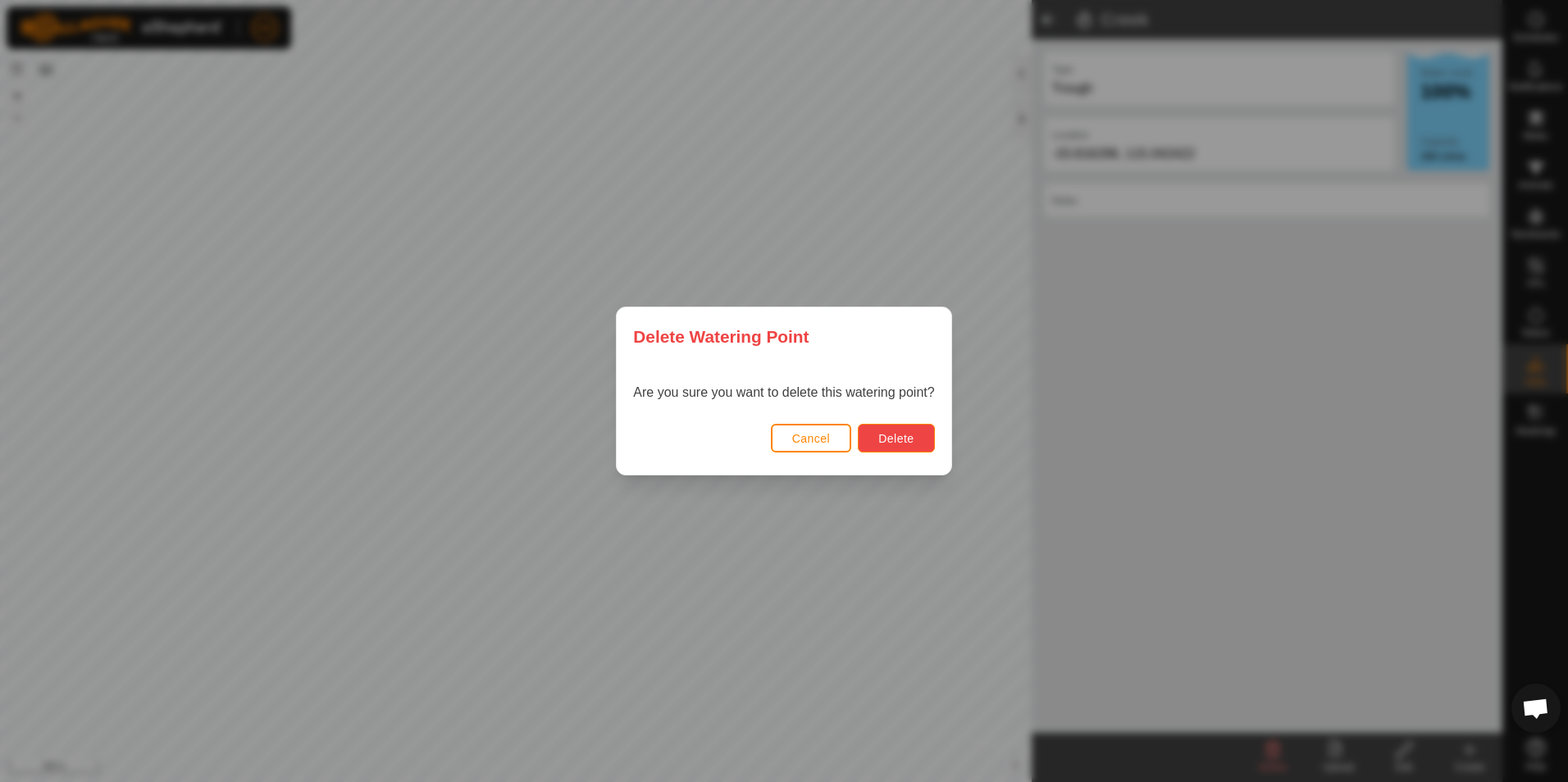
click at [909, 434] on span "Delete" at bounding box center [896, 439] width 35 height 13
